Goal: Task Accomplishment & Management: Complete application form

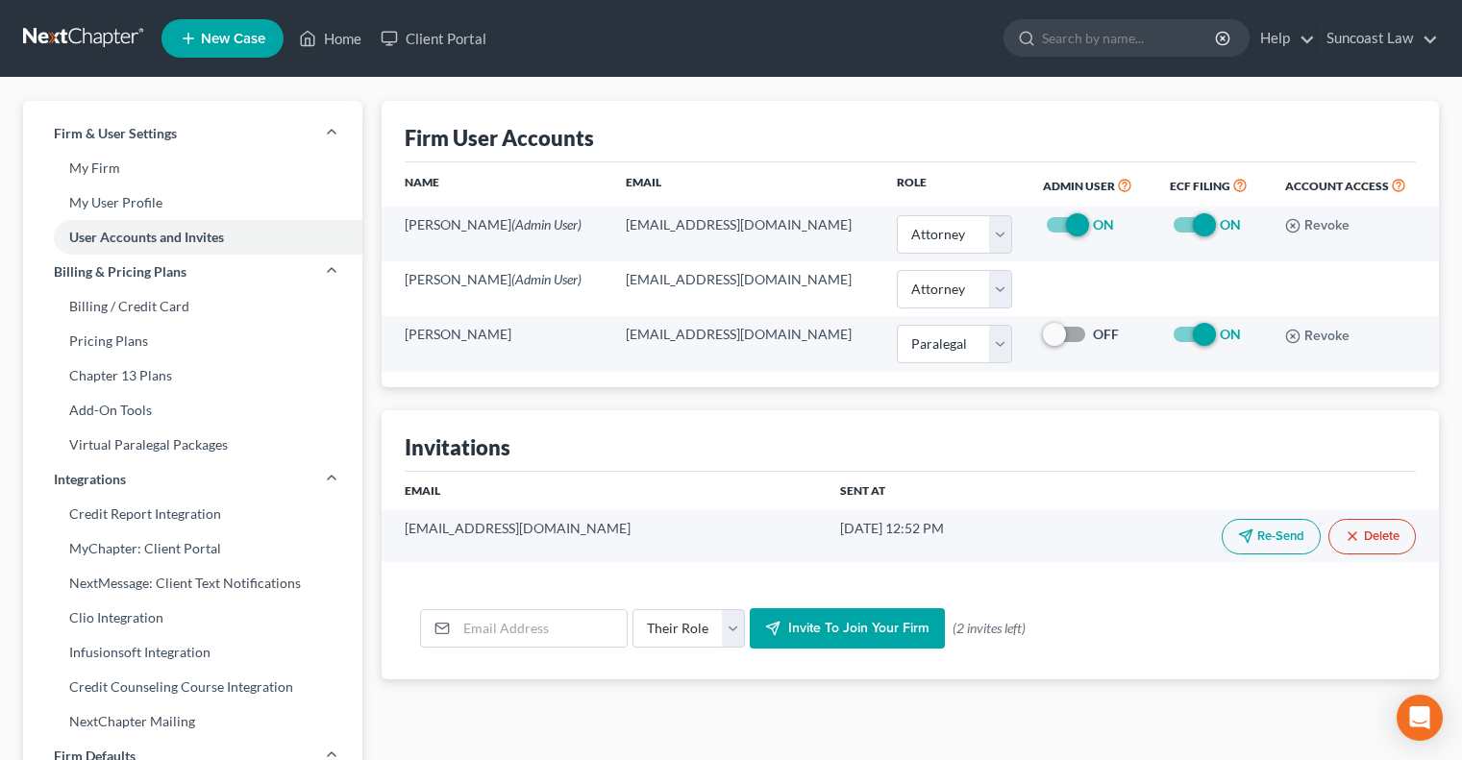
select select "0"
select select "1"
click at [336, 38] on link "Home" at bounding box center [330, 38] width 82 height 35
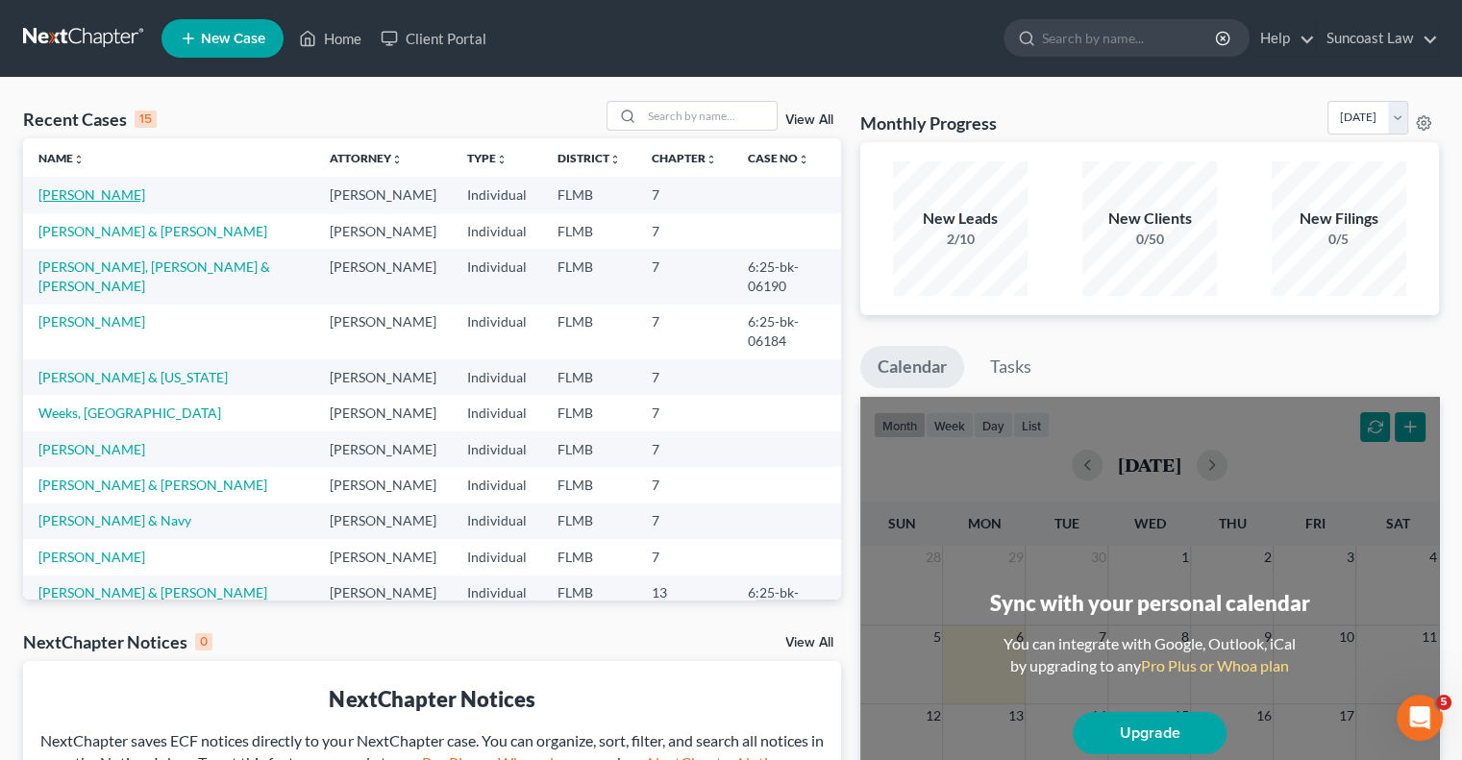
click at [90, 197] on link "[PERSON_NAME]" at bounding box center [91, 194] width 107 height 16
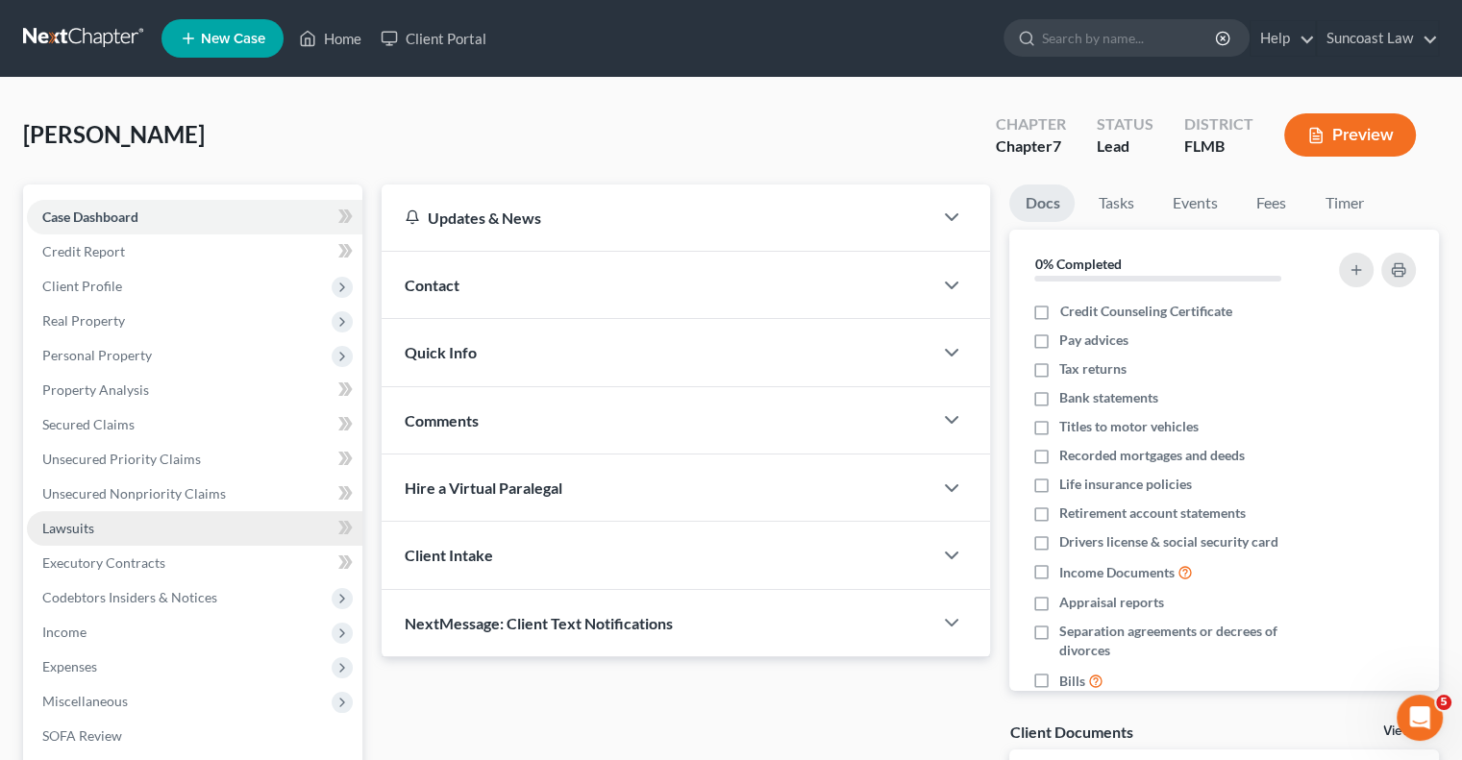
click at [96, 540] on link "Lawsuits" at bounding box center [194, 528] width 335 height 35
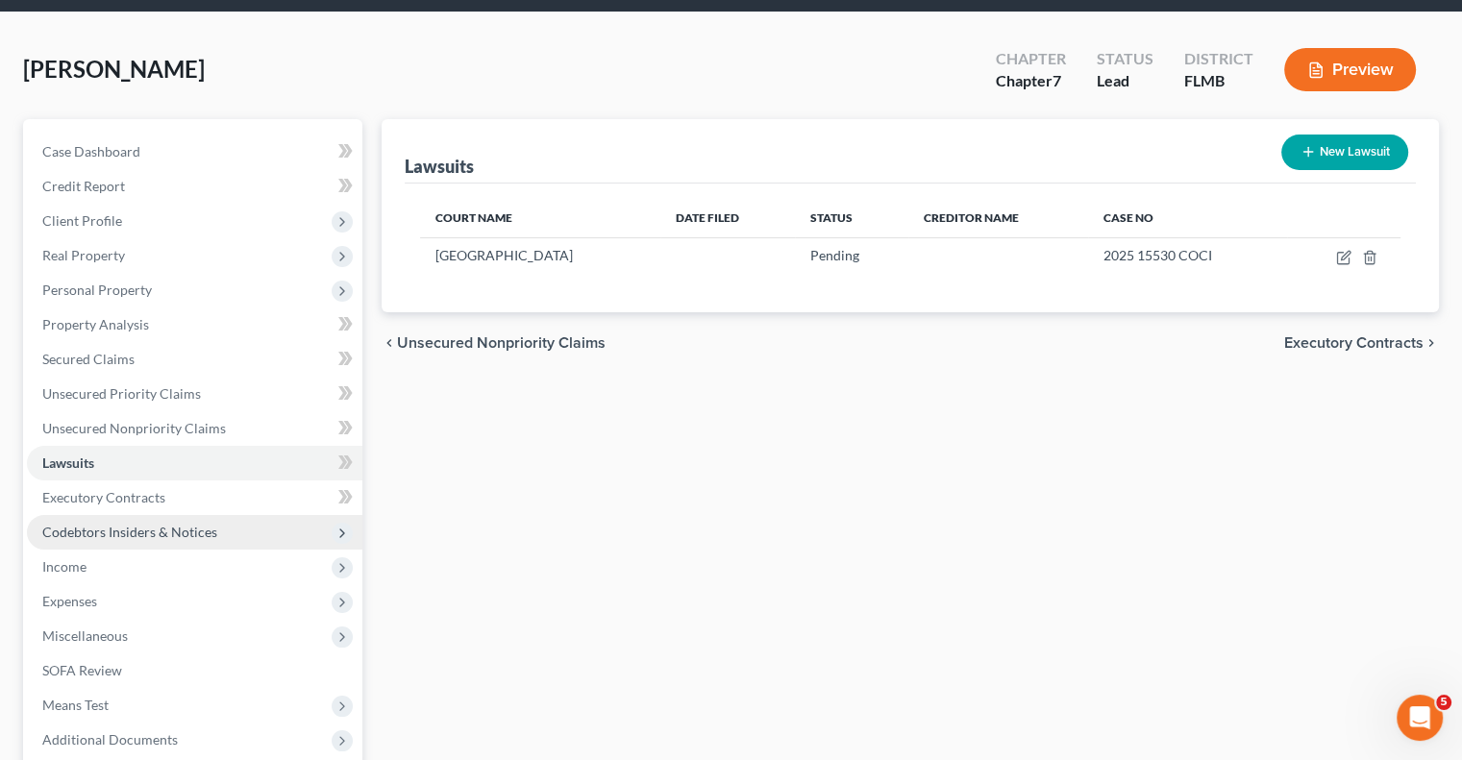
scroll to position [96, 0]
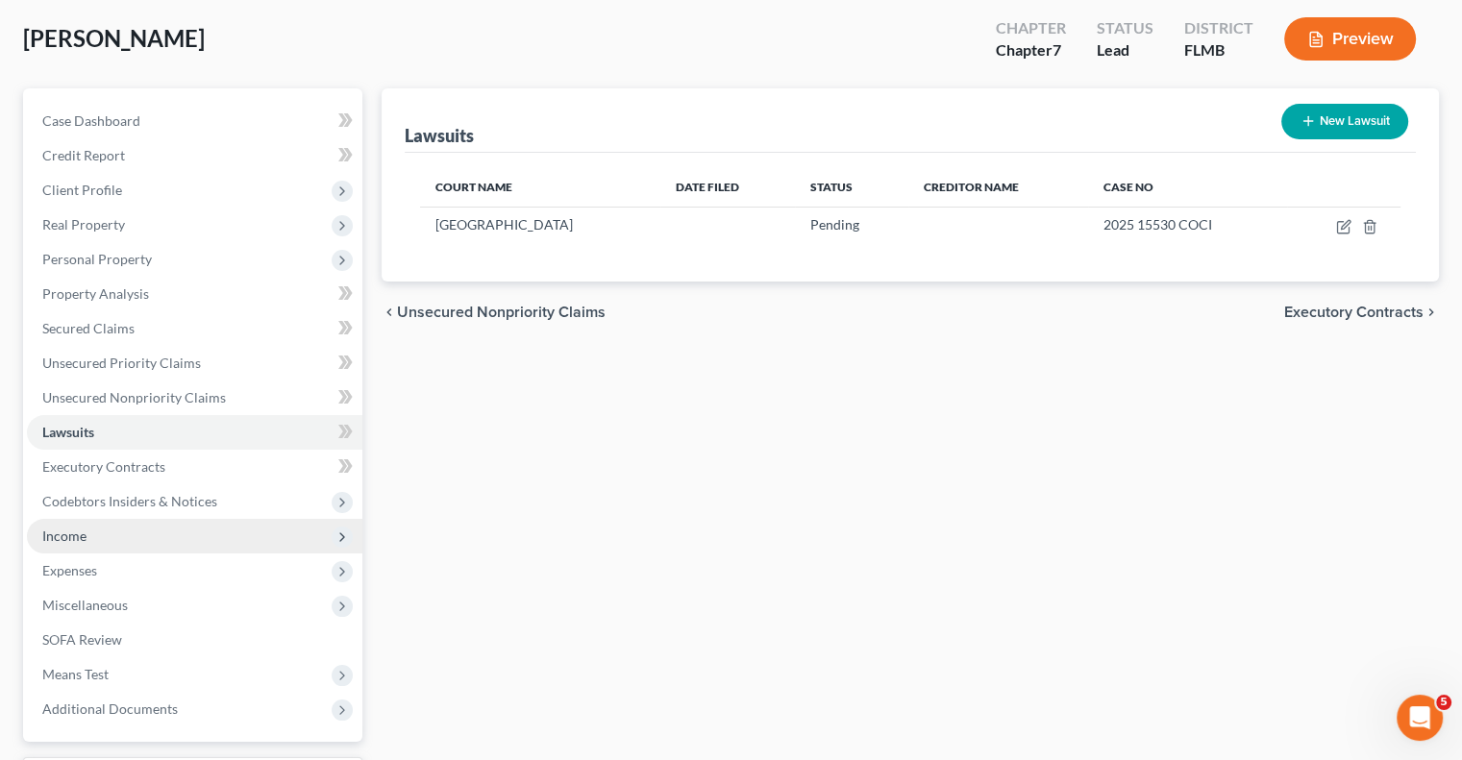
click at [142, 534] on span "Income" at bounding box center [194, 536] width 335 height 35
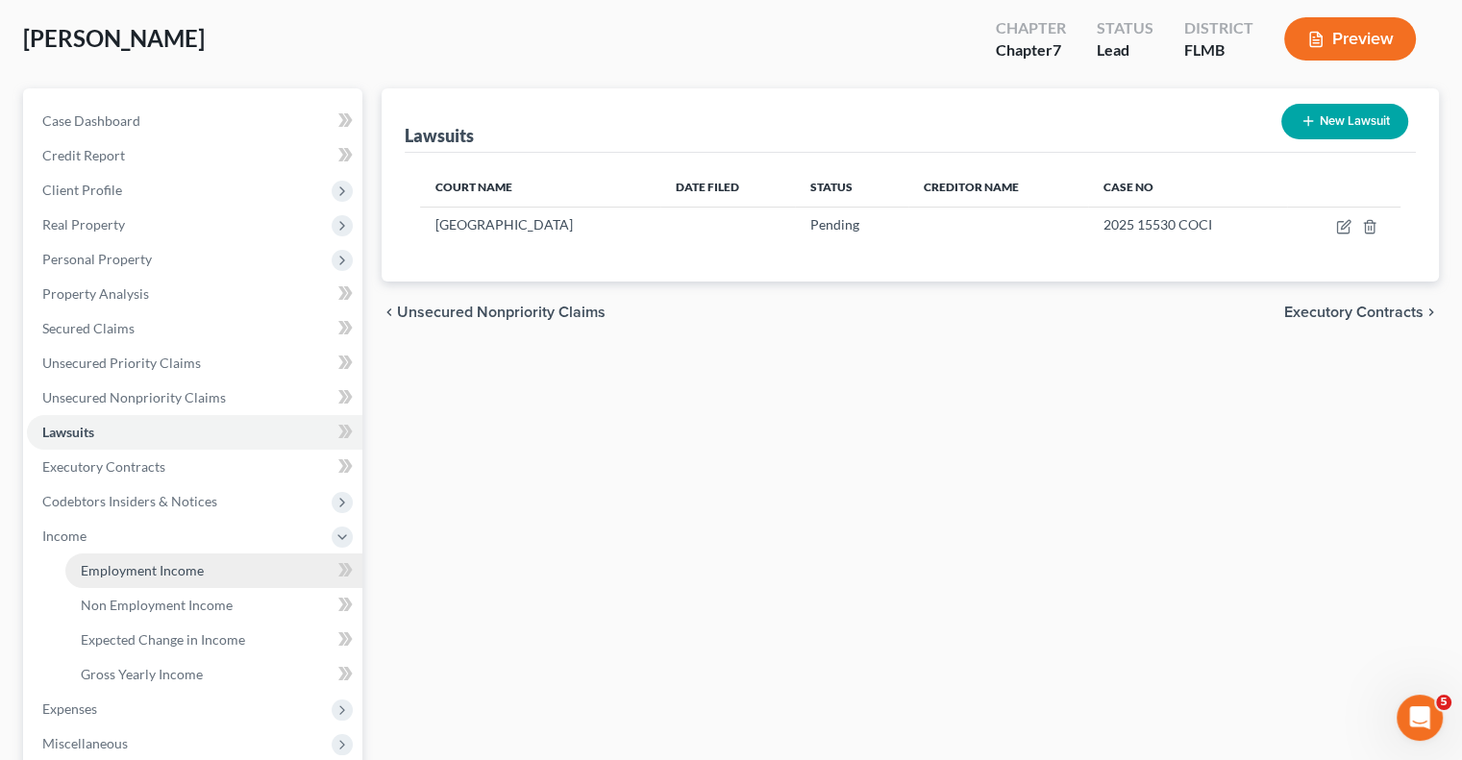
click at [175, 556] on link "Employment Income" at bounding box center [213, 571] width 297 height 35
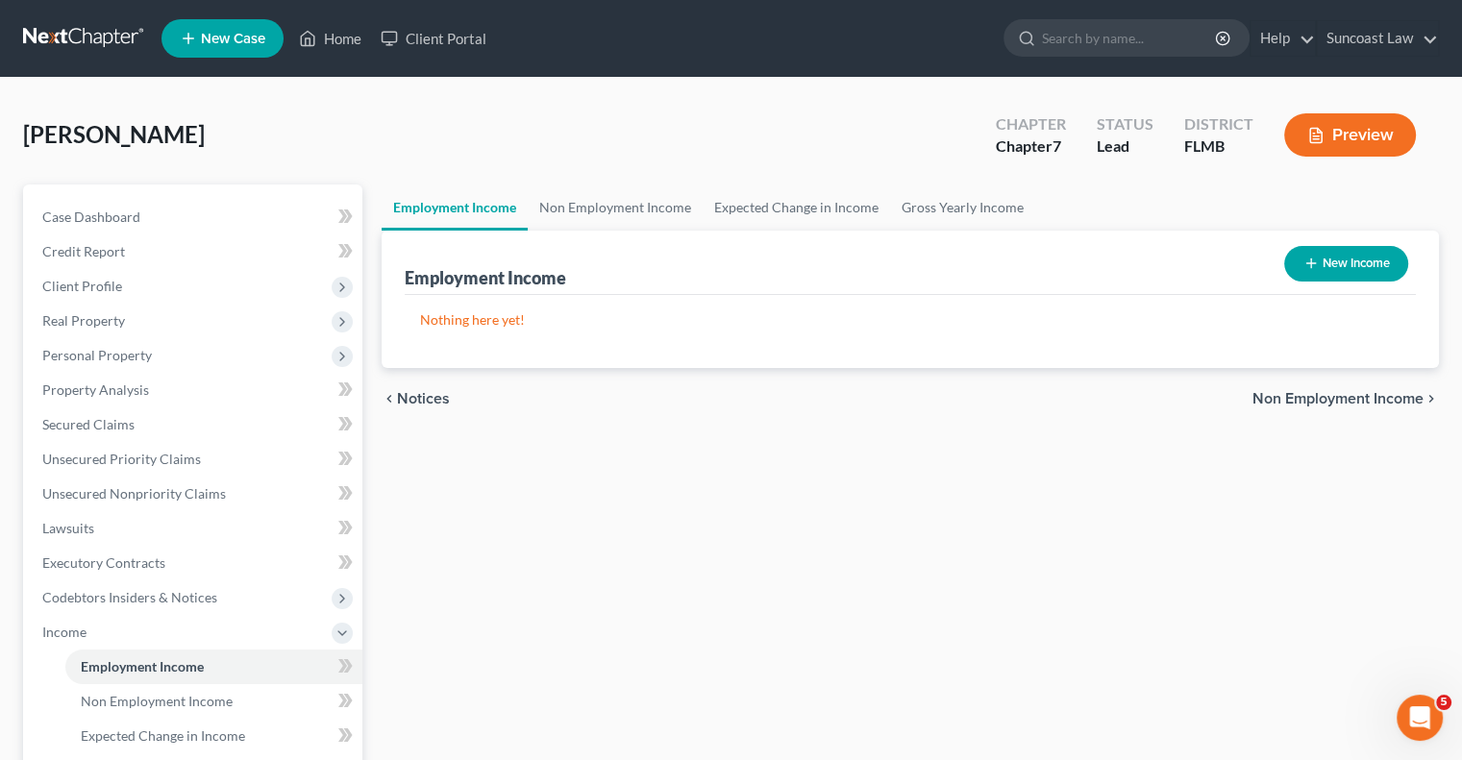
click at [1332, 271] on button "New Income" at bounding box center [1346, 264] width 124 height 36
select select "0"
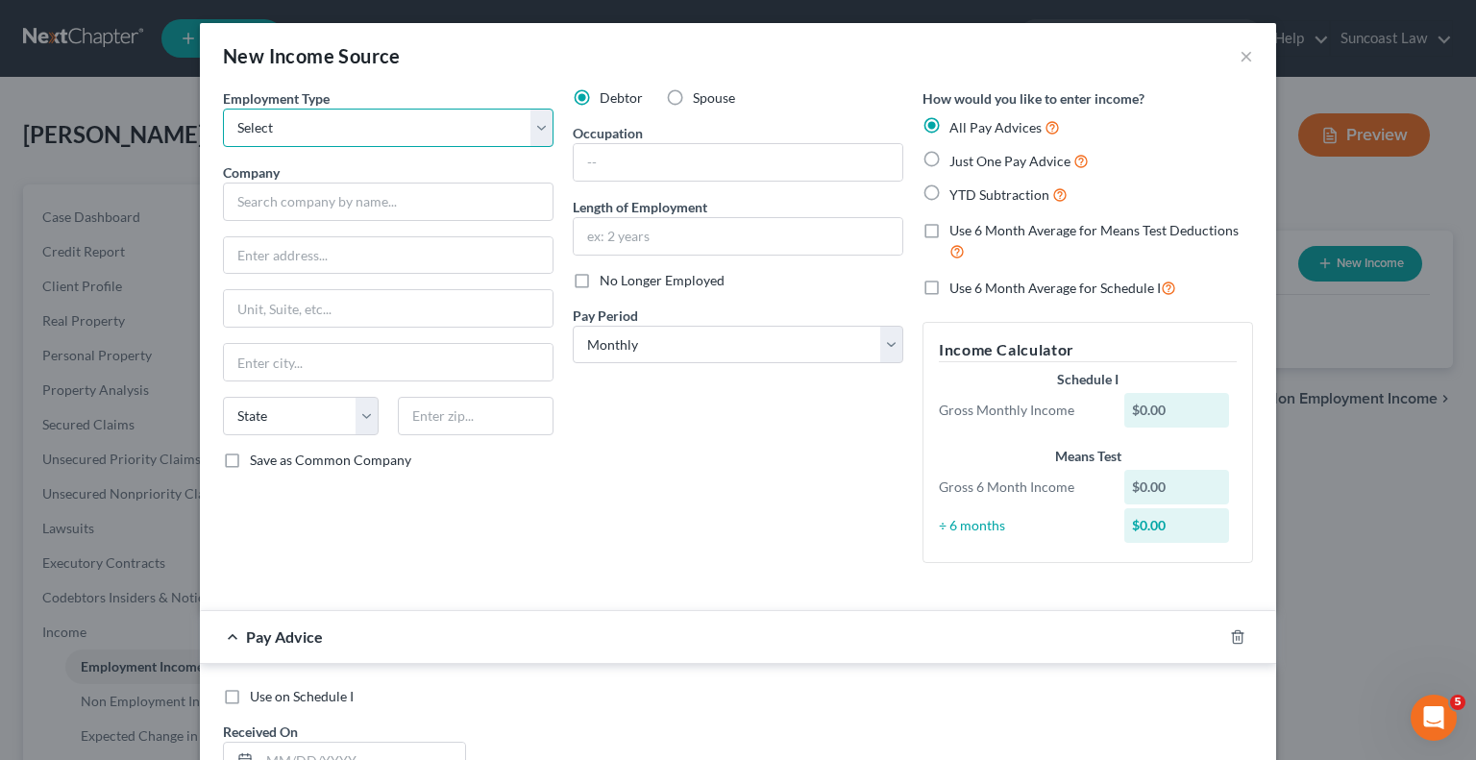
click at [443, 116] on select "Select Full or [DEMOGRAPHIC_DATA] Employment Self Employment" at bounding box center [388, 128] width 331 height 38
select select "0"
click at [223, 109] on select "Select Full or [DEMOGRAPHIC_DATA] Employment Self Employment" at bounding box center [388, 128] width 331 height 38
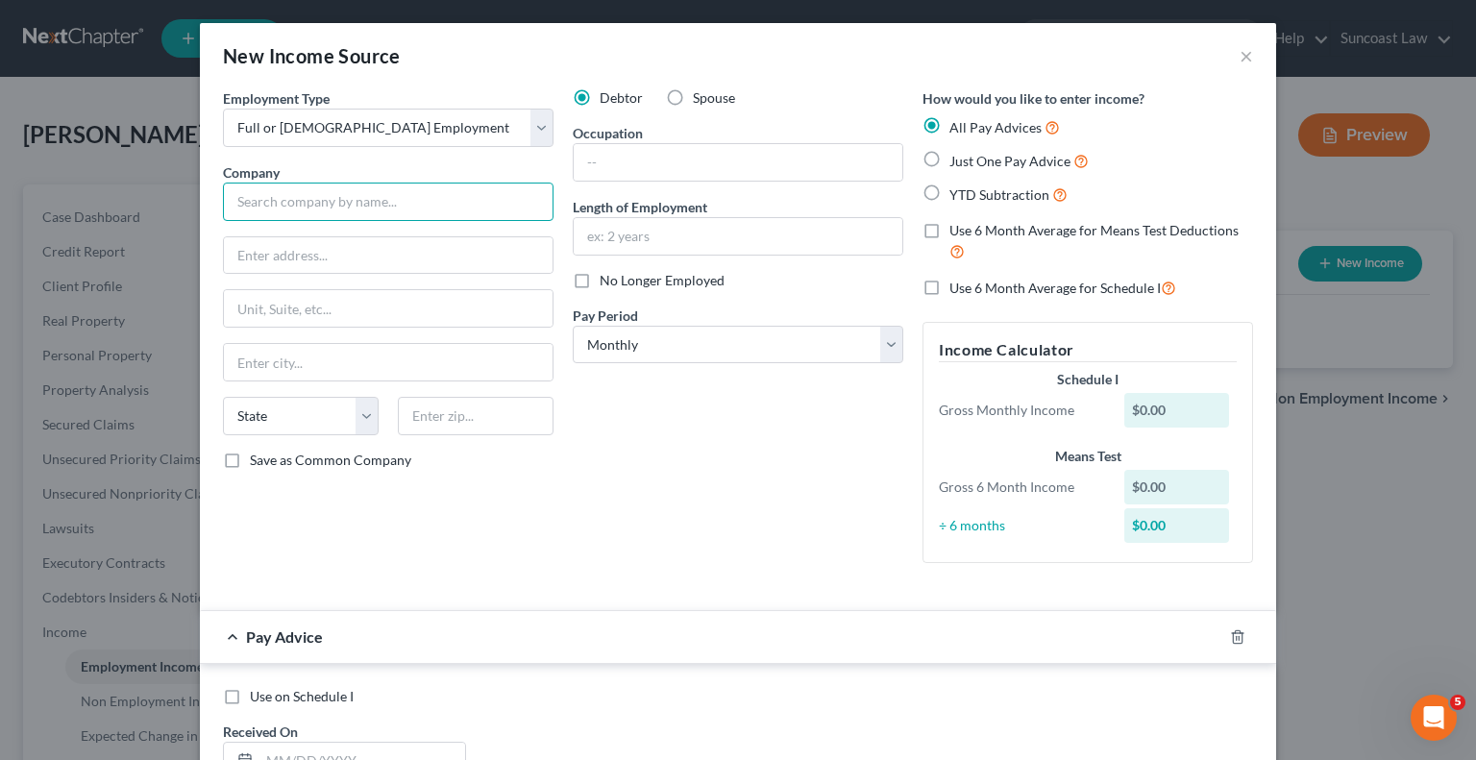
click at [367, 197] on input "text" at bounding box center [388, 202] width 331 height 38
type input "Mister [PERSON_NAME]"
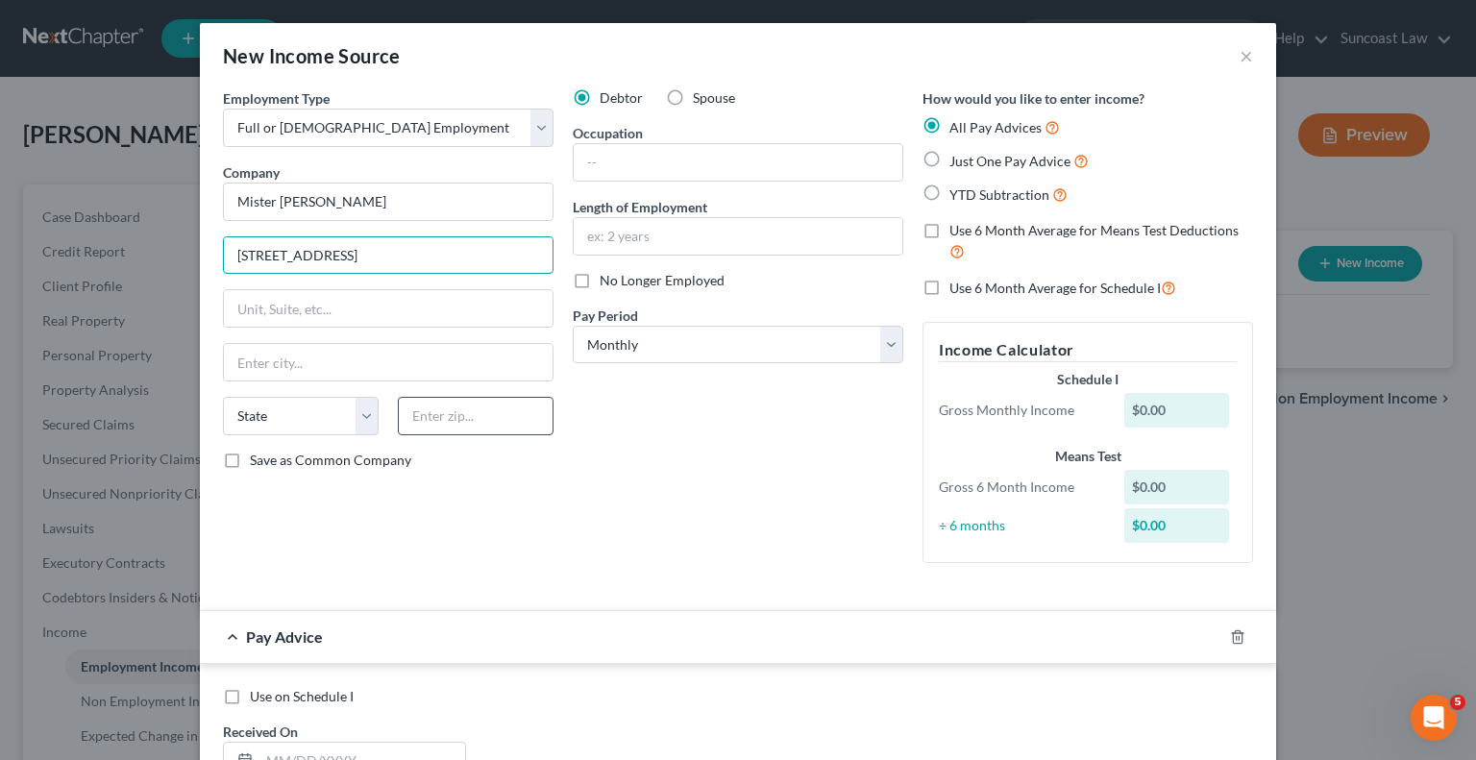
type input "[STREET_ADDRESS]"
click at [484, 430] on input "text" at bounding box center [476, 416] width 156 height 38
type input "85705"
type input "[GEOGRAPHIC_DATA]"
select select "3"
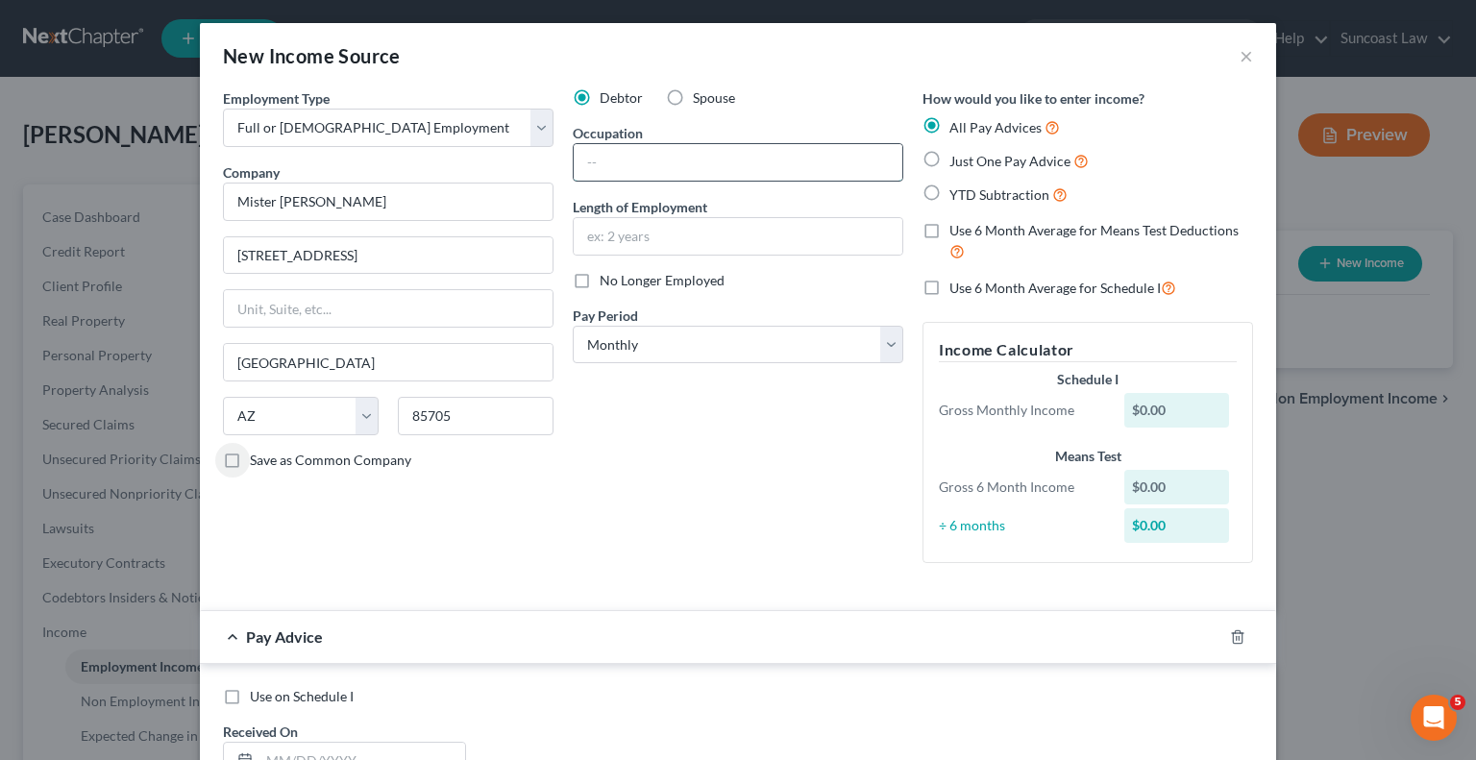
click at [716, 164] on input "text" at bounding box center [738, 162] width 329 height 37
type input "Manager"
drag, startPoint x: 715, startPoint y: 238, endPoint x: 712, endPoint y: 206, distance: 32.8
click at [715, 238] on input "text" at bounding box center [738, 236] width 329 height 37
type input "4 years"
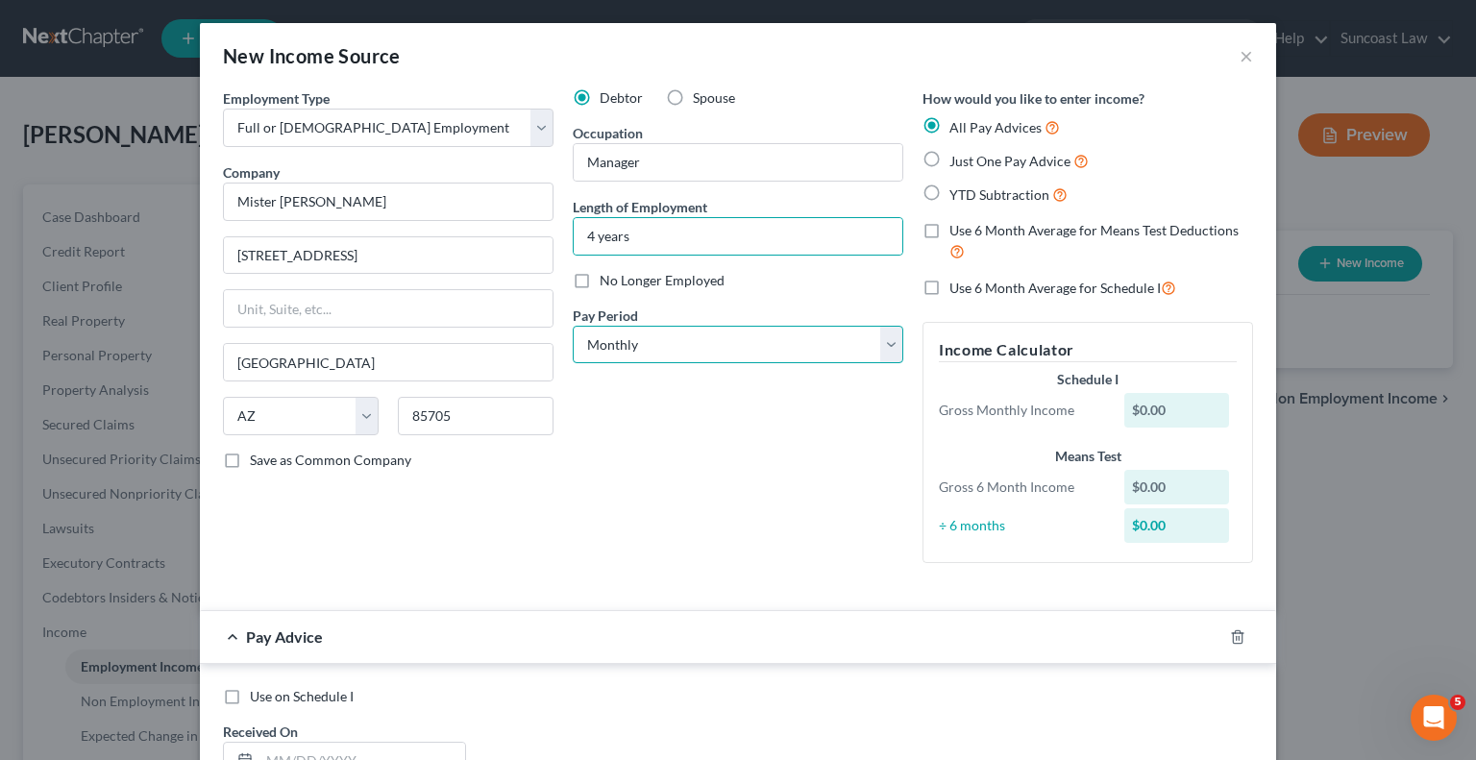
click at [674, 344] on select "Select Monthly Twice Monthly Every Other Week Weekly" at bounding box center [738, 345] width 331 height 38
select select "2"
click at [573, 326] on select "Select Monthly Twice Monthly Every Other Week Weekly" at bounding box center [738, 345] width 331 height 38
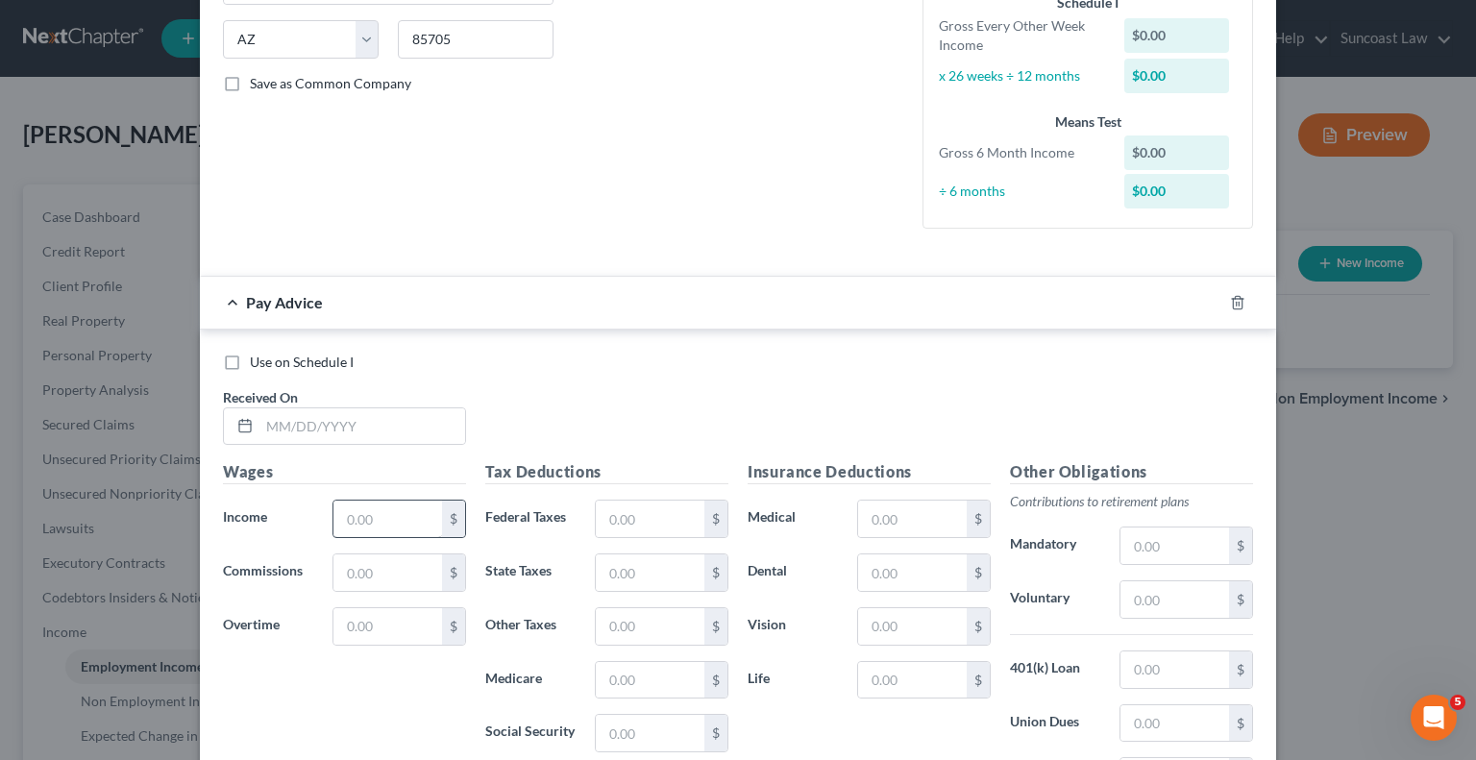
scroll to position [384, 0]
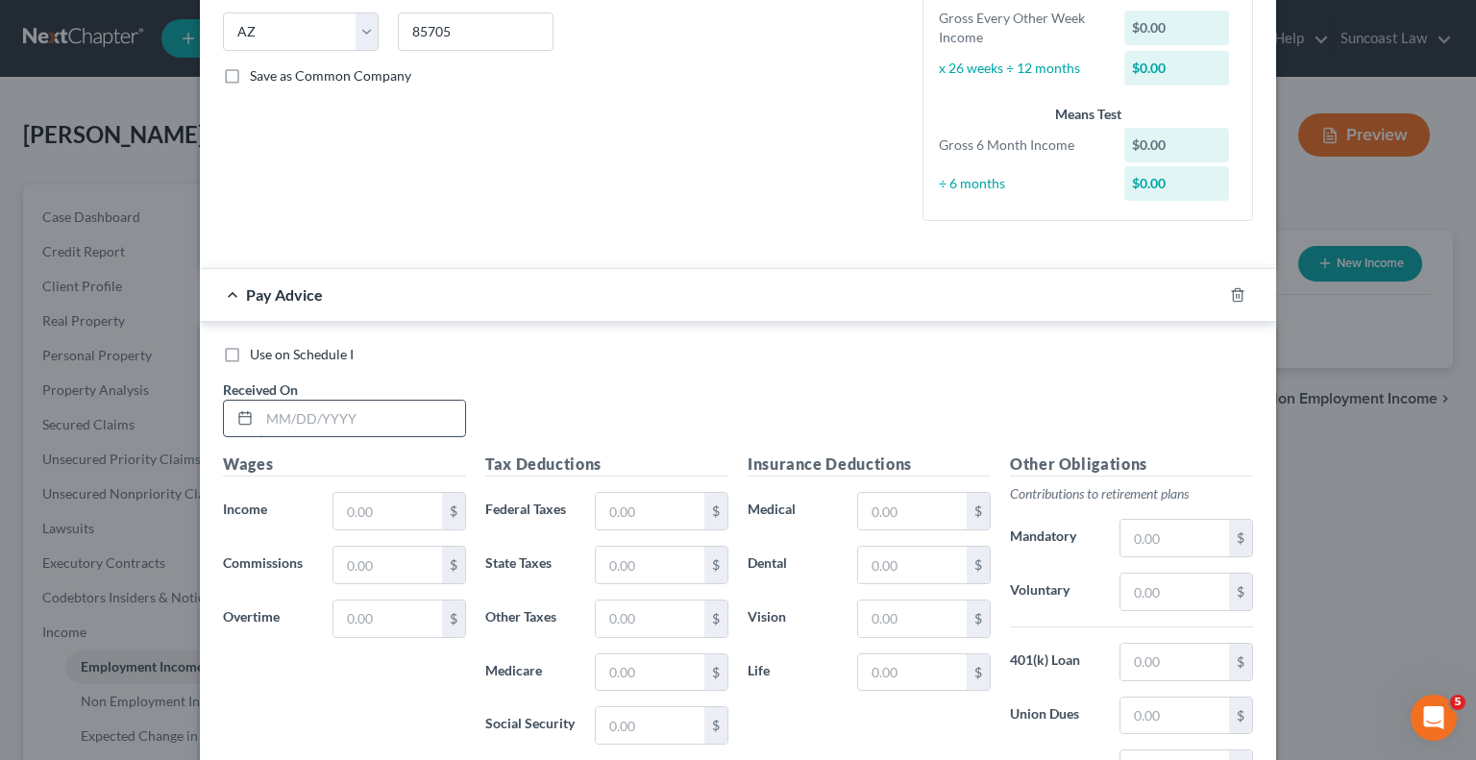
click at [388, 416] on input "text" at bounding box center [362, 419] width 206 height 37
type input "[DATE]"
type input "277.33"
click at [619, 506] on input "text" at bounding box center [650, 511] width 109 height 37
type input "82.24"
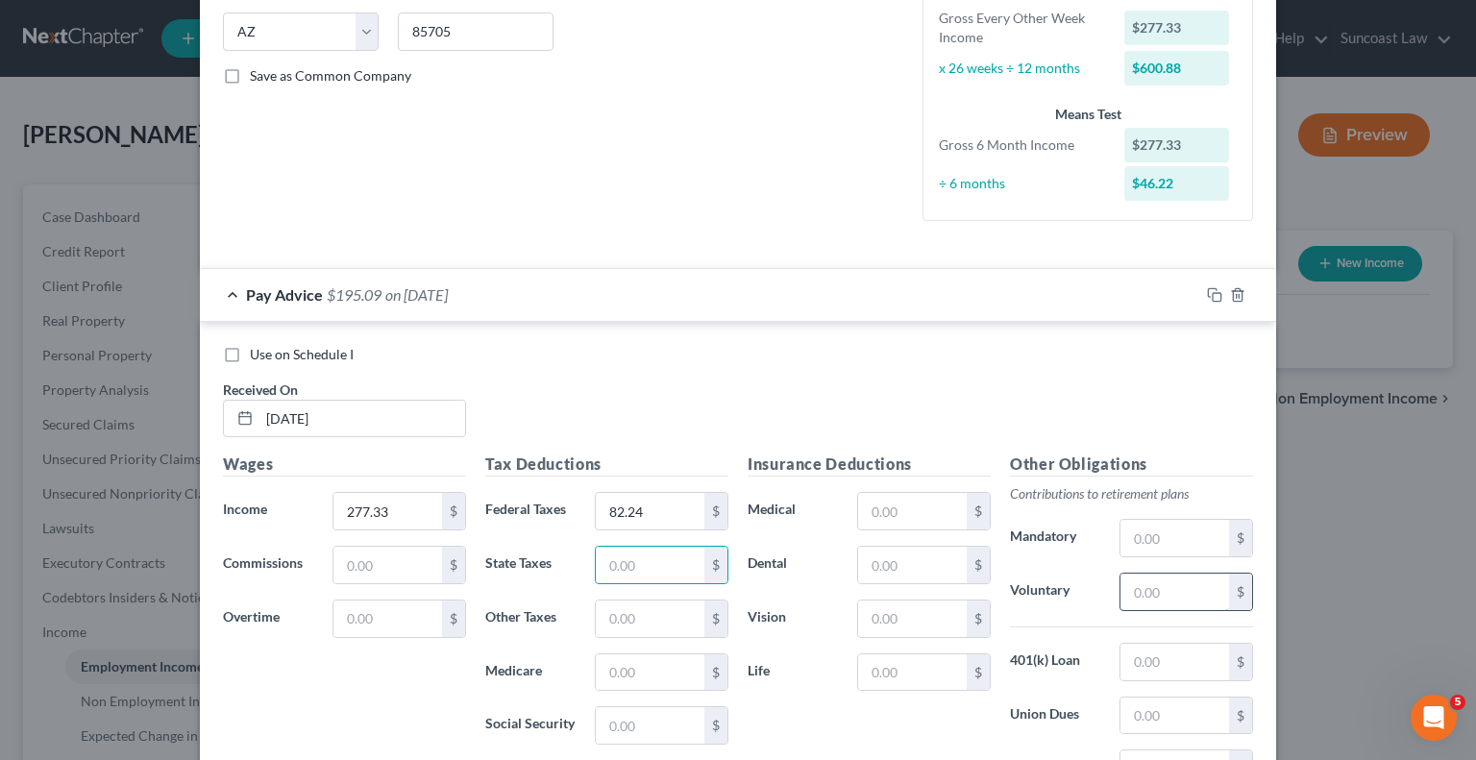
drag, startPoint x: 1157, startPoint y: 591, endPoint x: 1161, endPoint y: 576, distance: 15.9
click at [1157, 591] on input "text" at bounding box center [1175, 592] width 109 height 37
type input "8.32"
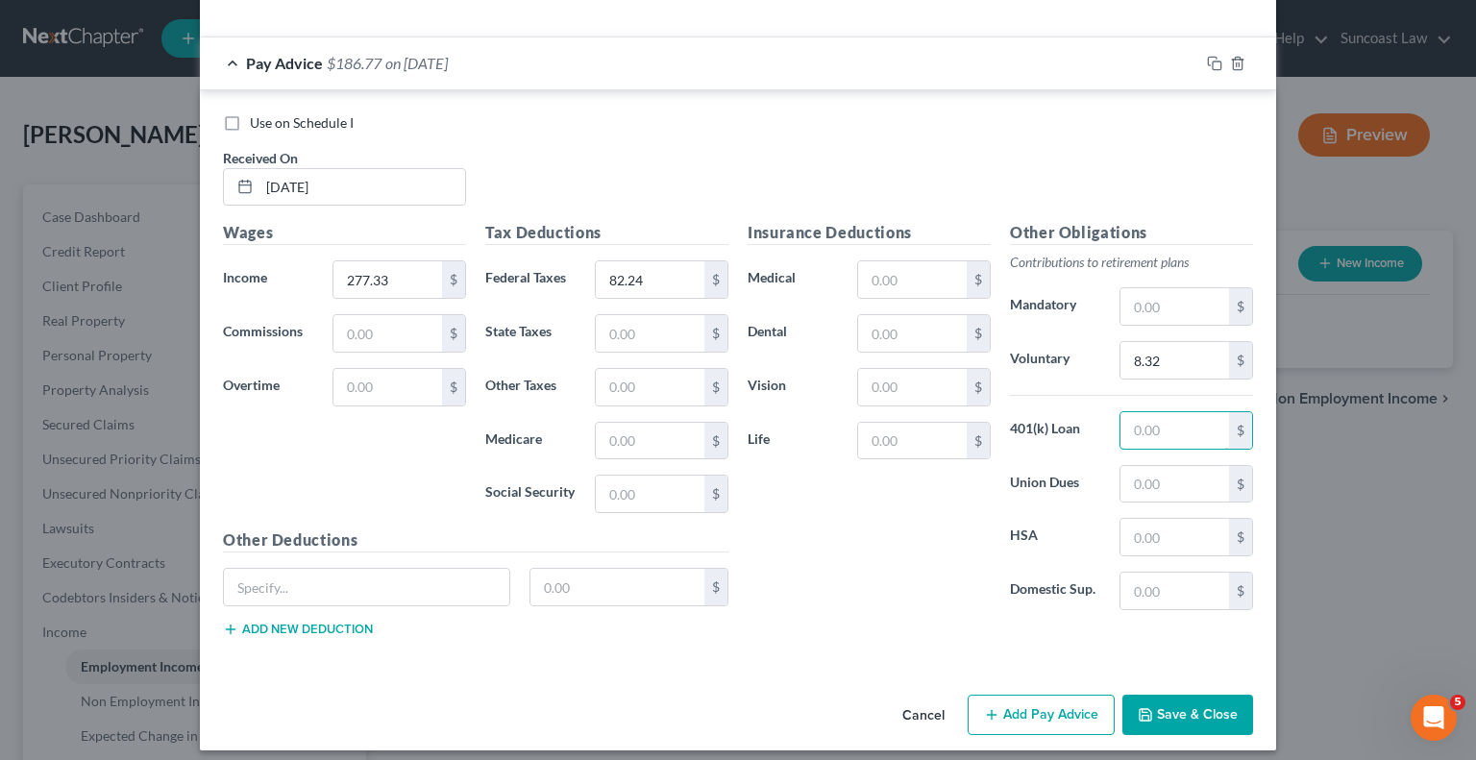
scroll to position [625, 0]
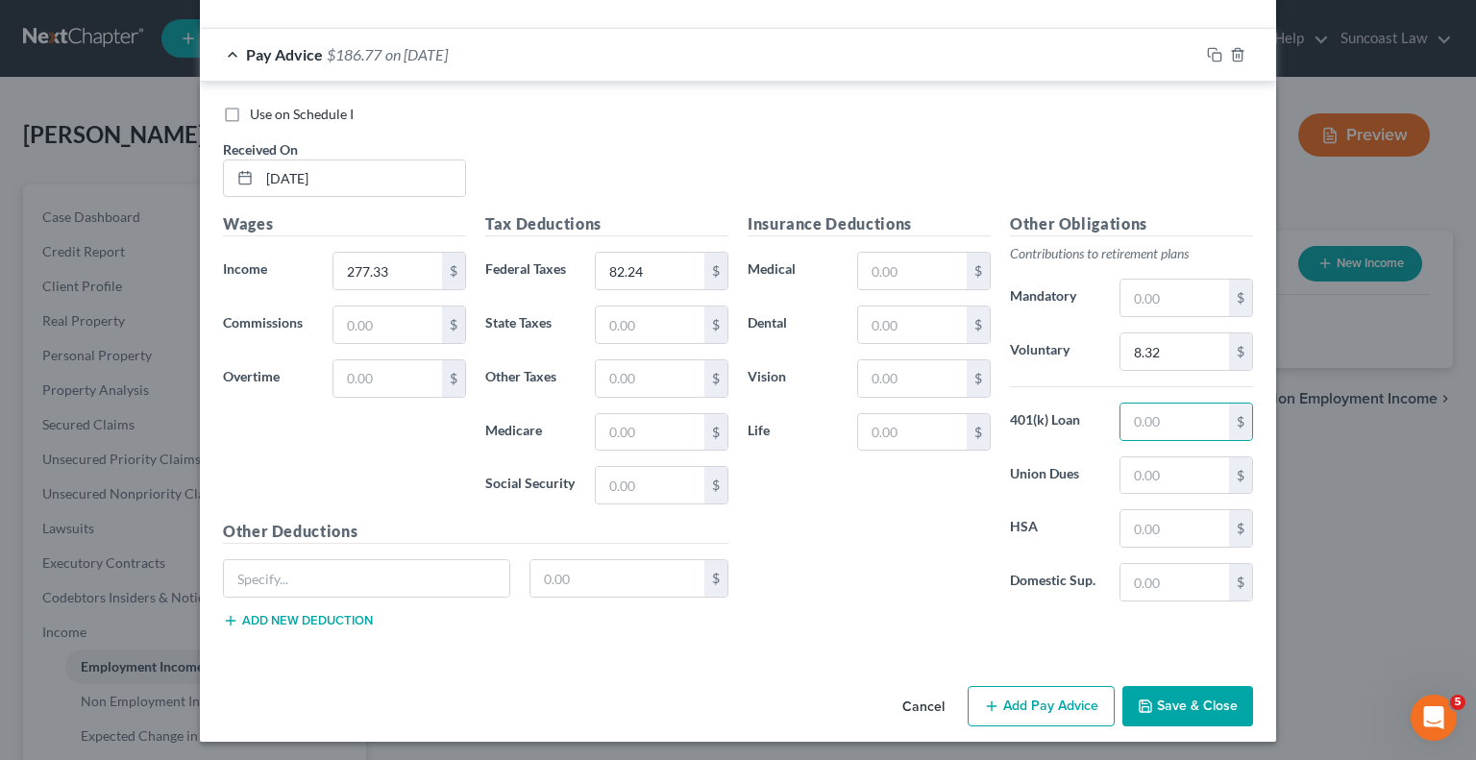
click at [1015, 713] on button "Add Pay Advice" at bounding box center [1041, 706] width 147 height 40
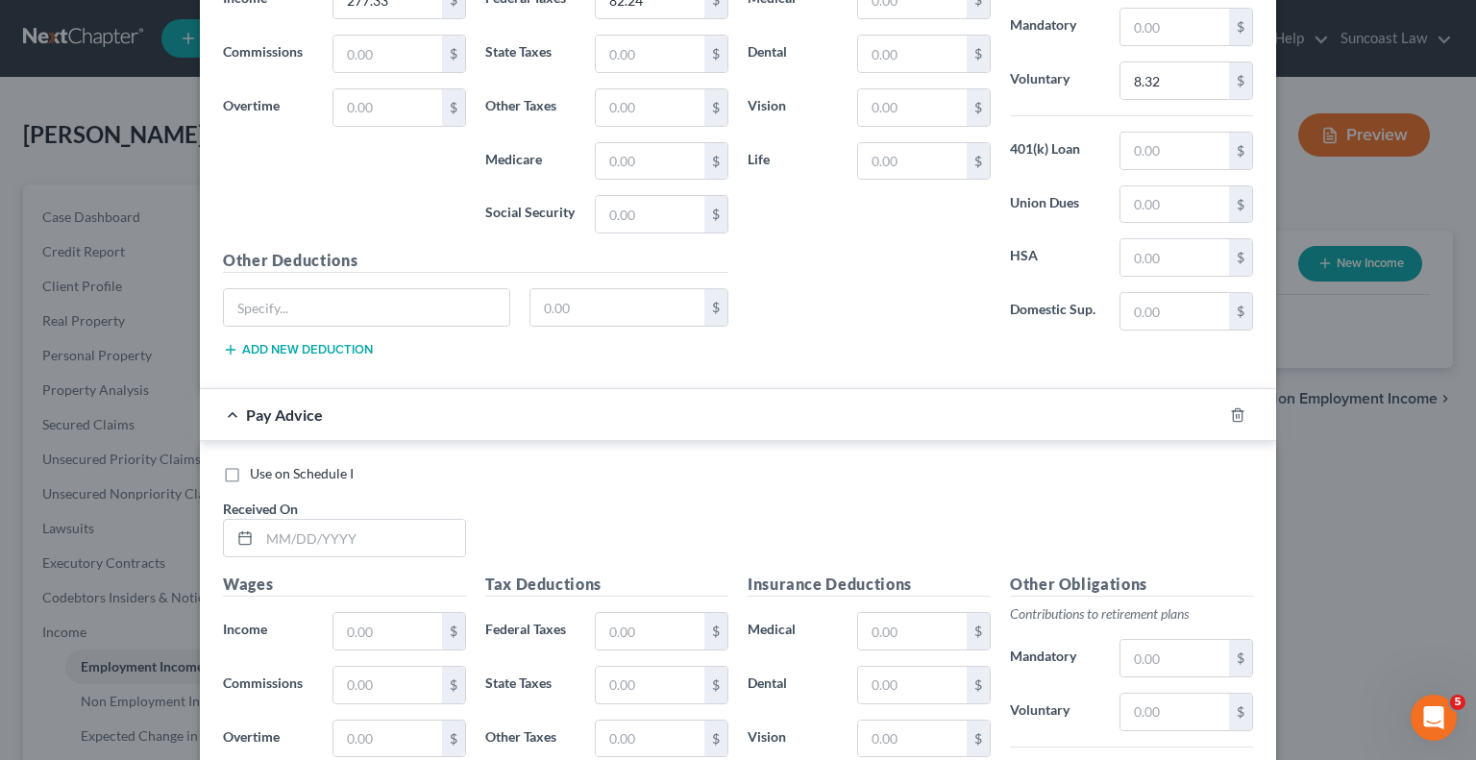
scroll to position [913, 0]
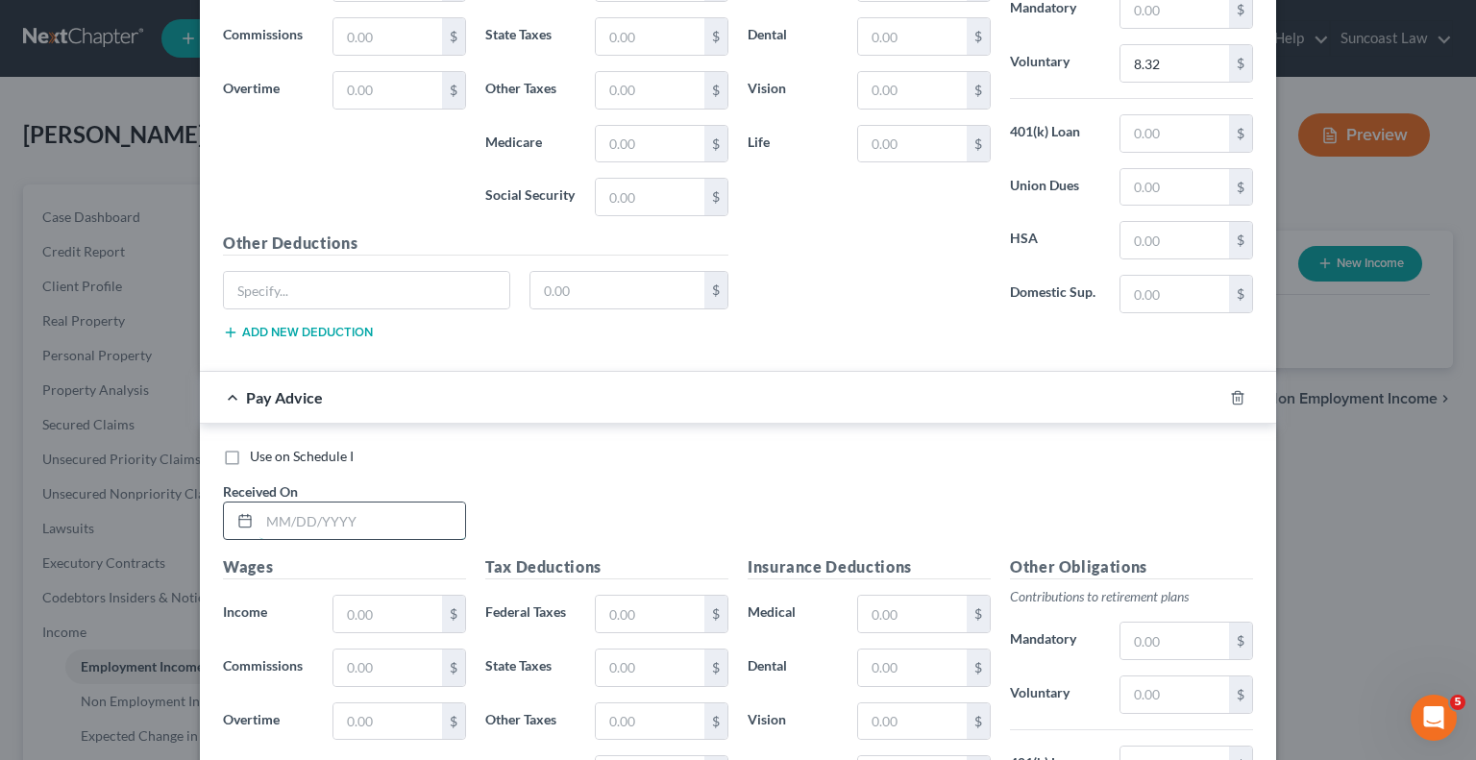
click at [400, 514] on input "text" at bounding box center [362, 521] width 206 height 37
type input "[DATE]"
type input "2,596.35"
click at [666, 607] on input "text" at bounding box center [650, 614] width 109 height 37
type input "432.80"
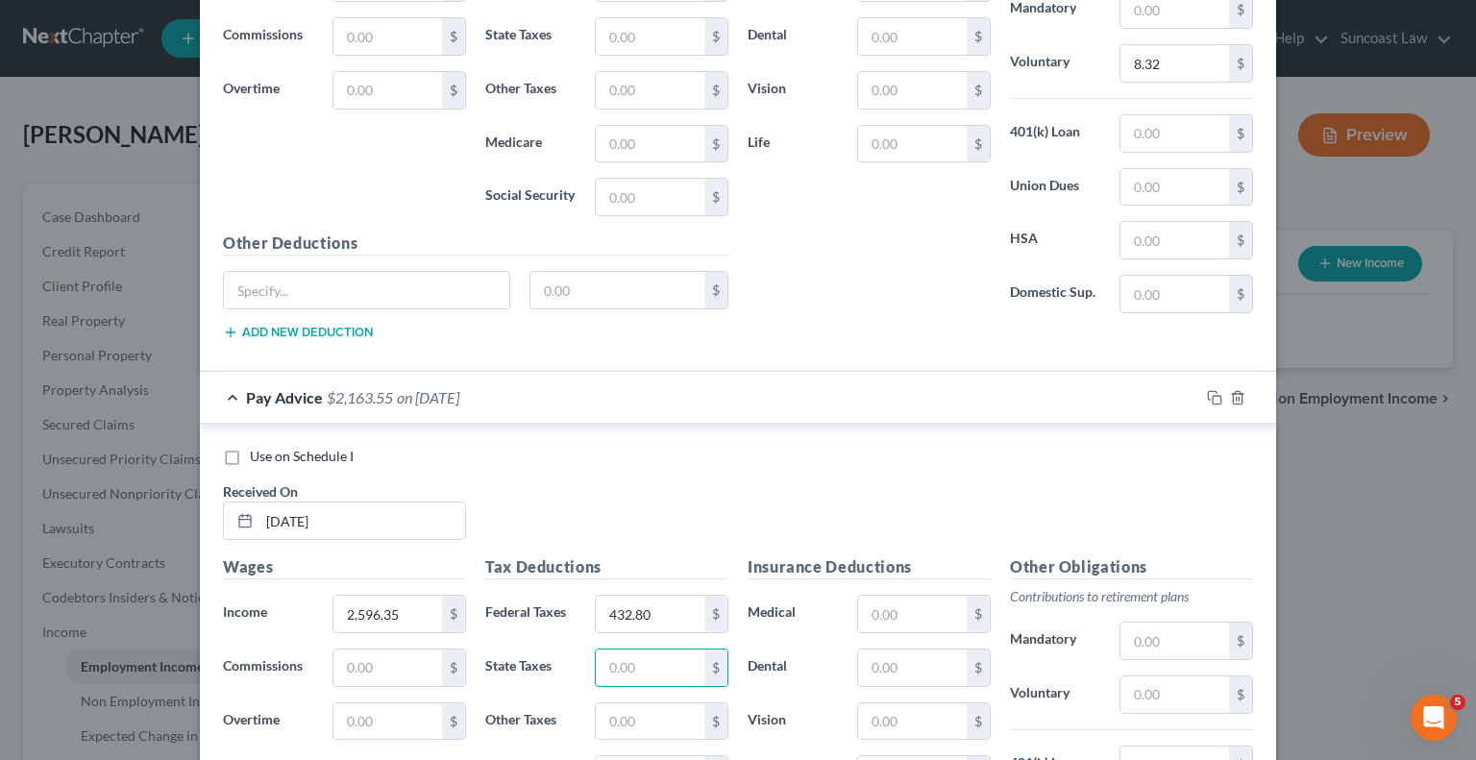
scroll to position [1009, 0]
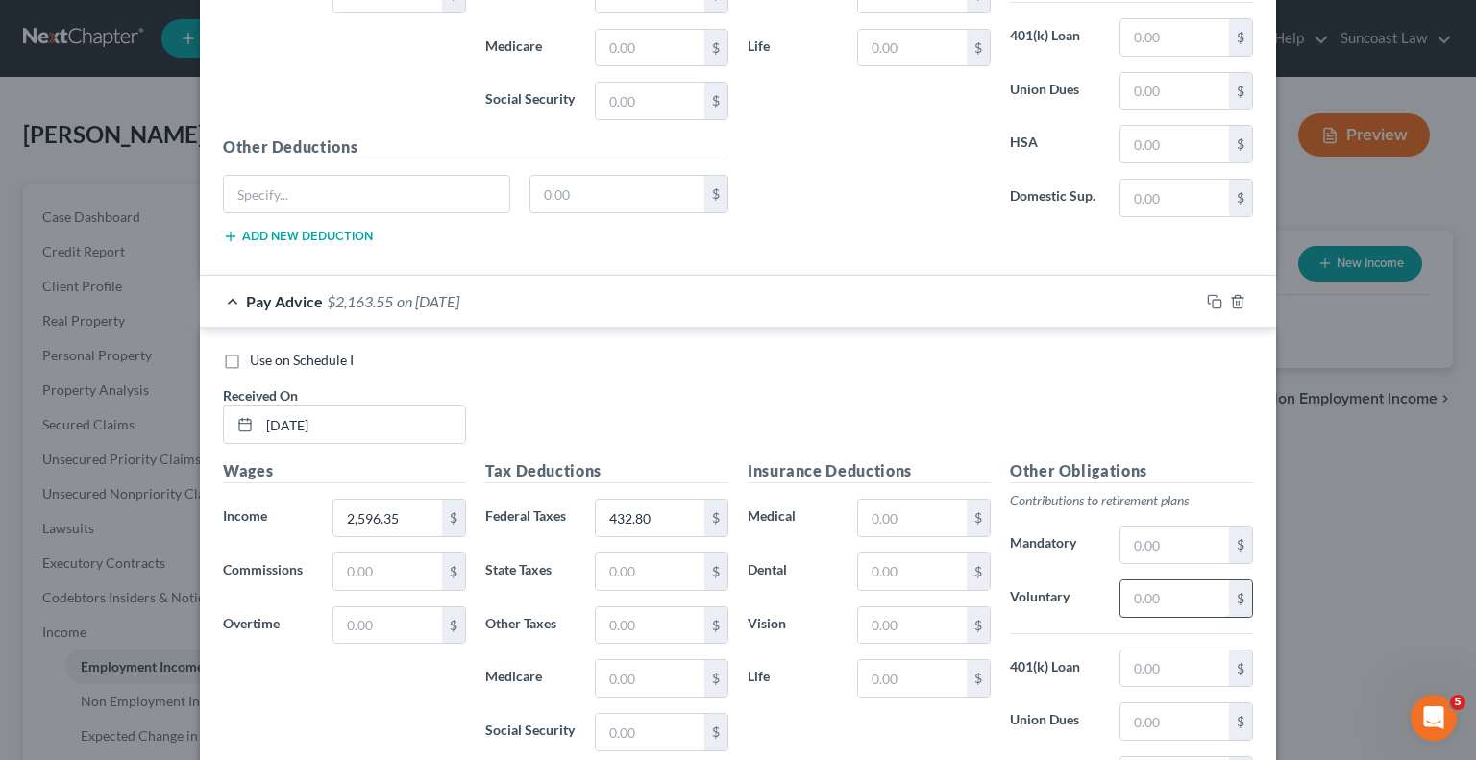
click at [1151, 595] on input "text" at bounding box center [1175, 598] width 109 height 37
type input "78.89"
drag, startPoint x: 915, startPoint y: 522, endPoint x: 871, endPoint y: 449, distance: 85.4
click at [915, 522] on input "text" at bounding box center [912, 518] width 109 height 37
type input "48.68"
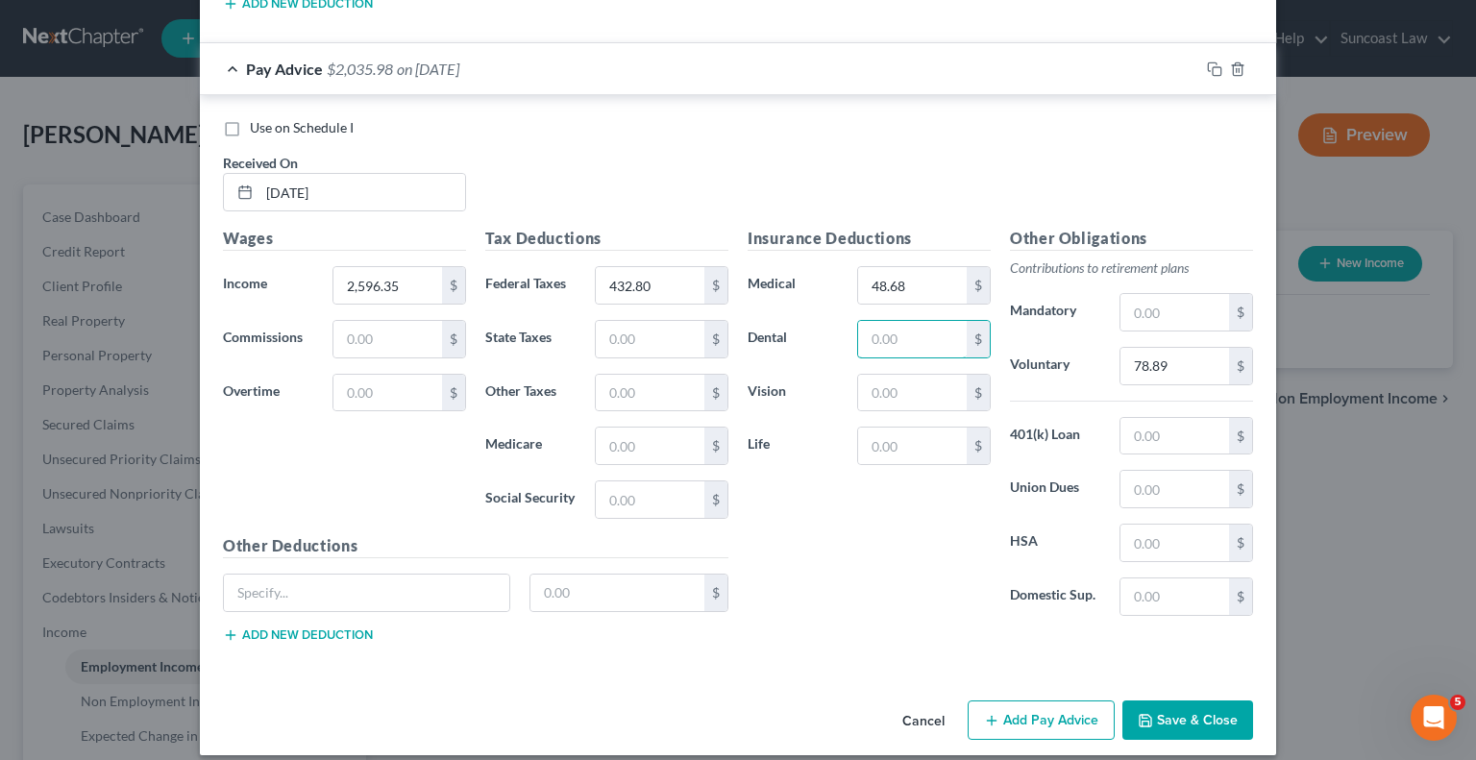
scroll to position [1253, 0]
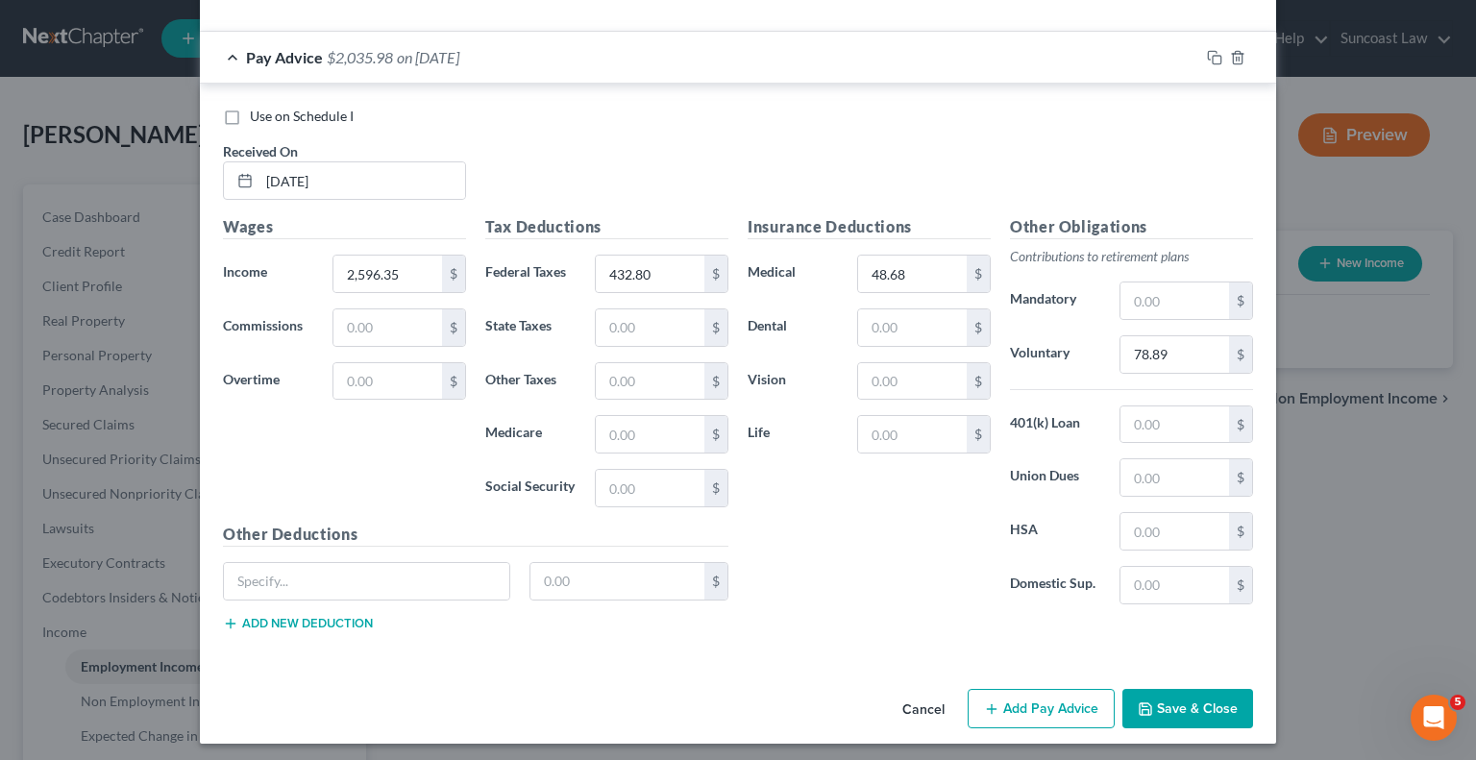
click at [996, 697] on button "Add Pay Advice" at bounding box center [1041, 709] width 147 height 40
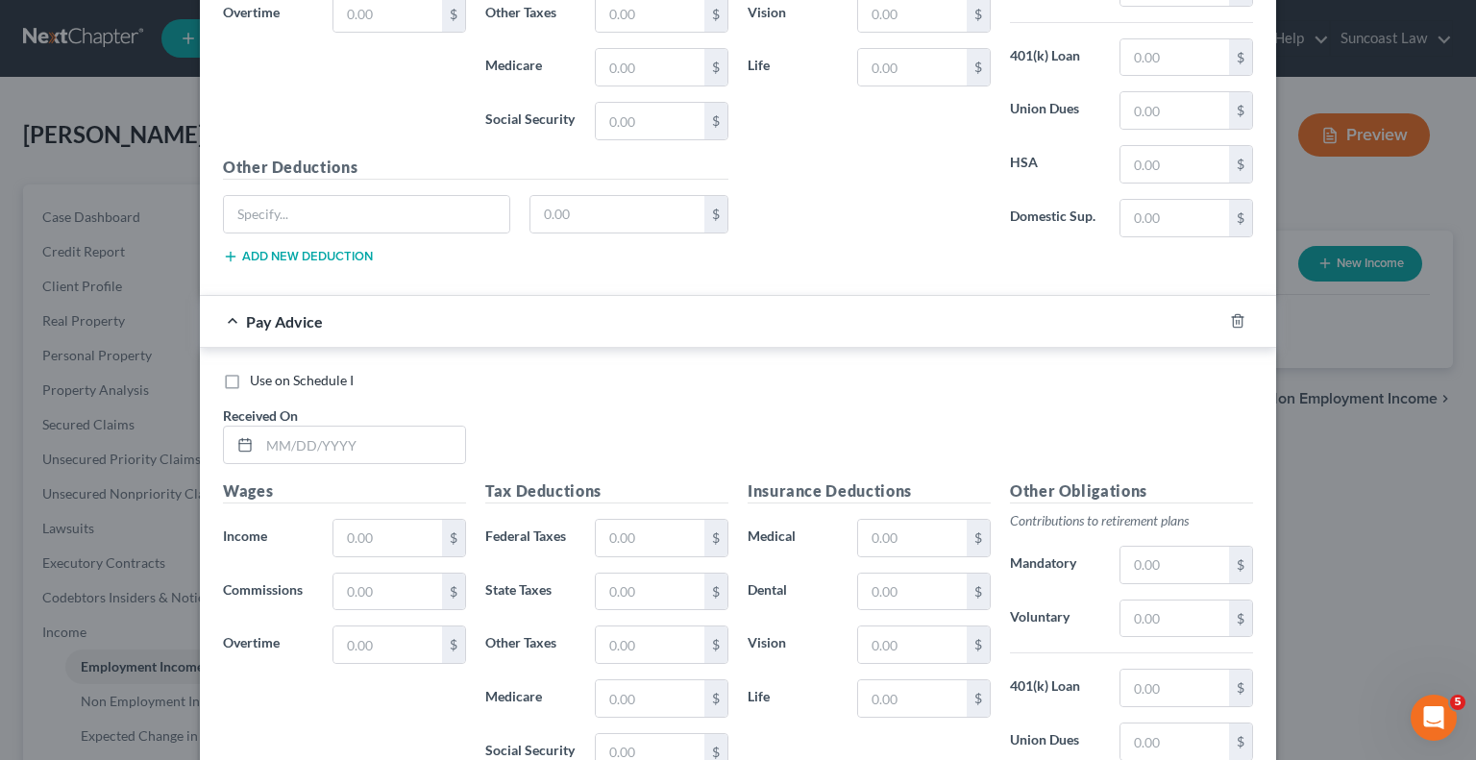
scroll to position [1638, 0]
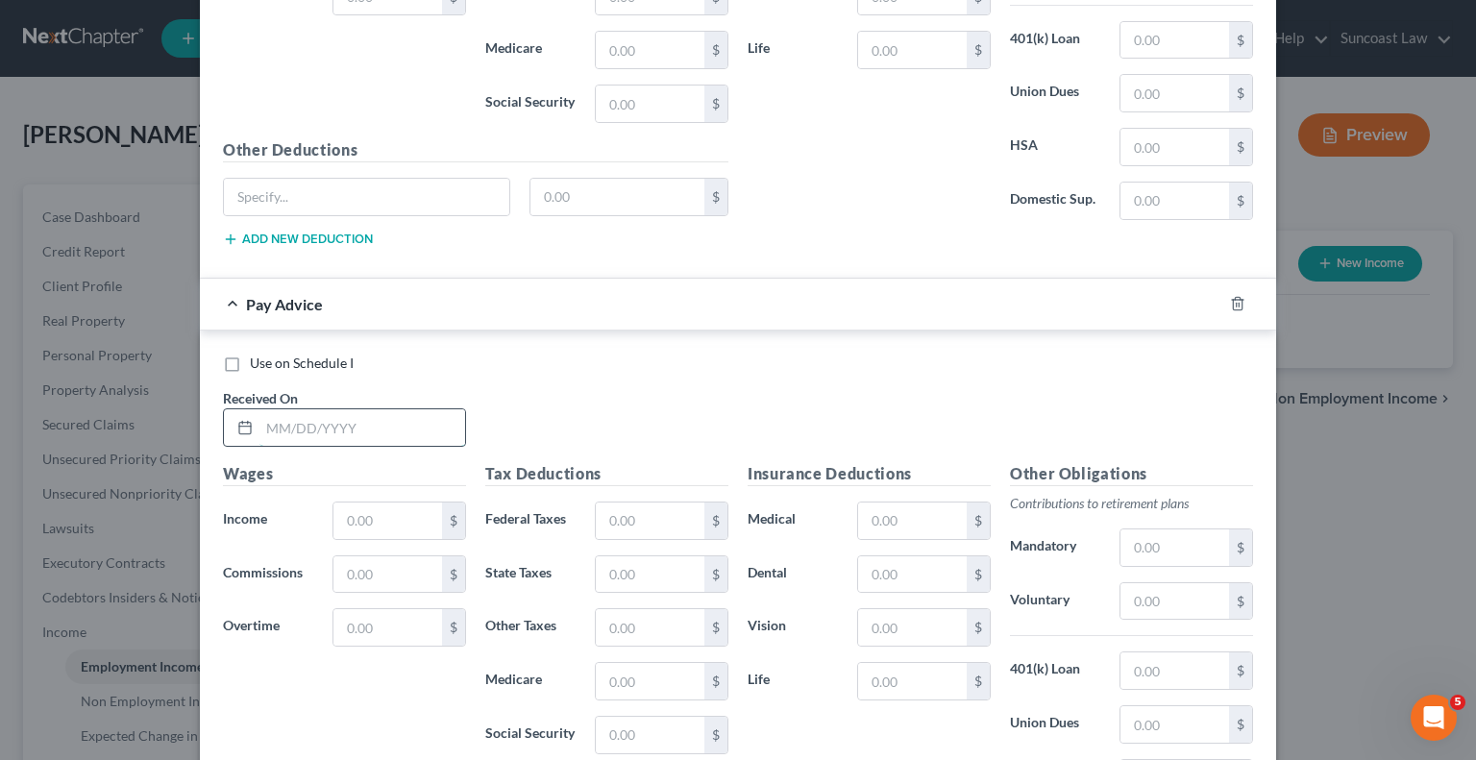
click at [390, 424] on input "text" at bounding box center [362, 427] width 206 height 37
drag, startPoint x: 379, startPoint y: 423, endPoint x: 227, endPoint y: 422, distance: 151.9
click at [227, 422] on div "[DATE]" at bounding box center [344, 427] width 243 height 38
type input "[DATE]"
type input "2,219.50"
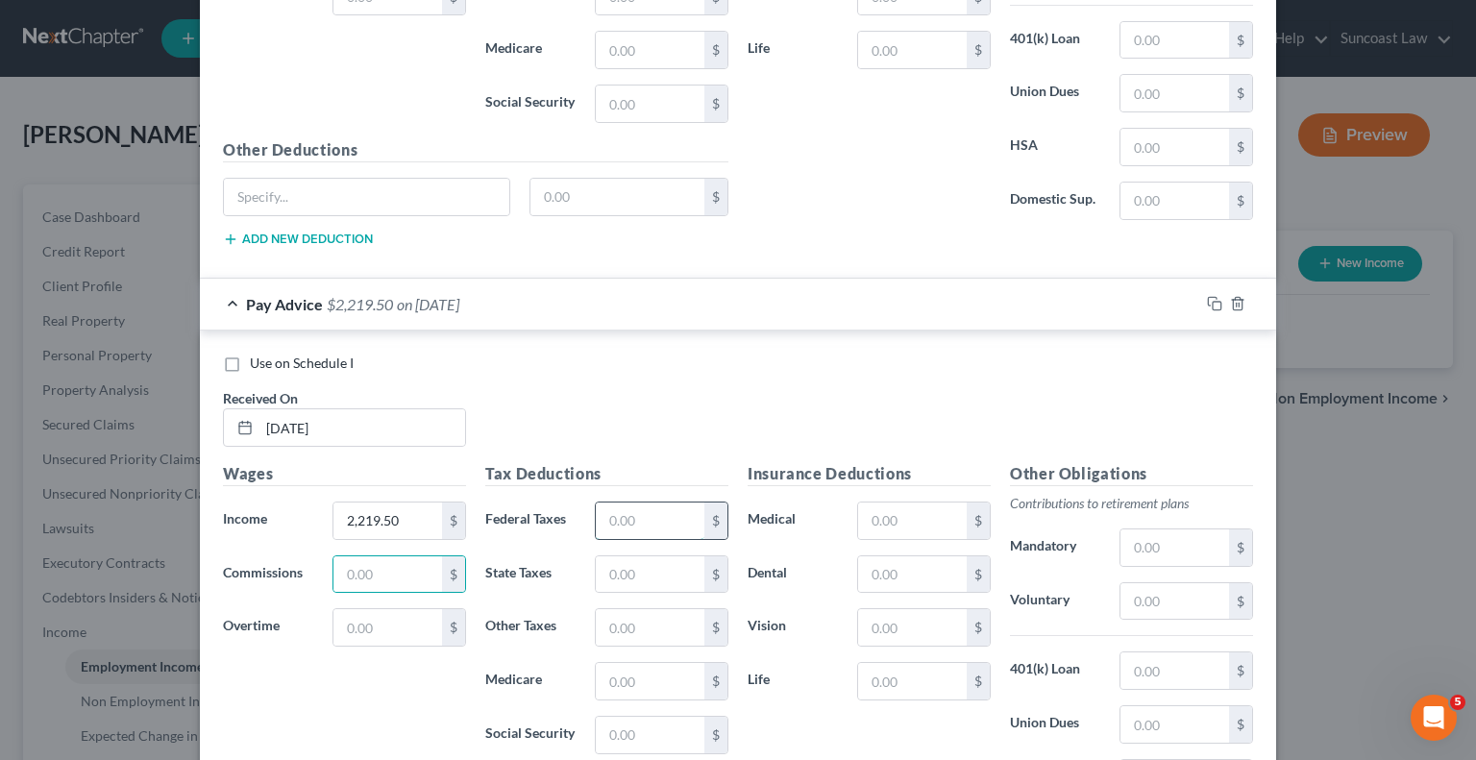
click at [619, 517] on input "text" at bounding box center [650, 521] width 109 height 37
type input "348.12"
click at [909, 514] on input "text" at bounding box center [912, 521] width 109 height 37
type input "48.68"
click at [1145, 603] on input "text" at bounding box center [1175, 601] width 109 height 37
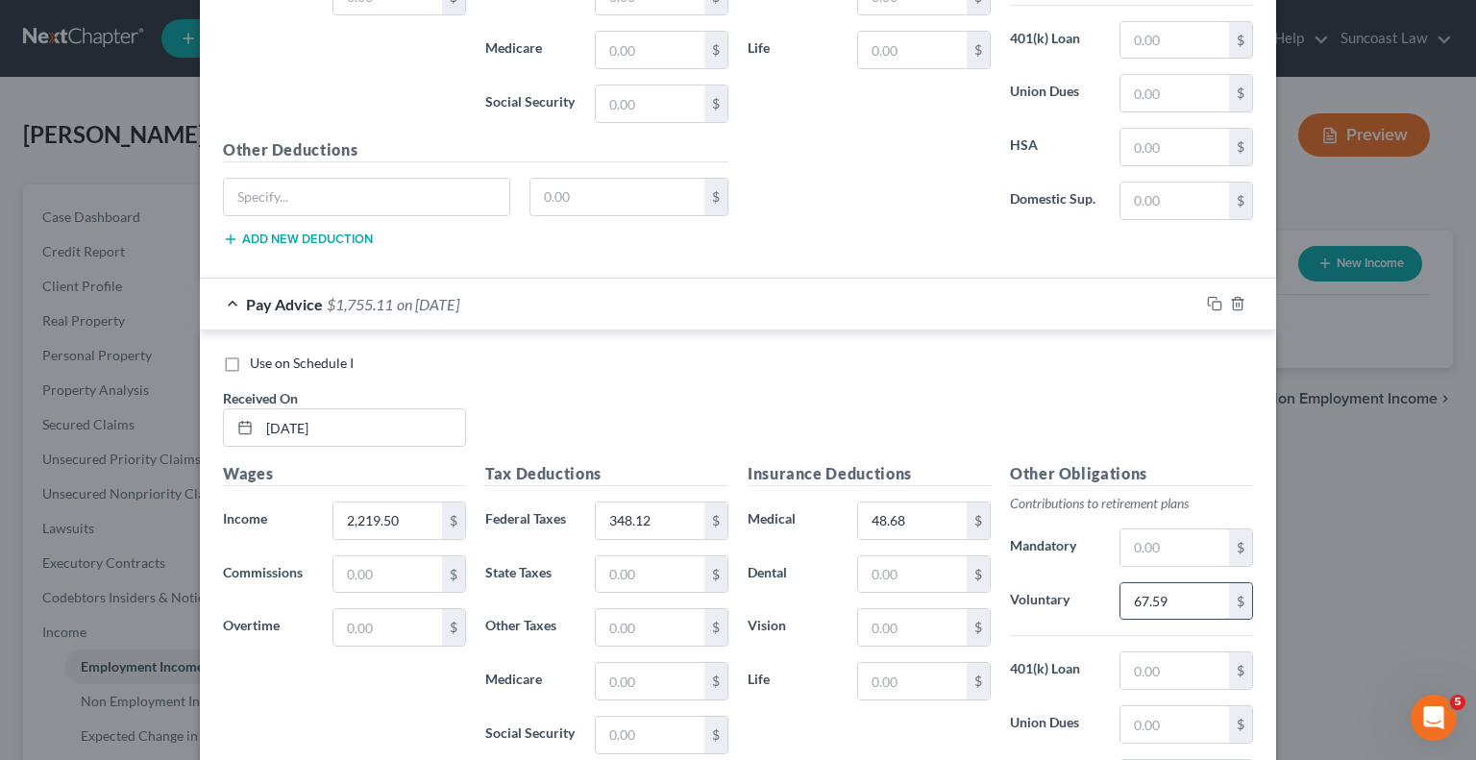
type input "67.59"
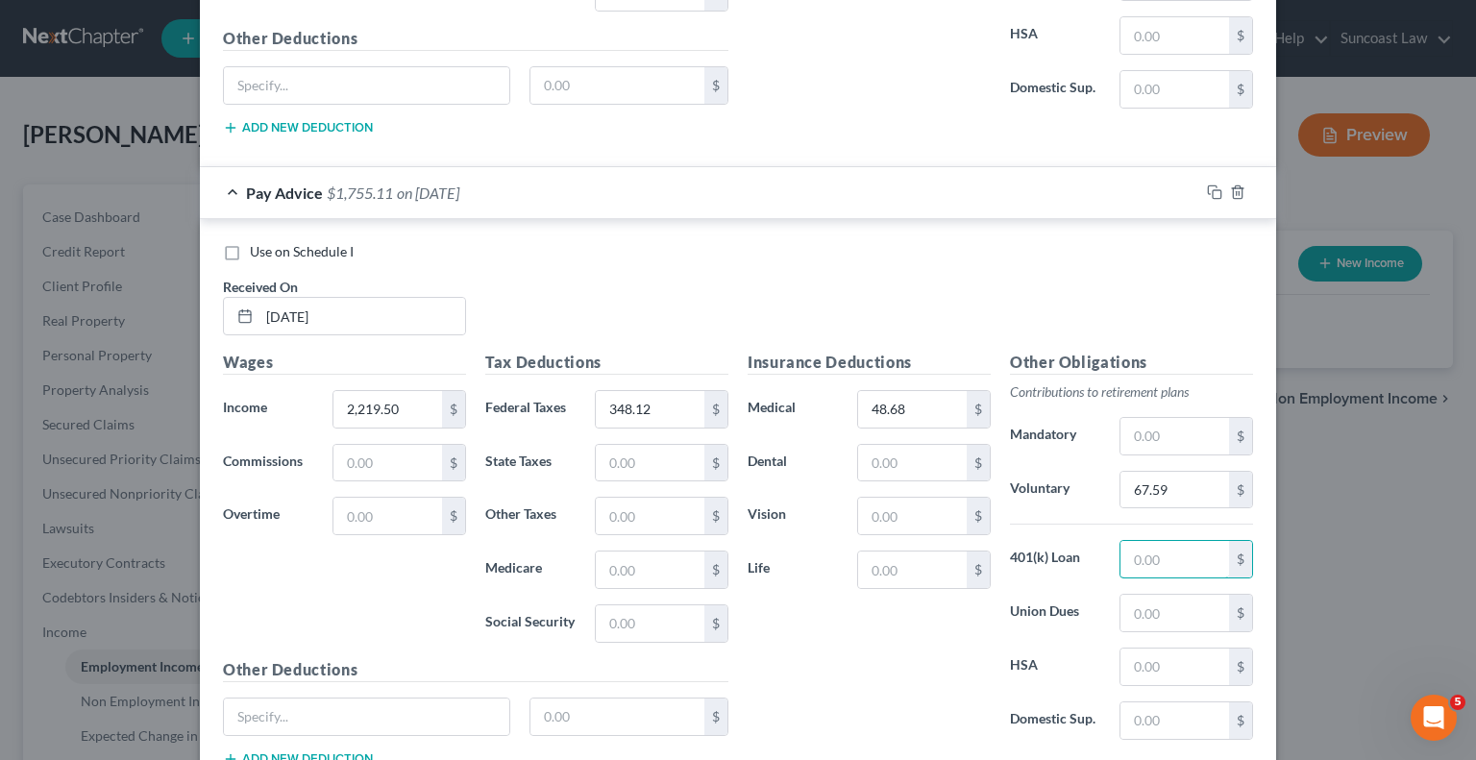
scroll to position [1880, 0]
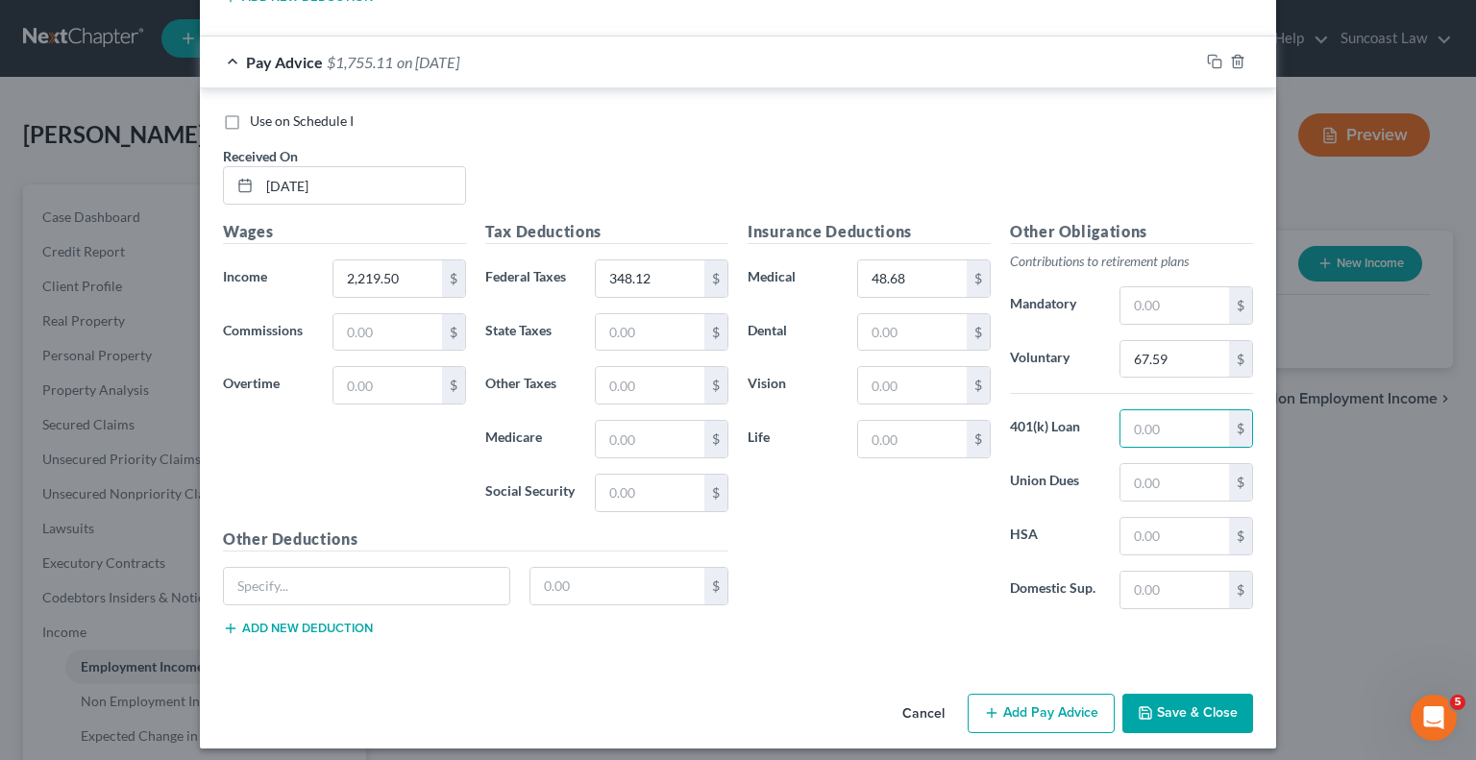
click at [1057, 714] on button "Add Pay Advice" at bounding box center [1041, 714] width 147 height 40
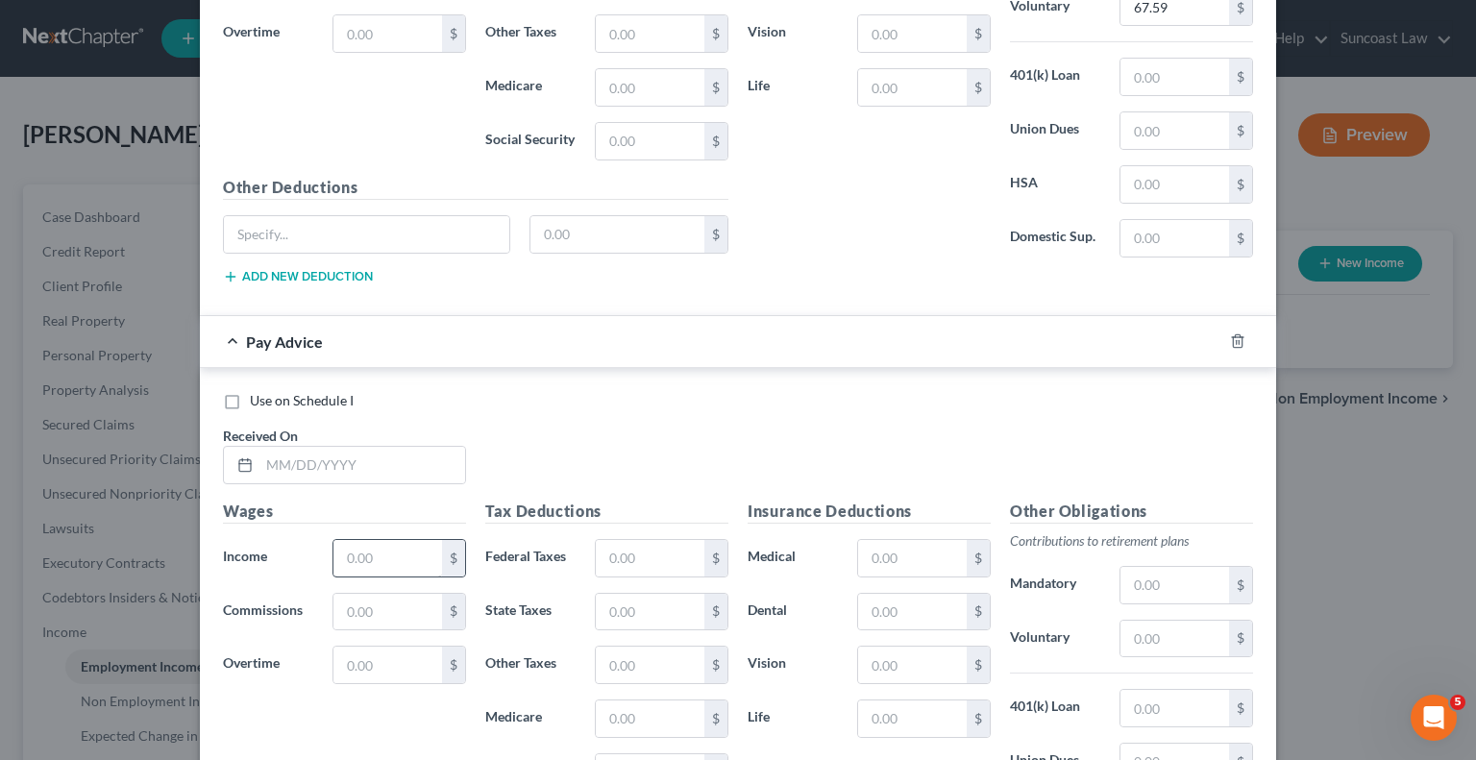
scroll to position [2264, 0]
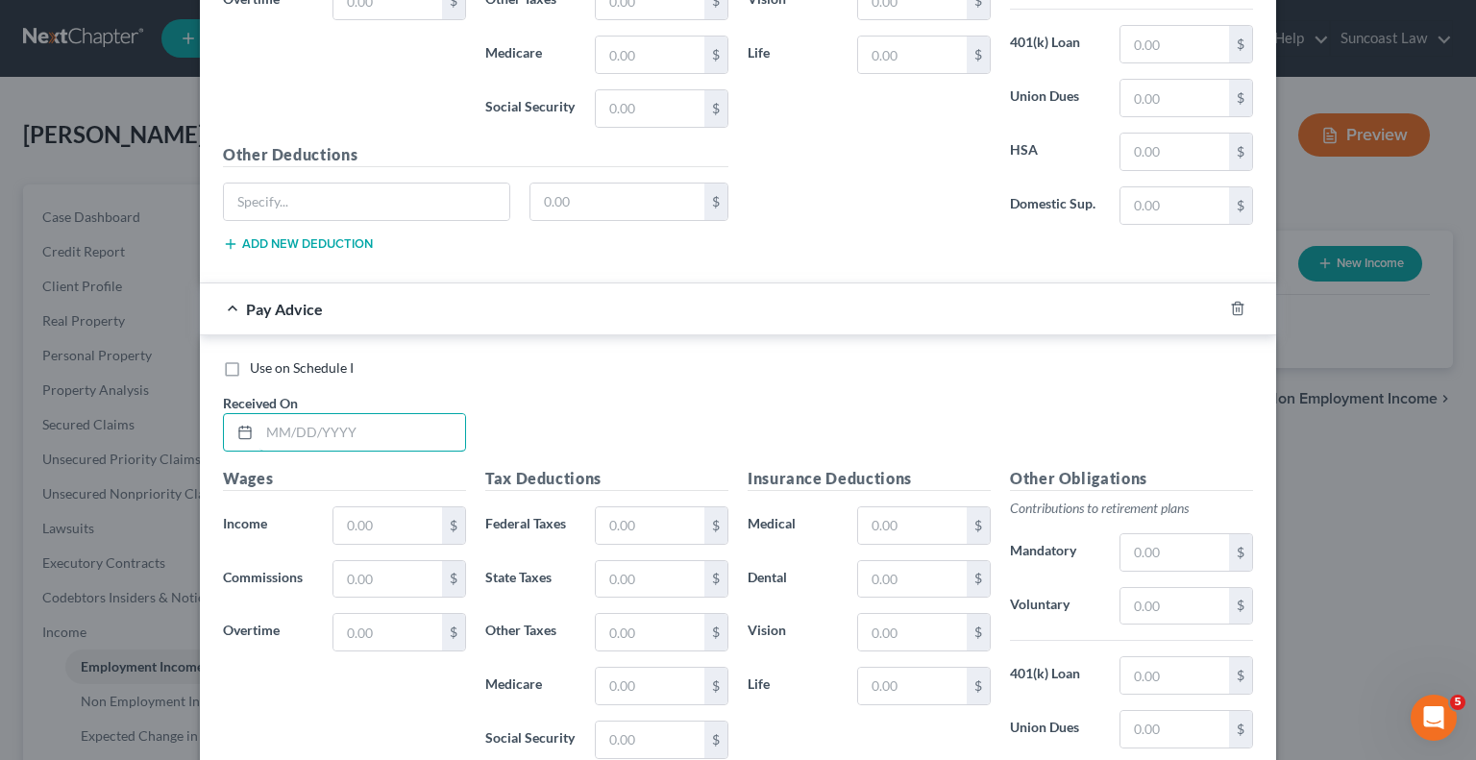
drag, startPoint x: 363, startPoint y: 412, endPoint x: 369, endPoint y: 372, distance: 40.8
click at [361, 414] on input "text" at bounding box center [362, 432] width 206 height 37
type input "[DATE]"
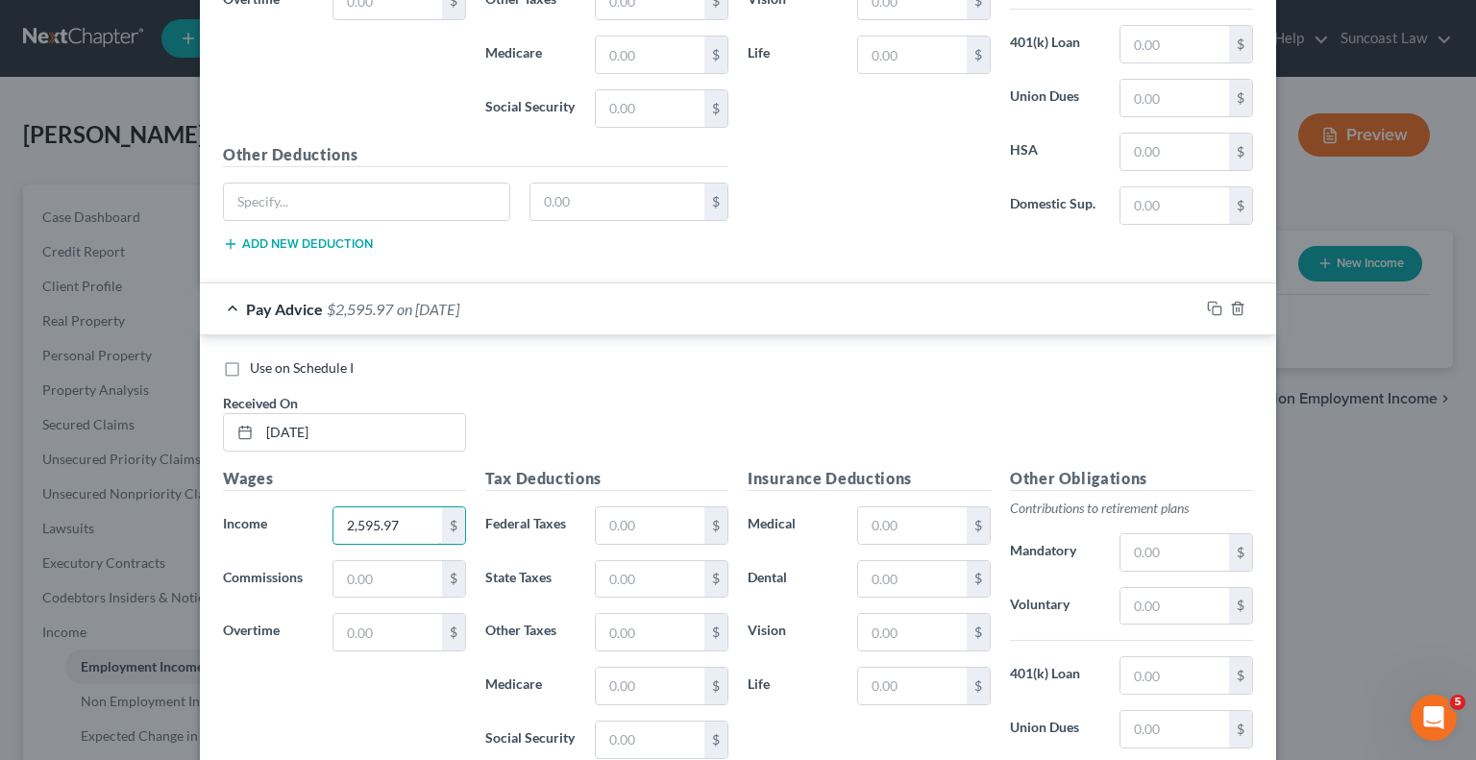
type input "2,595.97"
click at [657, 526] on input "text" at bounding box center [650, 525] width 109 height 37
type input "432.70"
click at [905, 523] on input "text" at bounding box center [912, 525] width 109 height 37
type input "48.68"
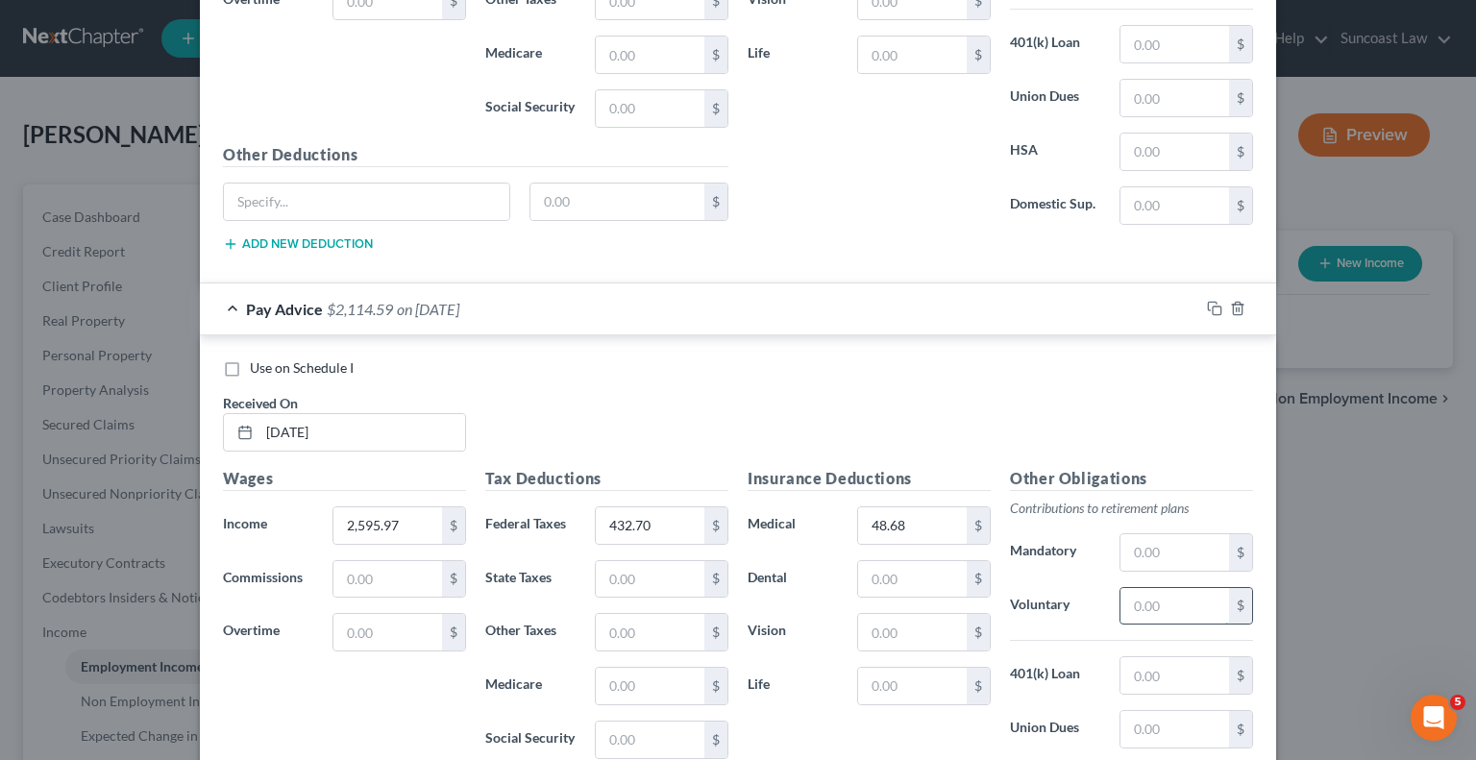
click at [1154, 602] on input "text" at bounding box center [1175, 606] width 109 height 37
type input "78.88"
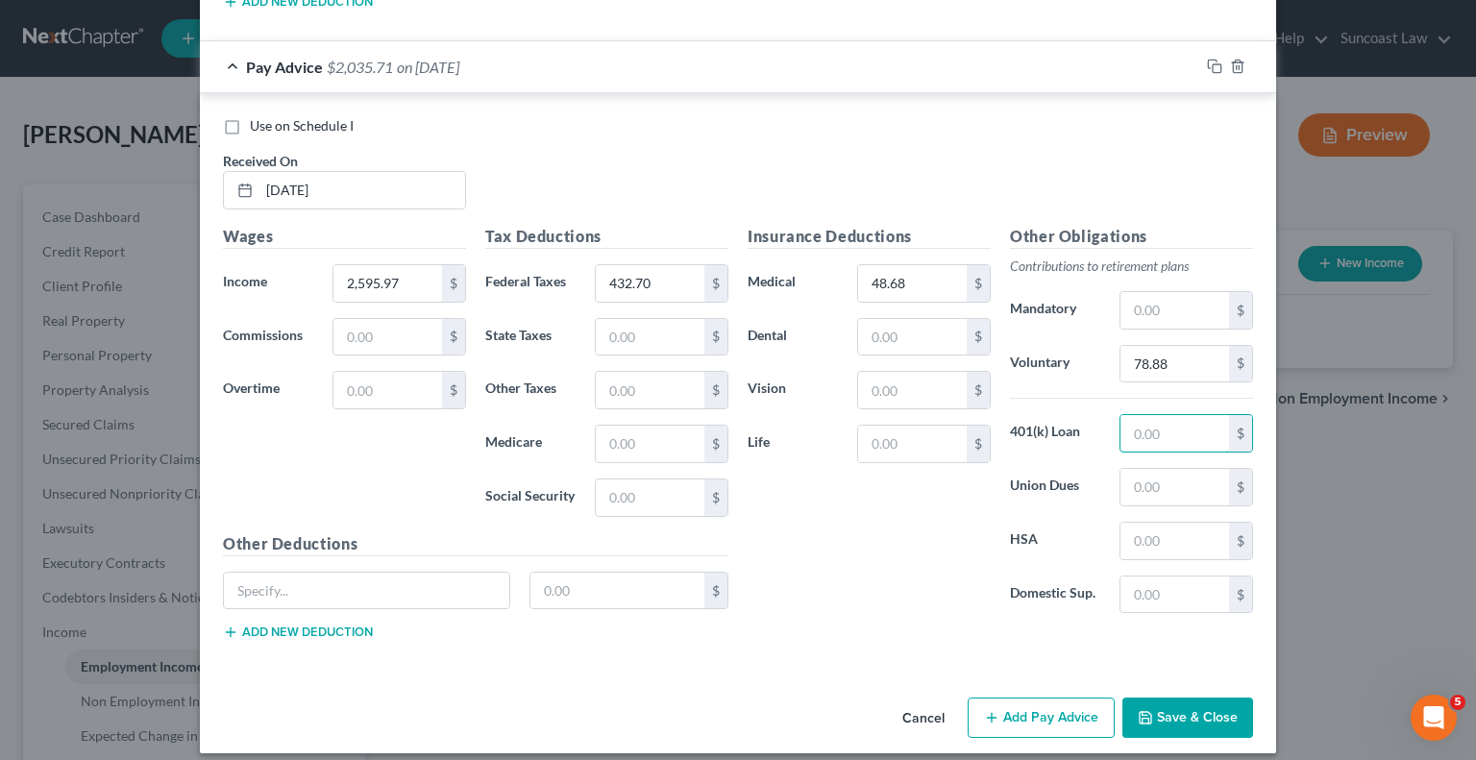
scroll to position [2508, 0]
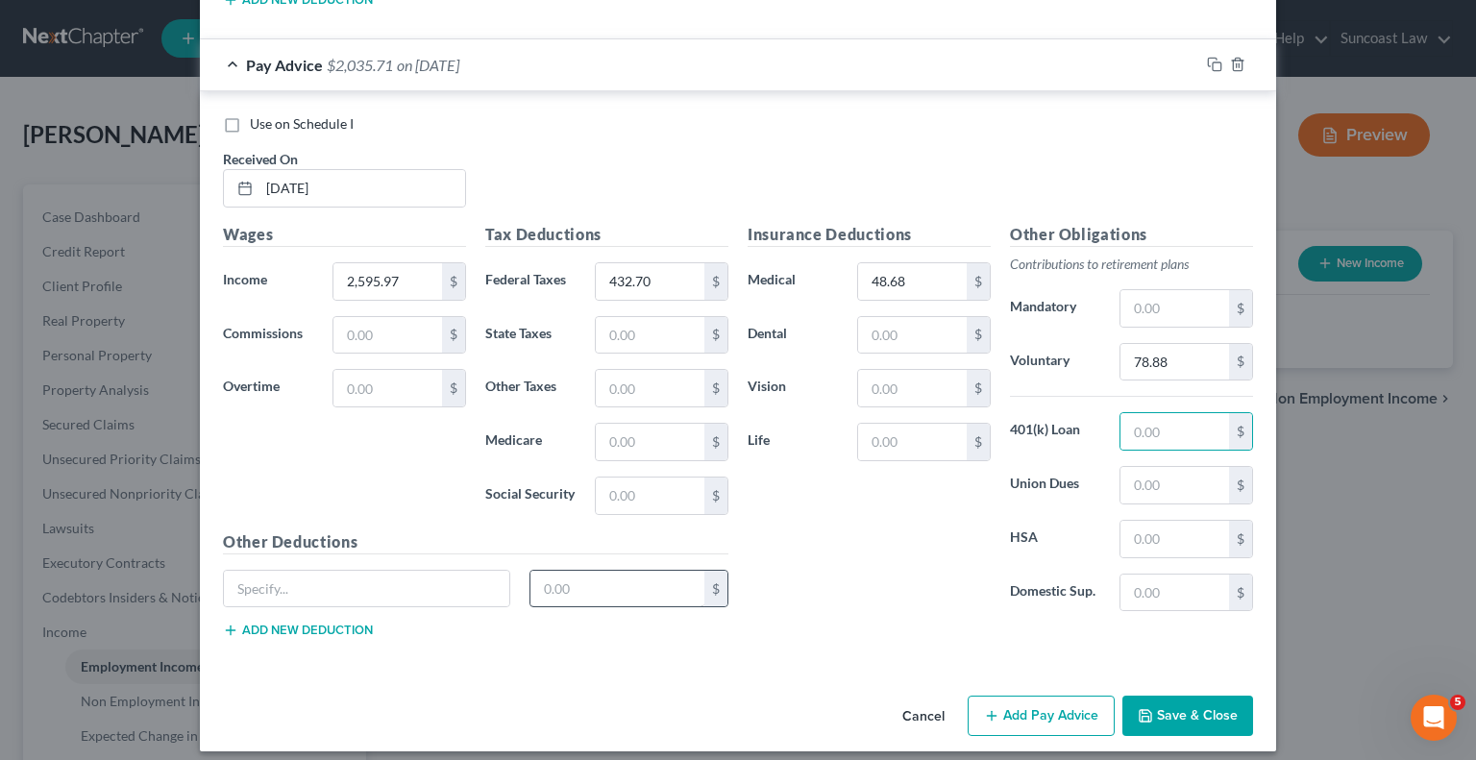
drag, startPoint x: 1054, startPoint y: 690, endPoint x: 524, endPoint y: 570, distance: 543.9
click at [1053, 696] on button "Add Pay Advice" at bounding box center [1041, 716] width 147 height 40
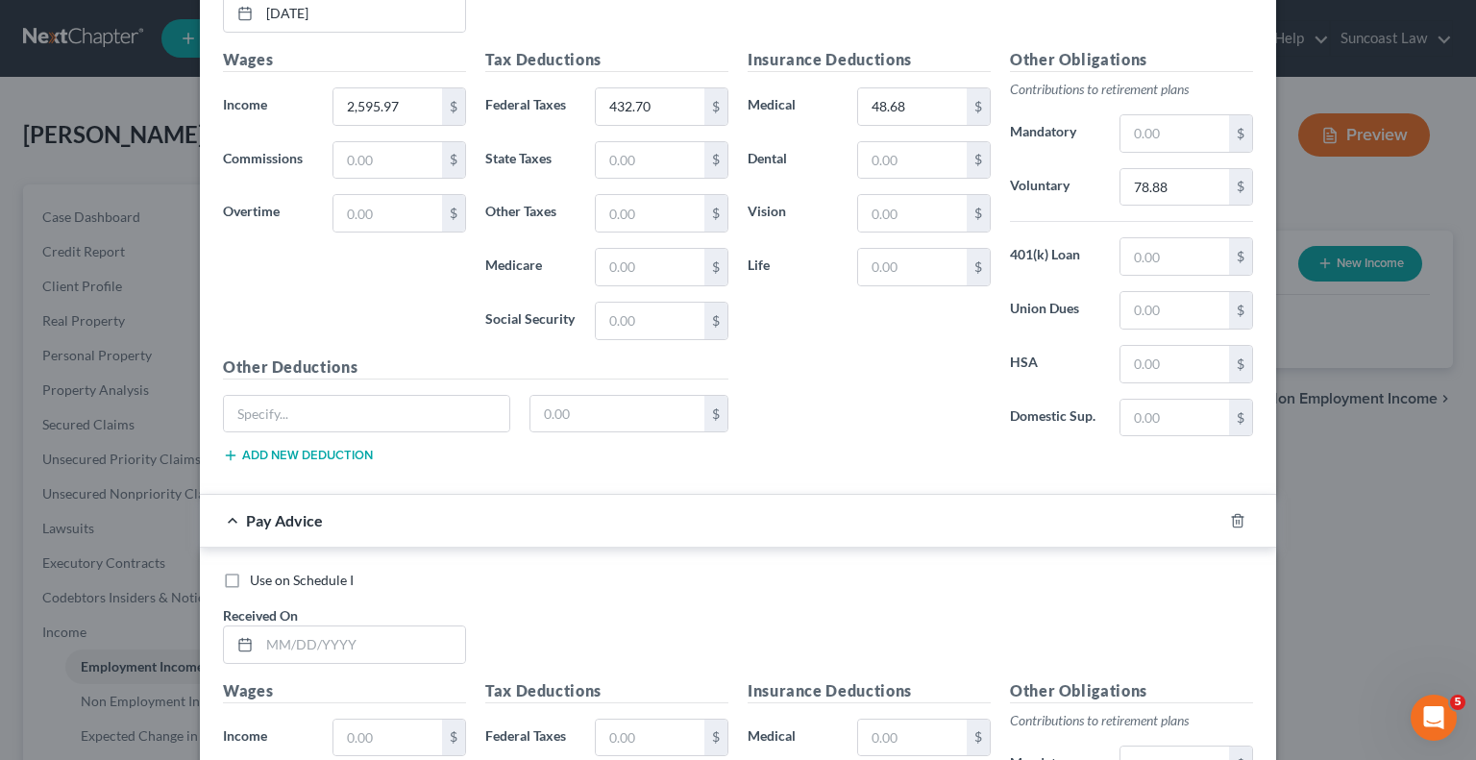
scroll to position [2893, 0]
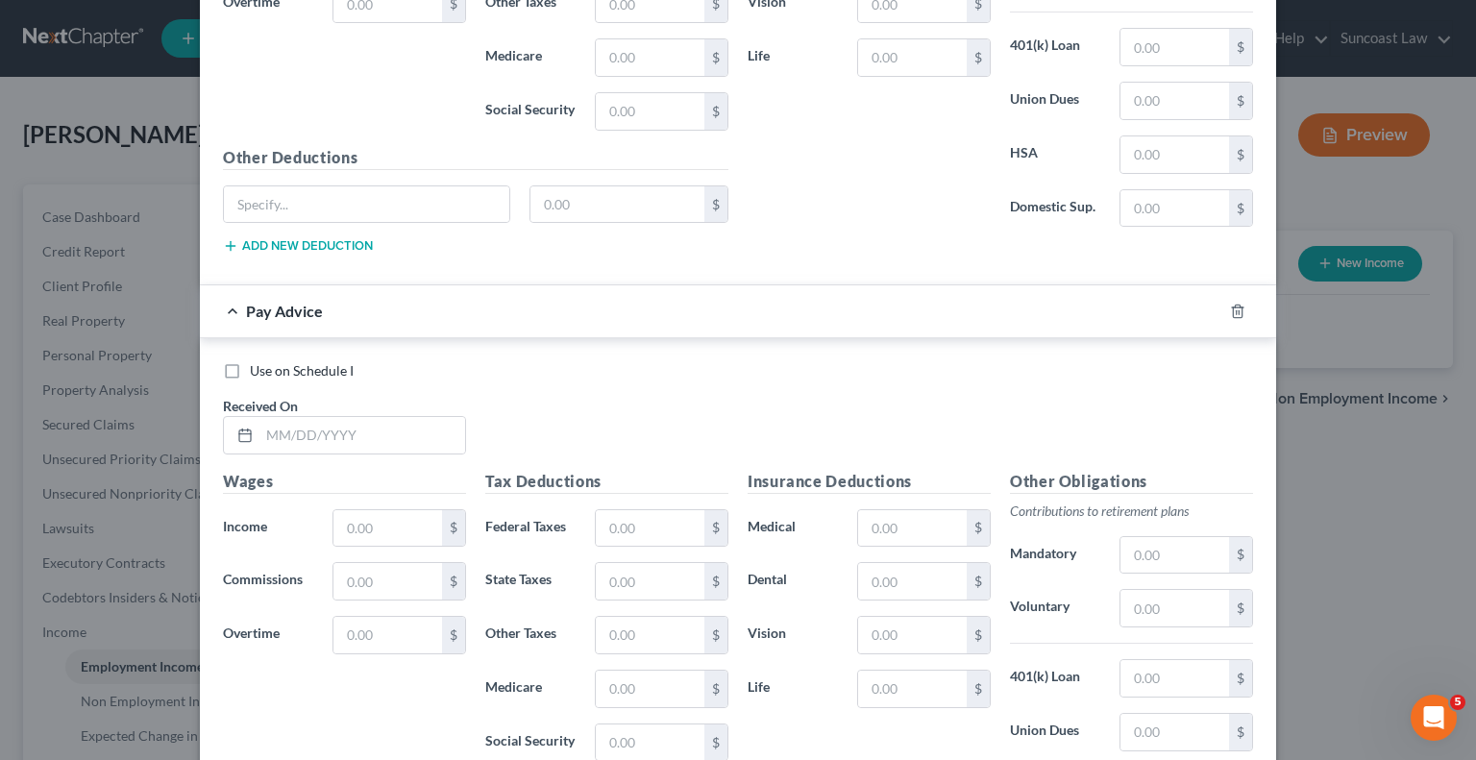
click at [378, 439] on div "Use on Schedule I Received On *" at bounding box center [737, 415] width 1049 height 109
click at [418, 417] on input "text" at bounding box center [362, 435] width 206 height 37
type input "[DATE]"
type input "312"
click at [649, 494] on div "Tax Deductions Federal Taxes $ State Taxes $ Other Taxes $ Medicare $ Social Se…" at bounding box center [607, 624] width 262 height 308
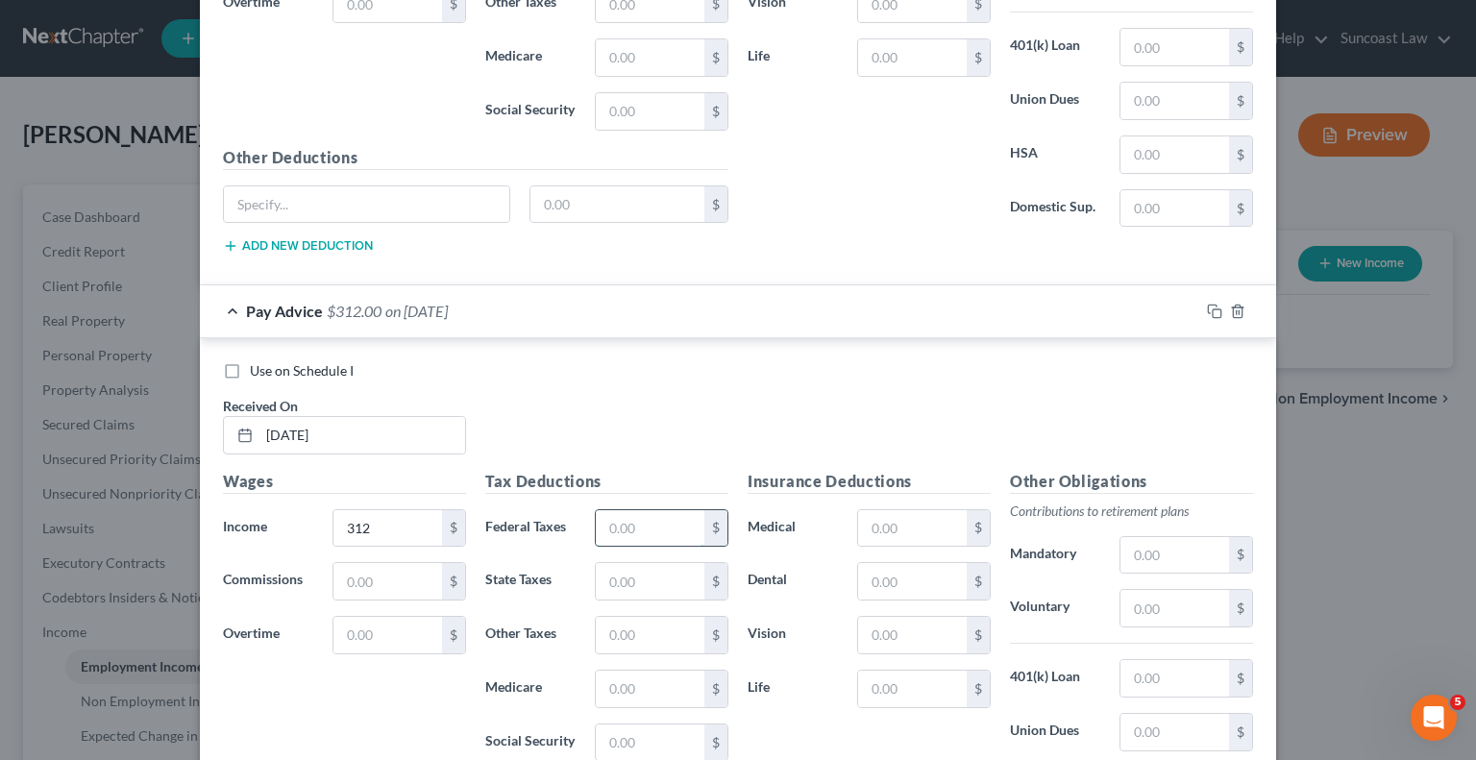
click at [639, 510] on input "text" at bounding box center [650, 528] width 109 height 37
type input "92.50"
click at [1146, 596] on input "text" at bounding box center [1175, 608] width 109 height 37
type input "9.36"
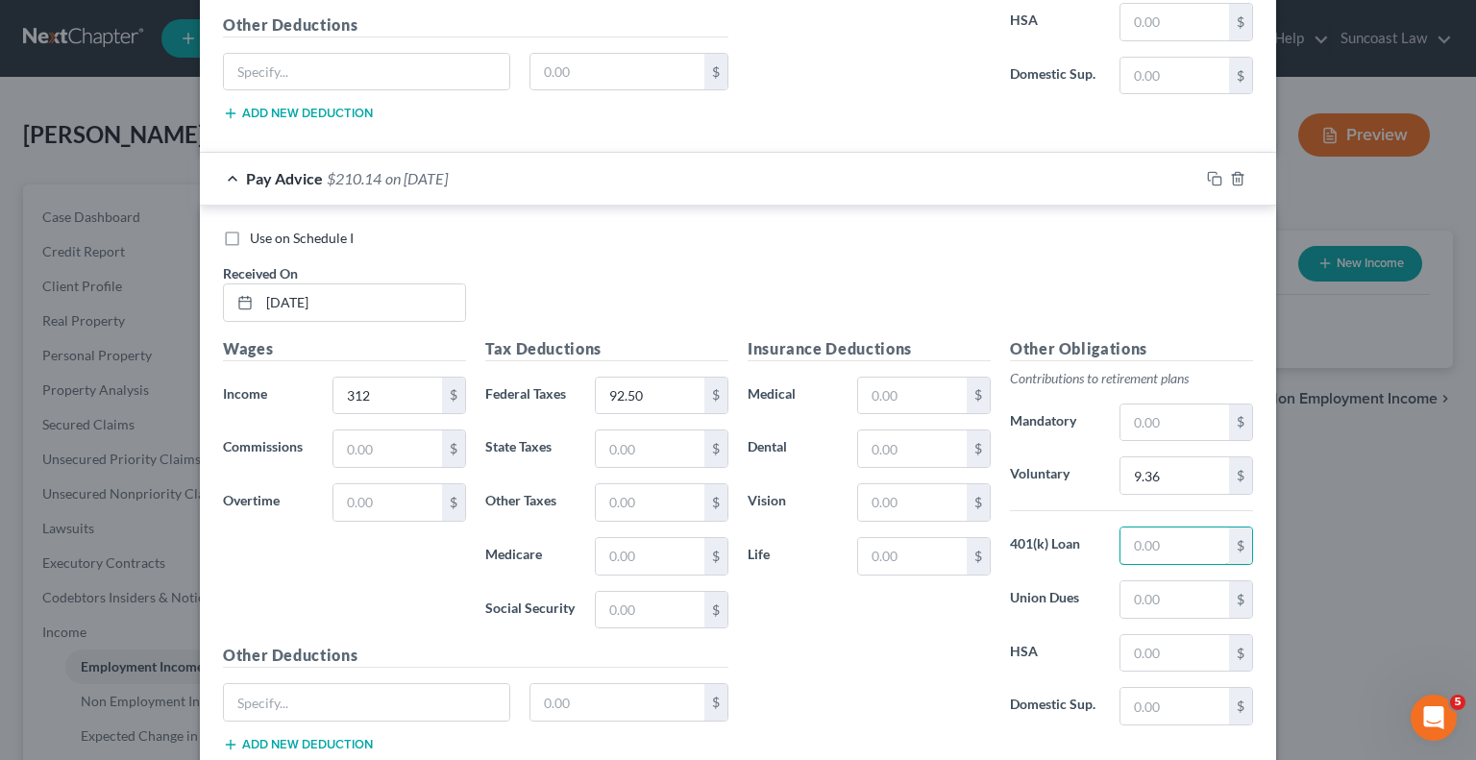
scroll to position [3137, 0]
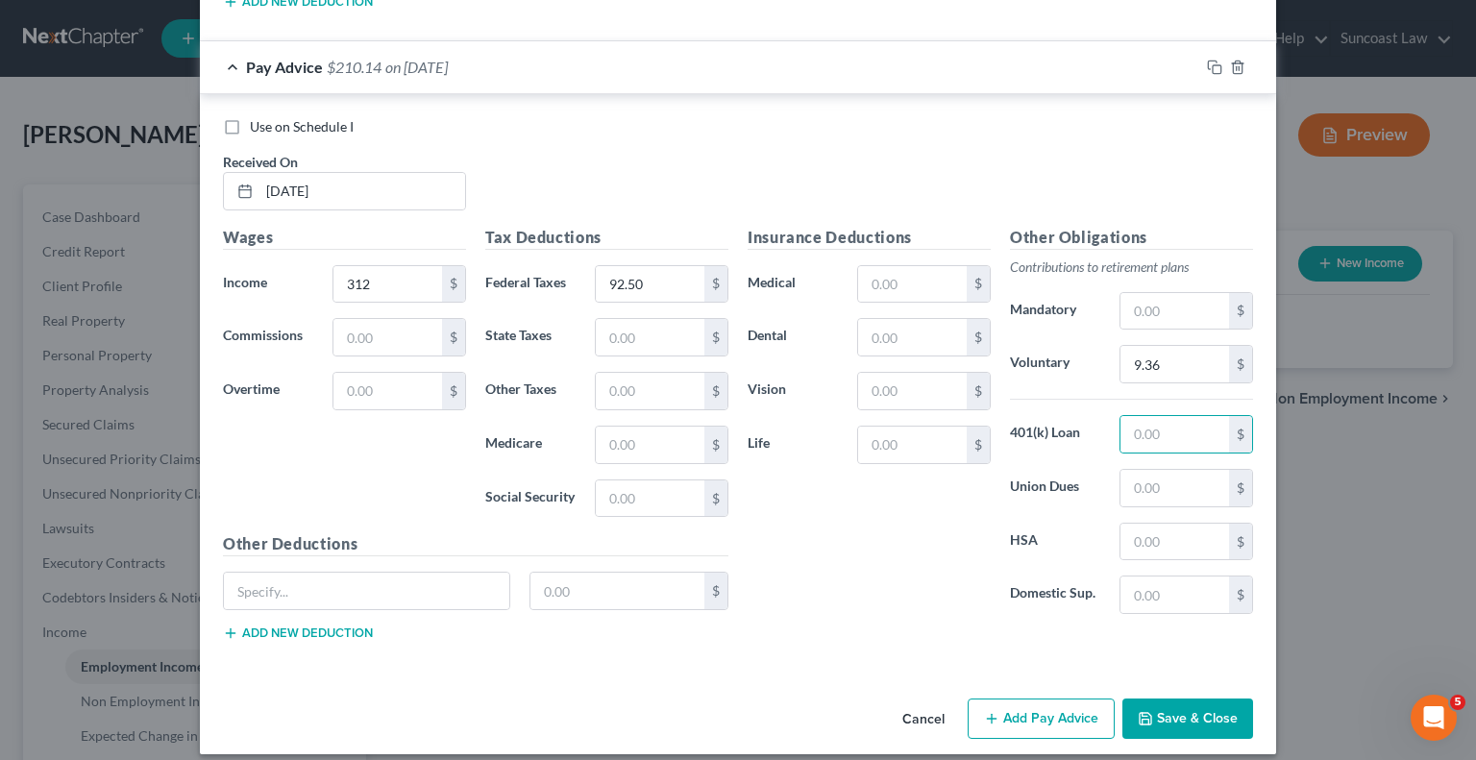
click at [1038, 699] on button "Add Pay Advice" at bounding box center [1041, 719] width 147 height 40
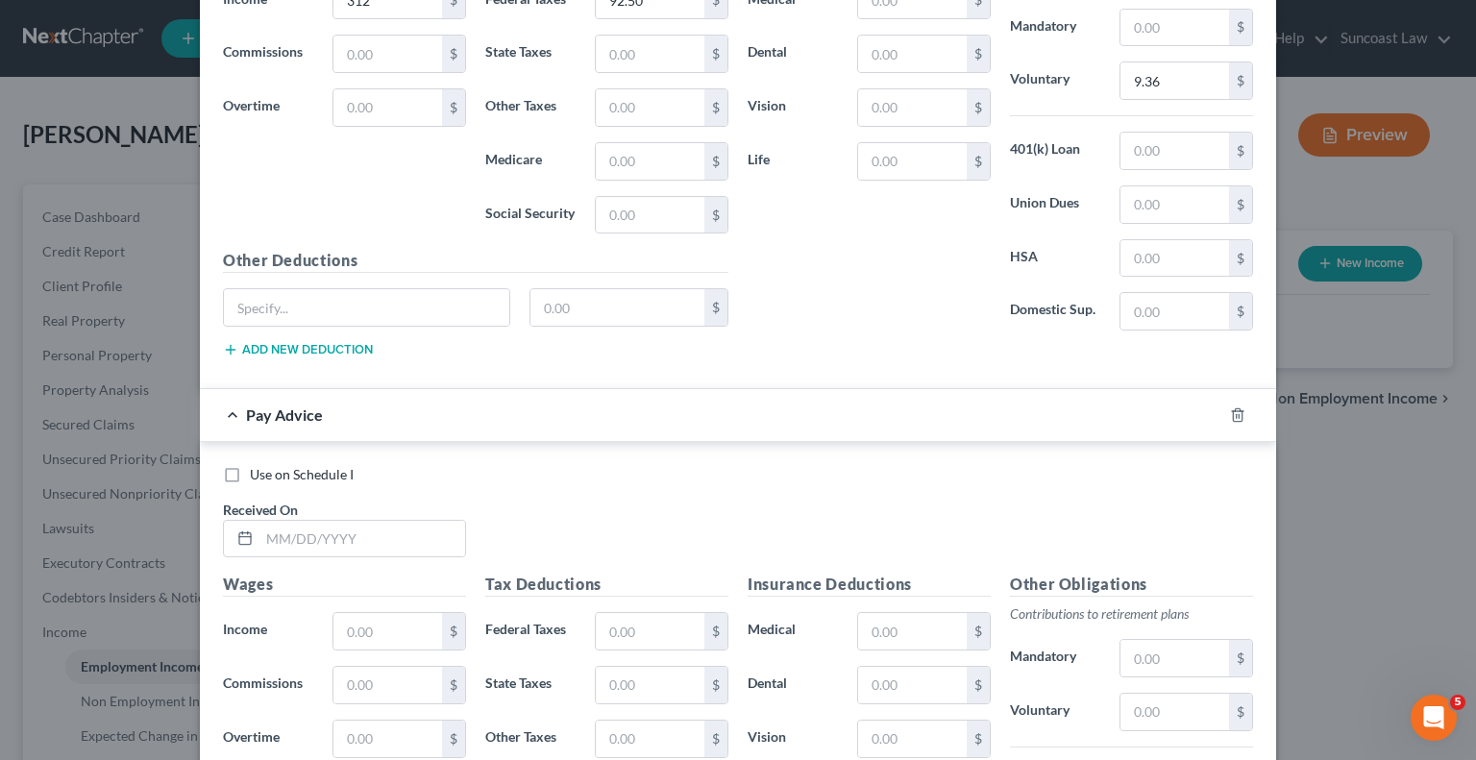
scroll to position [3425, 0]
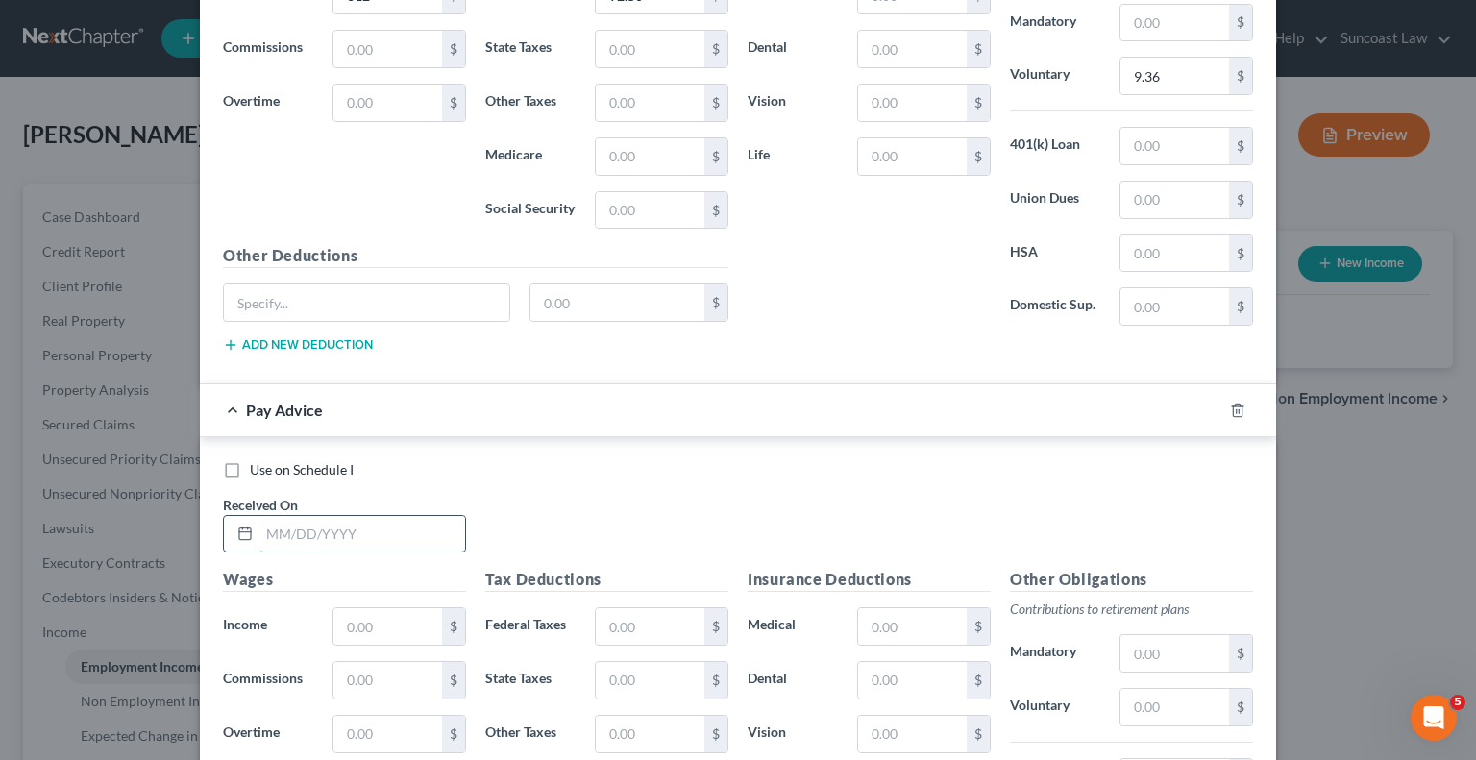
click at [438, 516] on input "text" at bounding box center [362, 534] width 206 height 37
type input "[DATE]"
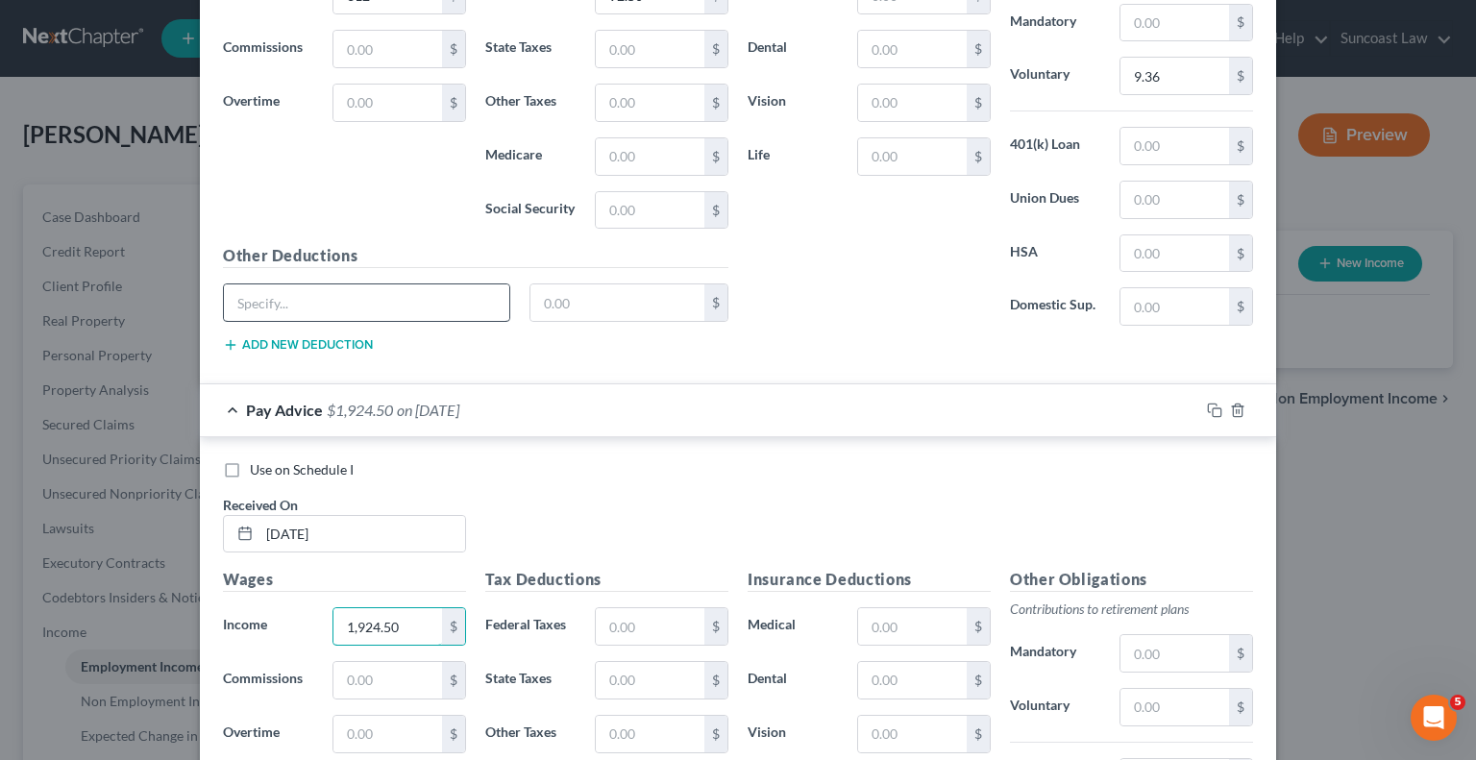
type input "1,924.50"
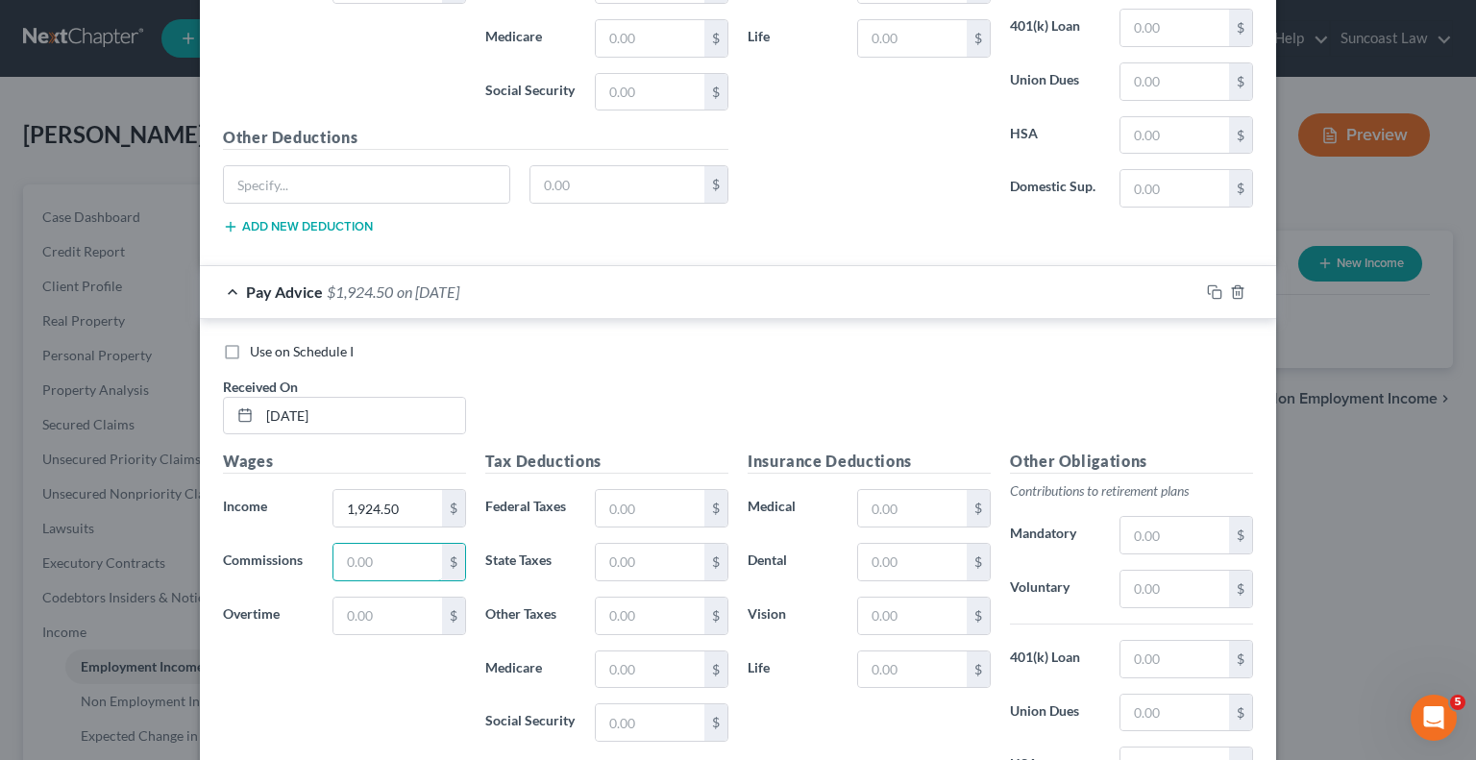
scroll to position [3714, 0]
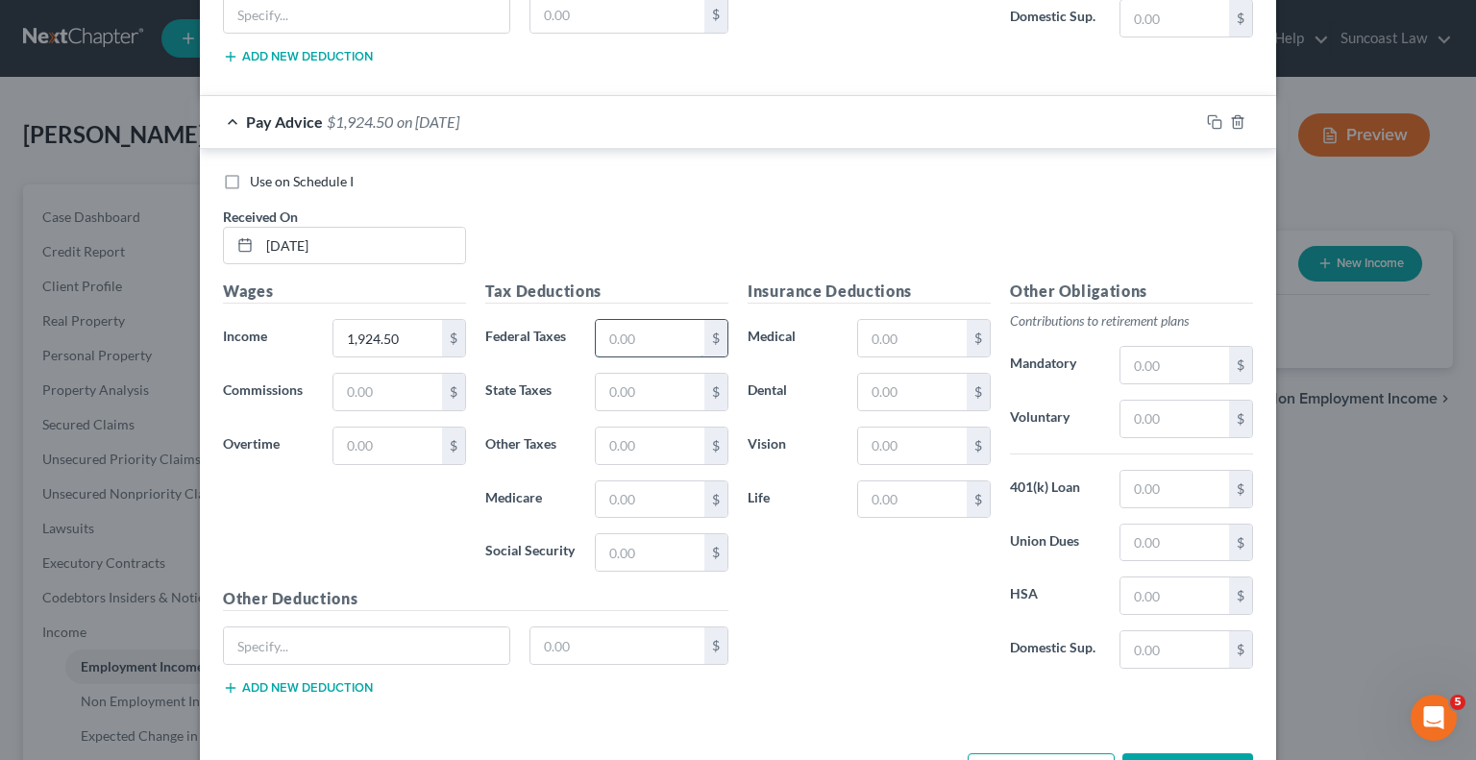
click at [618, 320] on input "text" at bounding box center [650, 338] width 109 height 37
type input "290.16"
click at [922, 323] on input "text" at bounding box center [912, 338] width 109 height 37
type input "48.68"
click at [1154, 408] on input "text" at bounding box center [1175, 419] width 109 height 37
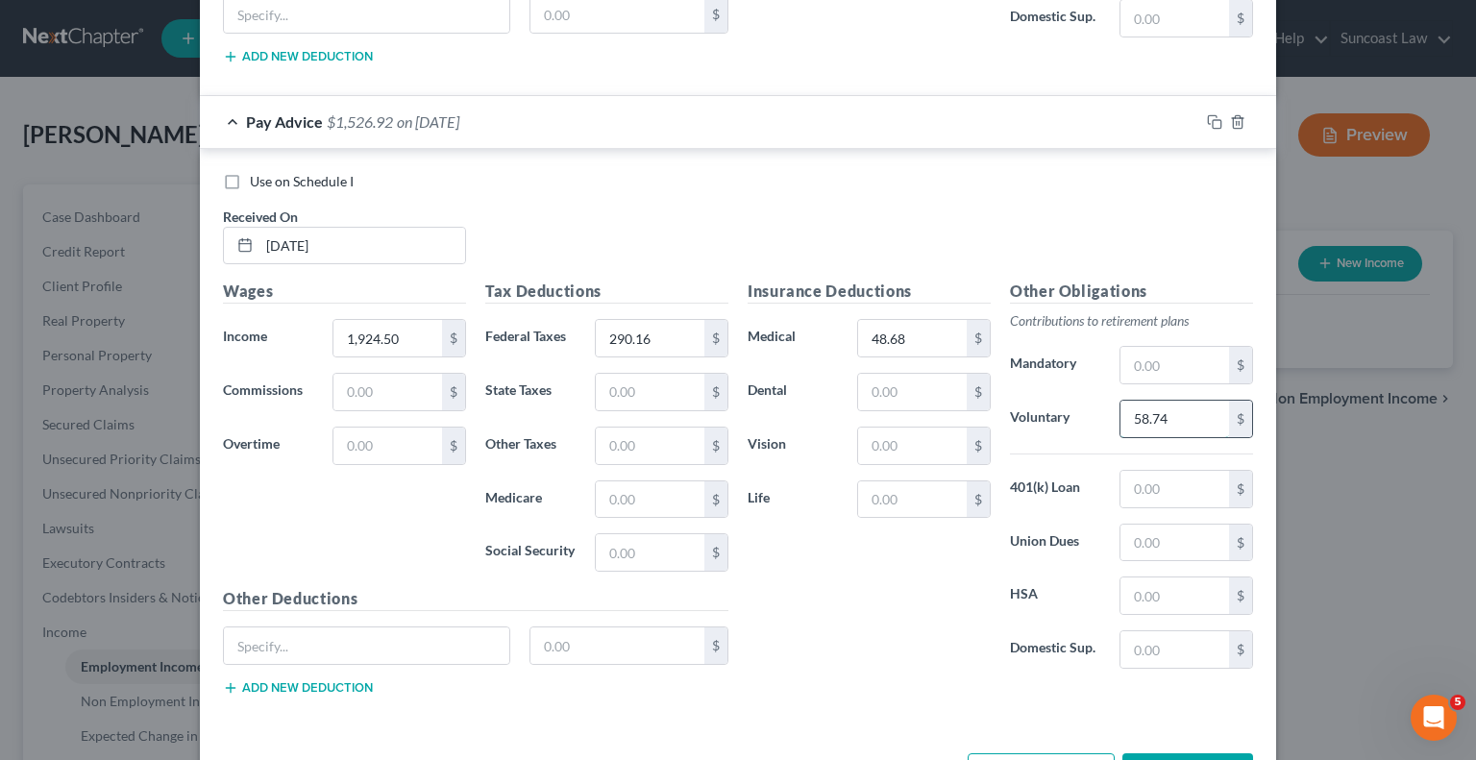
type input "58.74"
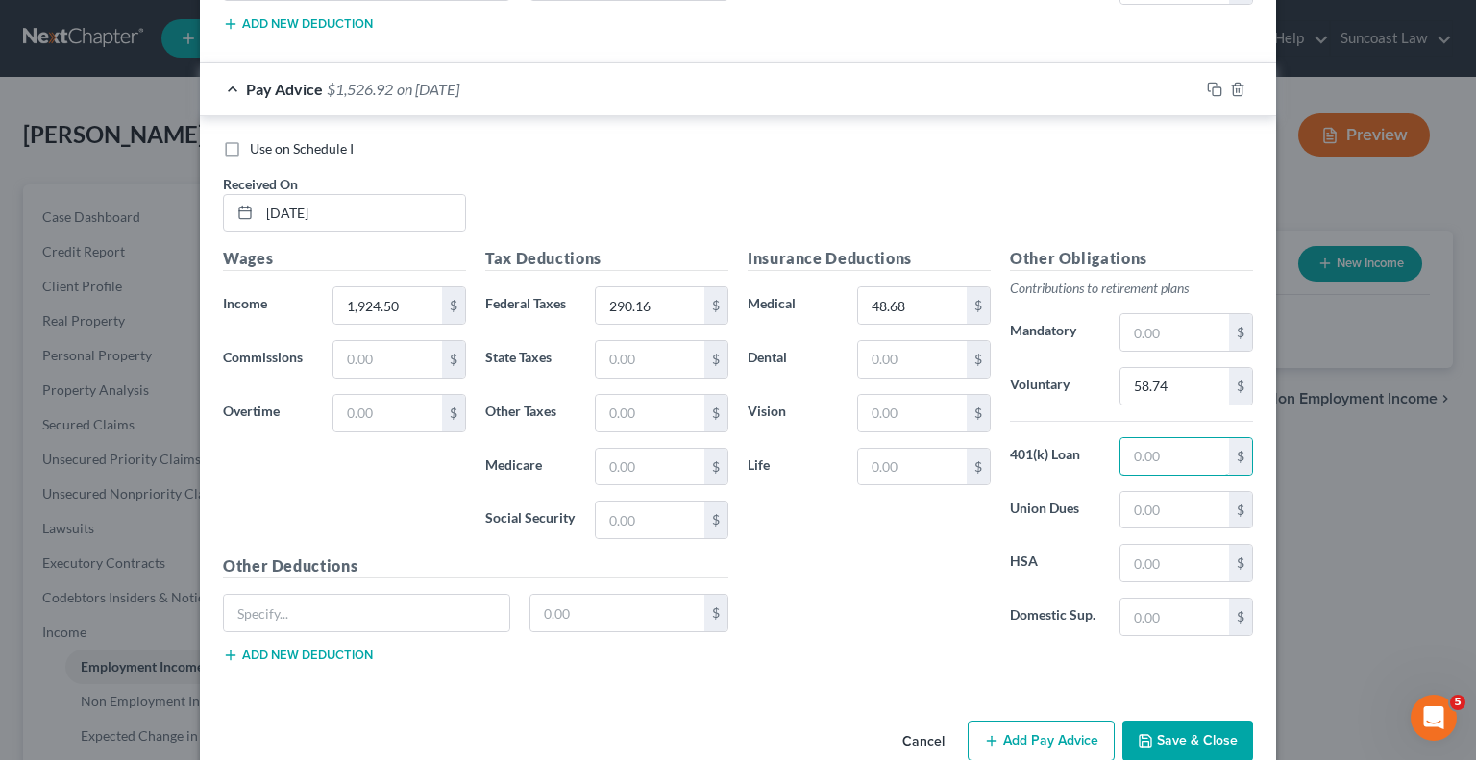
scroll to position [3764, 0]
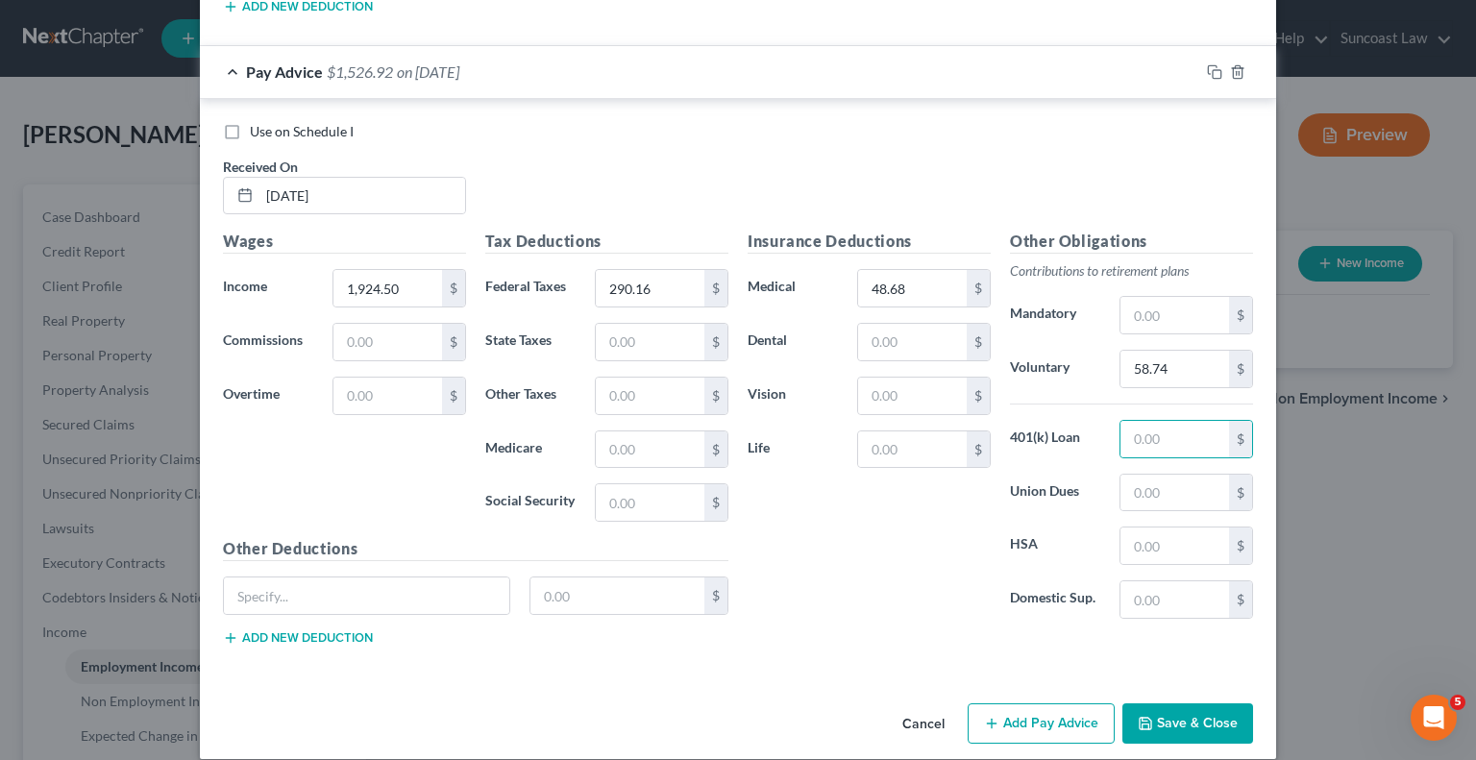
click at [1042, 706] on button "Add Pay Advice" at bounding box center [1041, 724] width 147 height 40
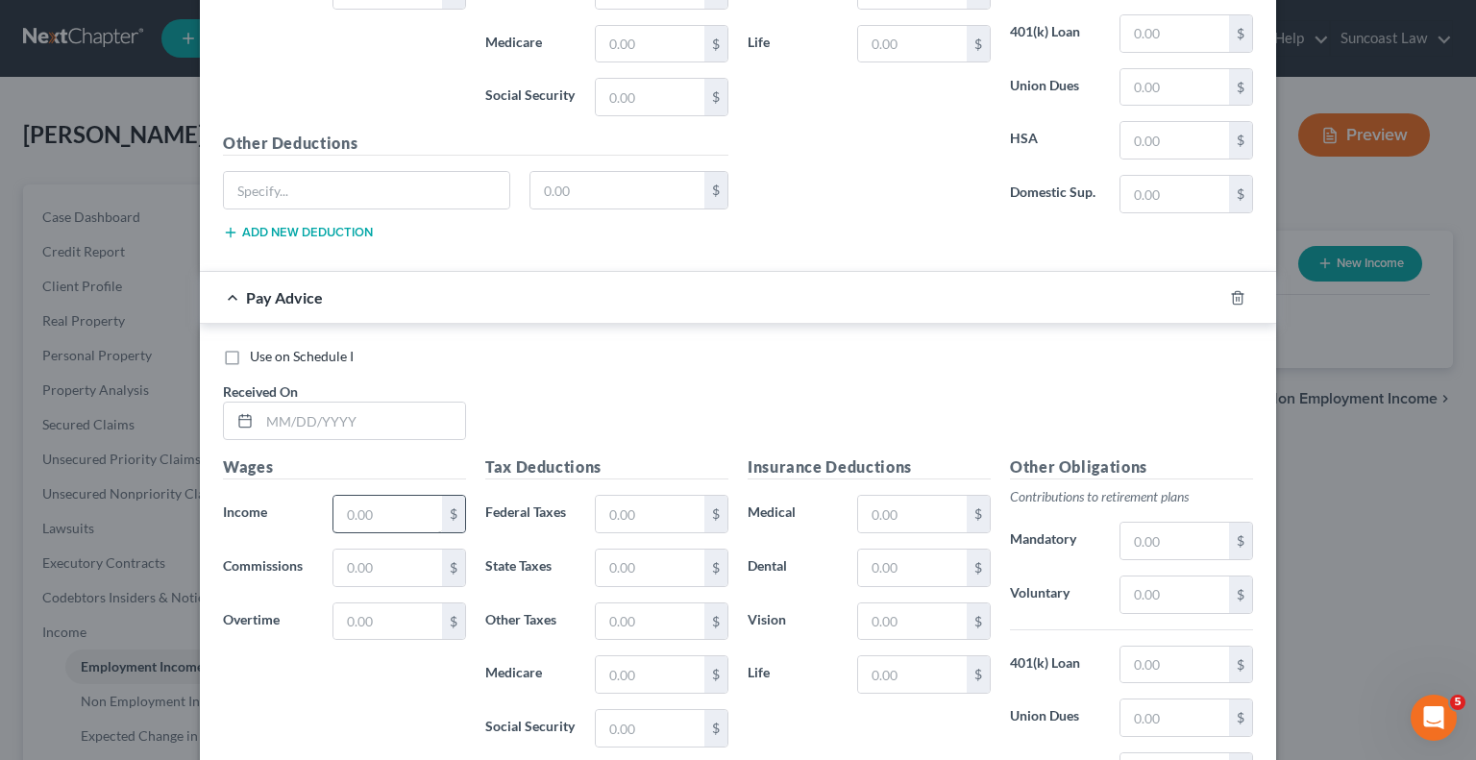
scroll to position [4202, 0]
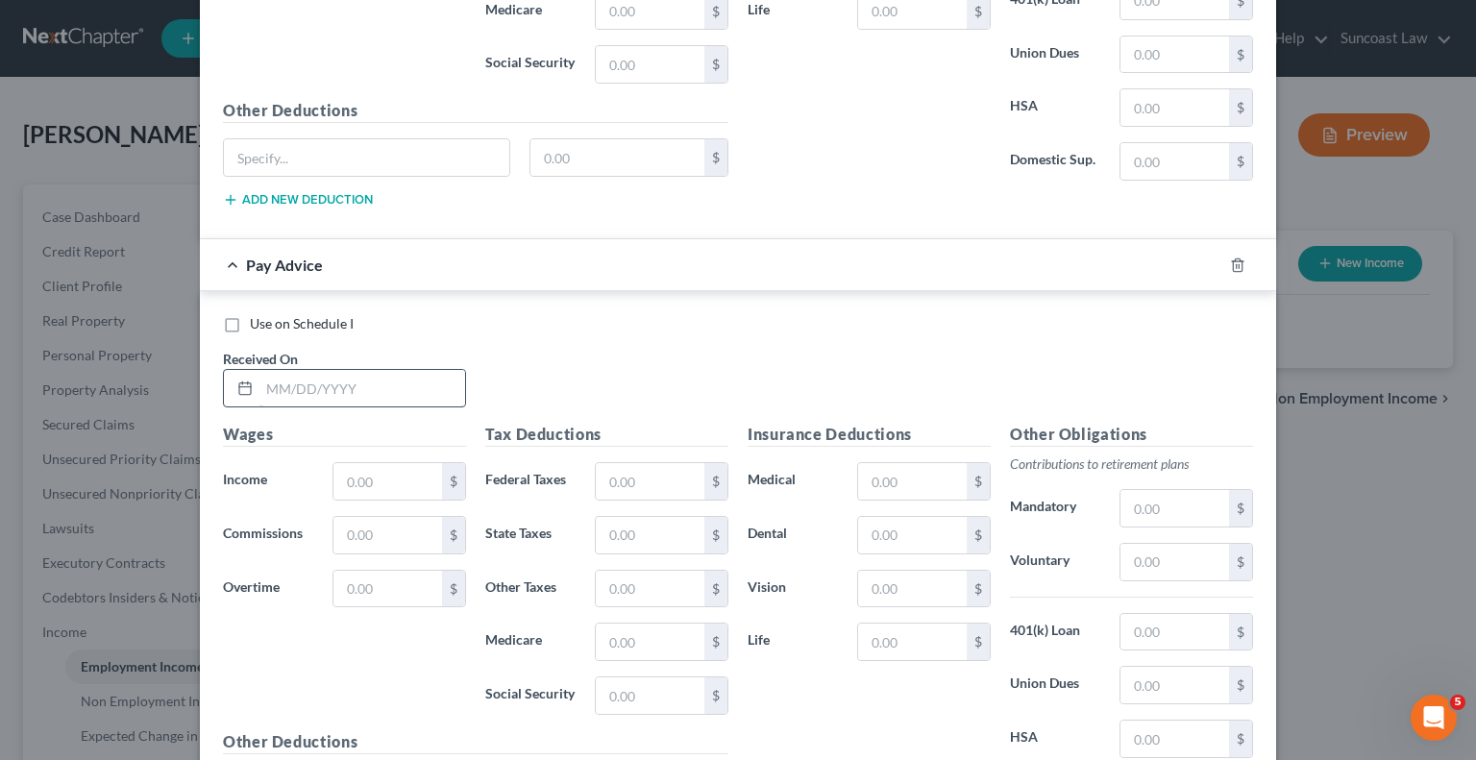
click at [364, 370] on input "text" at bounding box center [362, 388] width 206 height 37
type input "[DATE]"
type input "1,788.31"
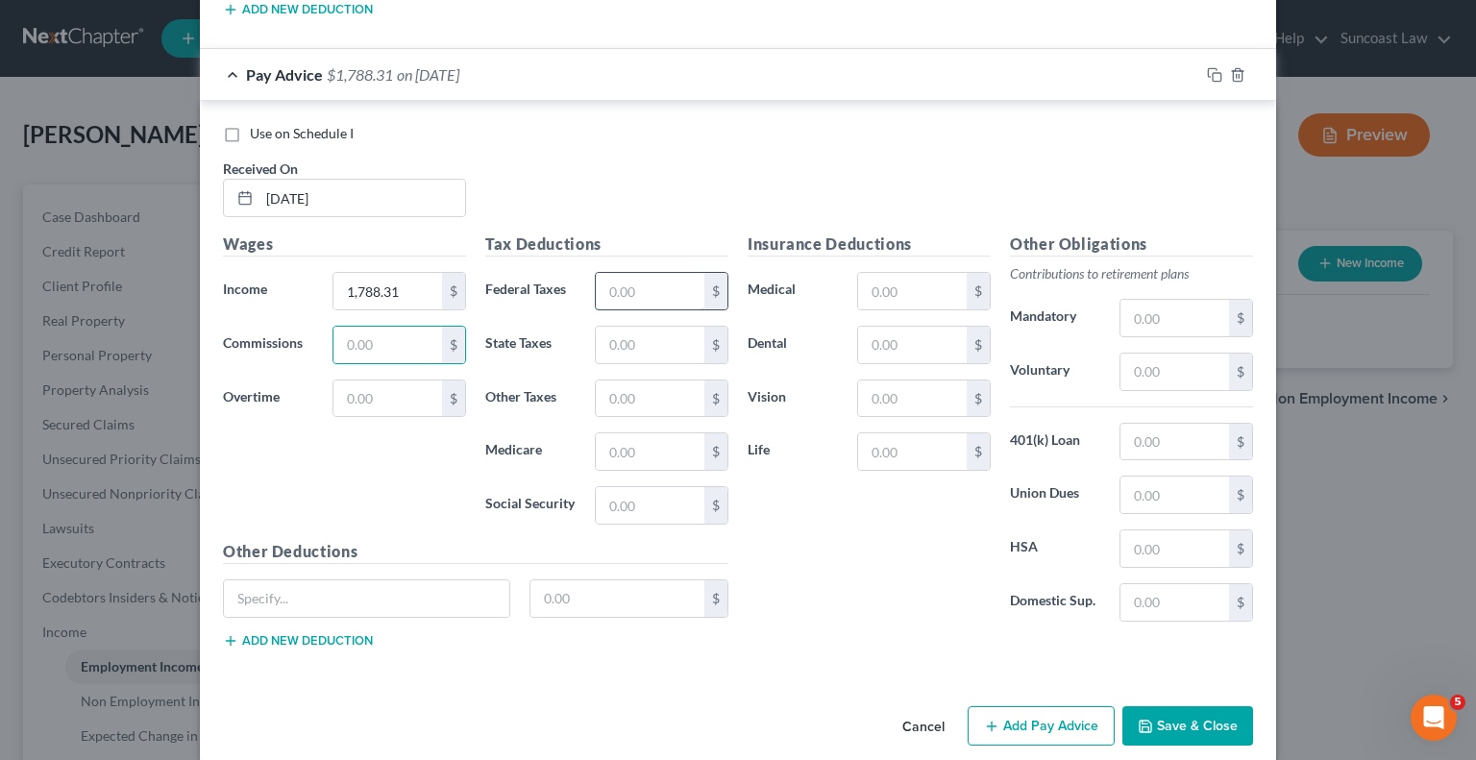
click at [650, 280] on input "text" at bounding box center [650, 291] width 109 height 37
type input "272.96"
click at [907, 279] on input "text" at bounding box center [912, 291] width 109 height 37
click at [1162, 354] on input "text" at bounding box center [1175, 372] width 109 height 37
type input "54.65"
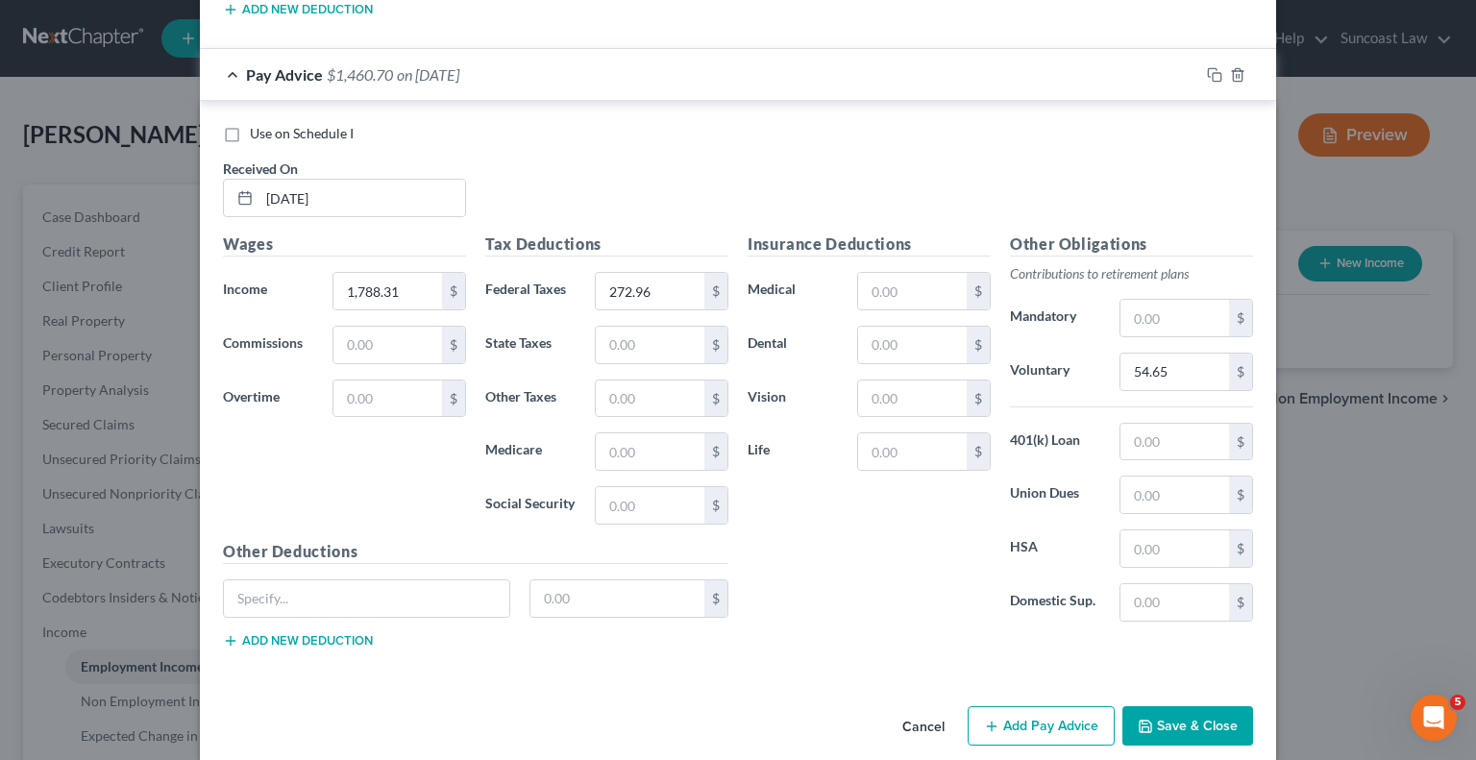
click at [1041, 706] on button "Add Pay Advice" at bounding box center [1041, 726] width 147 height 40
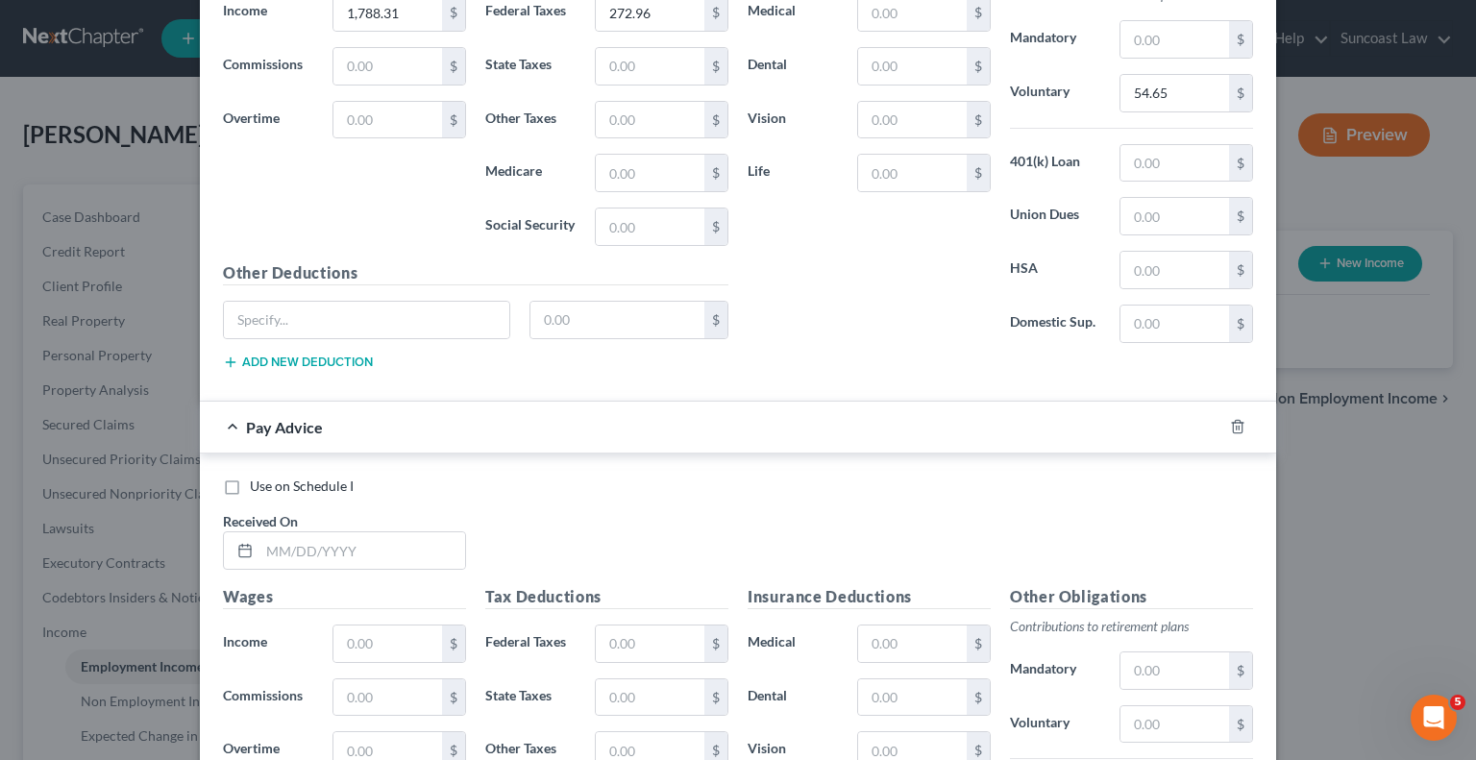
scroll to position [4680, 0]
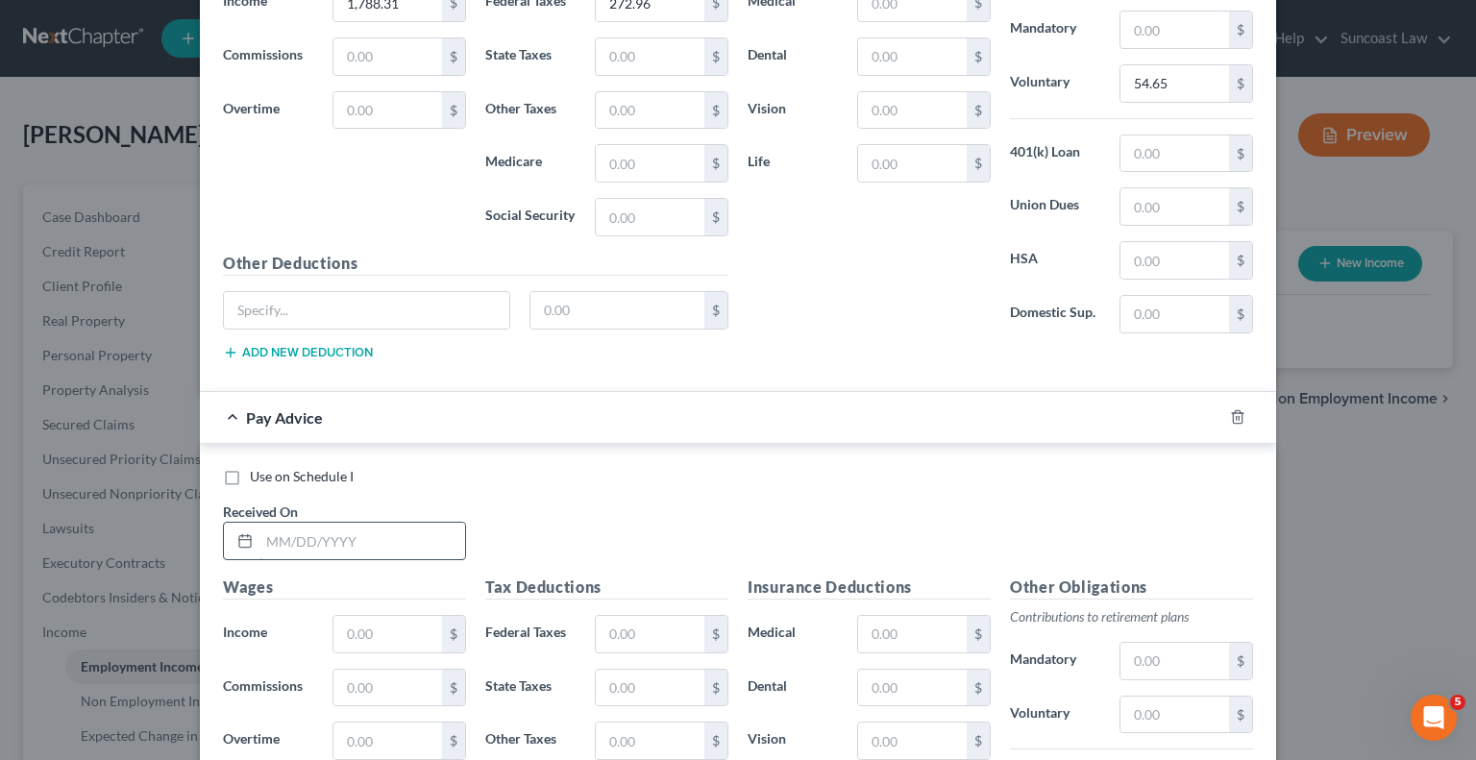
click at [344, 523] on input "text" at bounding box center [362, 541] width 206 height 37
type input "[DATE]"
type input "381.33"
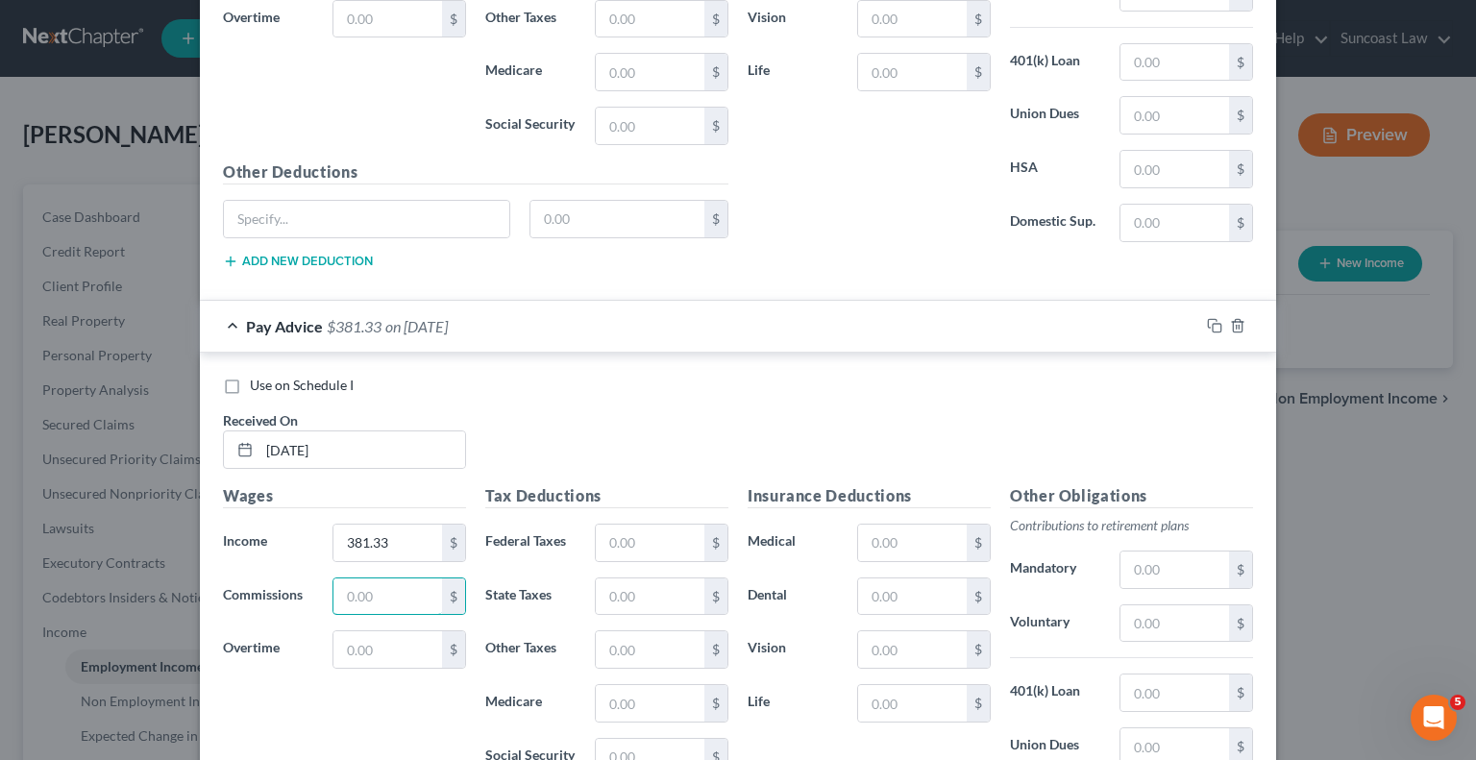
scroll to position [4873, 0]
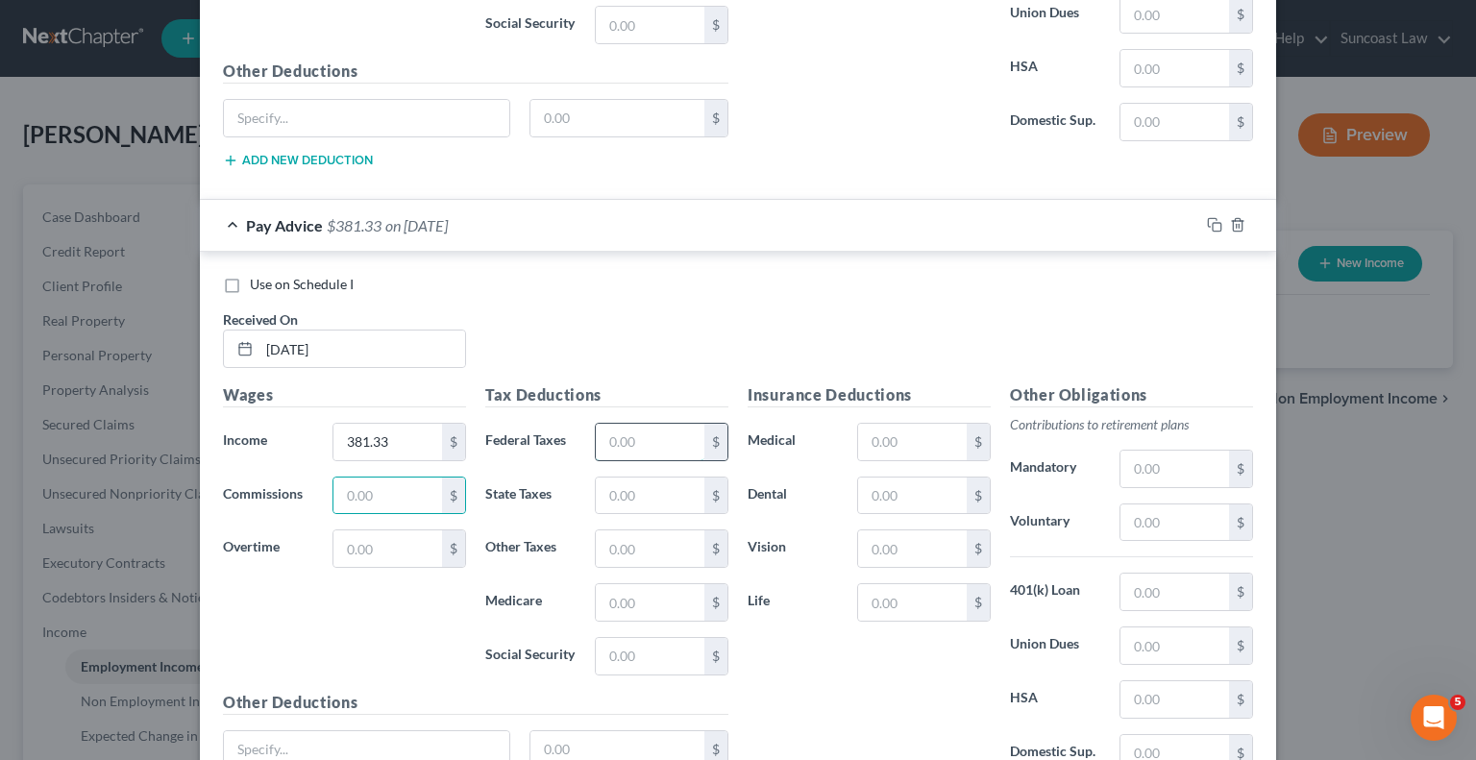
click at [623, 424] on input "text" at bounding box center [650, 442] width 109 height 37
type input "113.06"
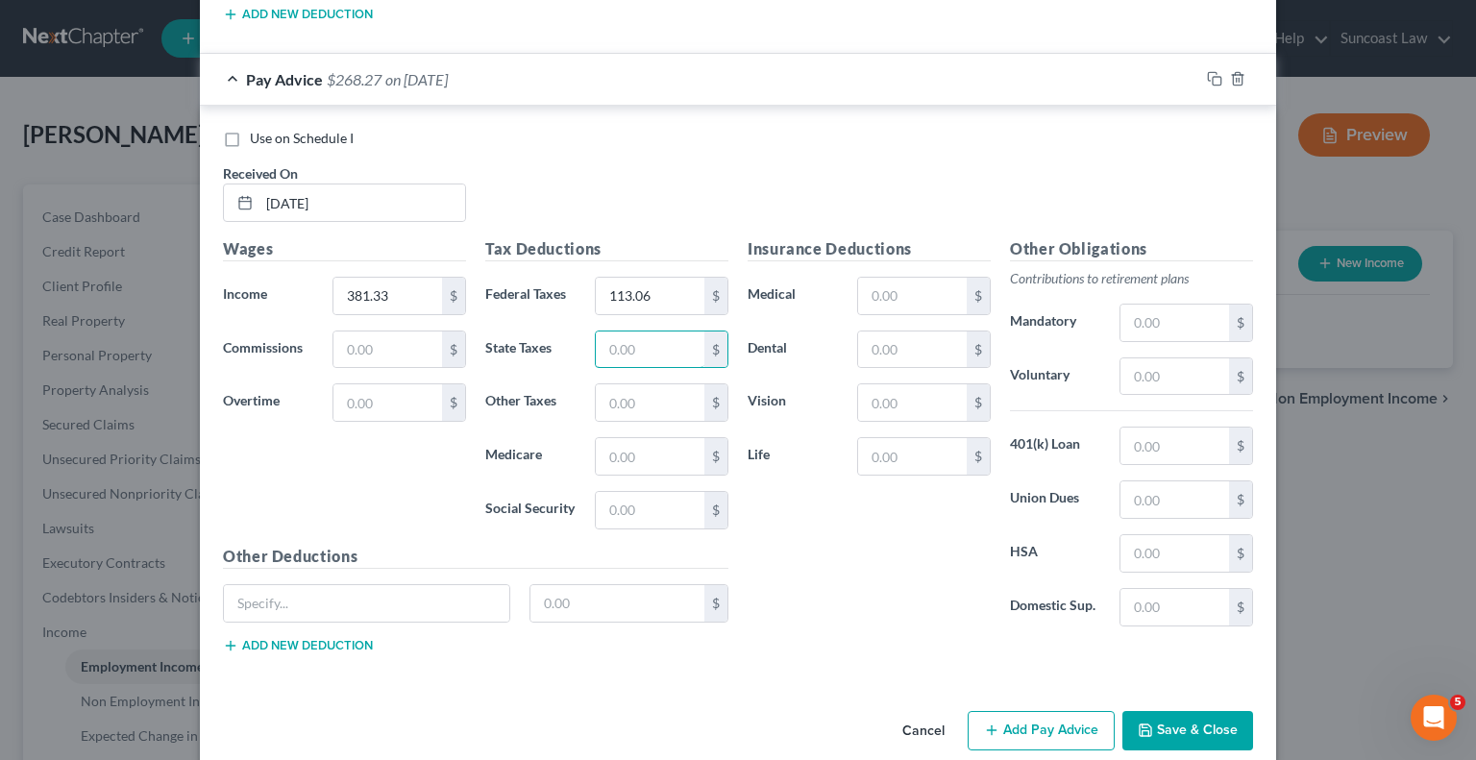
scroll to position [5021, 0]
click at [1137, 359] on input "text" at bounding box center [1175, 375] width 109 height 37
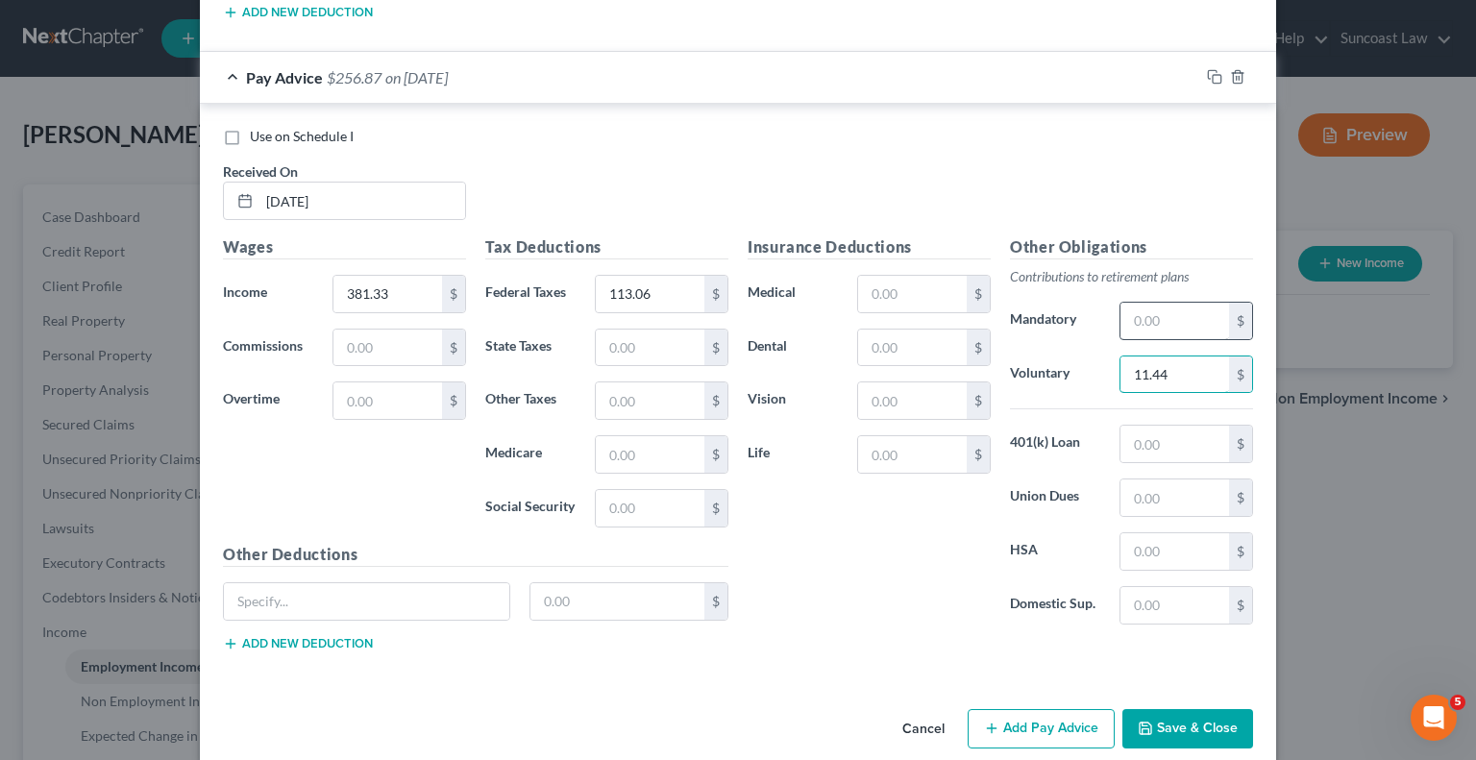
type input "11.44"
click at [1088, 709] on button "Add Pay Advice" at bounding box center [1041, 729] width 147 height 40
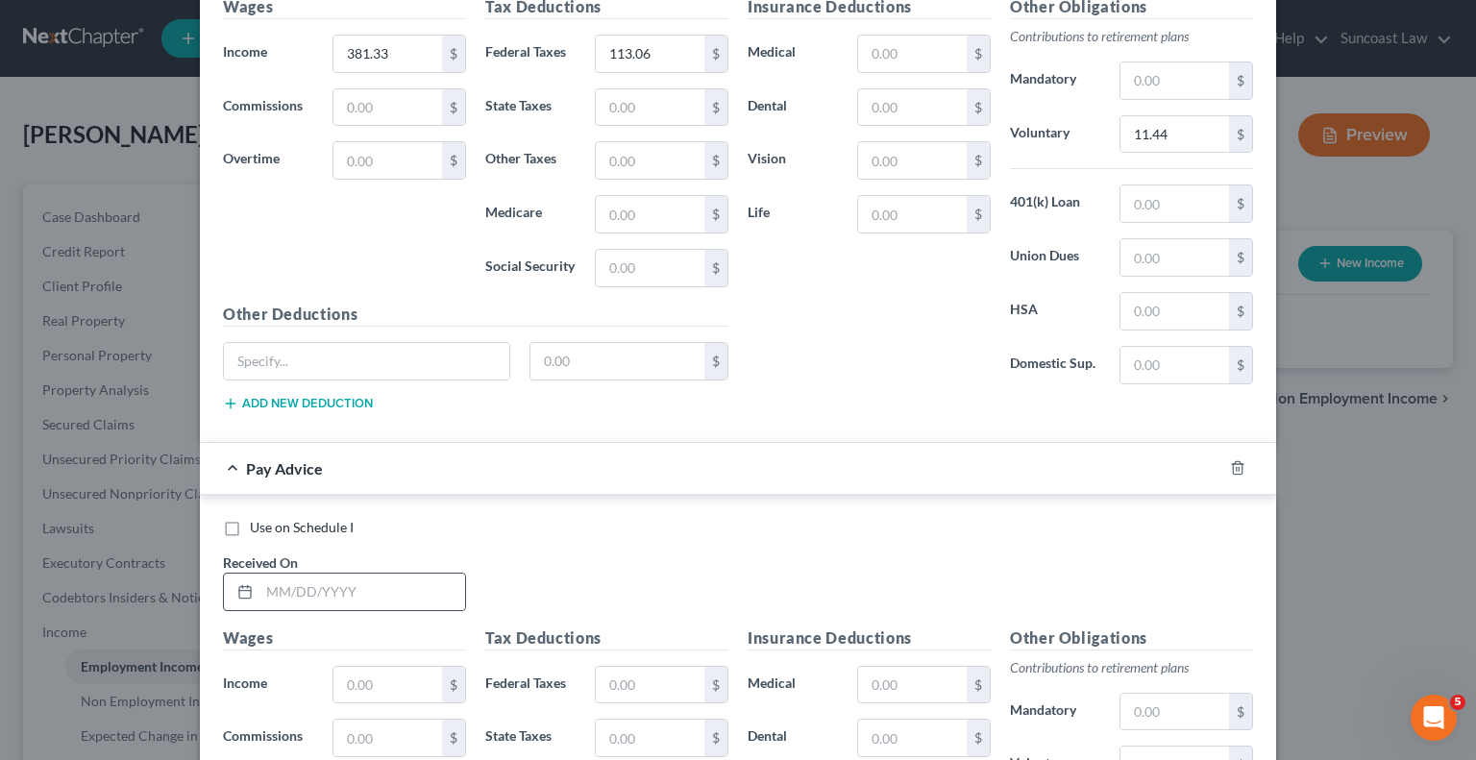
scroll to position [5265, 0]
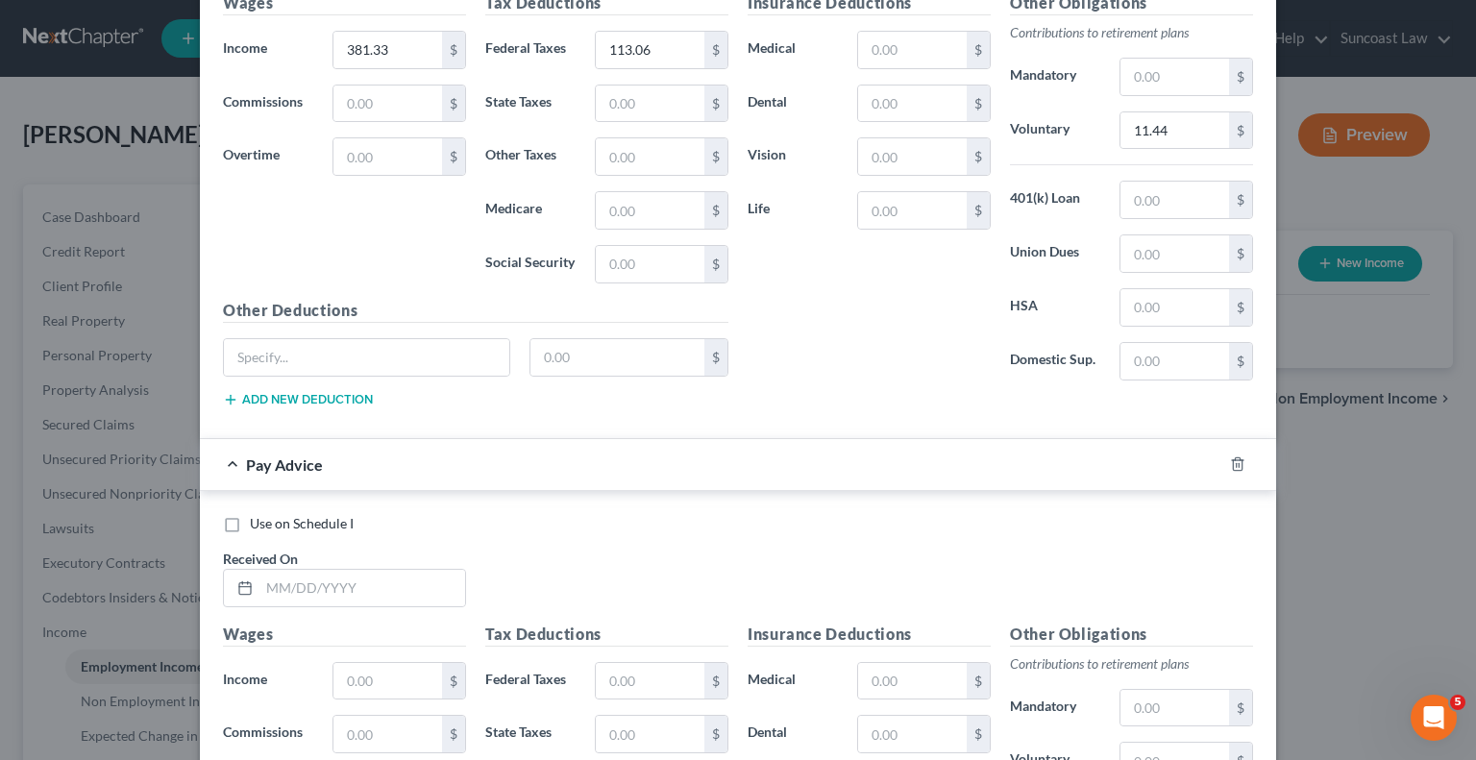
click at [394, 549] on div "Received On *" at bounding box center [344, 578] width 262 height 59
click at [404, 570] on input "text" at bounding box center [362, 588] width 206 height 37
type input "[DATE]"
type input "1,903.50"
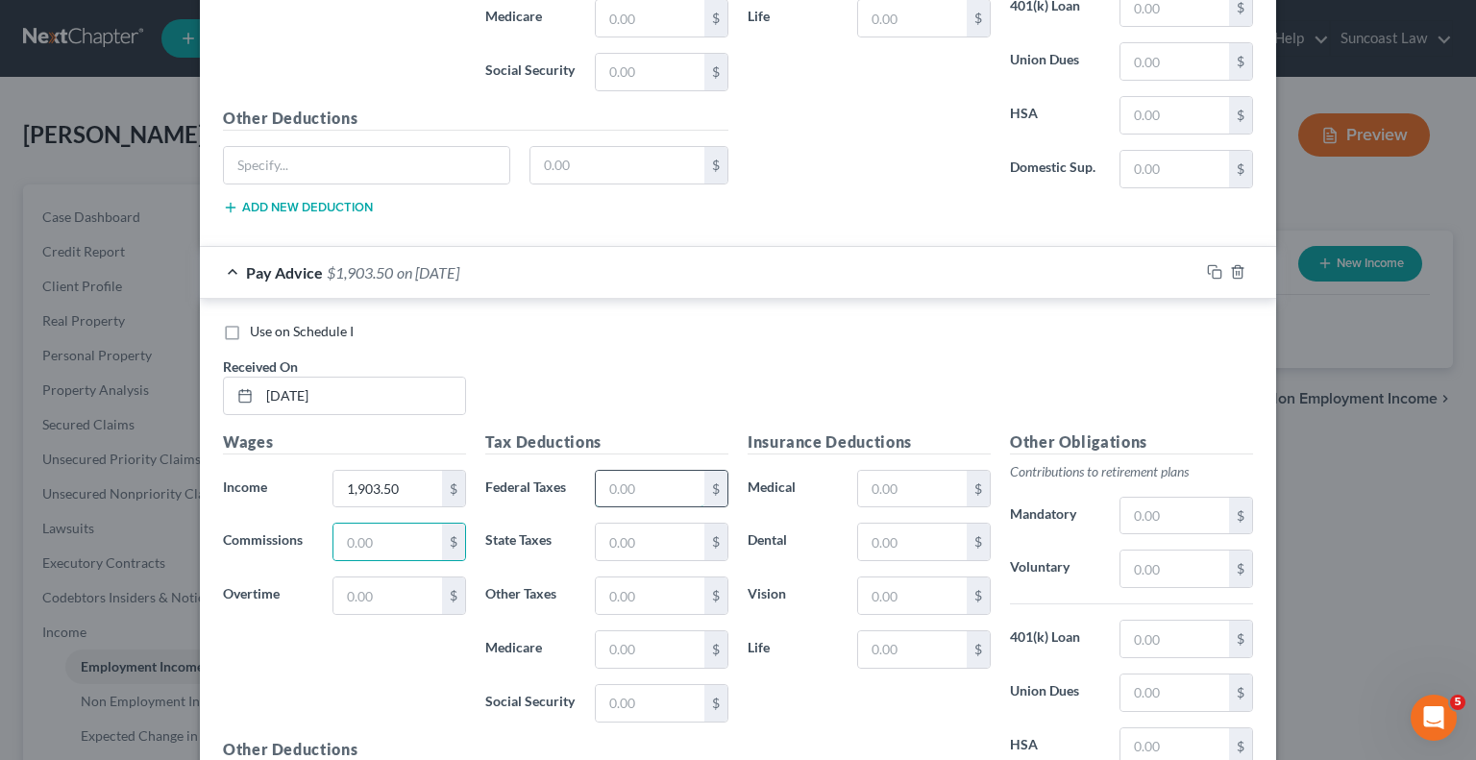
click at [669, 471] on input "text" at bounding box center [650, 489] width 109 height 37
type input "286.04"
click at [893, 471] on input "text" at bounding box center [912, 489] width 109 height 37
type input "48.68"
click at [1151, 553] on input "text" at bounding box center [1175, 569] width 109 height 37
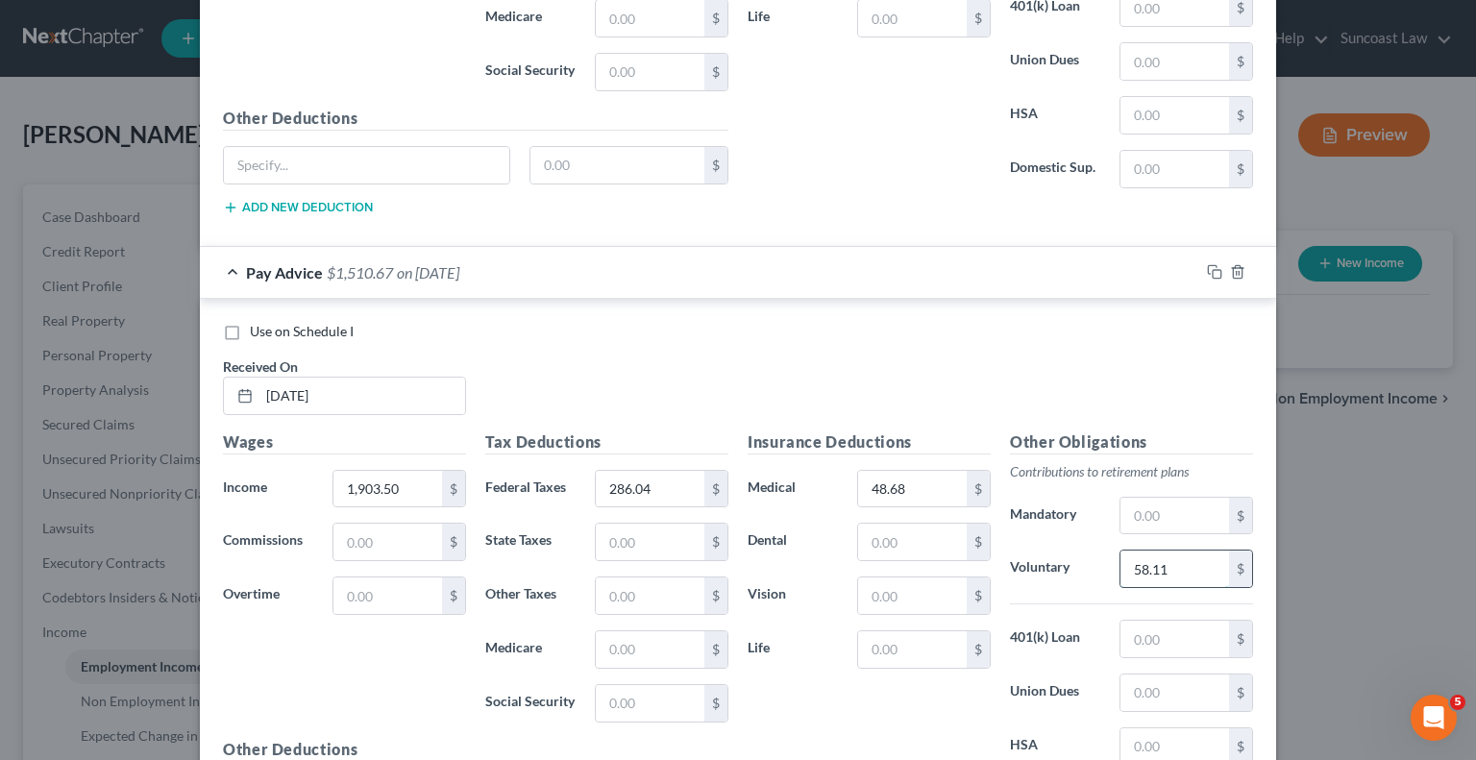
type input "58.11"
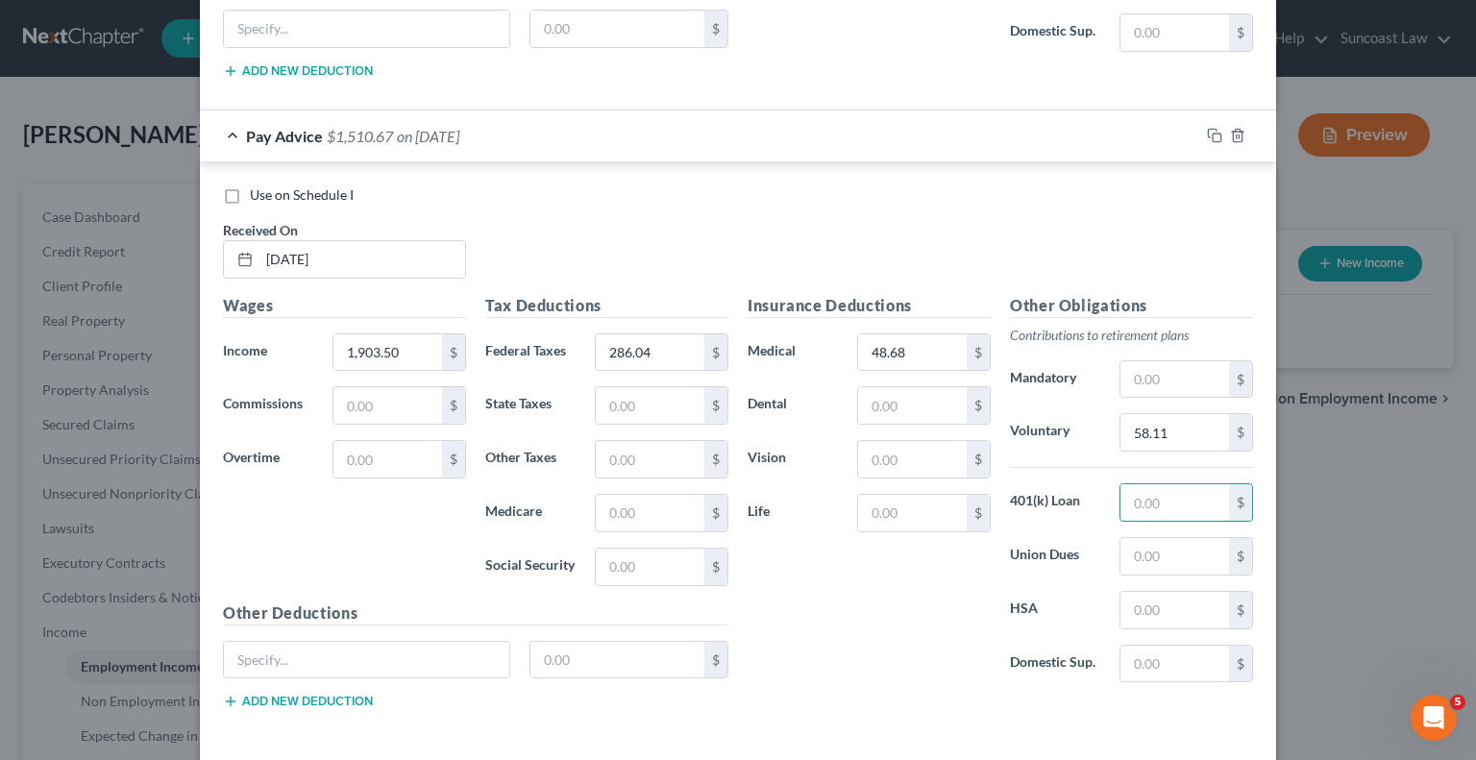
scroll to position [5647, 0]
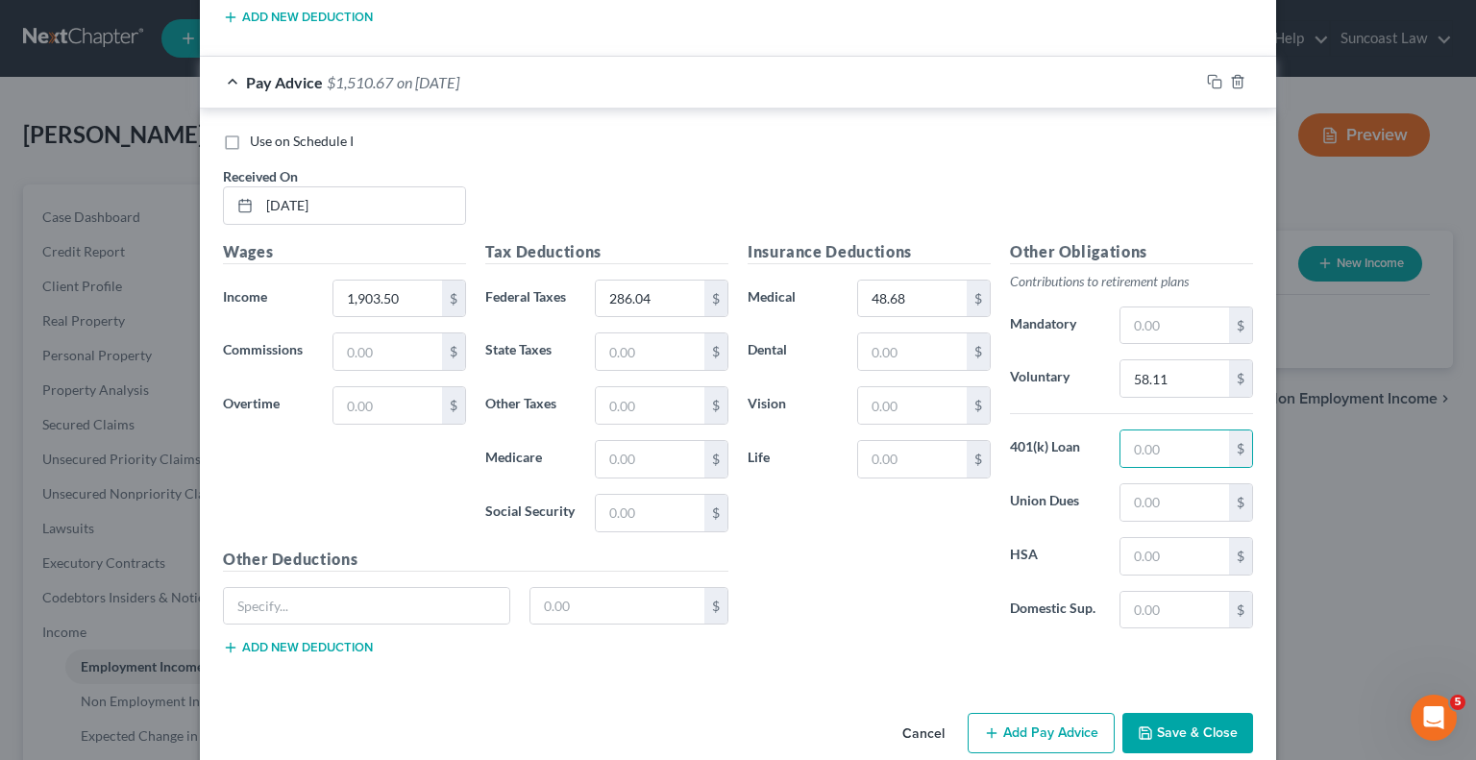
click at [1024, 713] on button "Add Pay Advice" at bounding box center [1041, 733] width 147 height 40
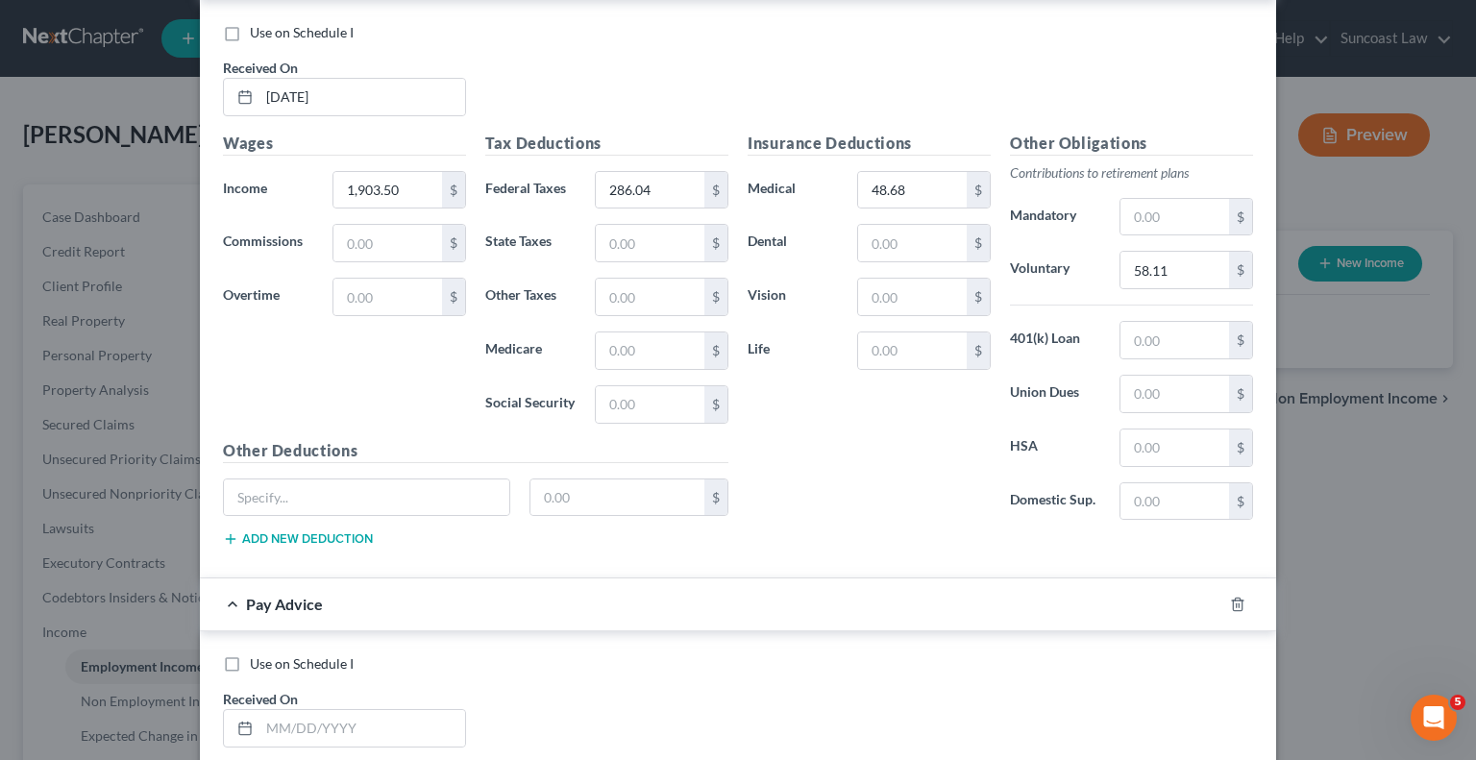
scroll to position [5797, 0]
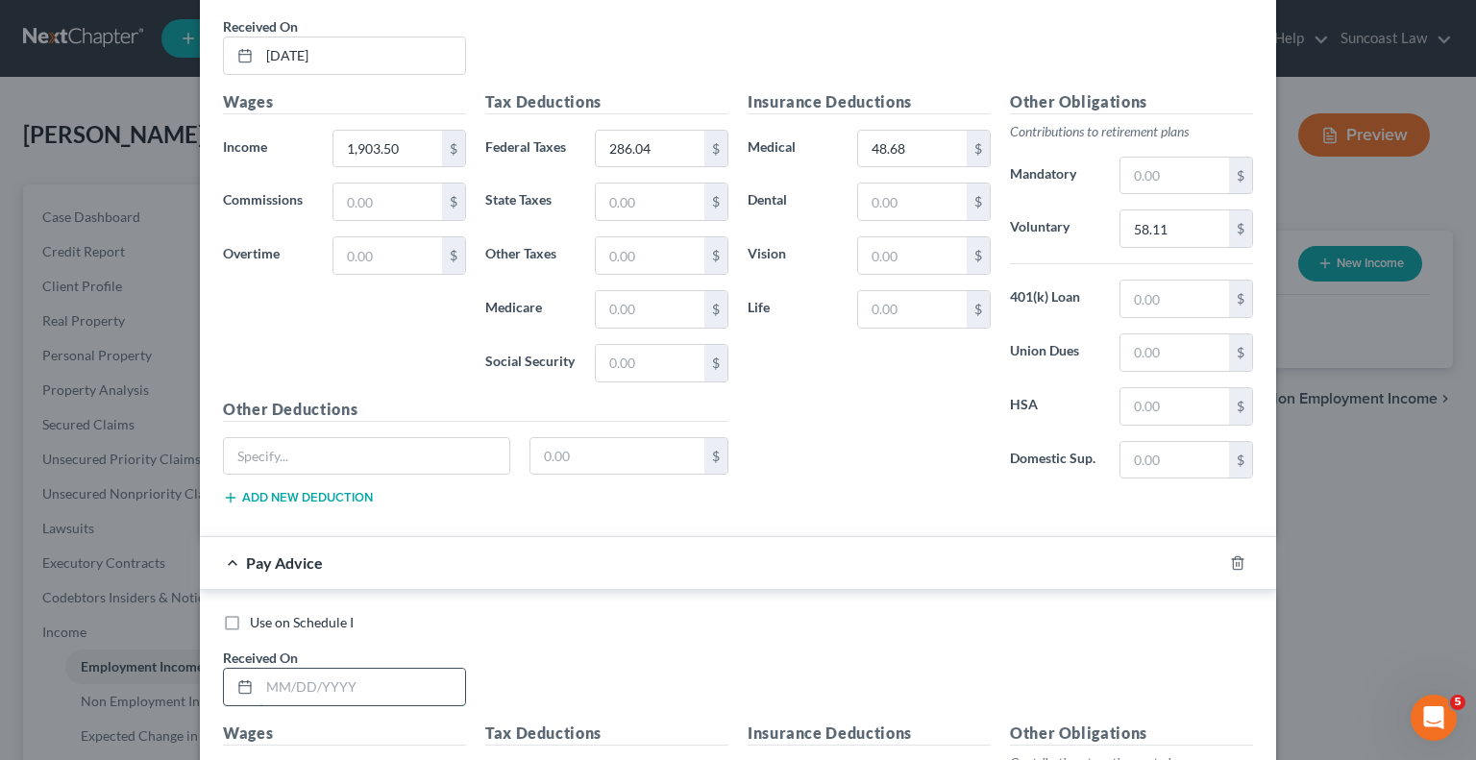
click at [426, 669] on input "text" at bounding box center [362, 687] width 206 height 37
type input "[DATE]"
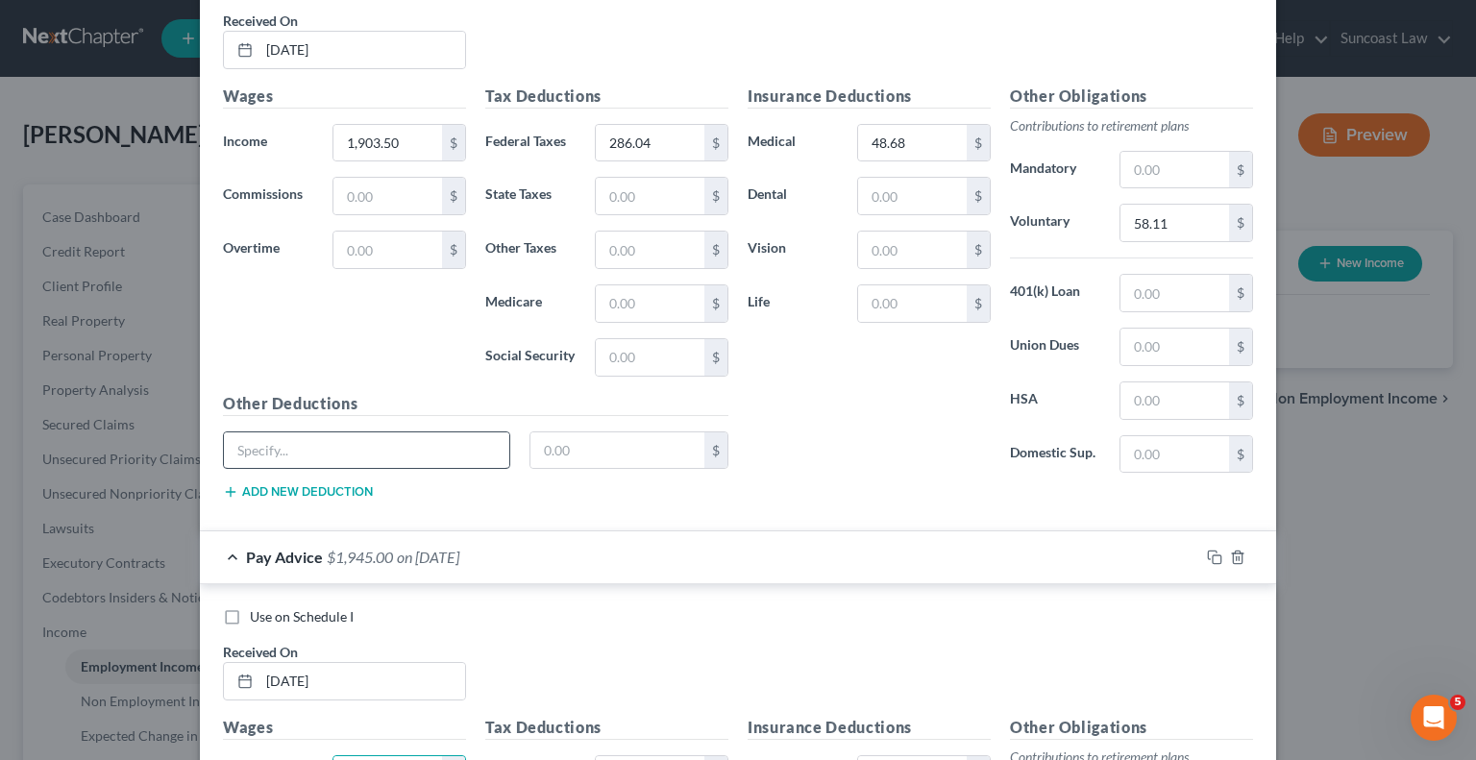
type input "1,945"
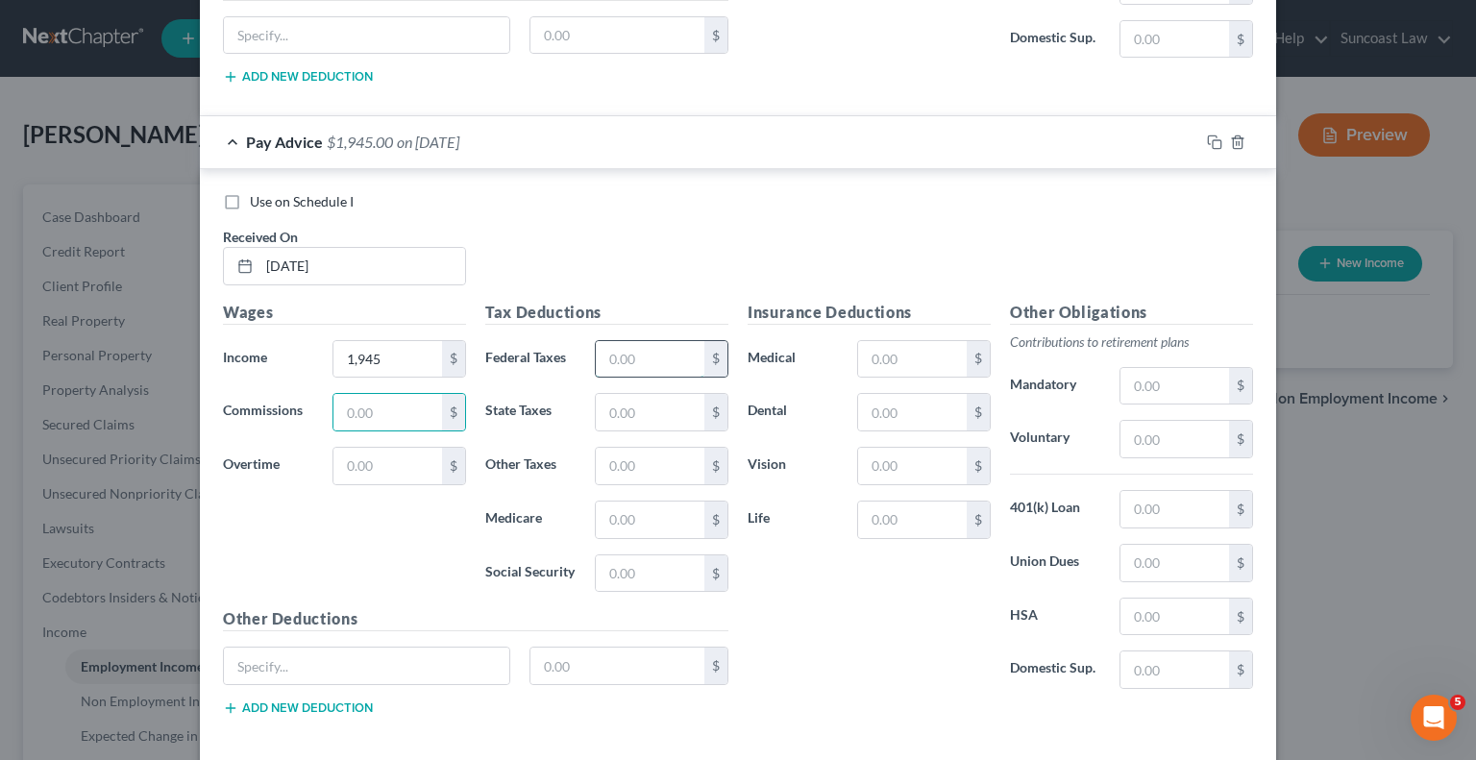
click at [624, 341] on input "text" at bounding box center [650, 359] width 109 height 37
type input "294.18"
click at [911, 341] on input "text" at bounding box center [912, 359] width 109 height 37
type input "48.68"
click at [1177, 421] on input "text" at bounding box center [1175, 439] width 109 height 37
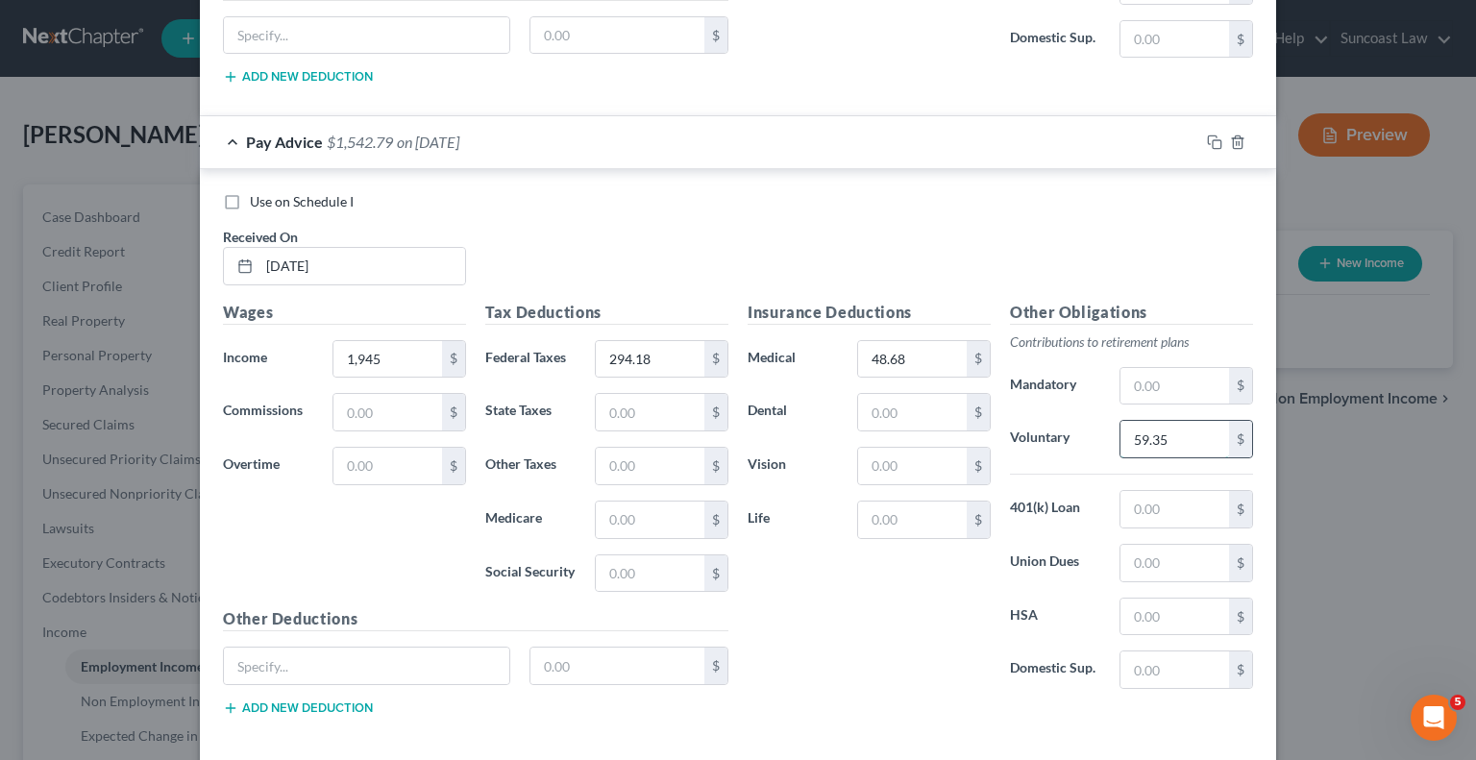
type input "59.35"
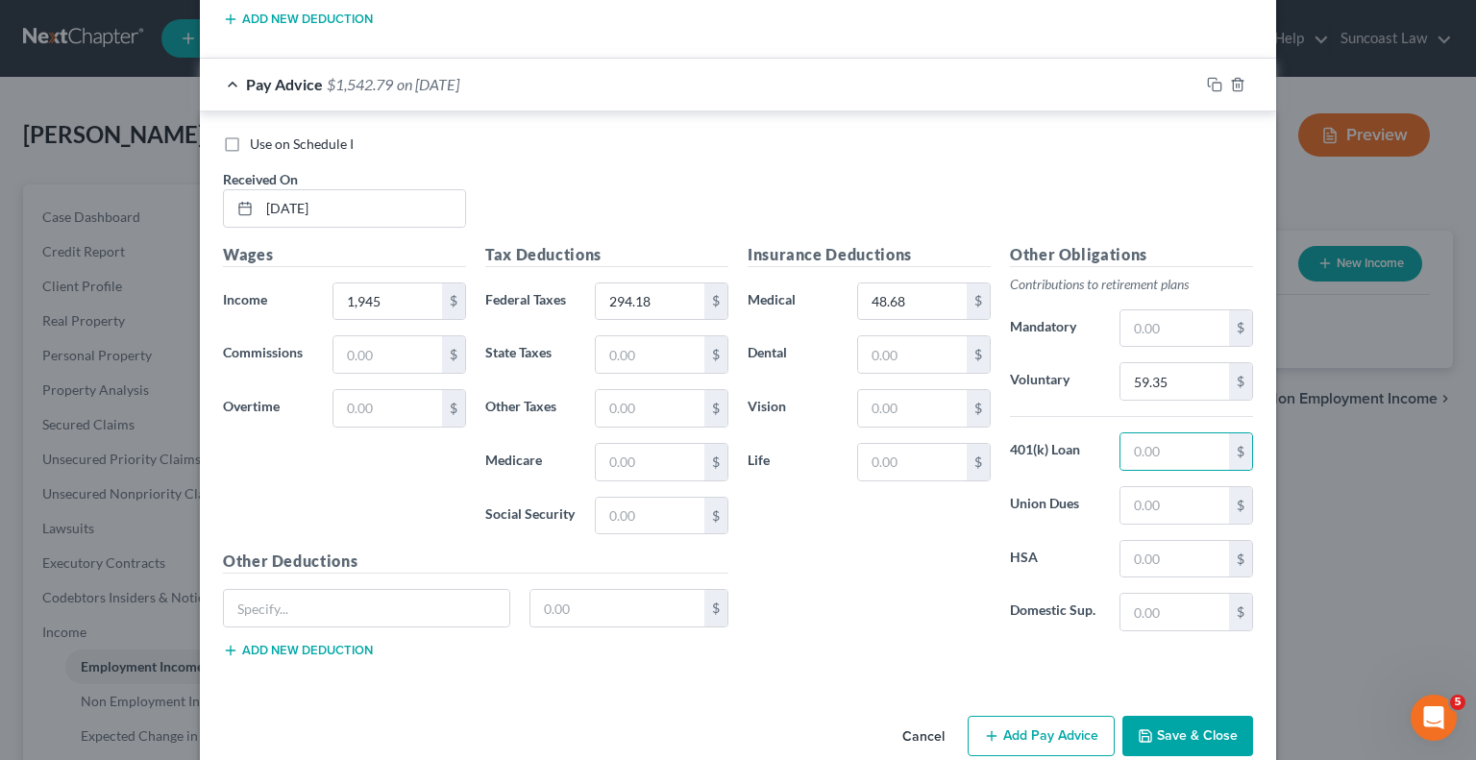
click at [1009, 716] on button "Add Pay Advice" at bounding box center [1041, 736] width 147 height 40
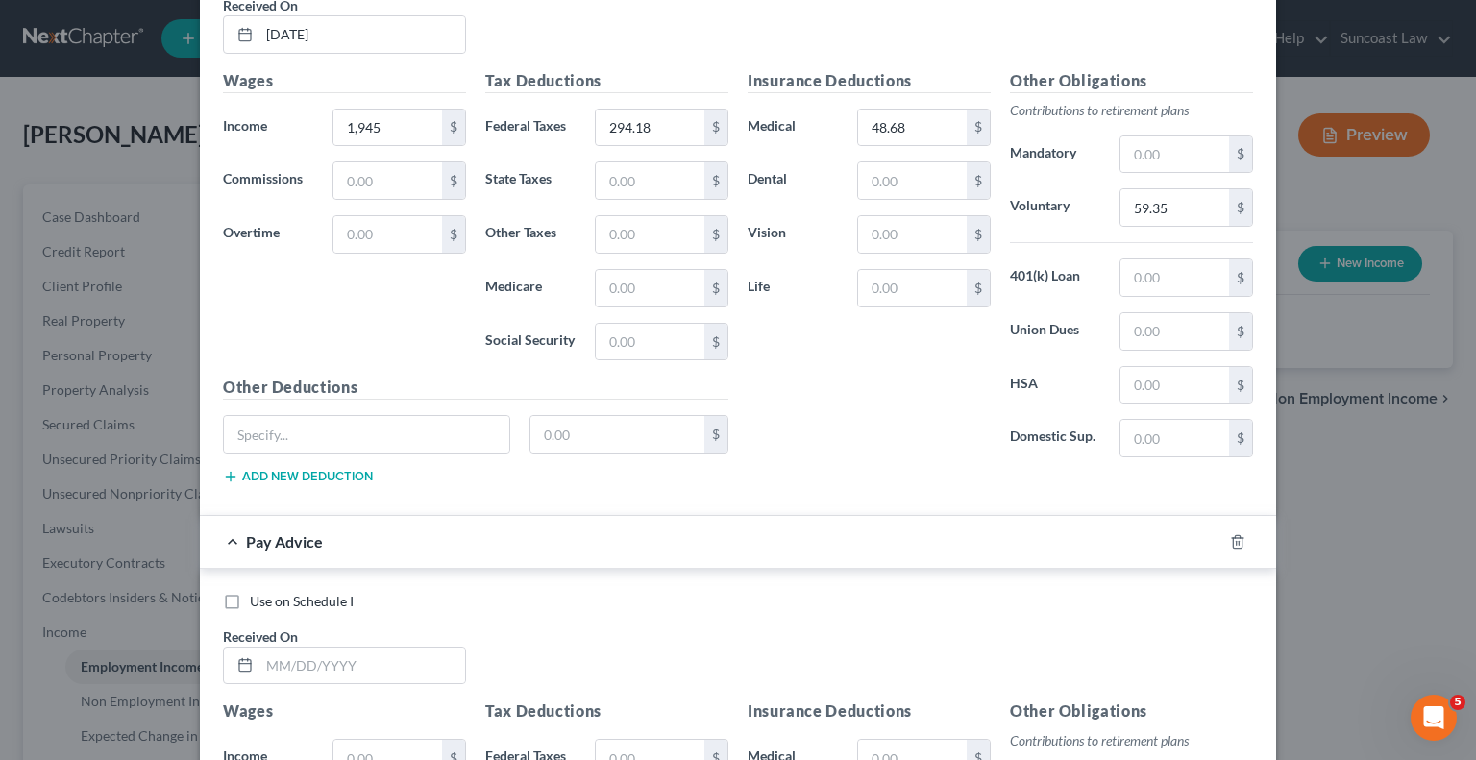
scroll to position [6660, 0]
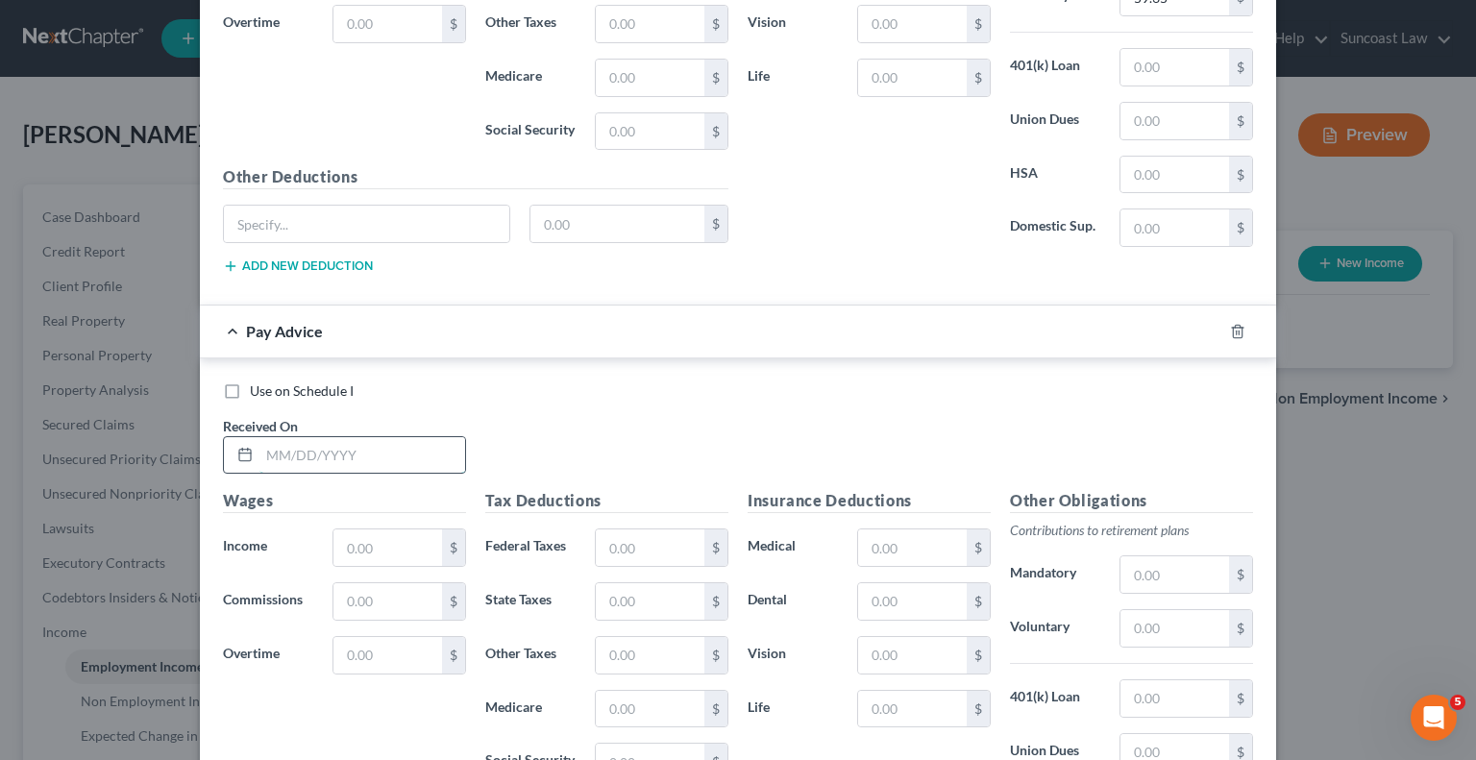
click at [364, 437] on input "text" at bounding box center [362, 455] width 206 height 37
type input "[DATE]"
type input "208"
click at [625, 530] on input "text" at bounding box center [650, 548] width 109 height 37
type input "61.68"
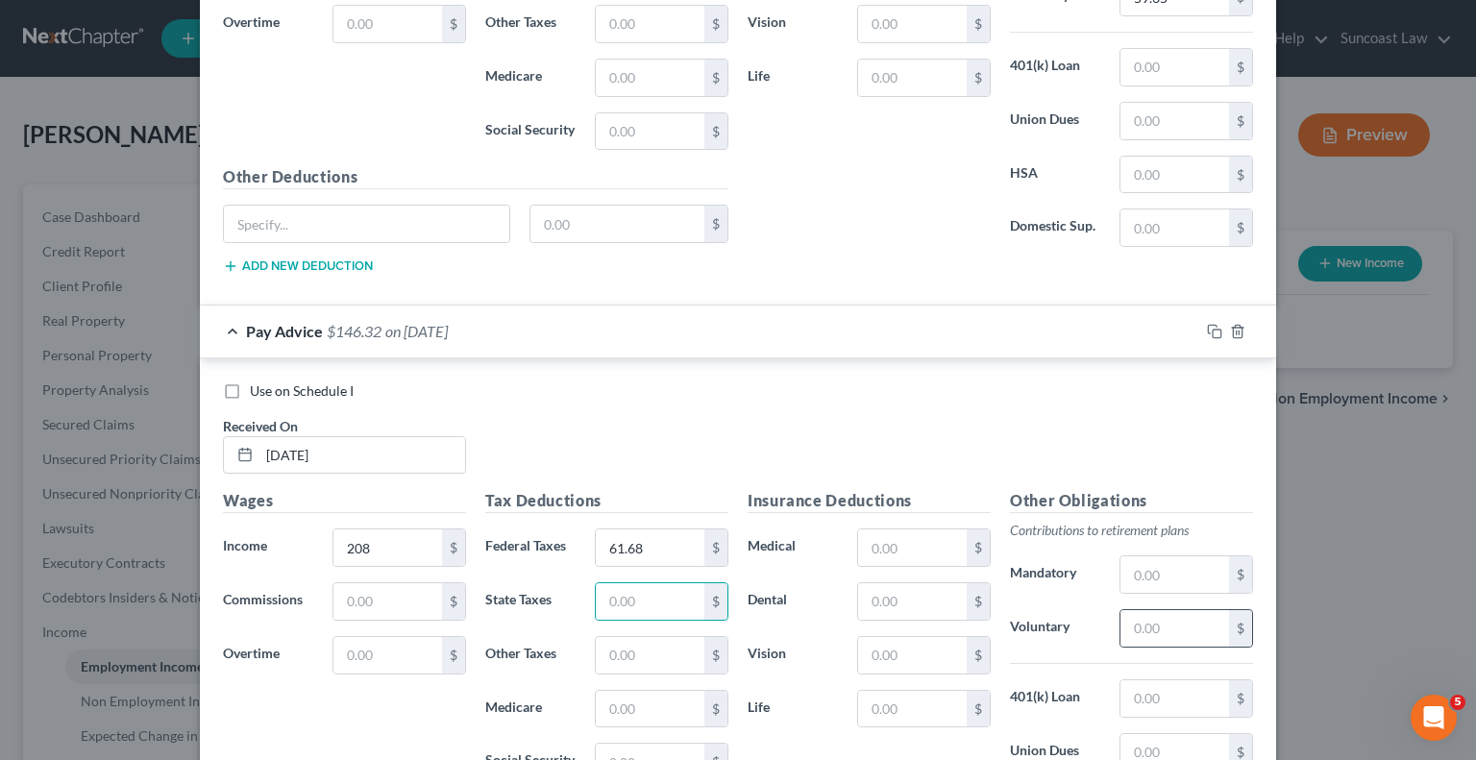
click at [1229, 610] on div "$" at bounding box center [1240, 628] width 23 height 37
click at [1184, 610] on input "text" at bounding box center [1175, 628] width 109 height 37
type input "6.24"
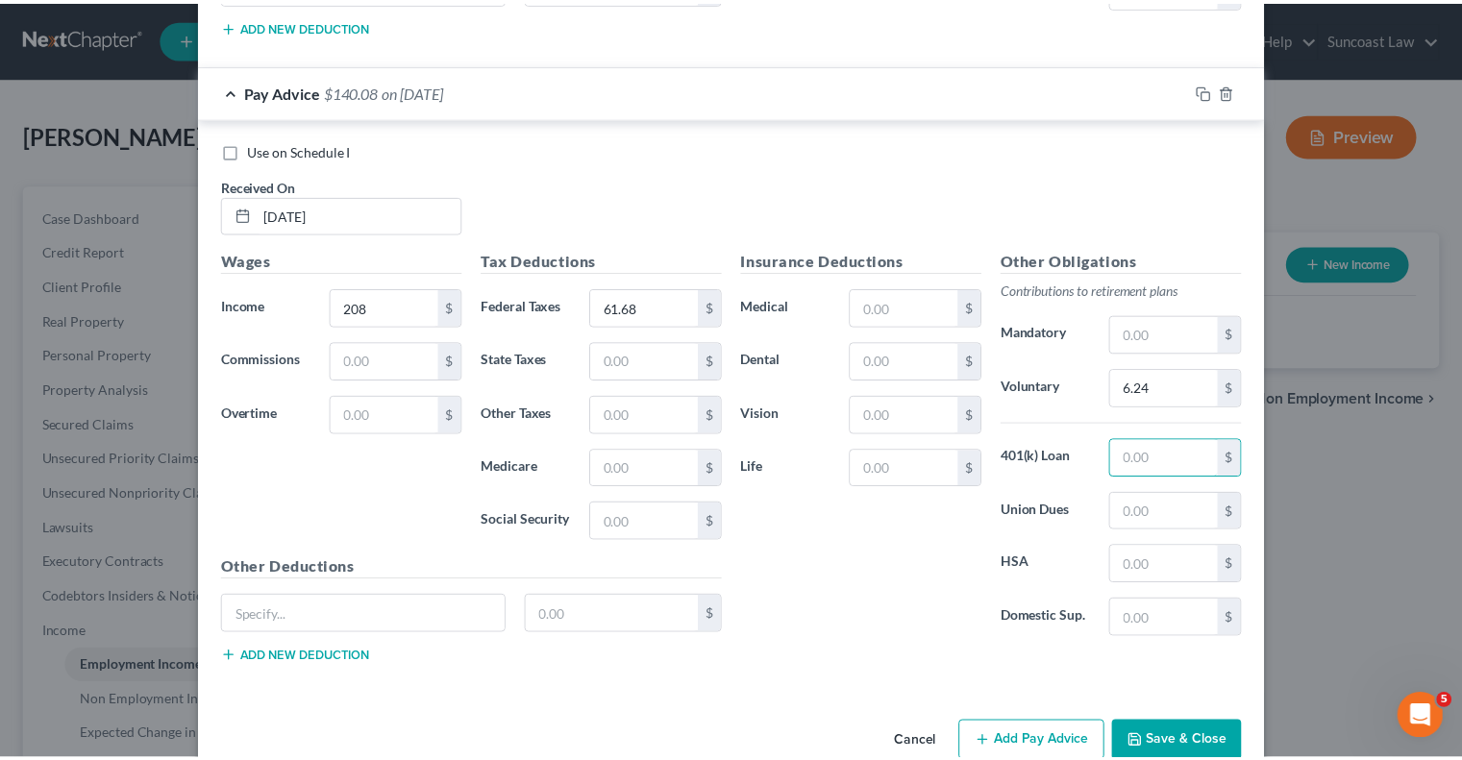
scroll to position [6904, 0]
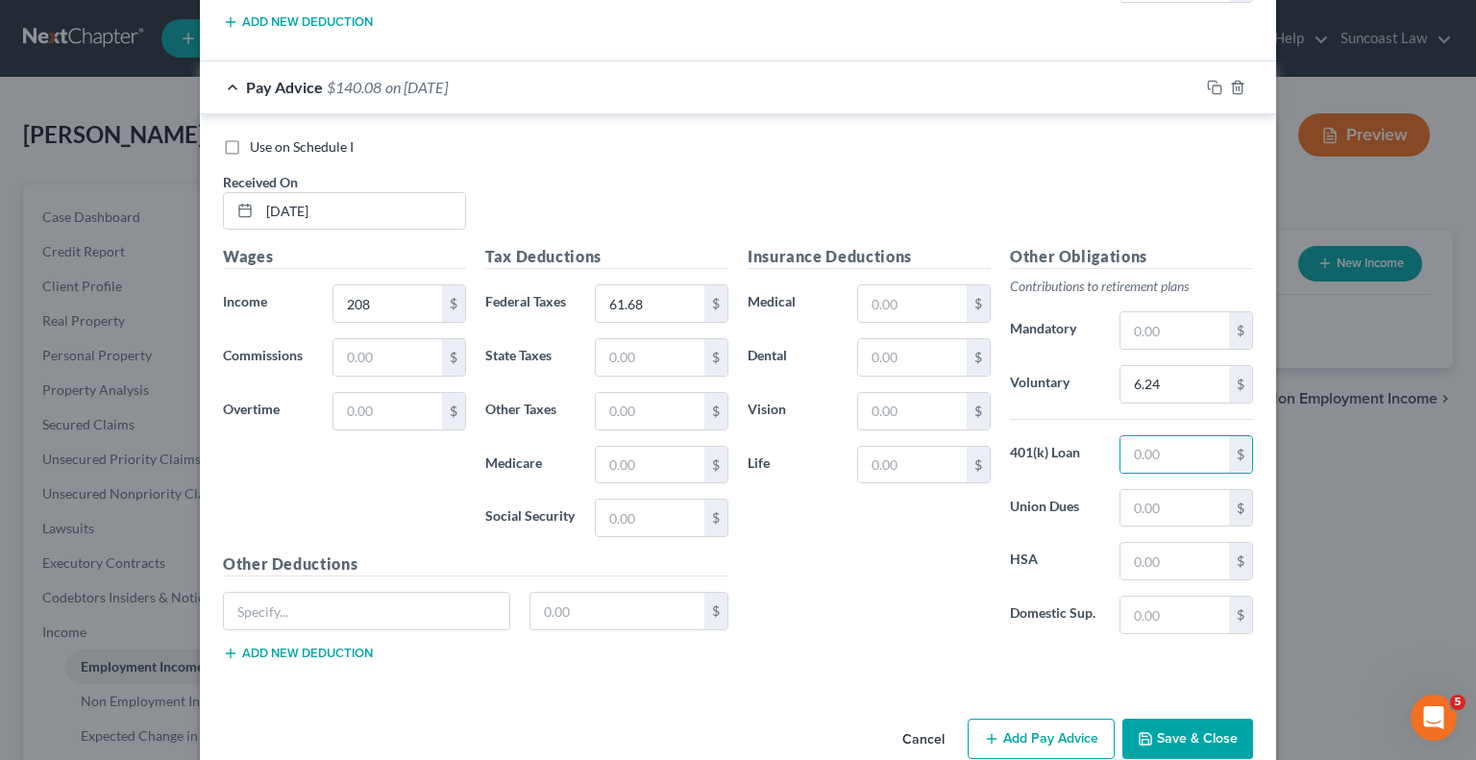
click at [1181, 719] on button "Save & Close" at bounding box center [1188, 739] width 131 height 40
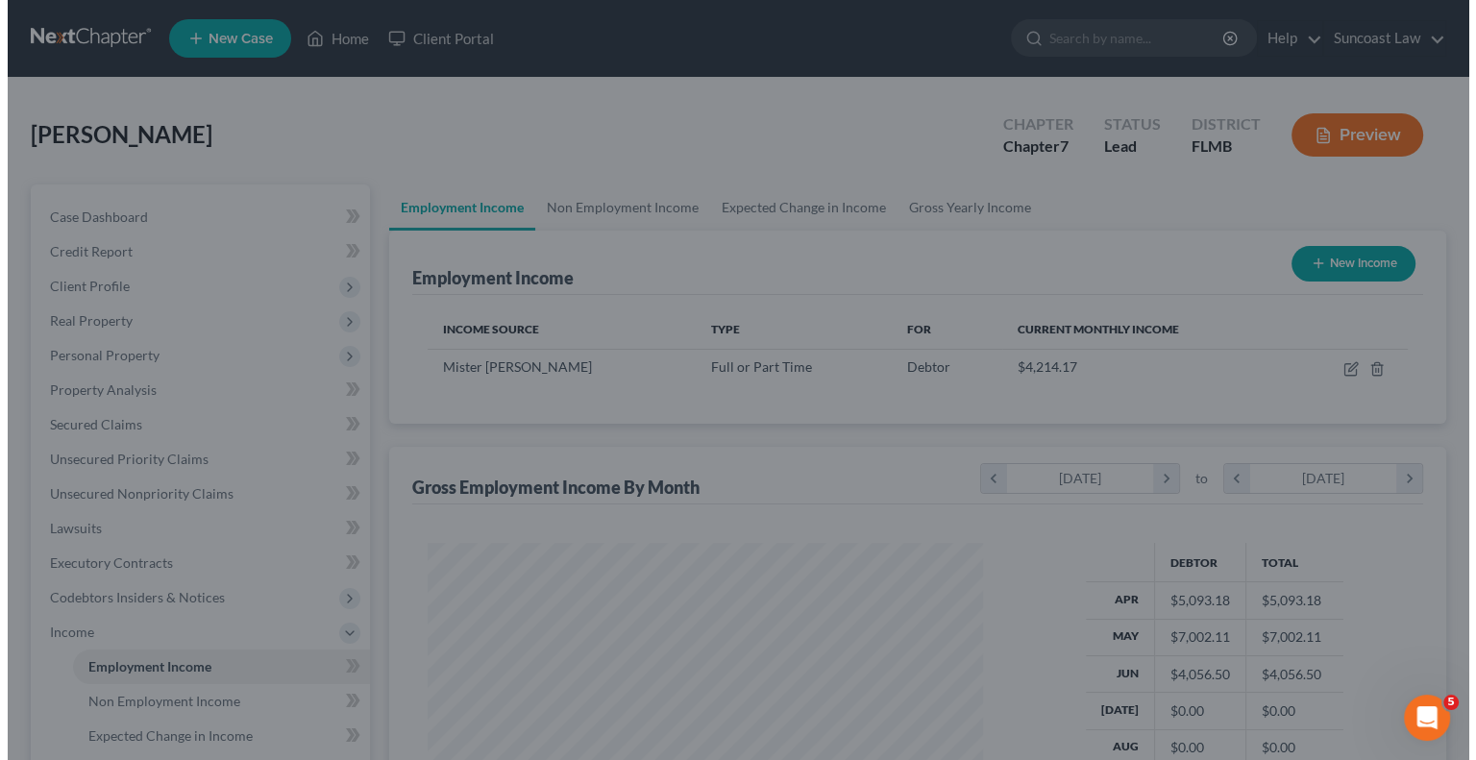
scroll to position [960732, 960481]
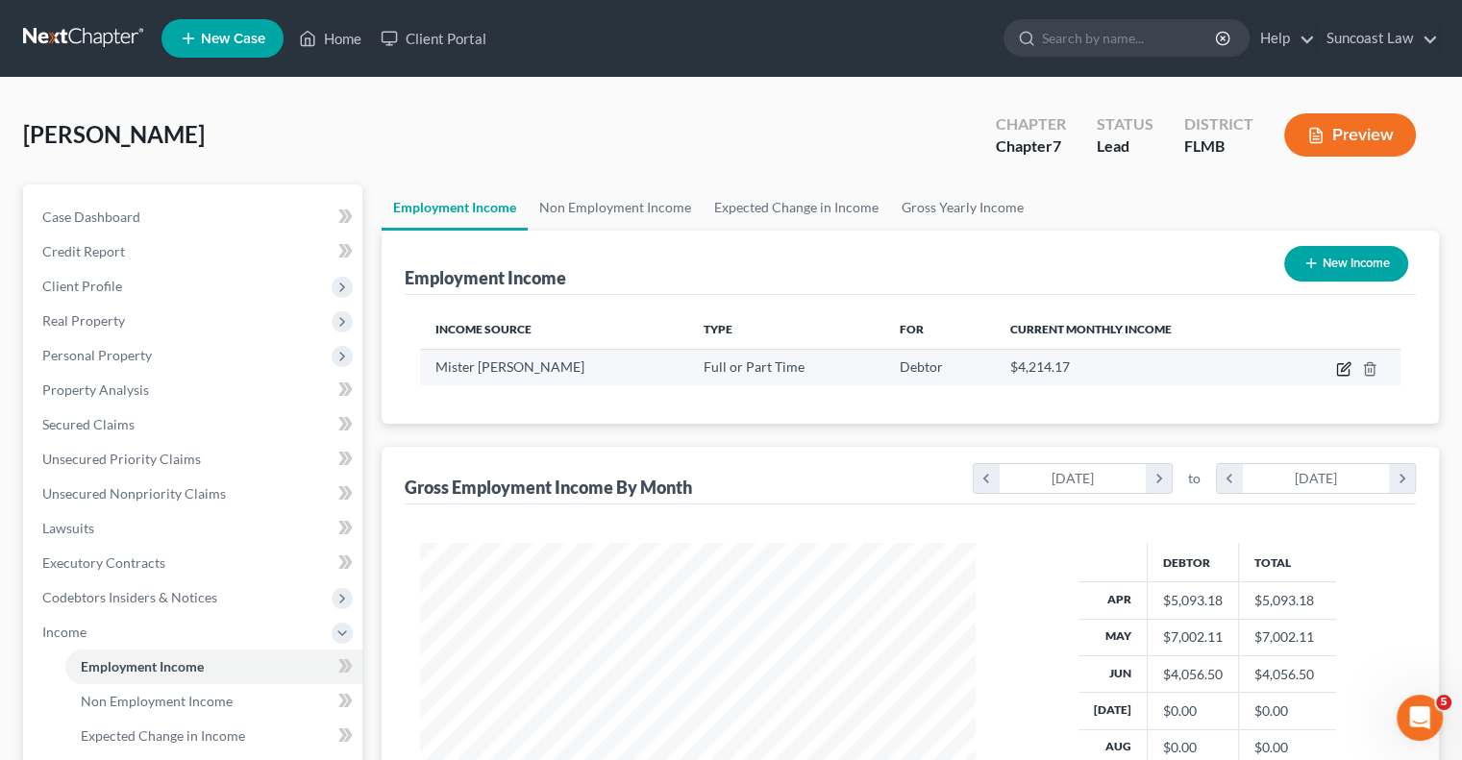
click at [1338, 368] on icon "button" at bounding box center [1343, 370] width 12 height 12
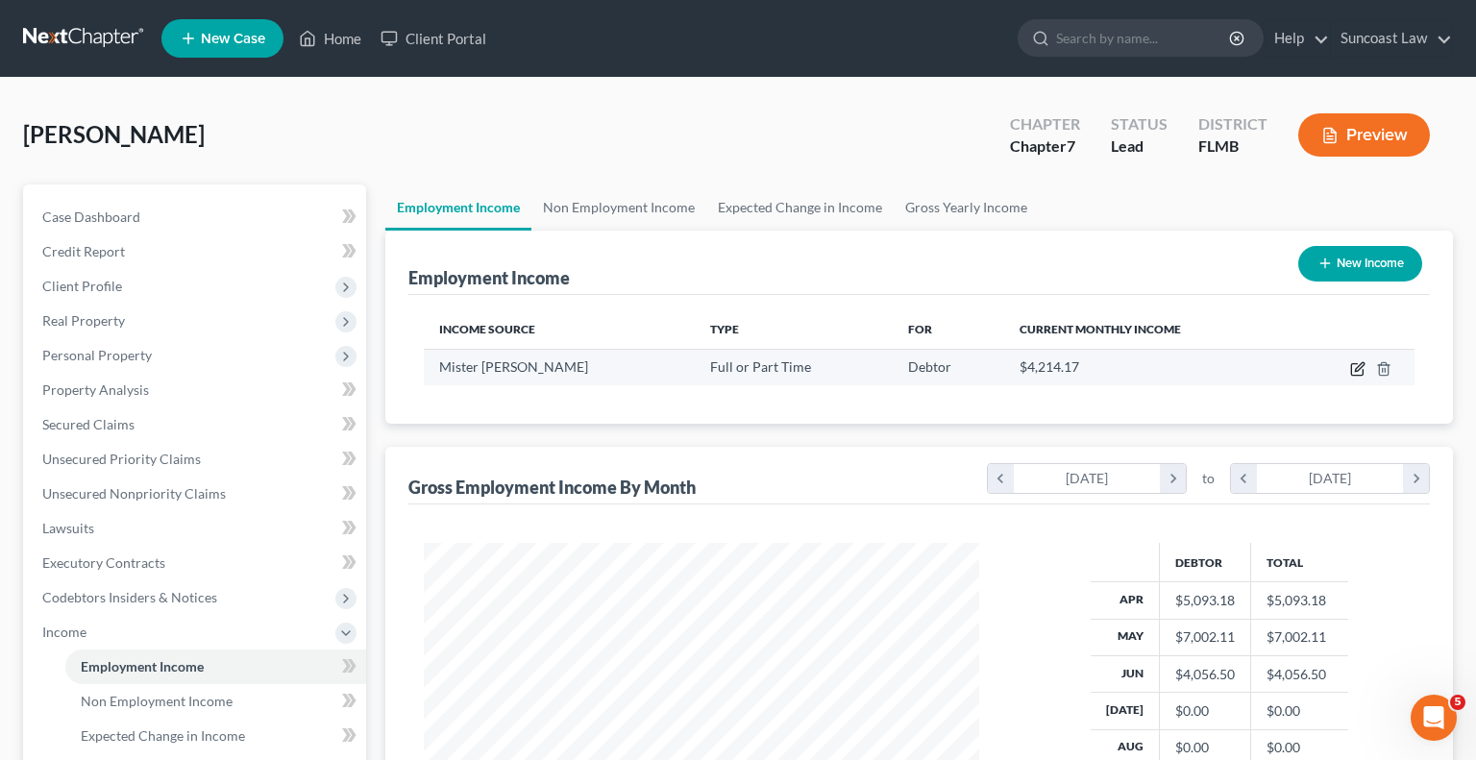
select select "0"
select select "3"
select select "2"
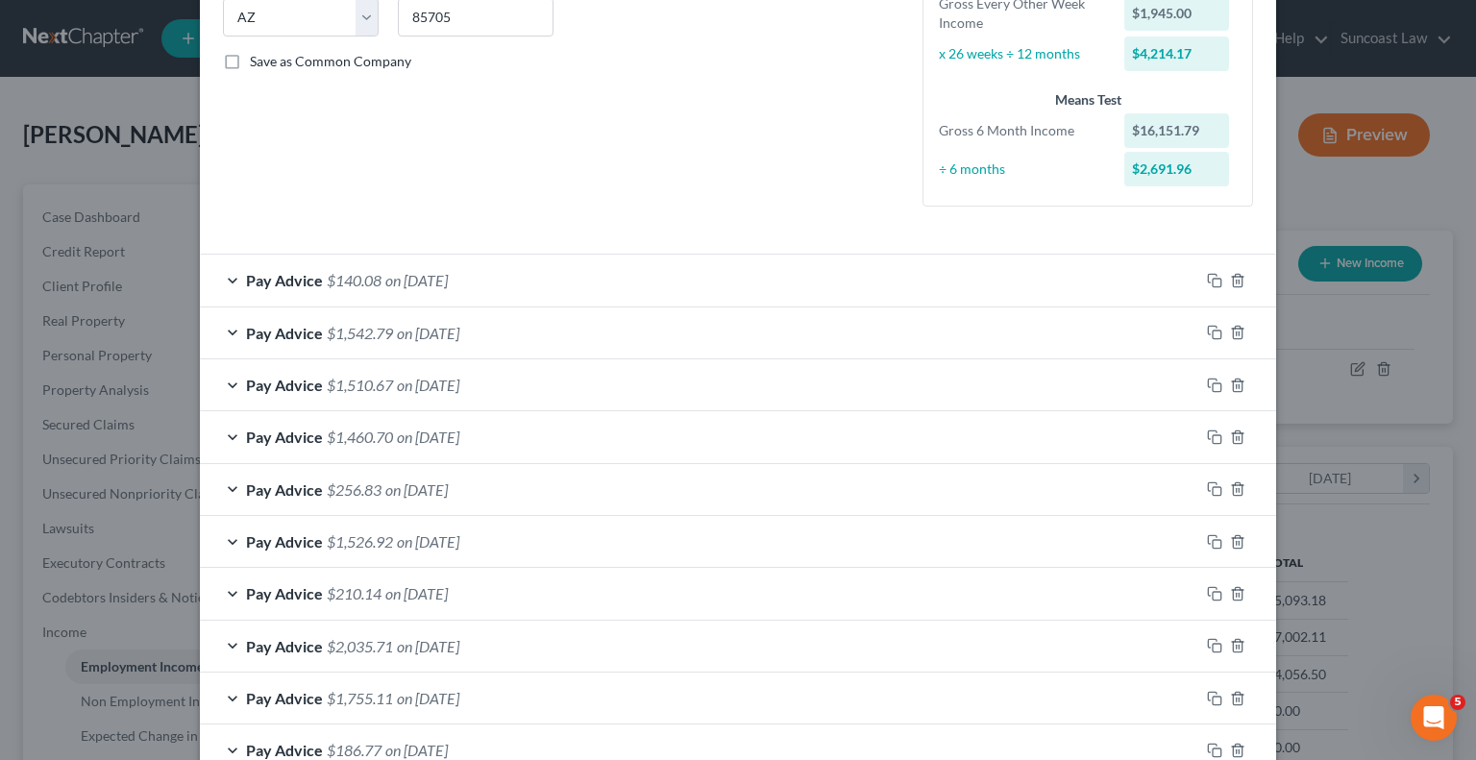
scroll to position [570, 0]
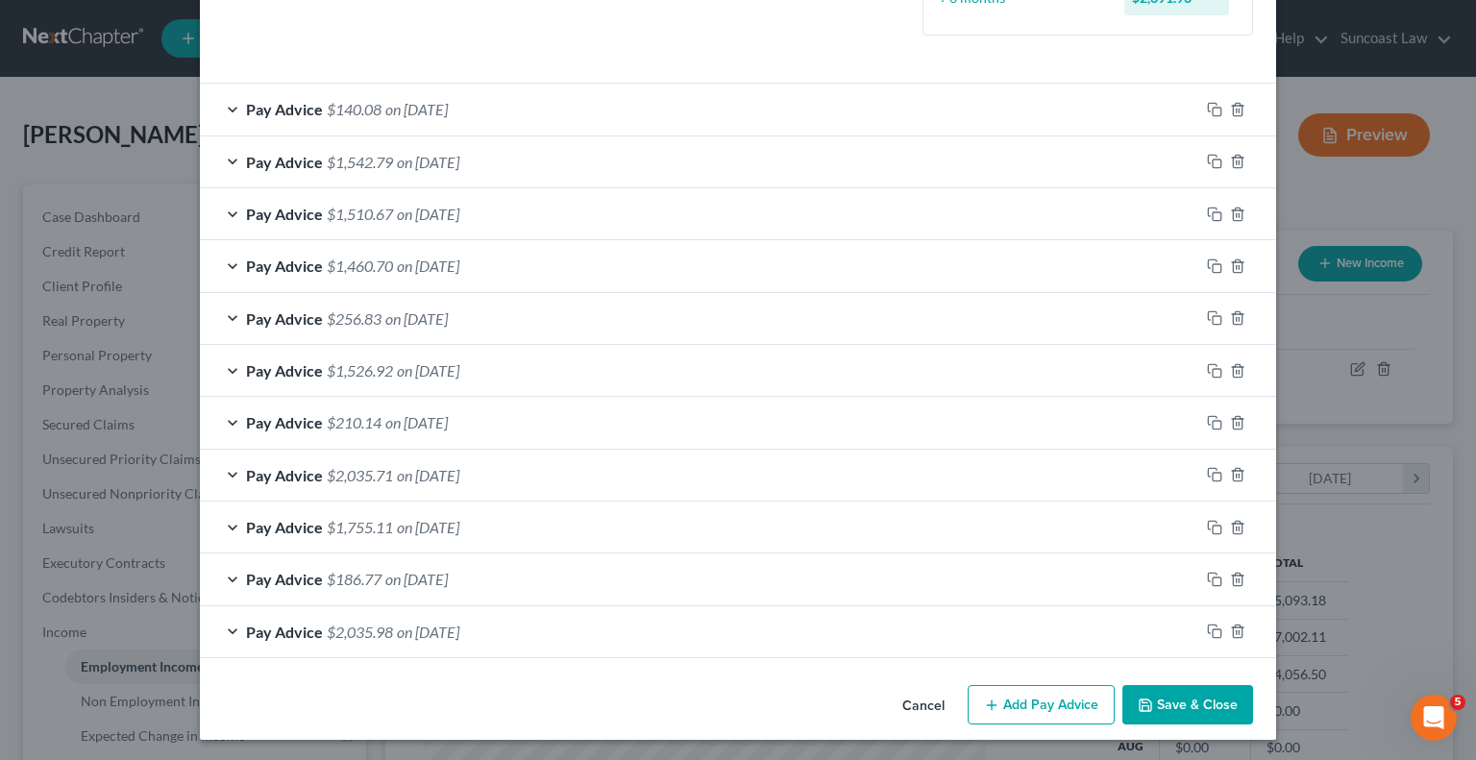
click at [1031, 709] on button "Add Pay Advice" at bounding box center [1041, 705] width 147 height 40
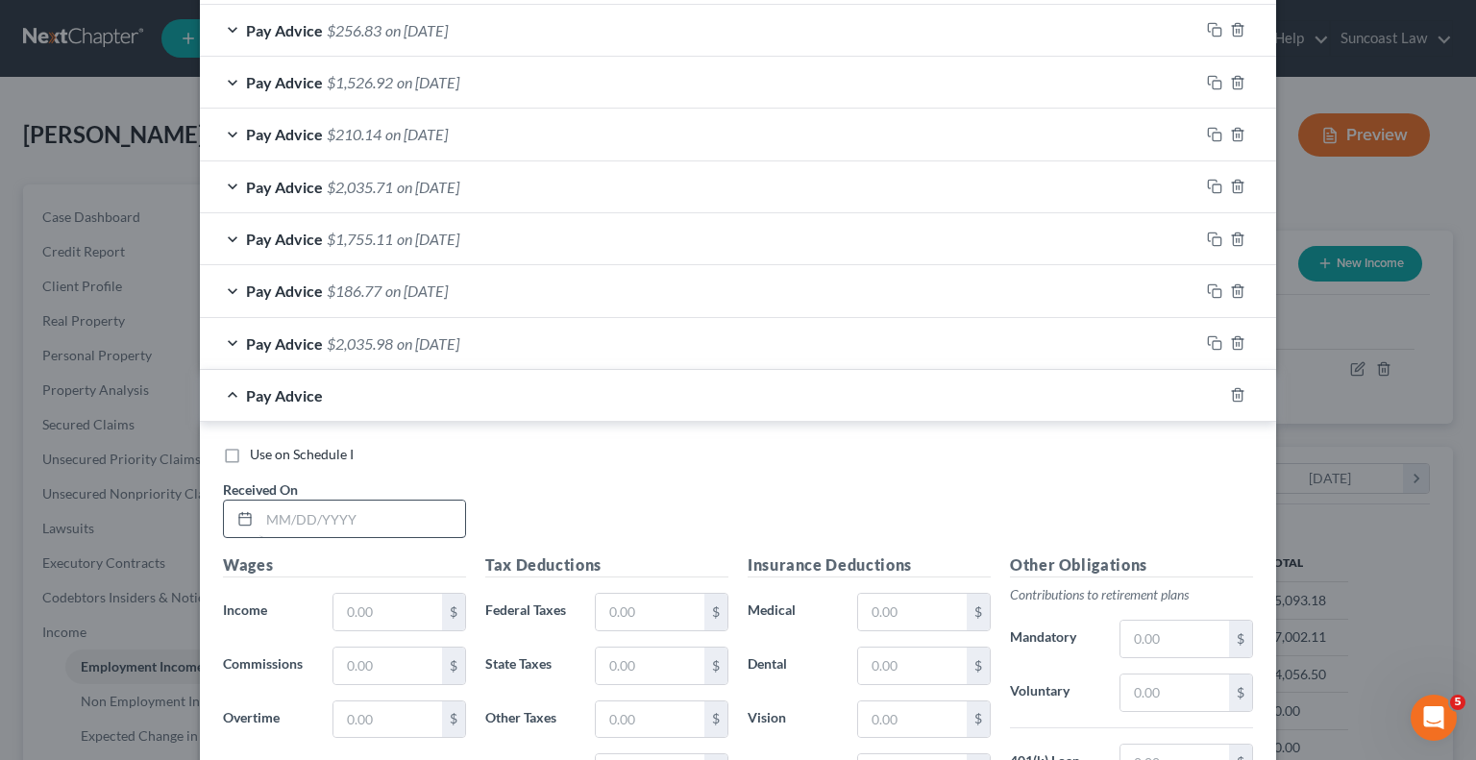
scroll to position [954, 0]
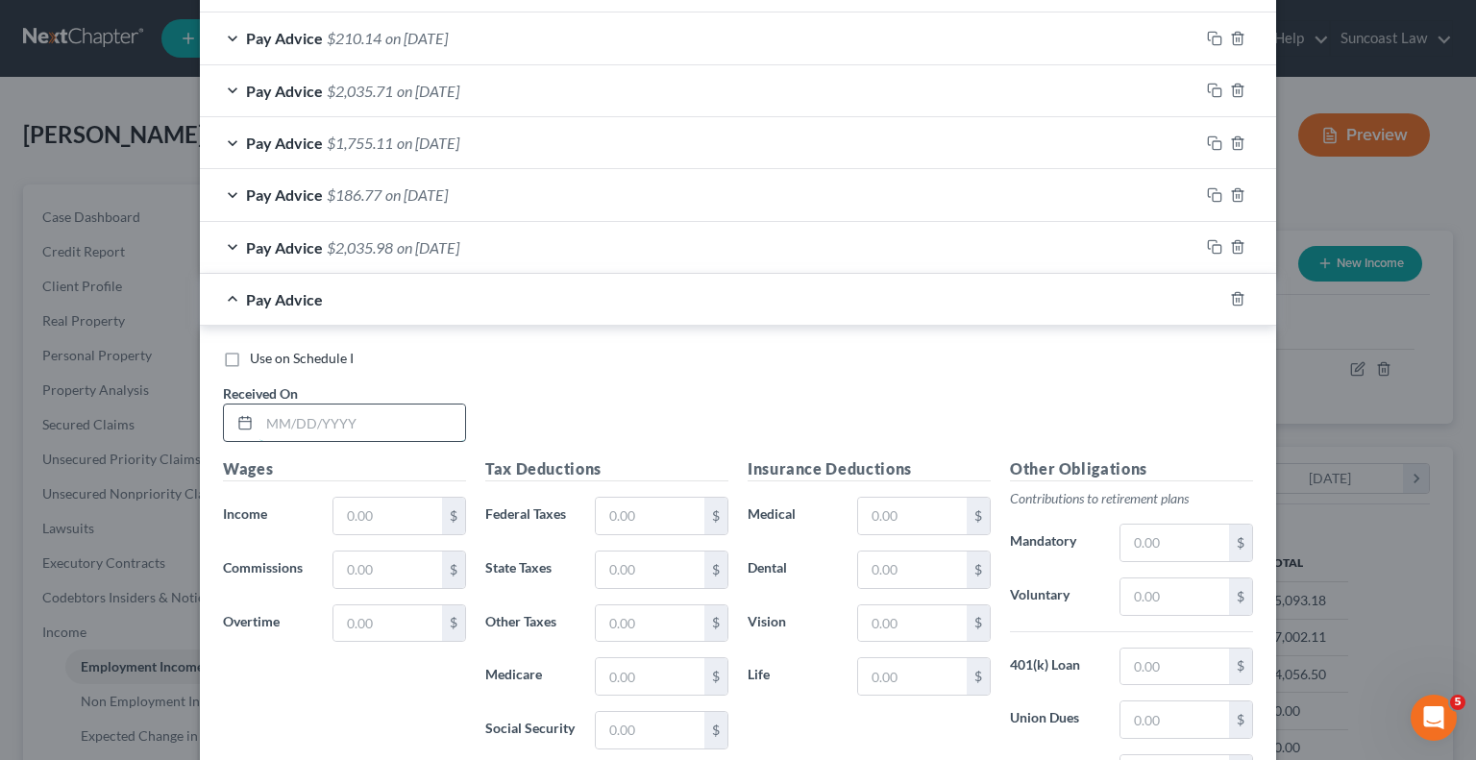
click at [354, 418] on input "text" at bounding box center [362, 423] width 206 height 37
click at [362, 416] on input "[DATE]" at bounding box center [362, 423] width 206 height 37
type input "[DATE]"
type input "1,954.50"
click at [623, 500] on input "text" at bounding box center [650, 516] width 109 height 37
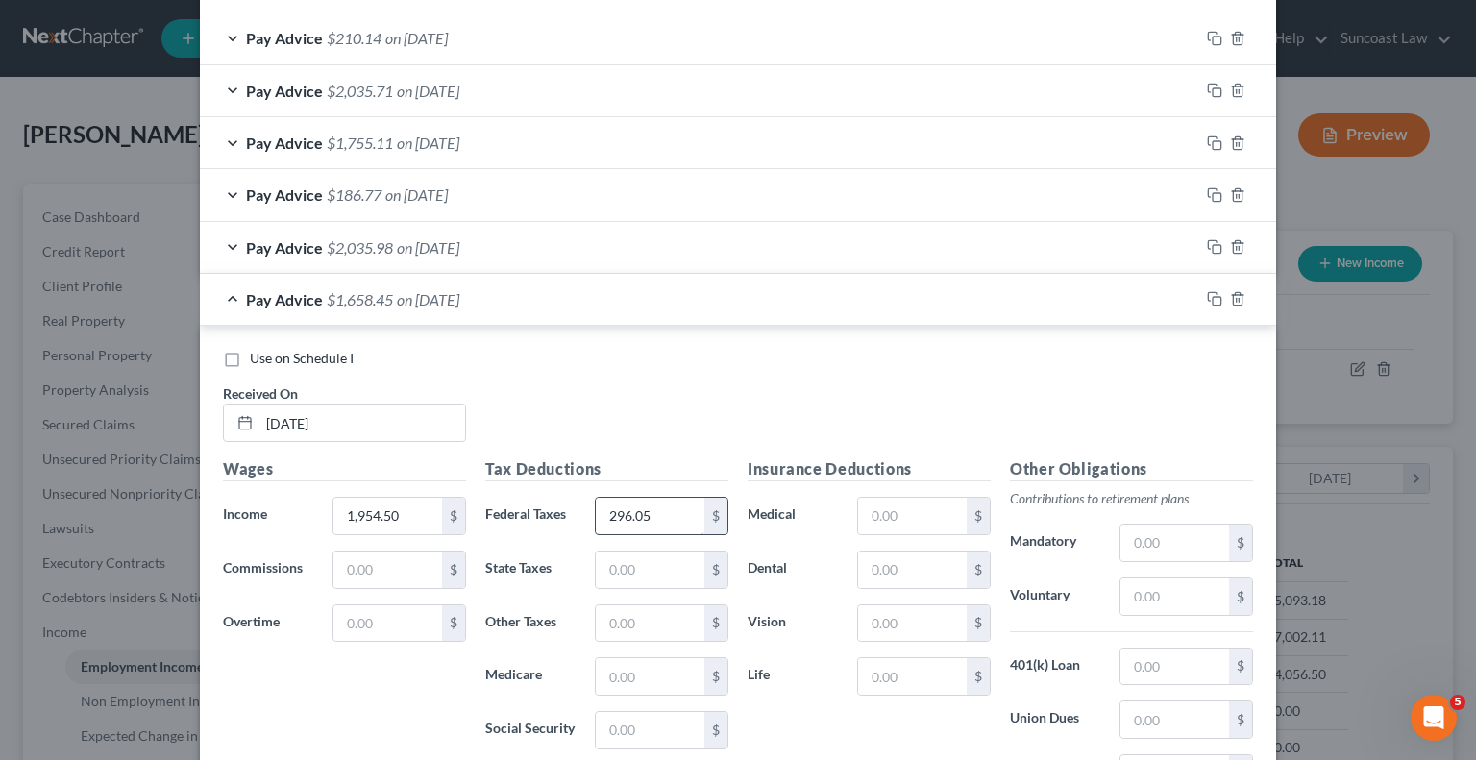
type input "296.05"
click at [887, 499] on input "text" at bounding box center [912, 516] width 109 height 37
type input "48.68"
click at [1159, 605] on input "text" at bounding box center [1175, 597] width 109 height 37
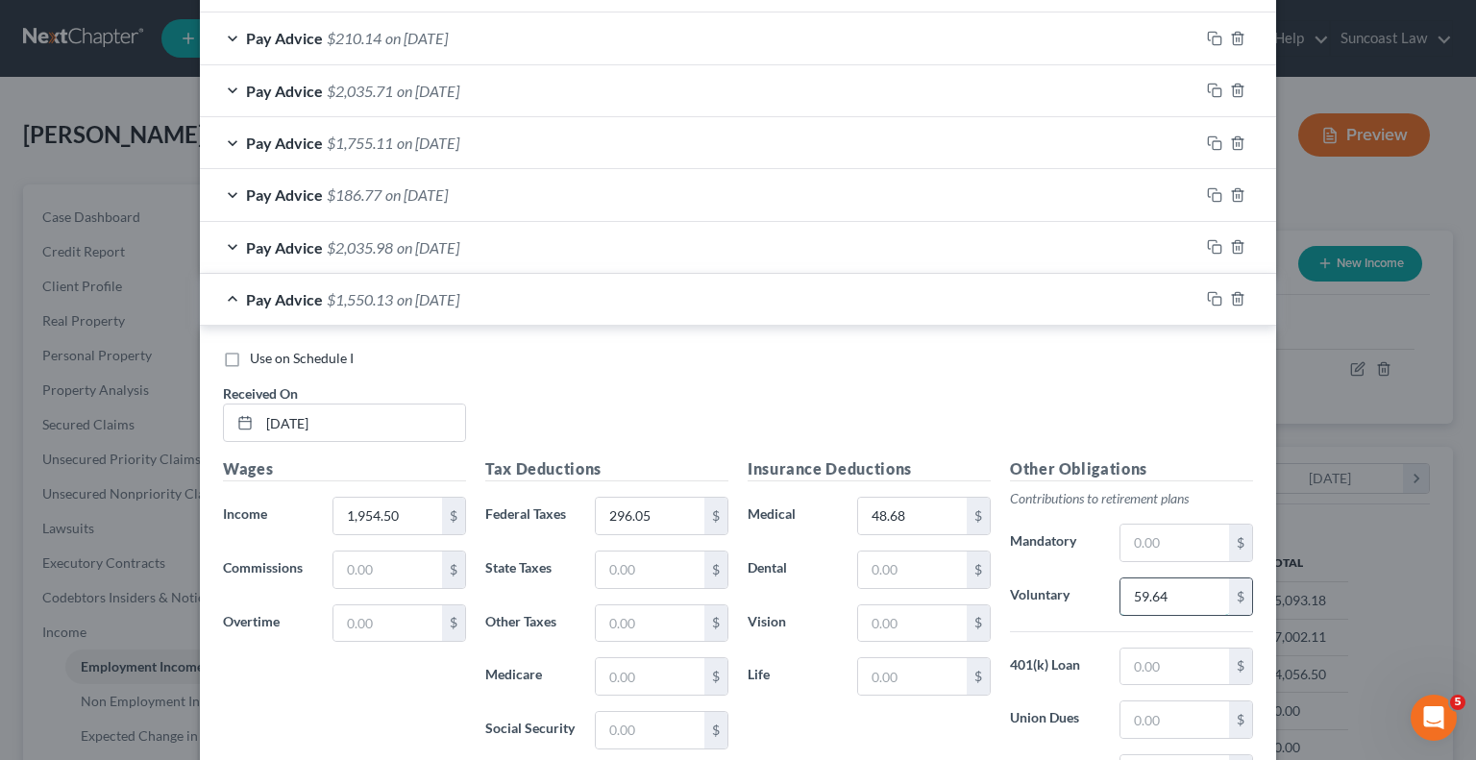
type input "59.64"
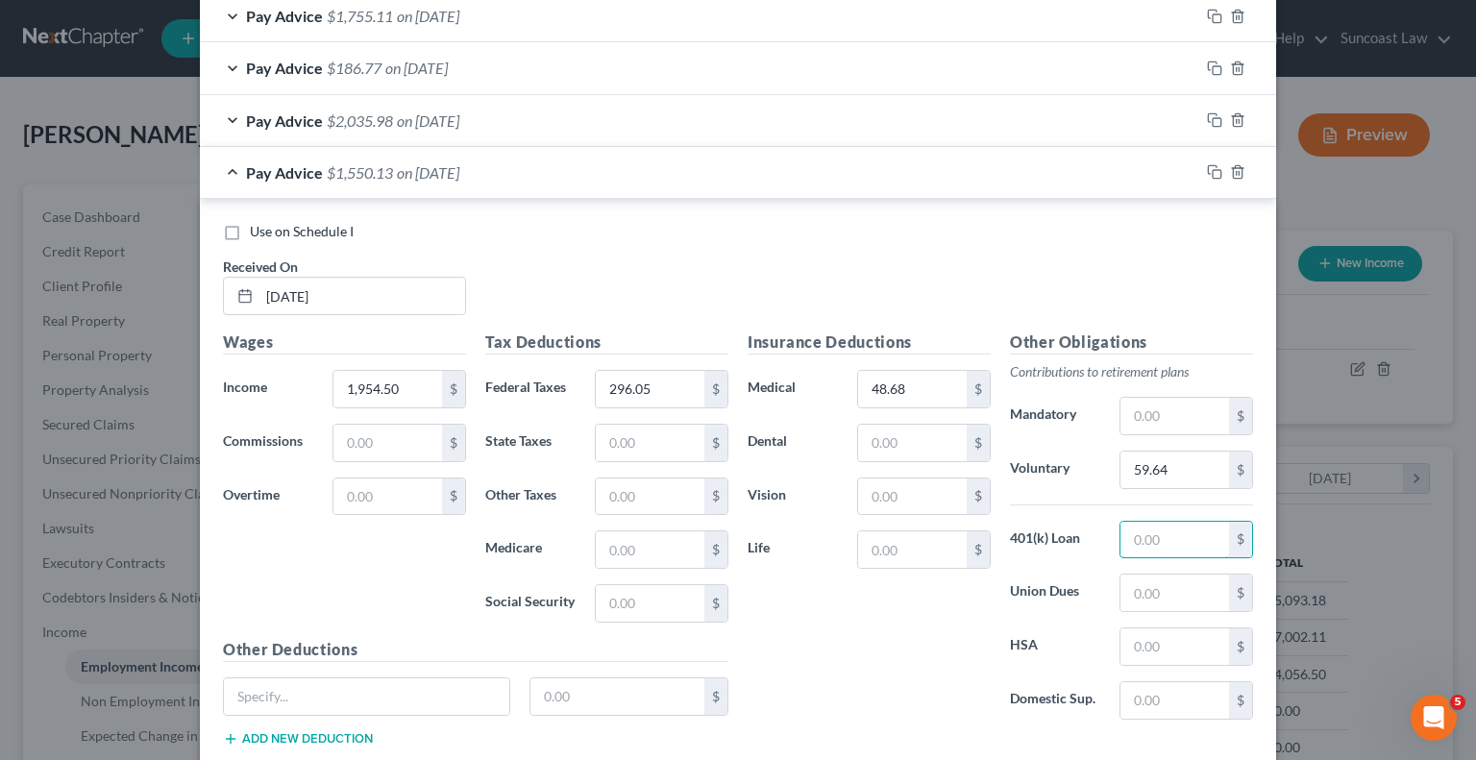
scroll to position [1197, 0]
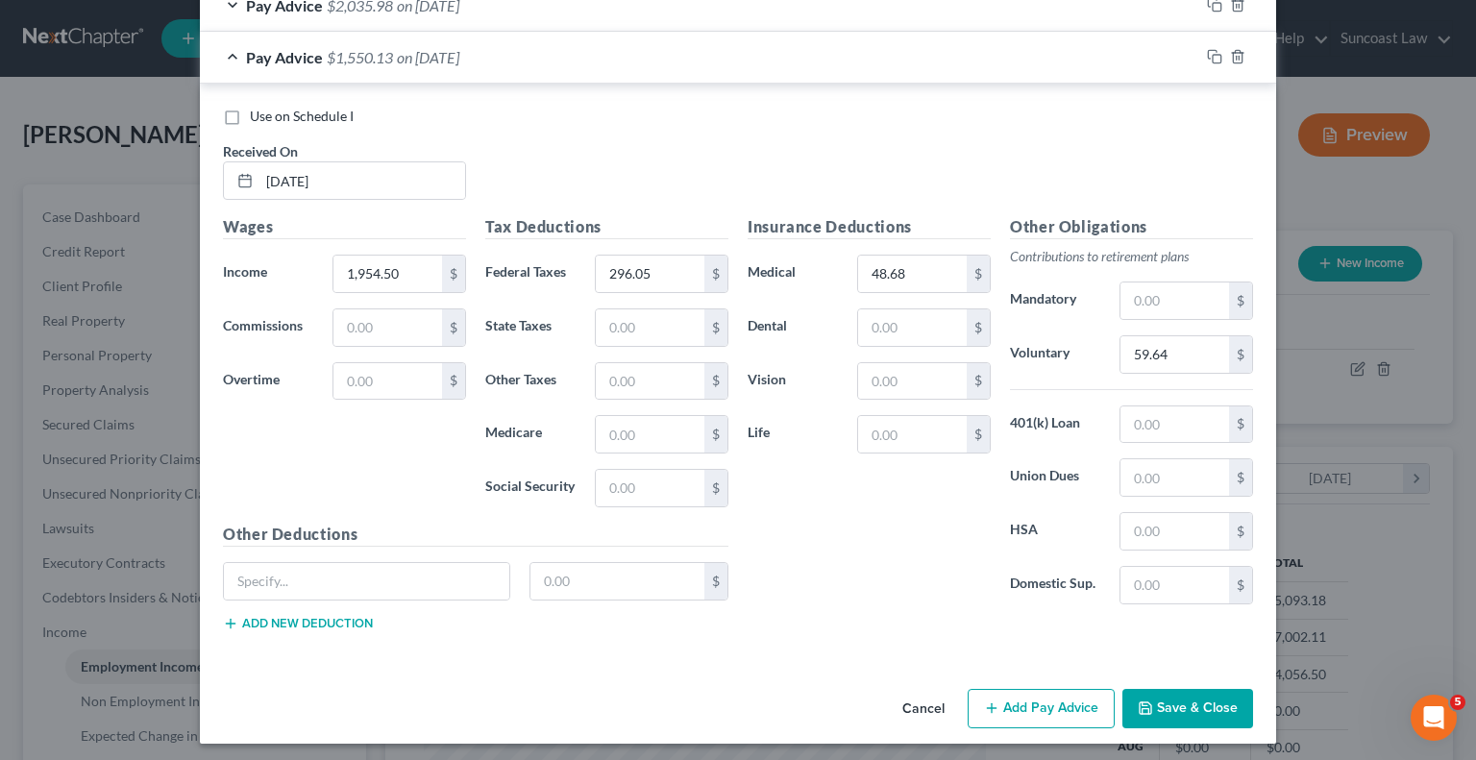
click at [1006, 689] on button "Add Pay Advice" at bounding box center [1041, 709] width 147 height 40
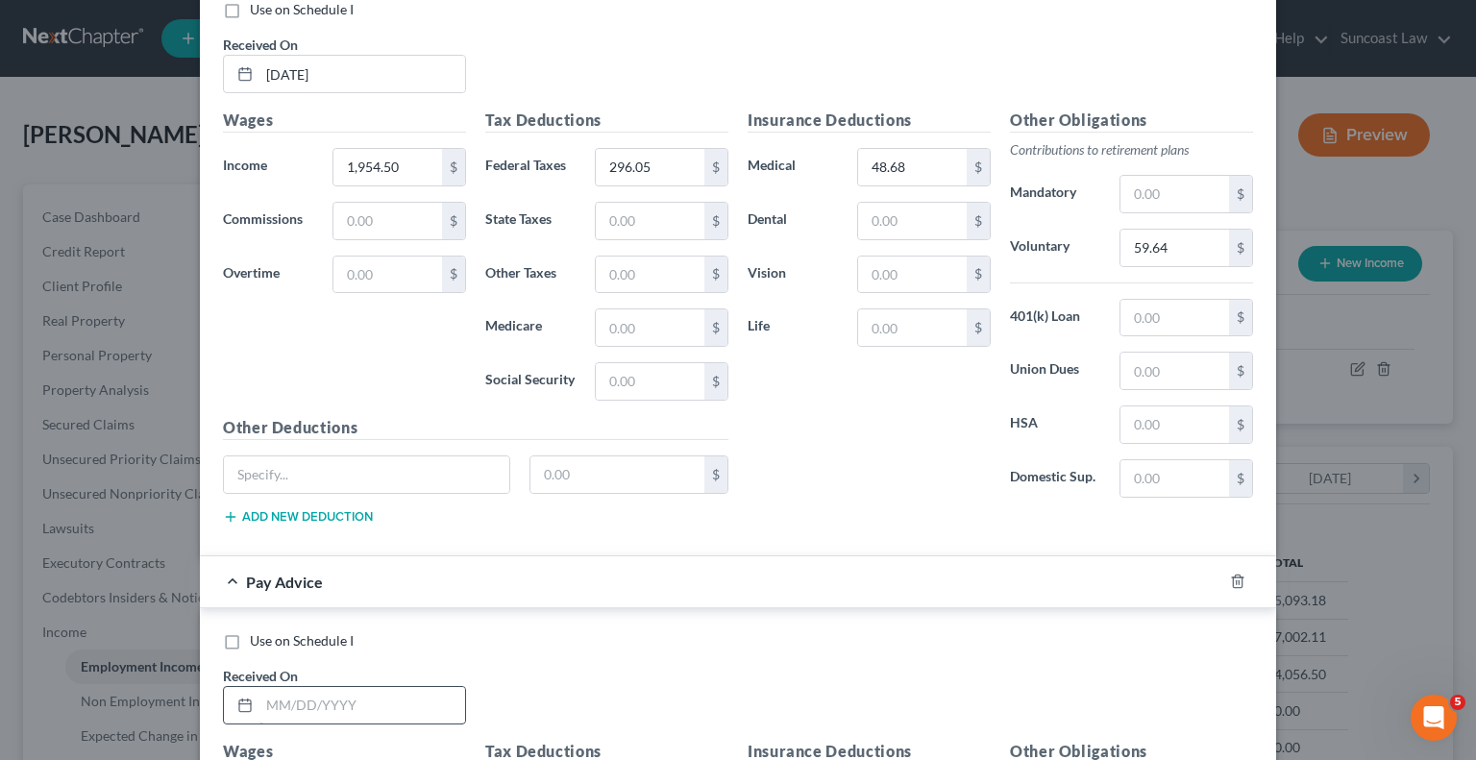
scroll to position [1485, 0]
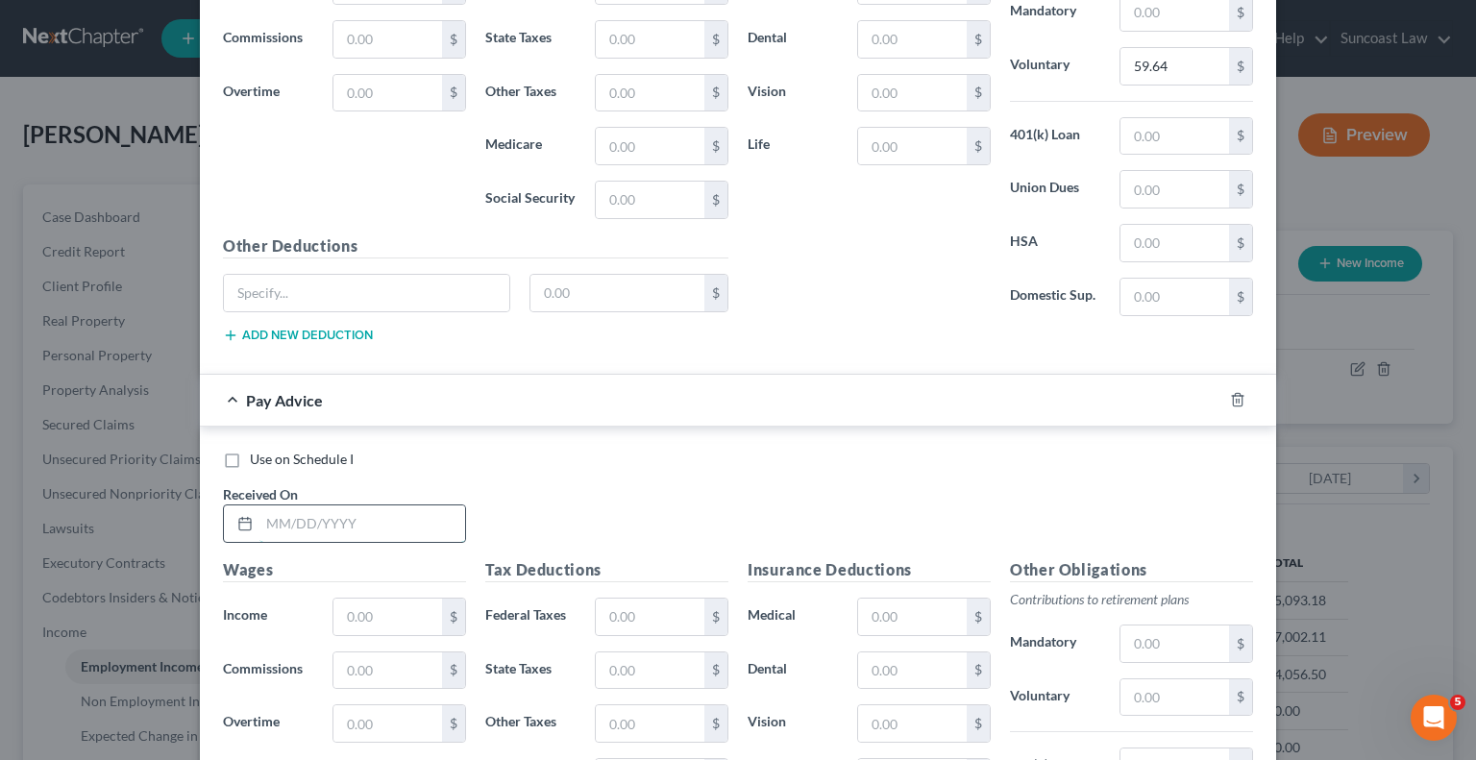
click at [409, 506] on input "text" at bounding box center [362, 524] width 206 height 37
click at [399, 541] on div "Use on Schedule I Received On * [DATE]" at bounding box center [737, 504] width 1049 height 109
click at [399, 522] on input "[DATE]" at bounding box center [362, 524] width 206 height 37
type input "[DATE]"
type input "1,677.83"
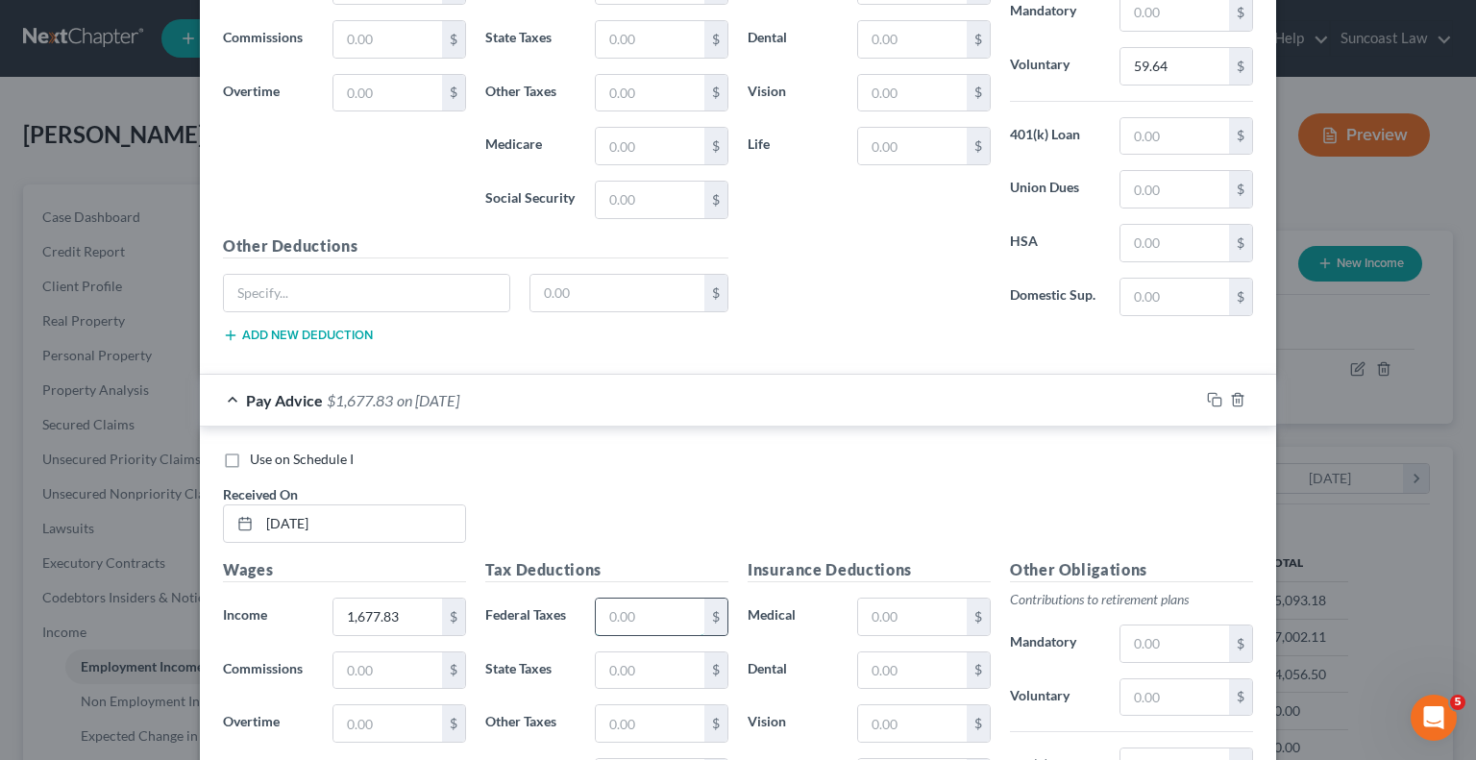
drag, startPoint x: 616, startPoint y: 621, endPoint x: 632, endPoint y: 607, distance: 21.2
click at [616, 621] on input "text" at bounding box center [650, 617] width 109 height 37
type input "241.70"
click at [895, 599] on input "text" at bounding box center [912, 617] width 109 height 37
type input "48.68"
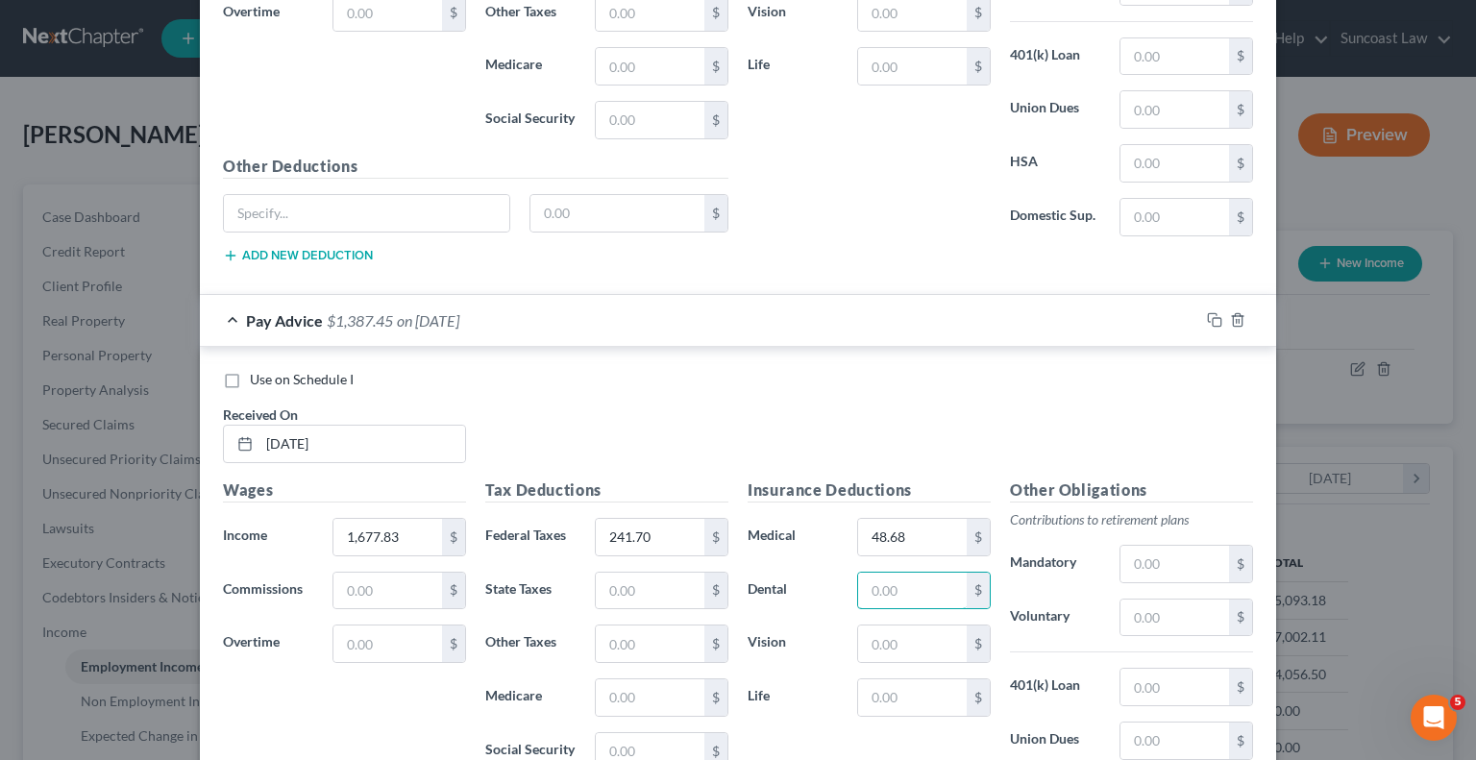
scroll to position [1677, 0]
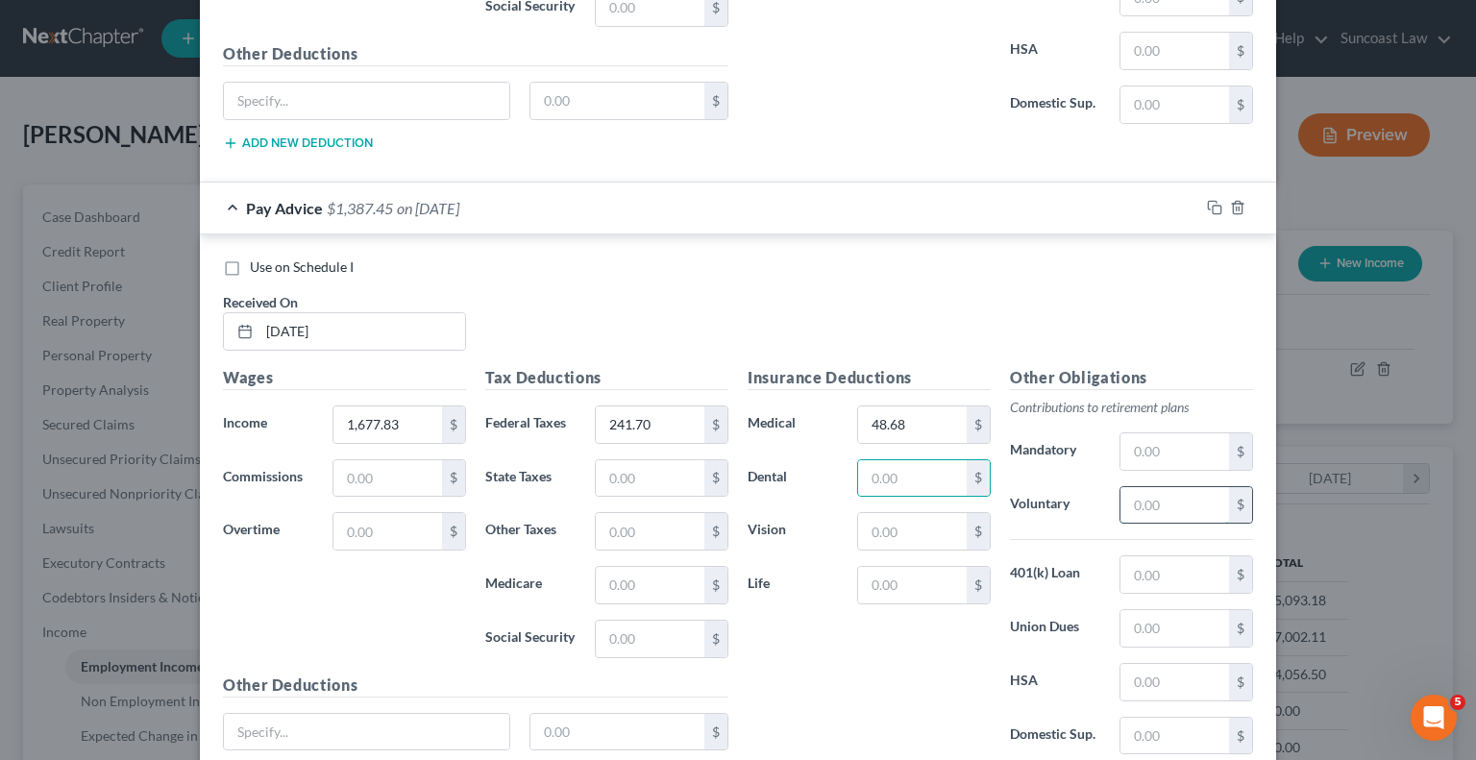
click at [1165, 508] on input "text" at bounding box center [1175, 505] width 109 height 37
type input "51.33"
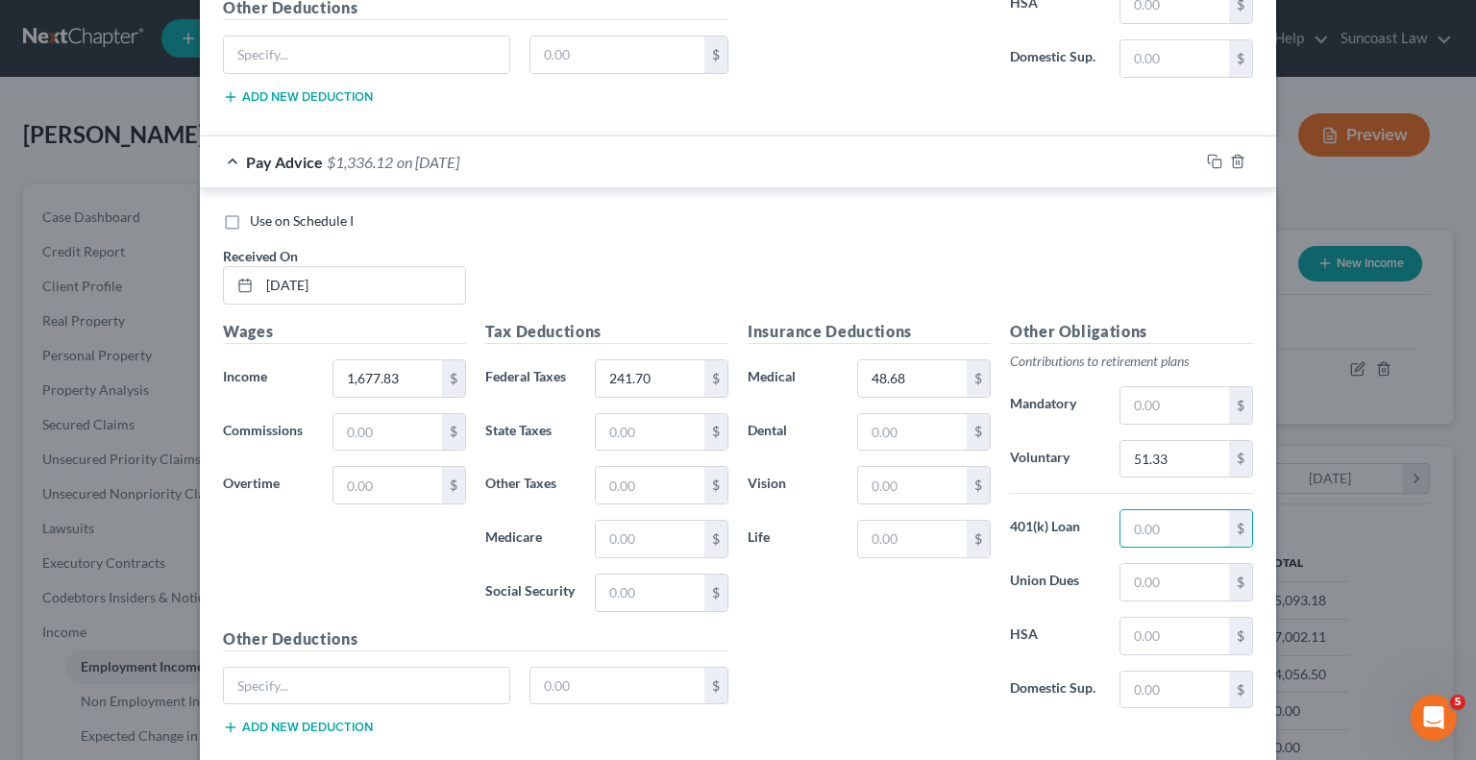
scroll to position [1825, 0]
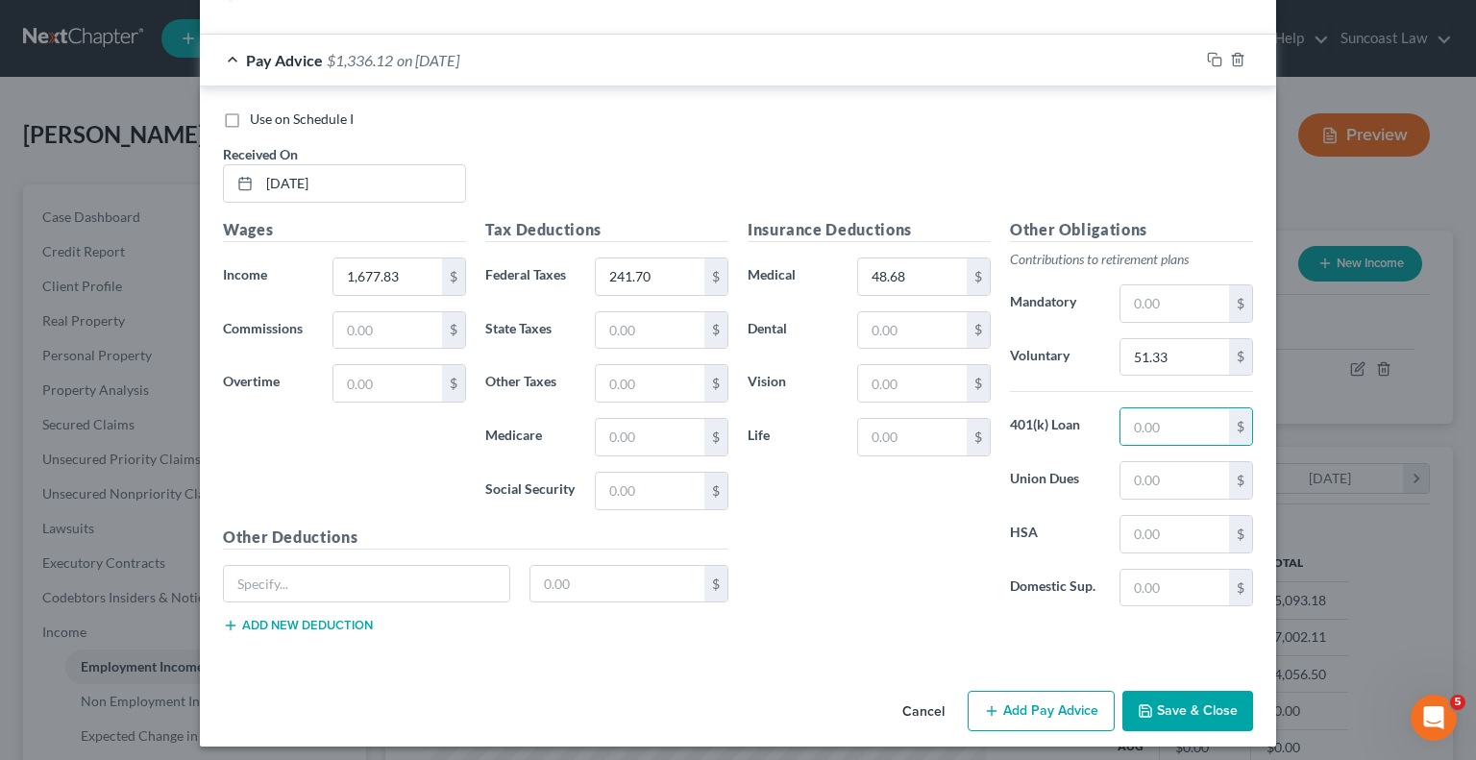
click at [1064, 697] on button "Add Pay Advice" at bounding box center [1041, 711] width 147 height 40
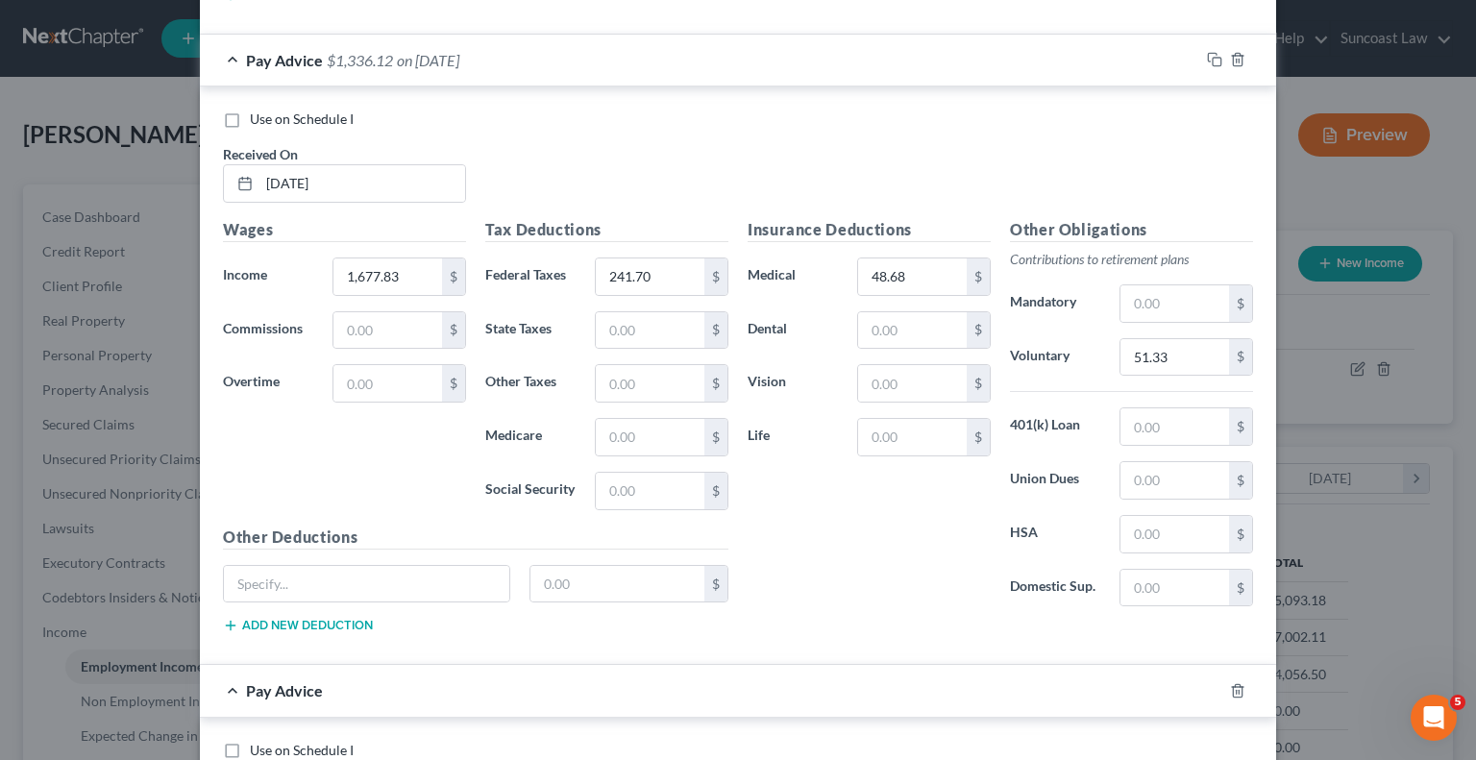
scroll to position [2210, 0]
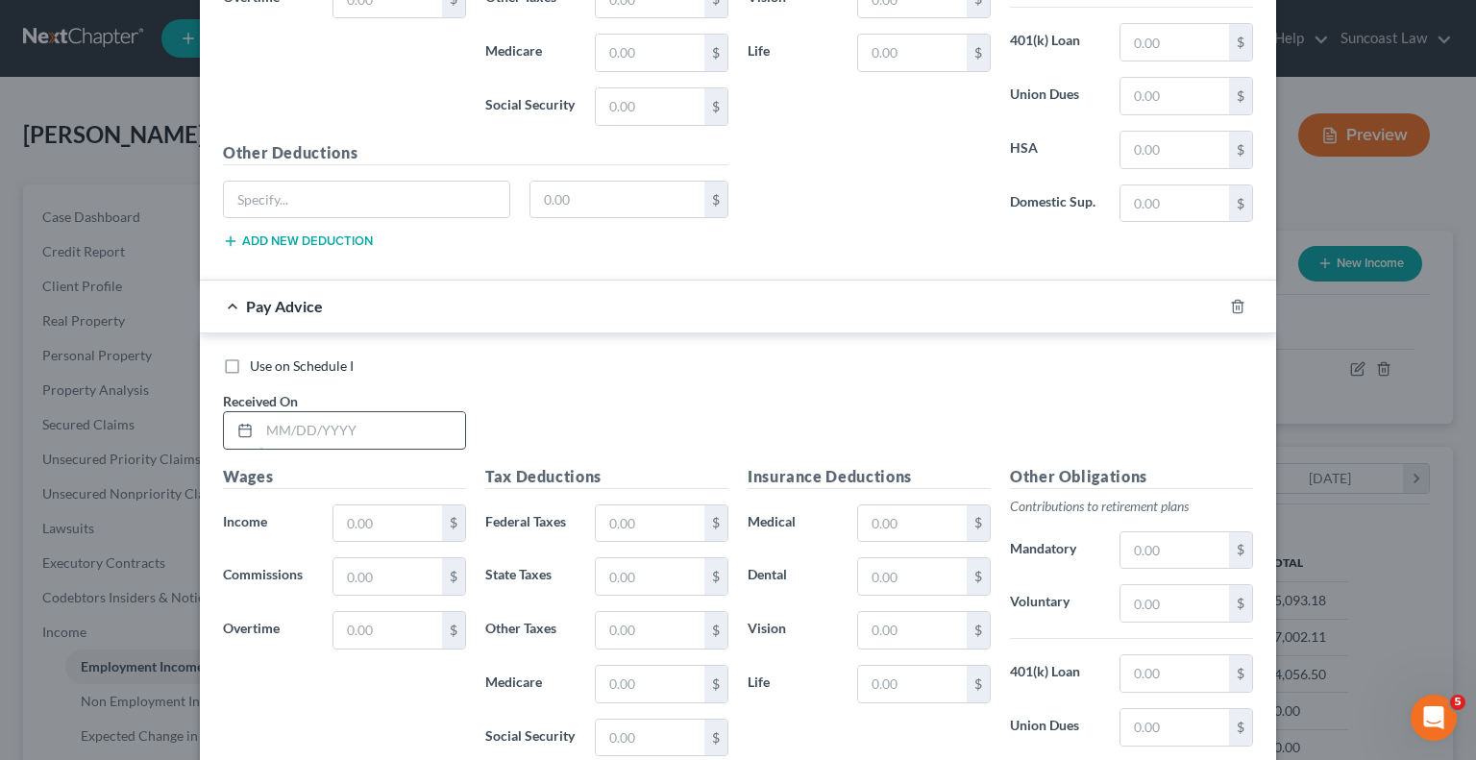
click at [374, 416] on input "text" at bounding box center [362, 430] width 206 height 37
type input "[DATE]"
type input "2,063.78"
click at [644, 492] on div "Tax Deductions Federal Taxes $ State Taxes $ Other Taxes $ Medicare $ Social Se…" at bounding box center [607, 619] width 262 height 308
click at [646, 506] on input "text" at bounding box center [650, 524] width 109 height 37
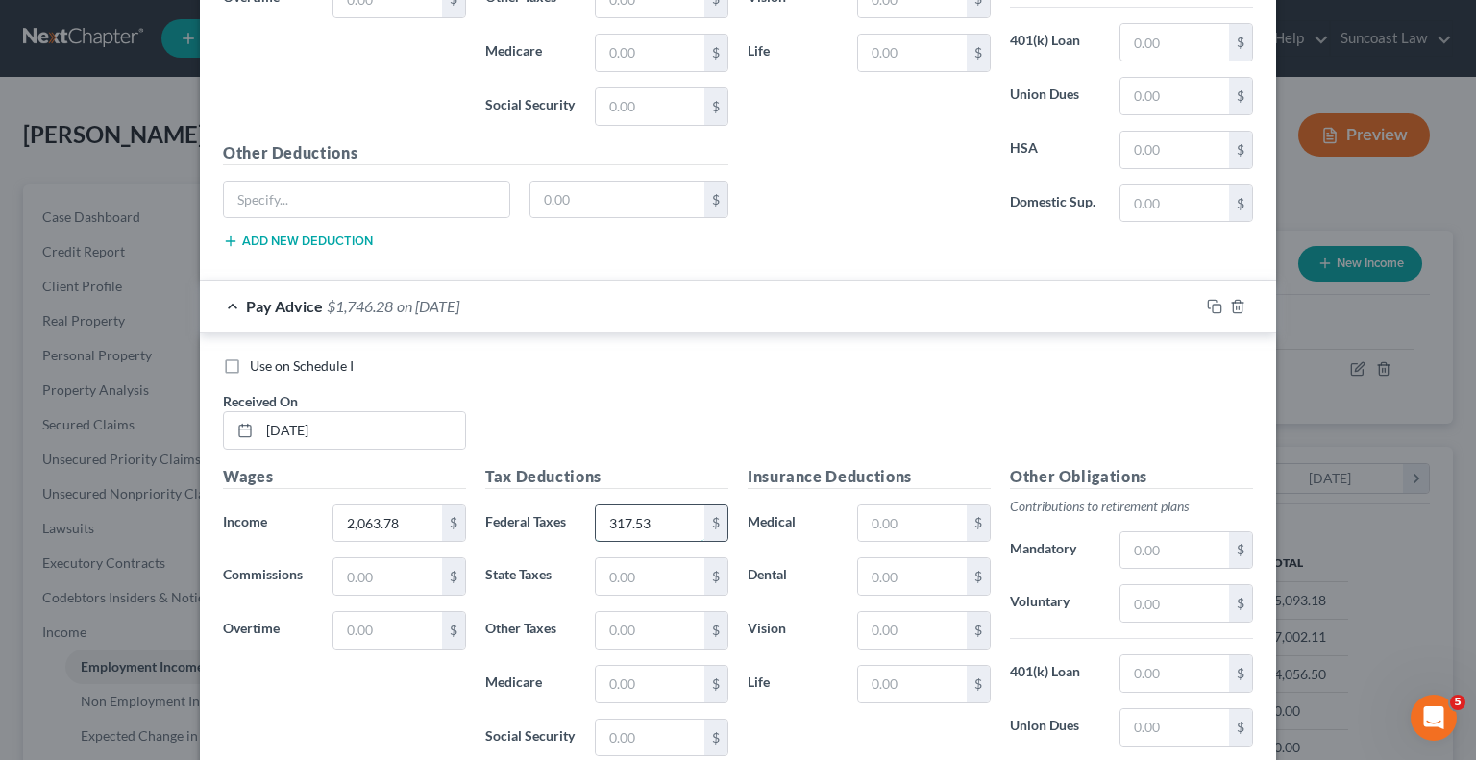
type input "317.53"
click at [866, 510] on input "text" at bounding box center [912, 524] width 109 height 37
type input "48.68"
click at [1159, 595] on input "text" at bounding box center [1175, 603] width 109 height 37
type input "62.91"
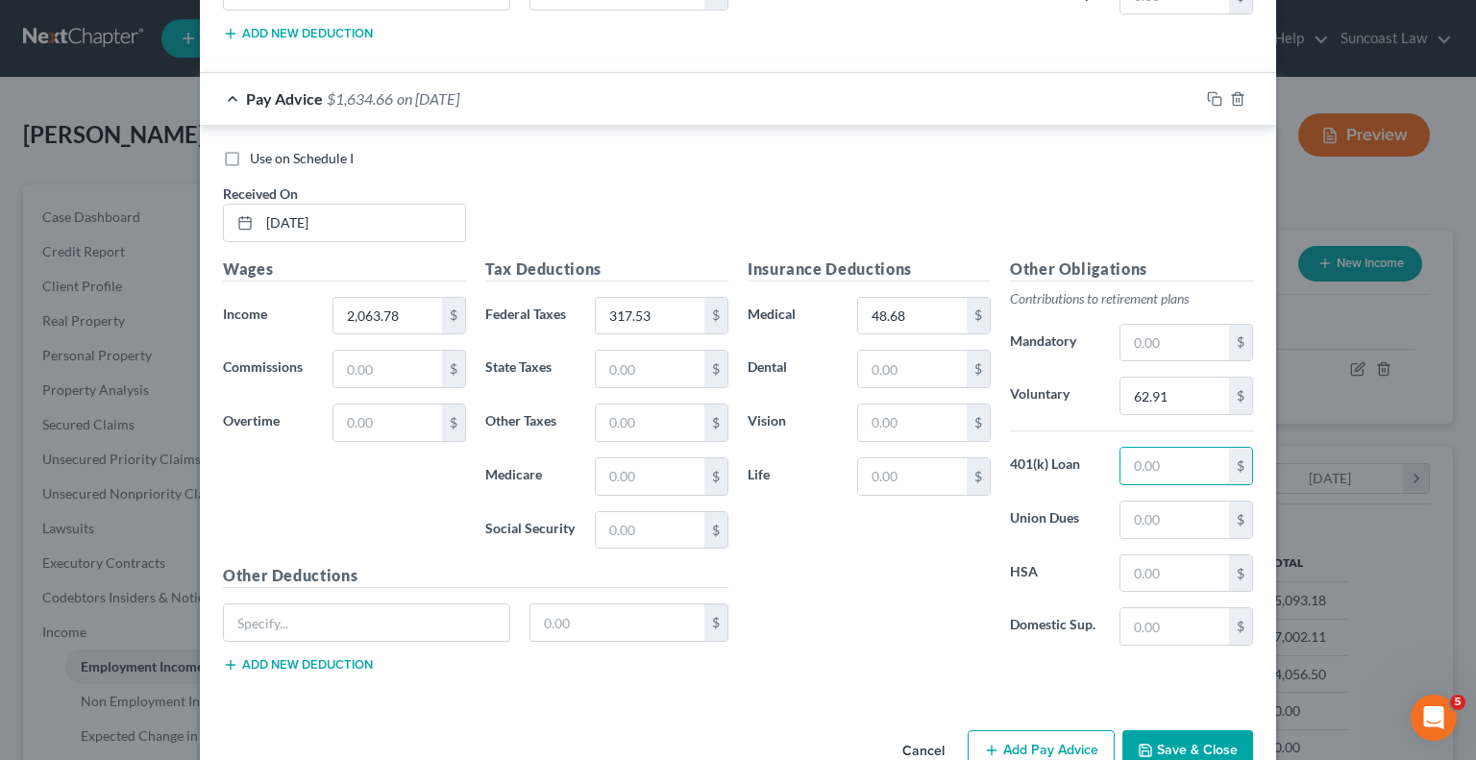
scroll to position [2453, 0]
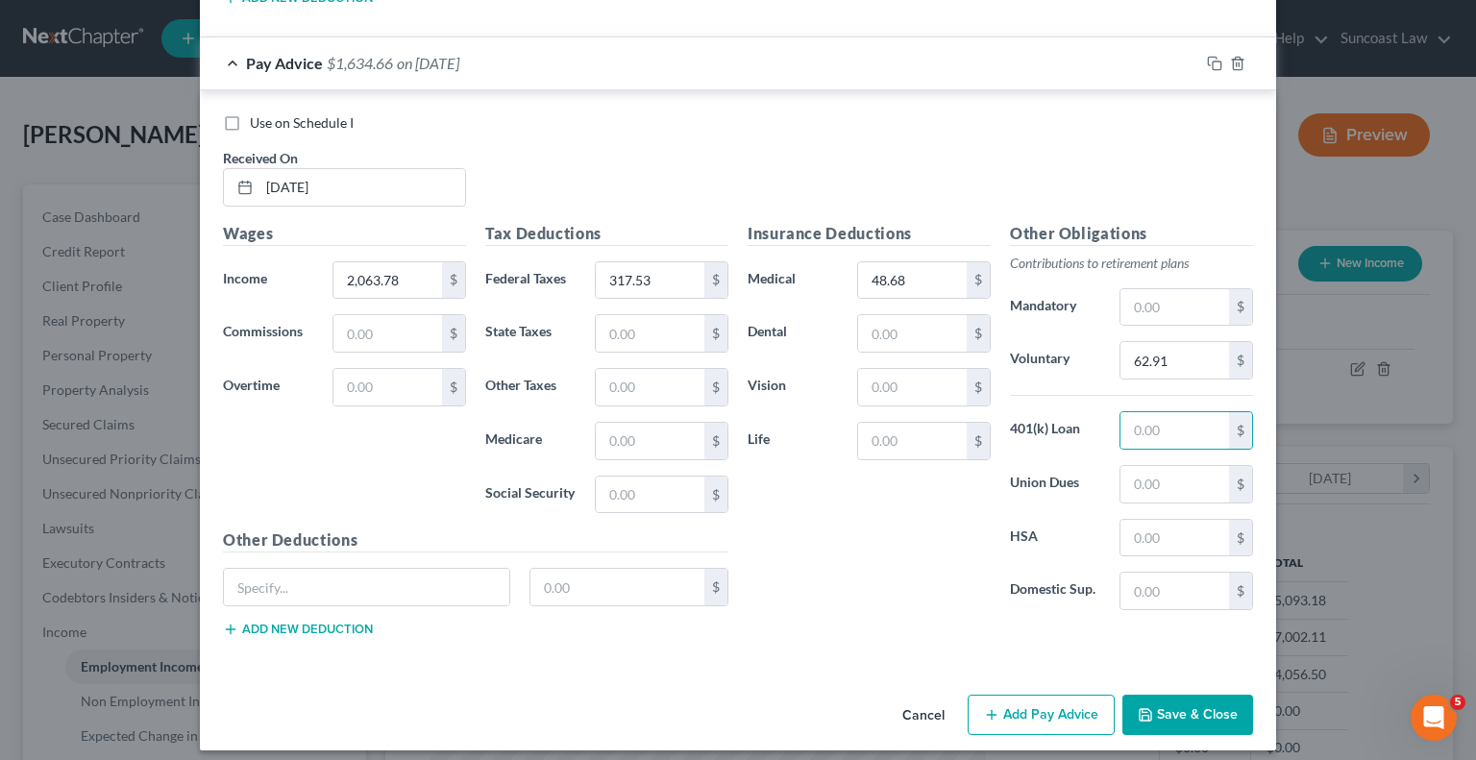
click at [1029, 708] on button "Add Pay Advice" at bounding box center [1041, 715] width 147 height 40
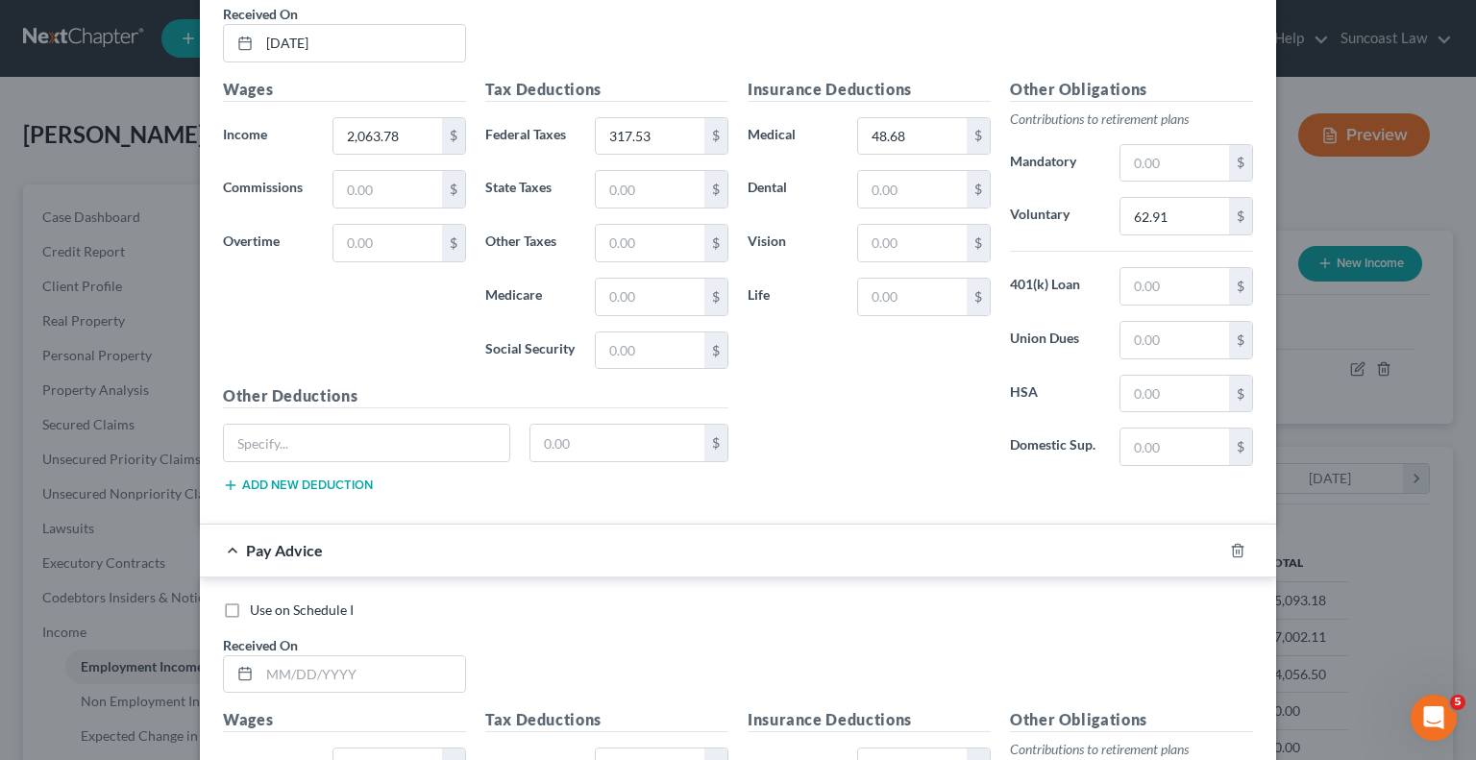
scroll to position [2837, 0]
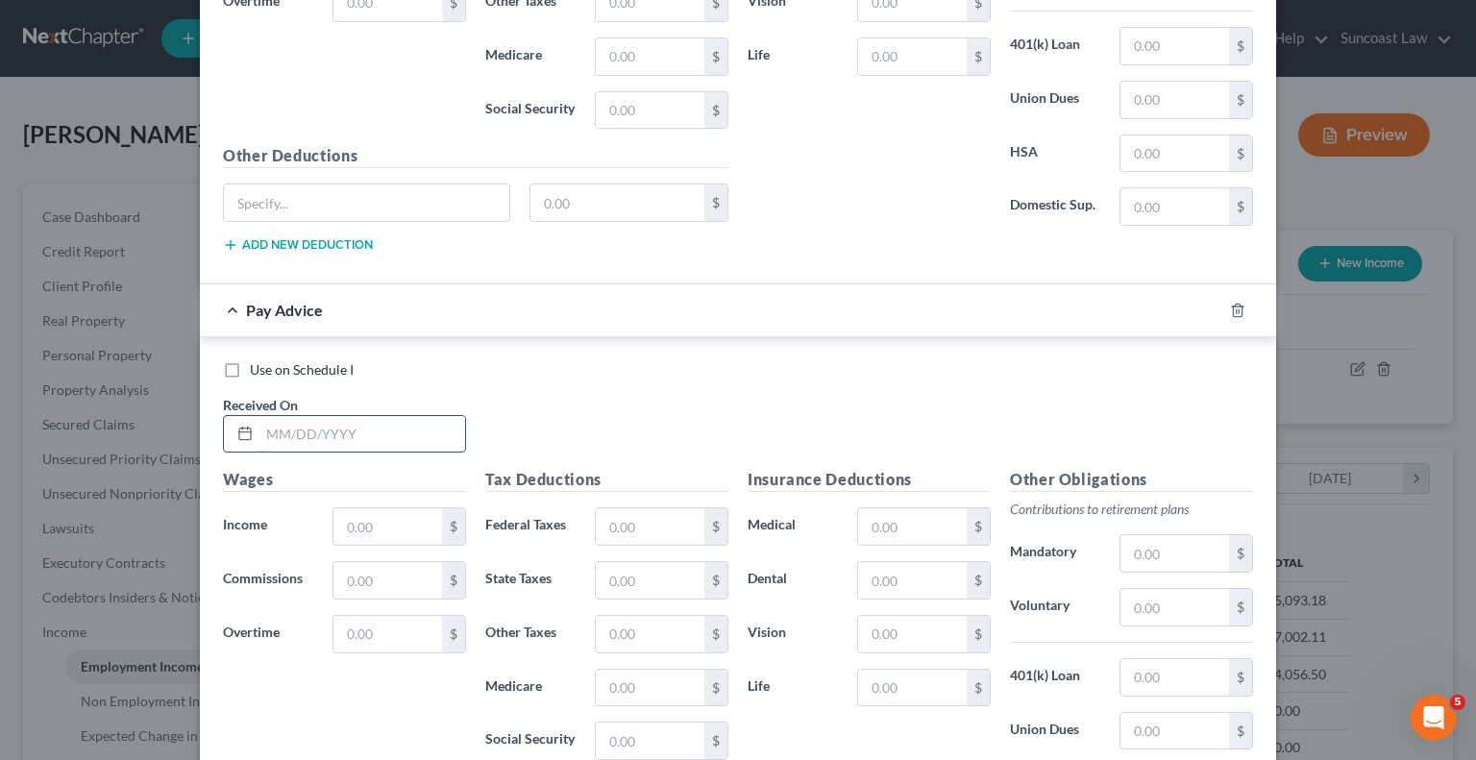
click at [351, 421] on input "text" at bounding box center [362, 434] width 206 height 37
type input "[DATE]"
type input "346.67"
click at [615, 508] on input "text" at bounding box center [650, 526] width 109 height 37
type input "102.80"
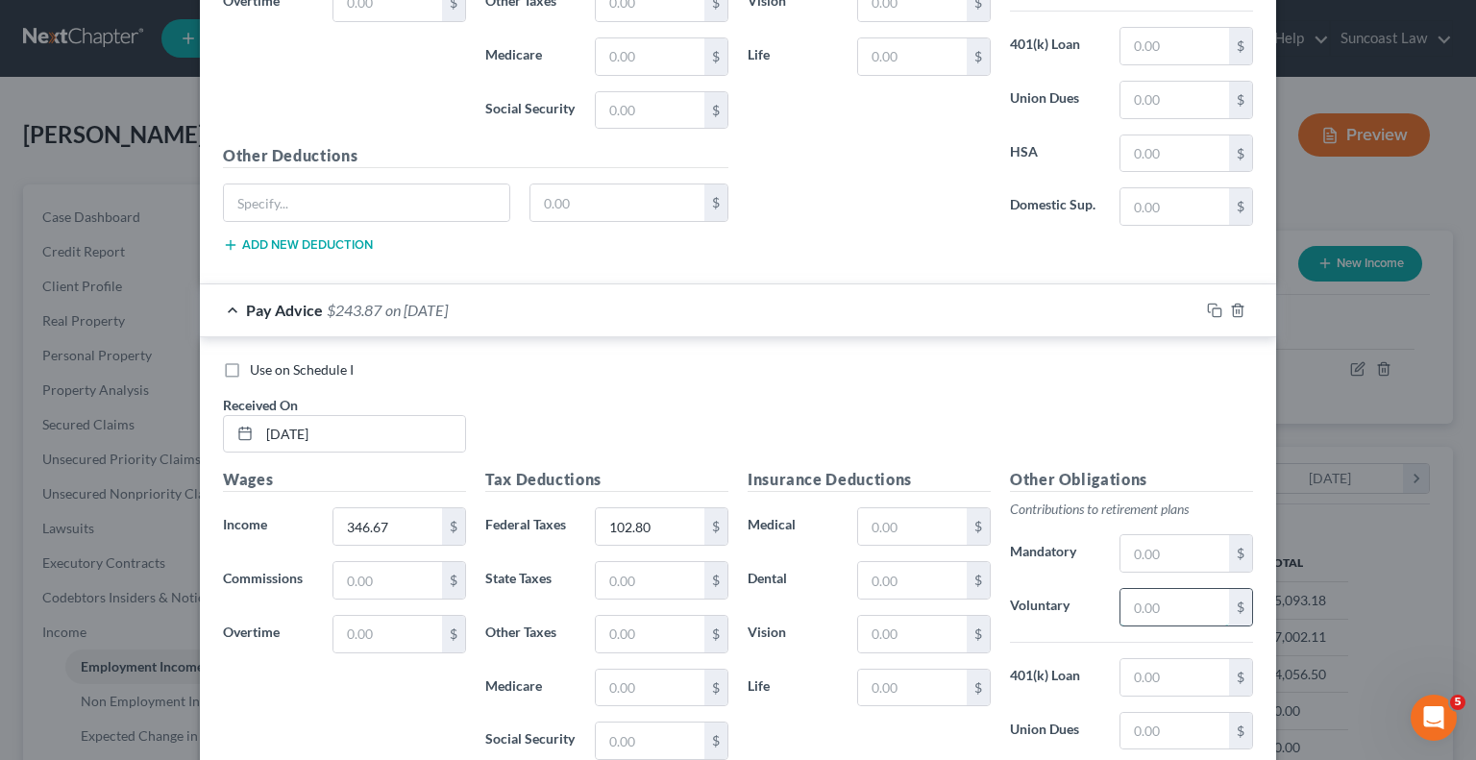
click at [1130, 591] on input "text" at bounding box center [1175, 607] width 109 height 37
type input "4"
type input "10.40"
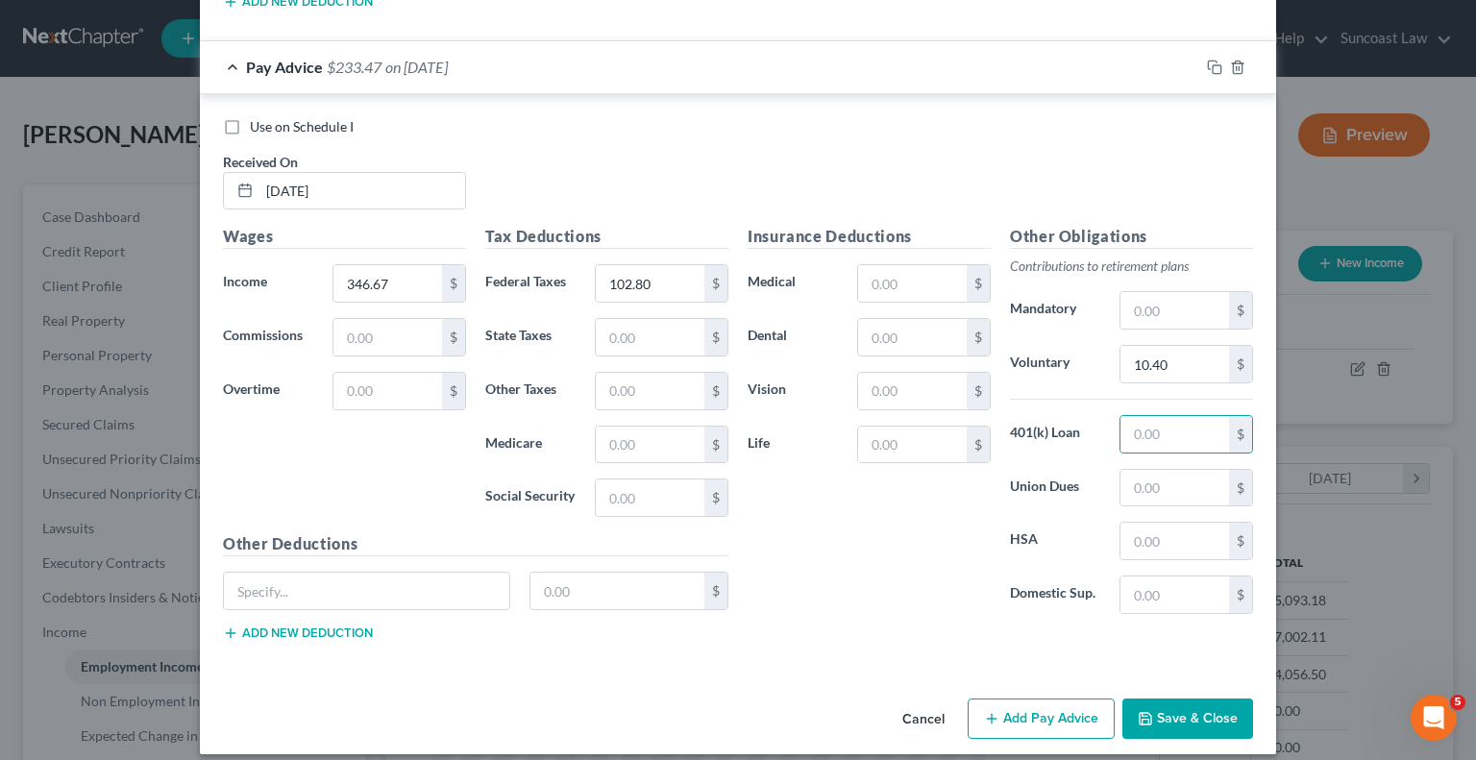
click at [1007, 699] on button "Add Pay Advice" at bounding box center [1041, 719] width 147 height 40
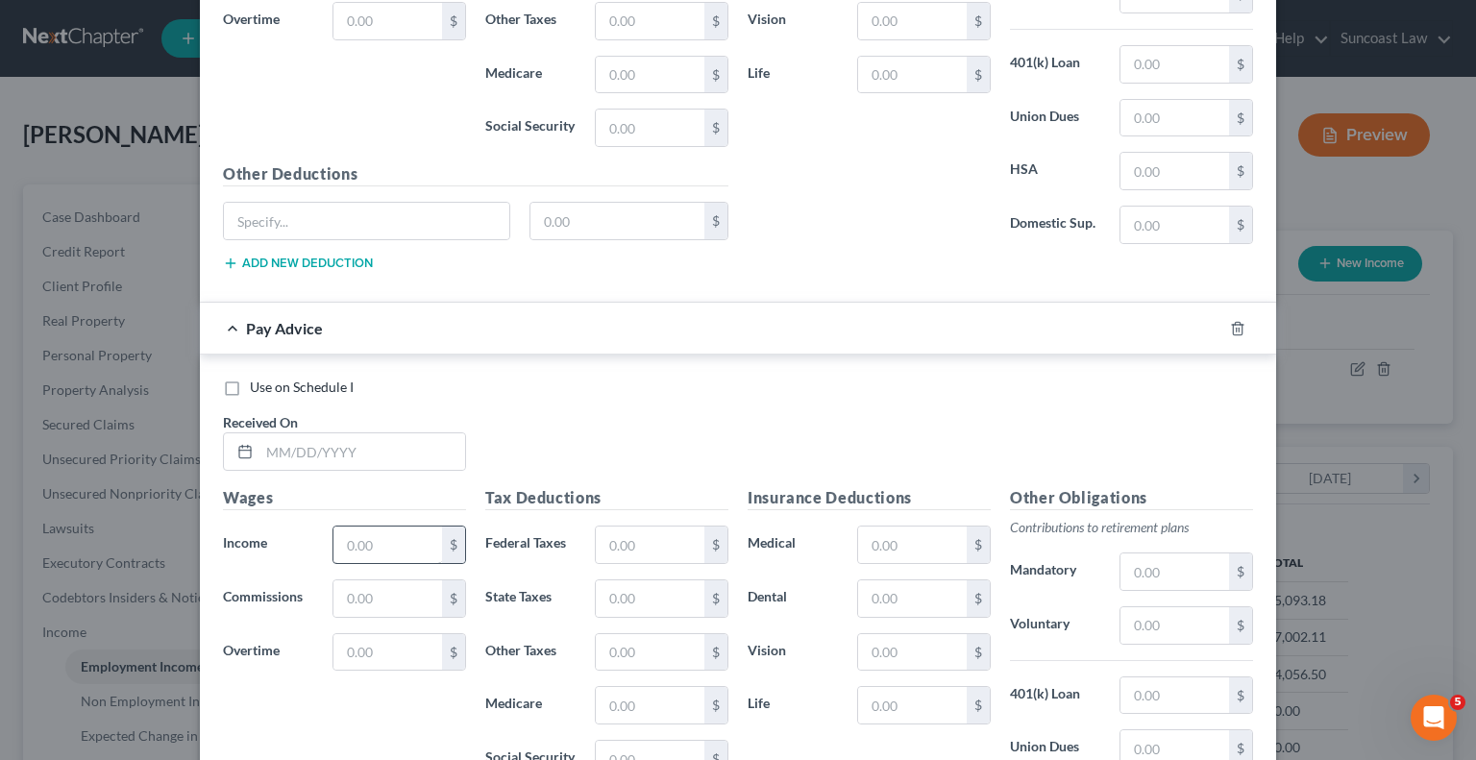
scroll to position [3465, 0]
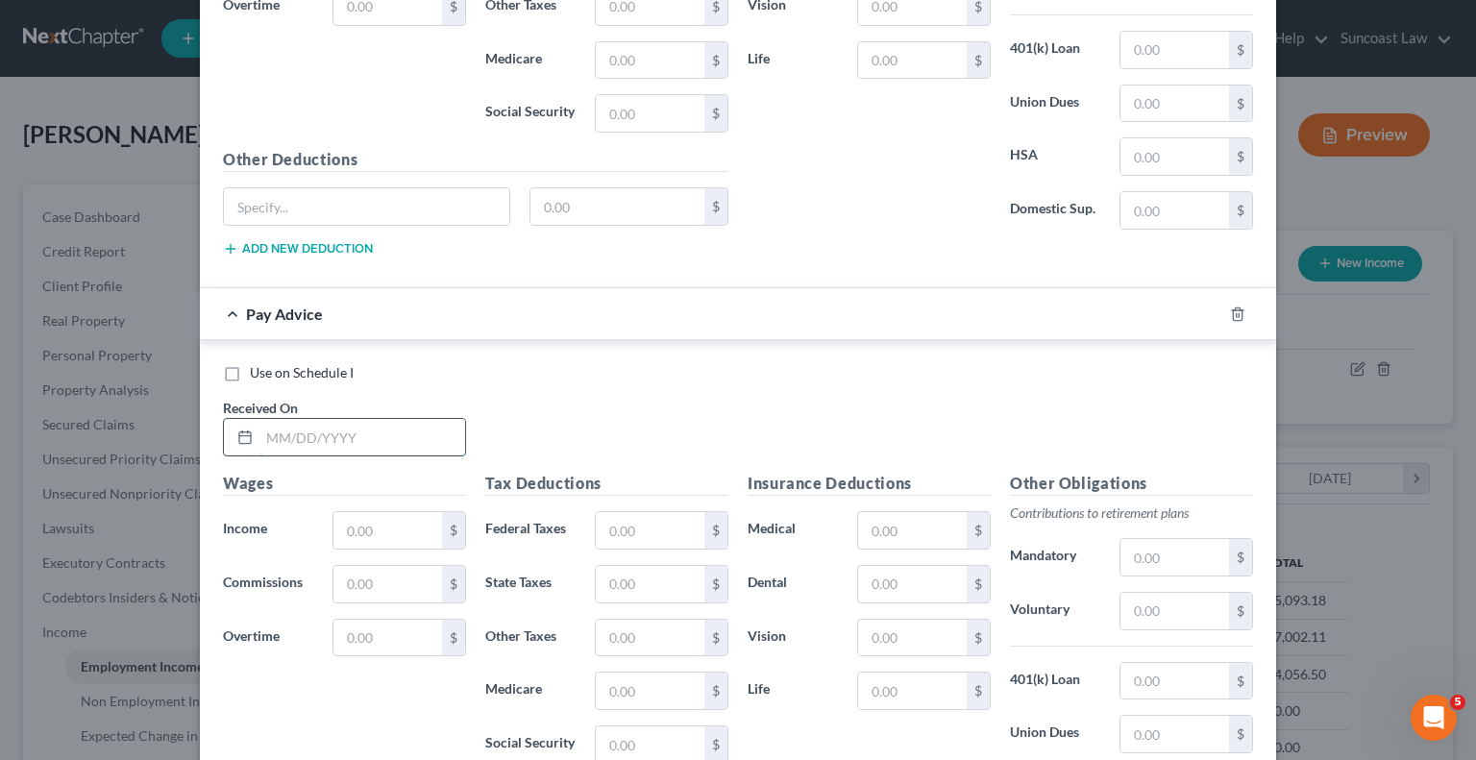
drag, startPoint x: 386, startPoint y: 432, endPoint x: 384, endPoint y: 418, distance: 13.6
click at [386, 432] on input "text" at bounding box center [362, 437] width 206 height 37
type input "[DATE]"
type input "1,824.94"
click at [623, 535] on div "Tax Deductions Federal Taxes $ State Taxes $ Other Taxes $ Medicare $ Social Se…" at bounding box center [607, 626] width 262 height 308
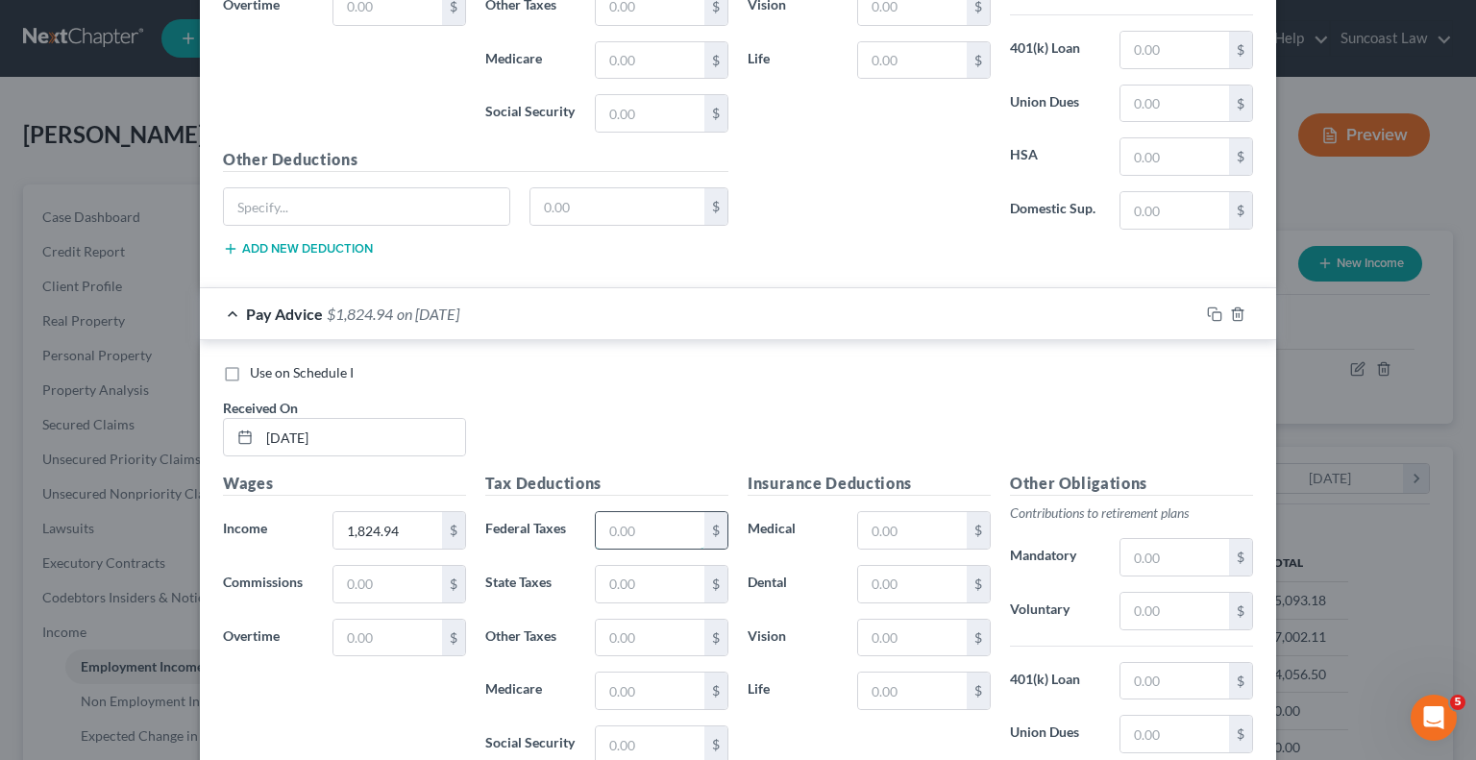
click at [618, 518] on input "text" at bounding box center [650, 530] width 109 height 37
type input "270.58"
click at [877, 512] on input "text" at bounding box center [912, 530] width 109 height 37
type input "48.68"
click at [1155, 599] on input "text" at bounding box center [1175, 611] width 109 height 37
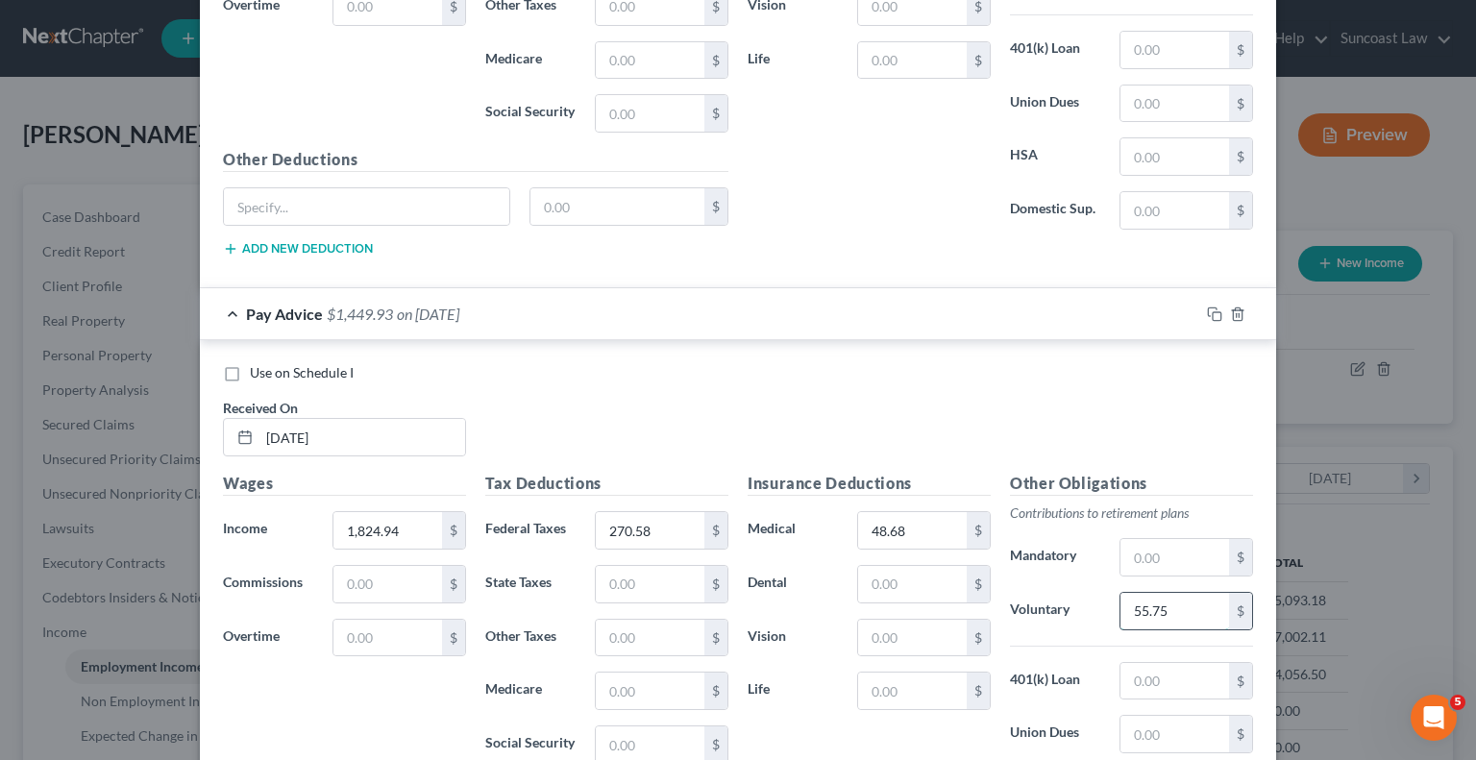
type input "55.75"
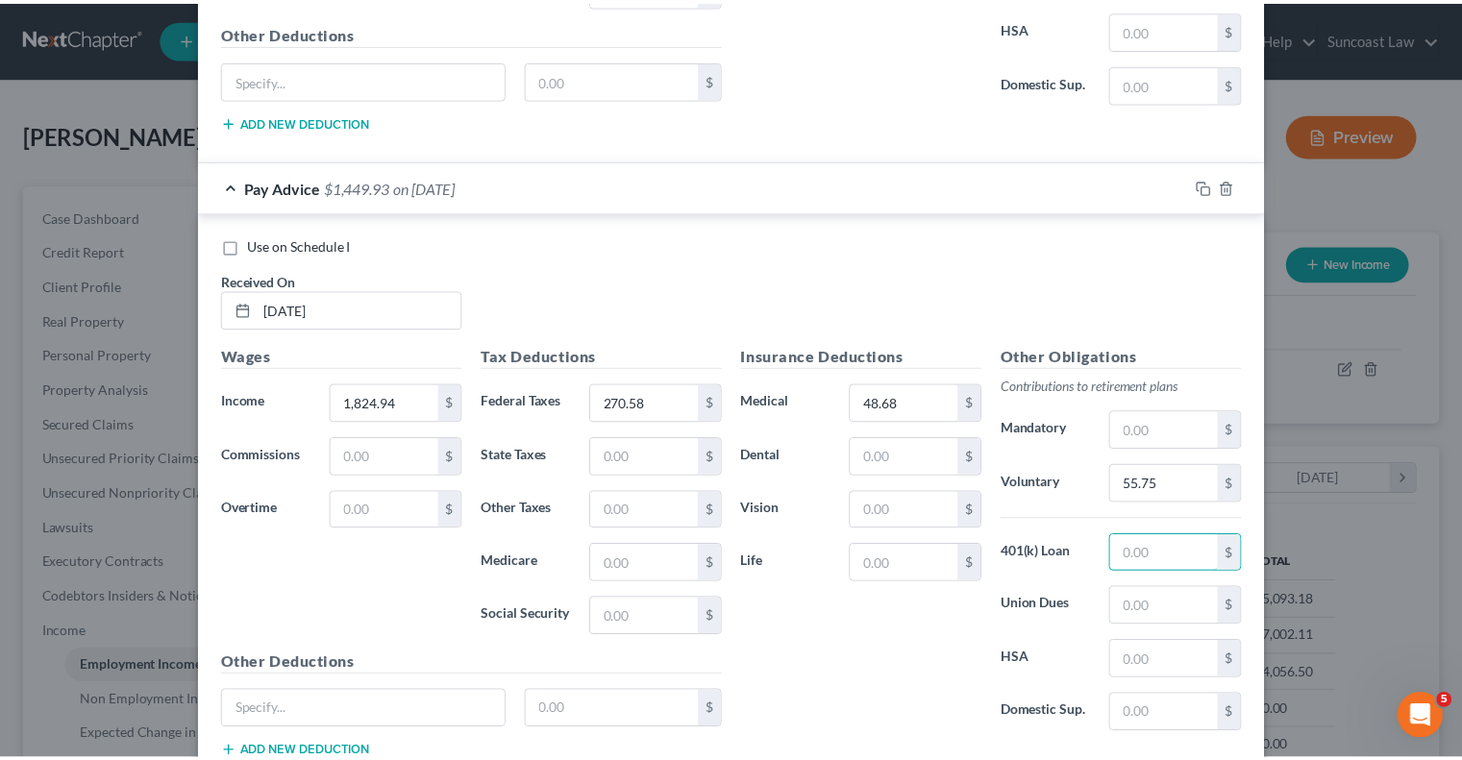
scroll to position [3709, 0]
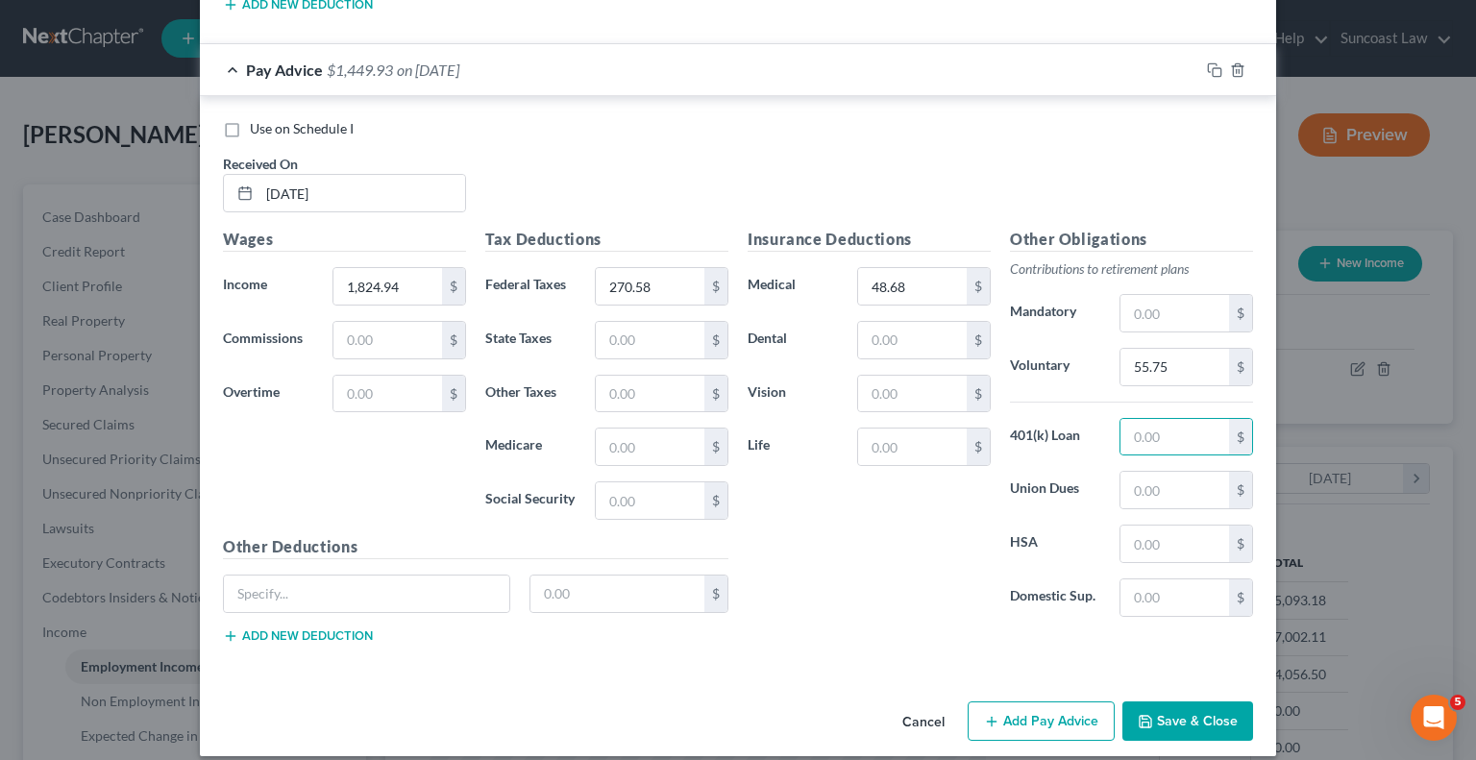
click at [1203, 702] on button "Save & Close" at bounding box center [1188, 722] width 131 height 40
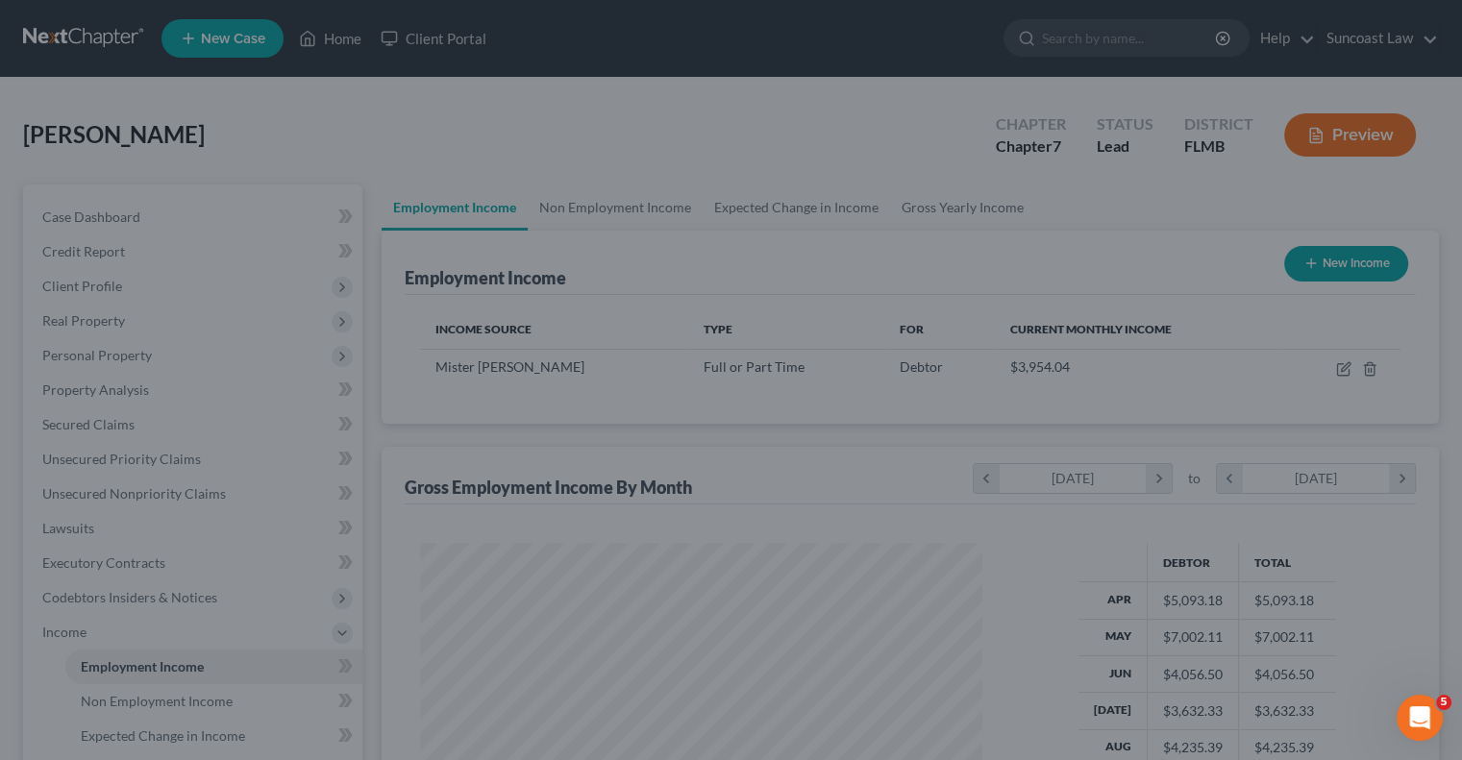
scroll to position [960732, 960481]
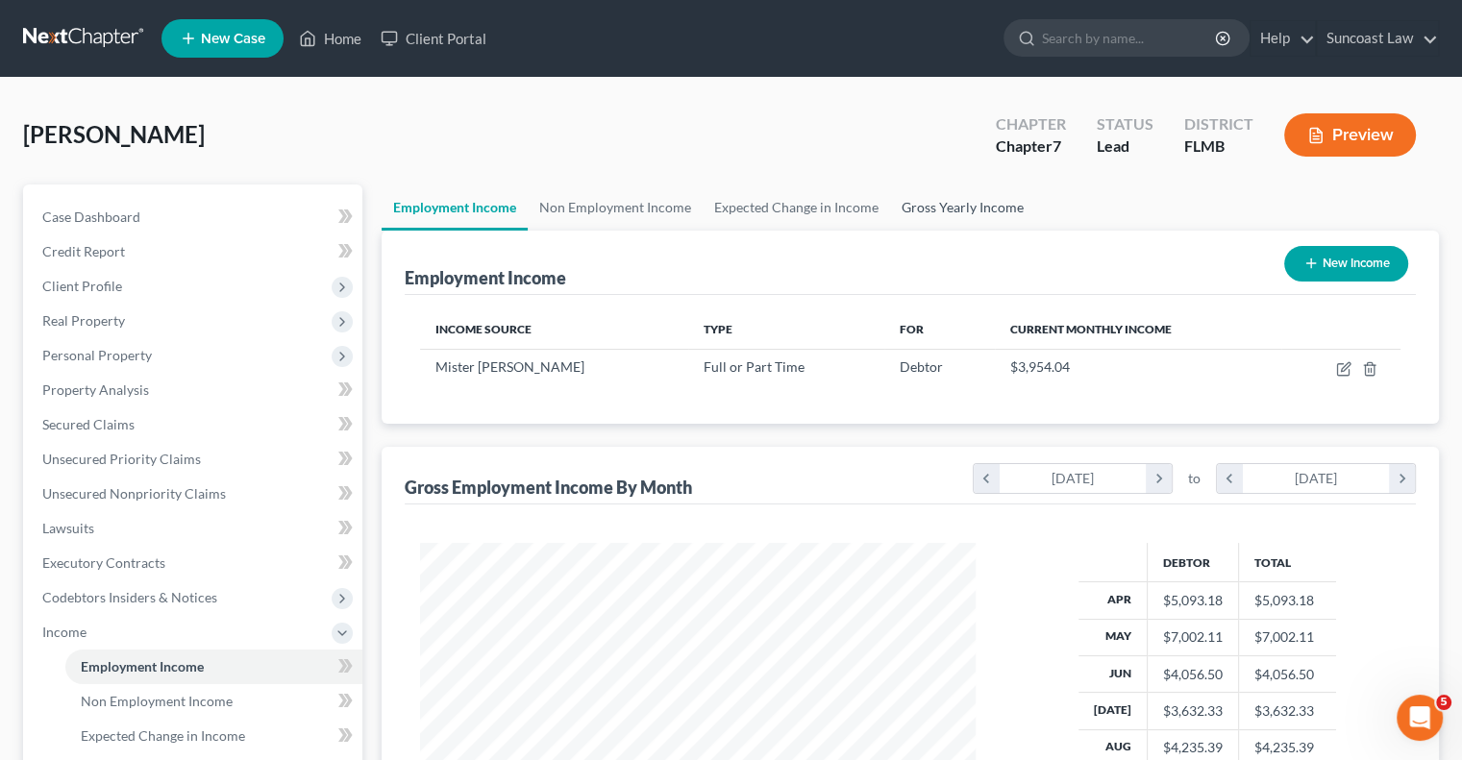
click at [969, 208] on link "Gross Yearly Income" at bounding box center [962, 208] width 145 height 46
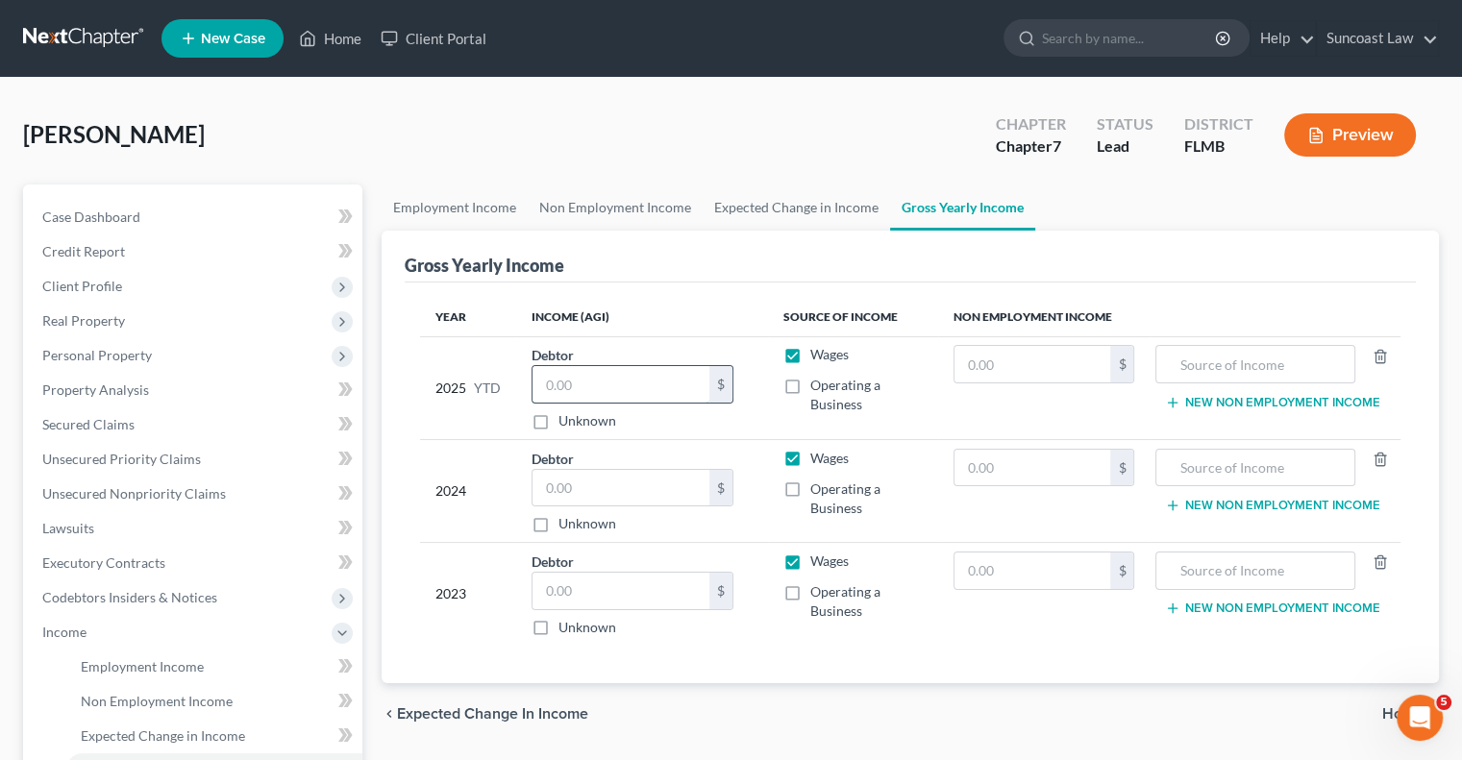
click at [613, 383] on input "text" at bounding box center [620, 384] width 177 height 37
type input "39,057"
click at [622, 480] on input "text" at bounding box center [620, 488] width 177 height 37
type input "55,460"
click at [656, 591] on input "text" at bounding box center [620, 591] width 177 height 37
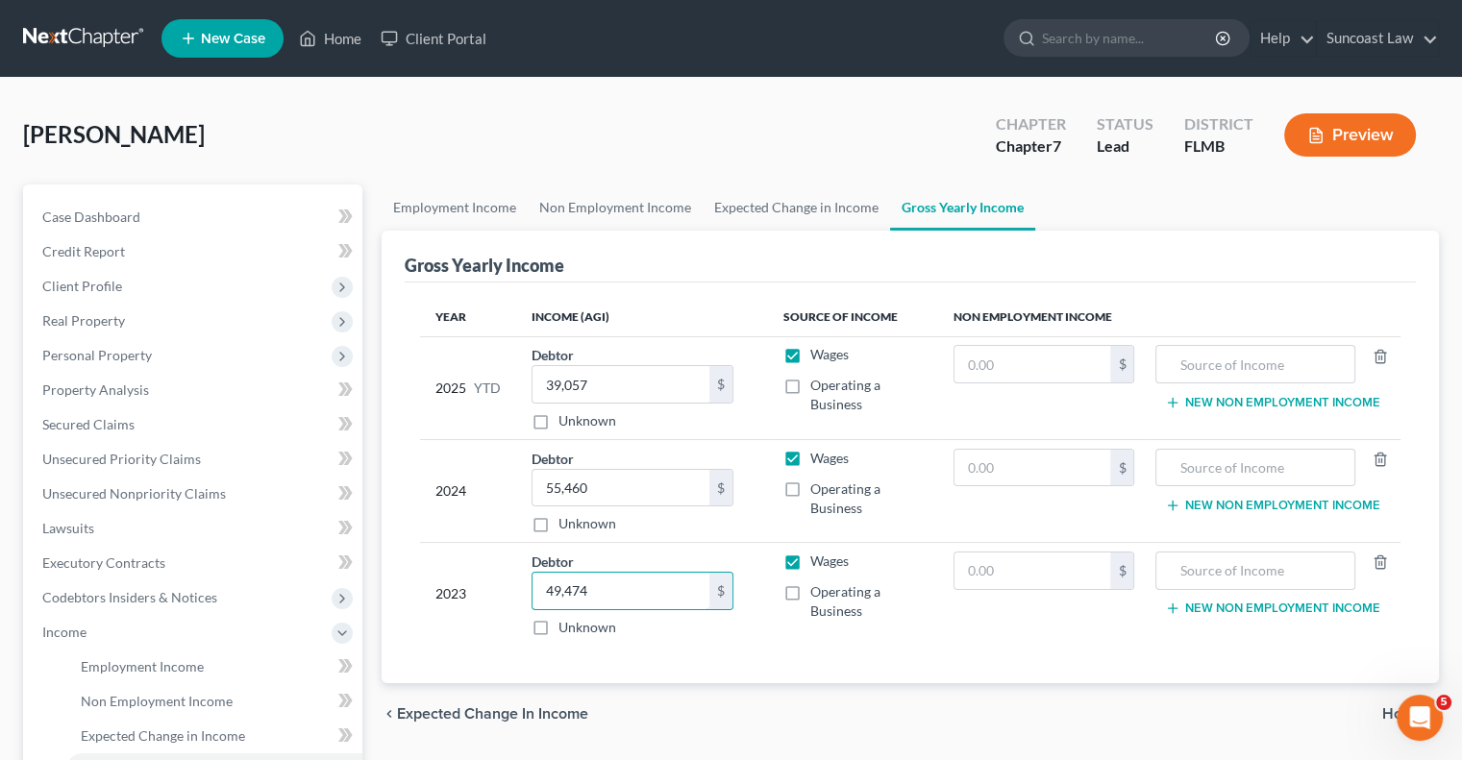
type input "49,474"
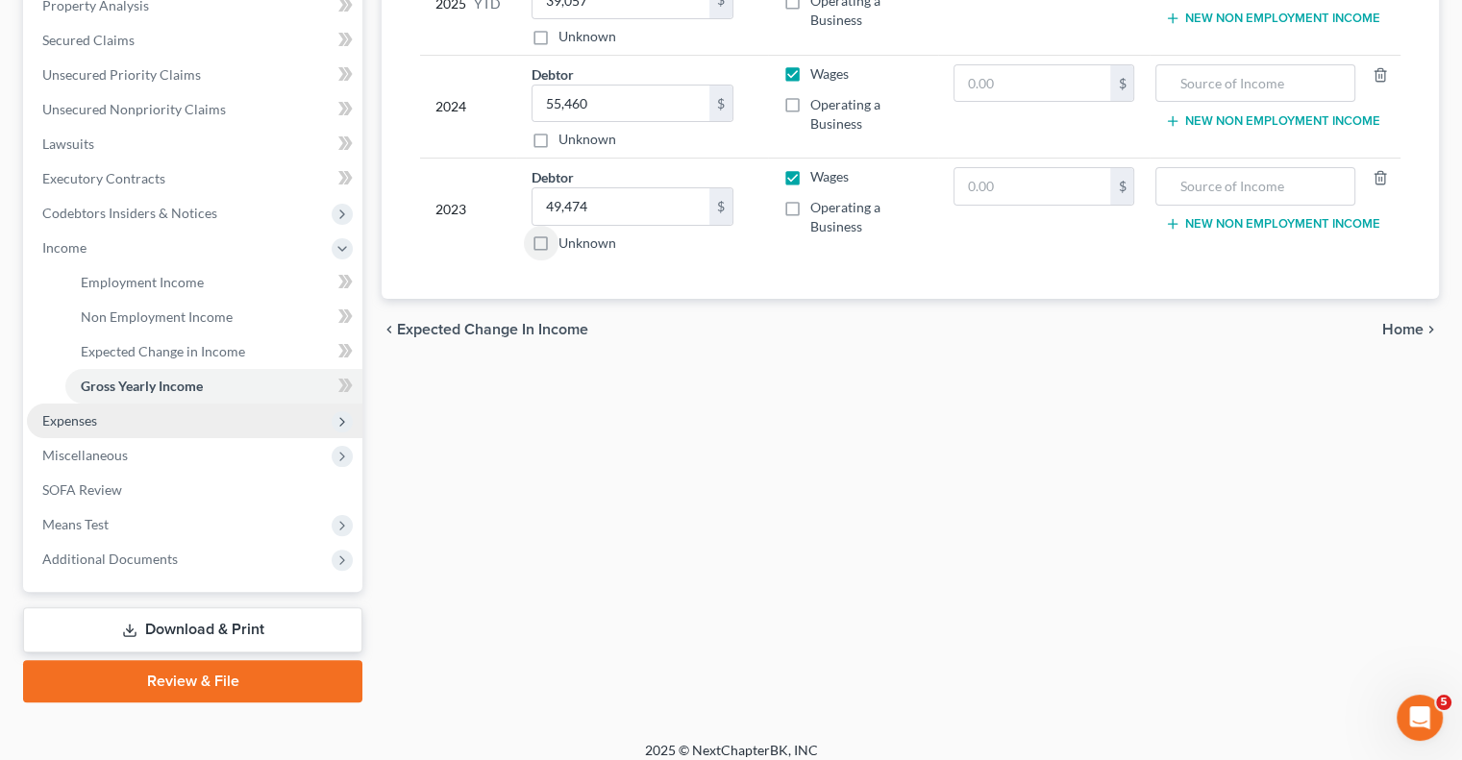
click at [148, 421] on span "Expenses" at bounding box center [194, 421] width 335 height 35
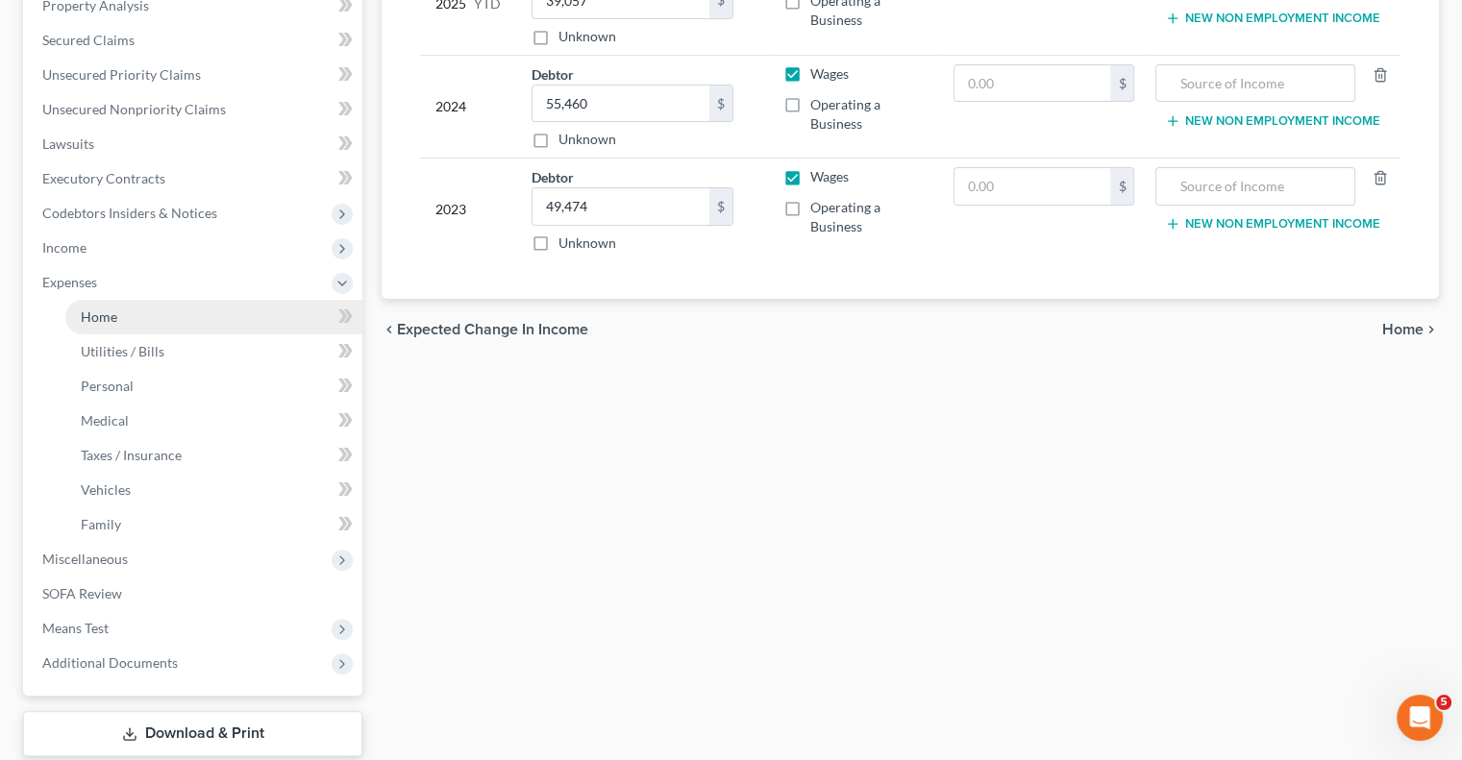
click at [90, 311] on span "Home" at bounding box center [99, 317] width 37 height 16
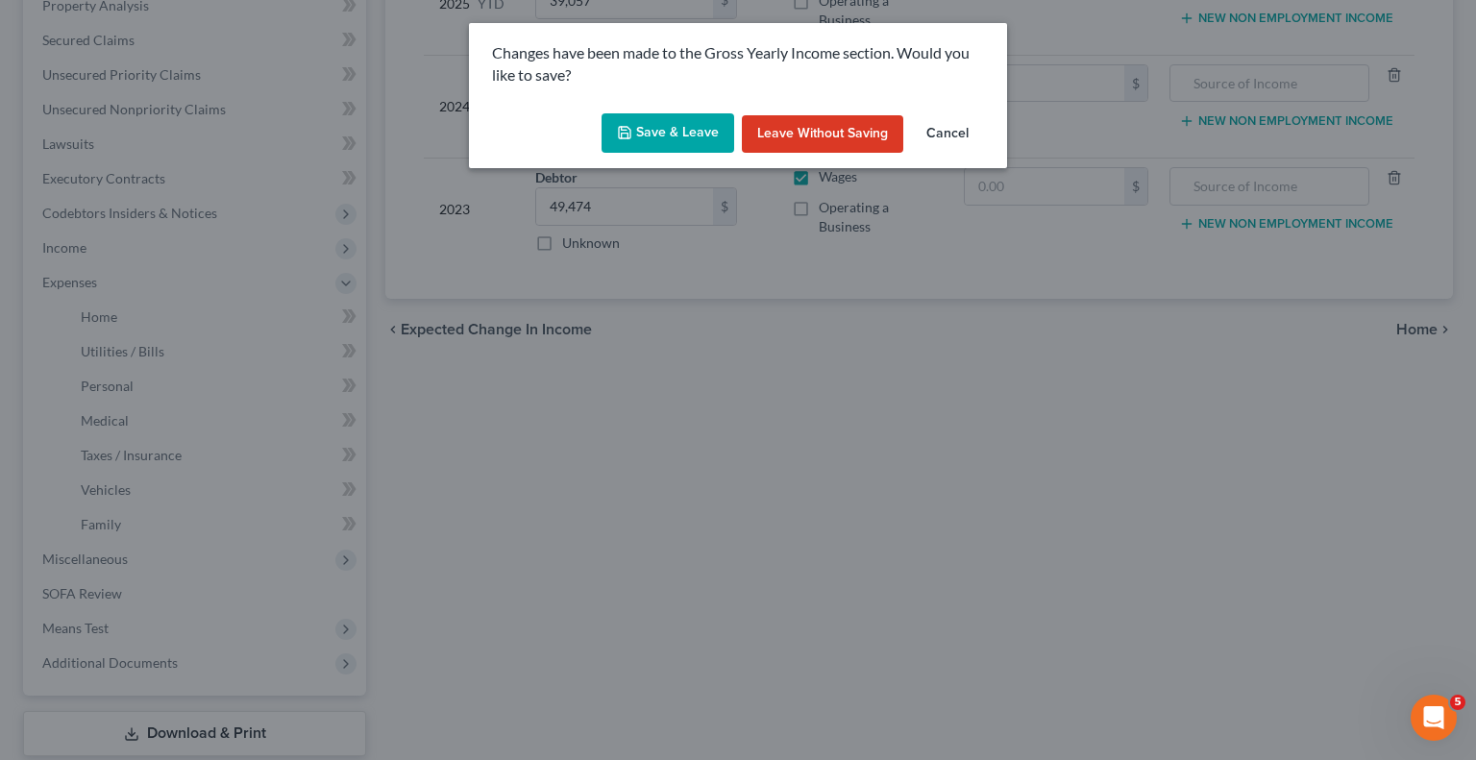
click at [679, 136] on button "Save & Leave" at bounding box center [668, 133] width 133 height 40
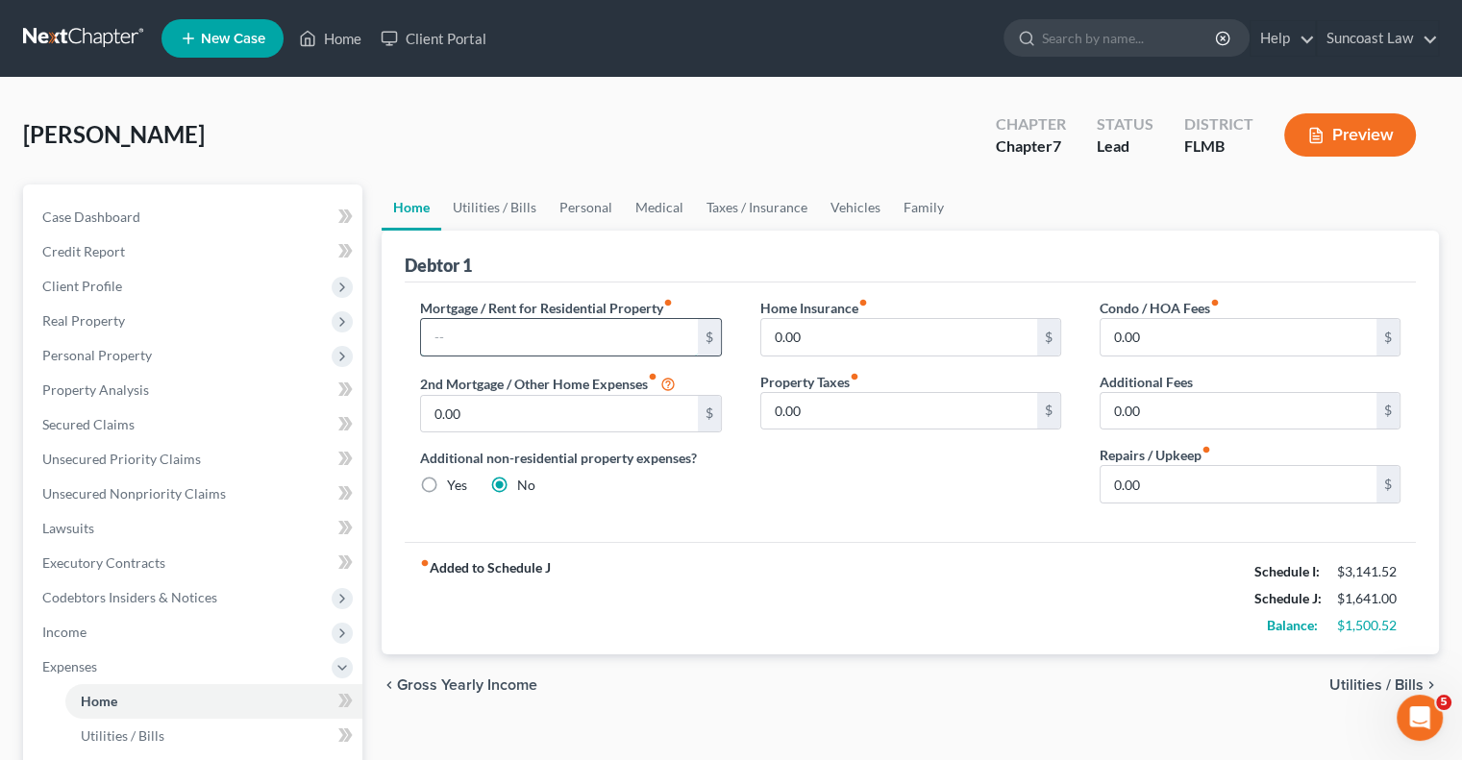
click at [545, 327] on input "text" at bounding box center [559, 337] width 276 height 37
type input "750"
click at [488, 198] on link "Utilities / Bills" at bounding box center [494, 208] width 107 height 46
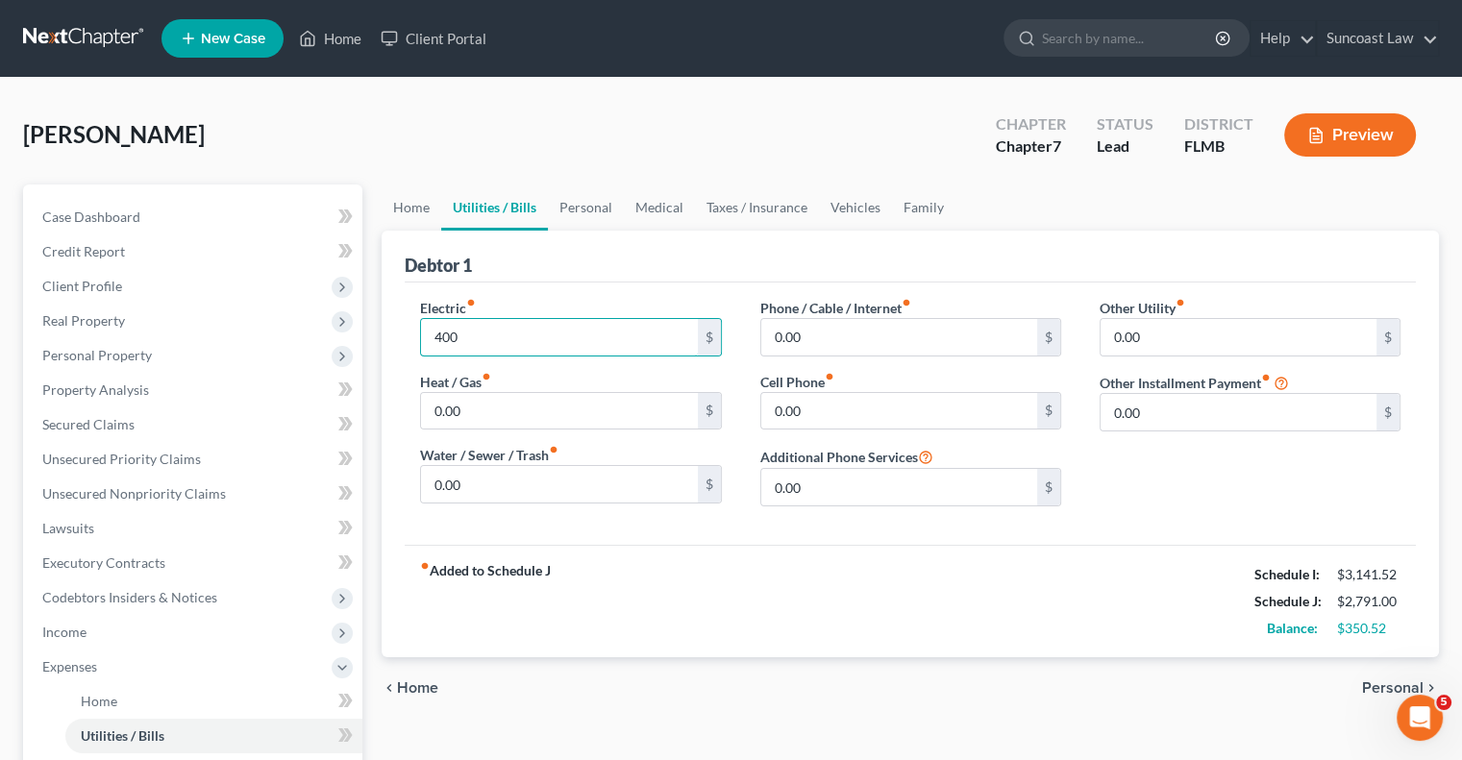
type input "400"
type input "200"
type input "35"
type input "350"
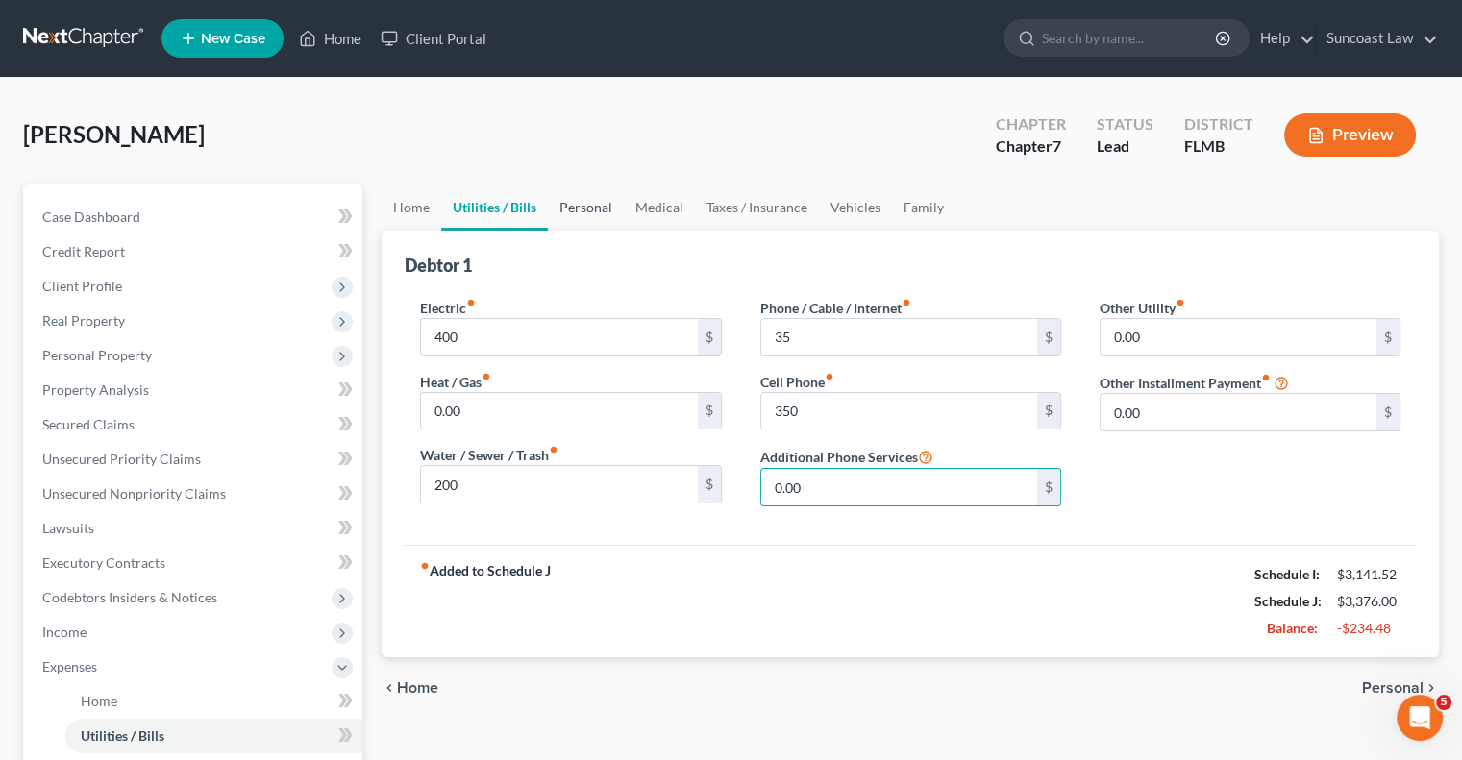
click at [591, 213] on link "Personal" at bounding box center [586, 208] width 76 height 46
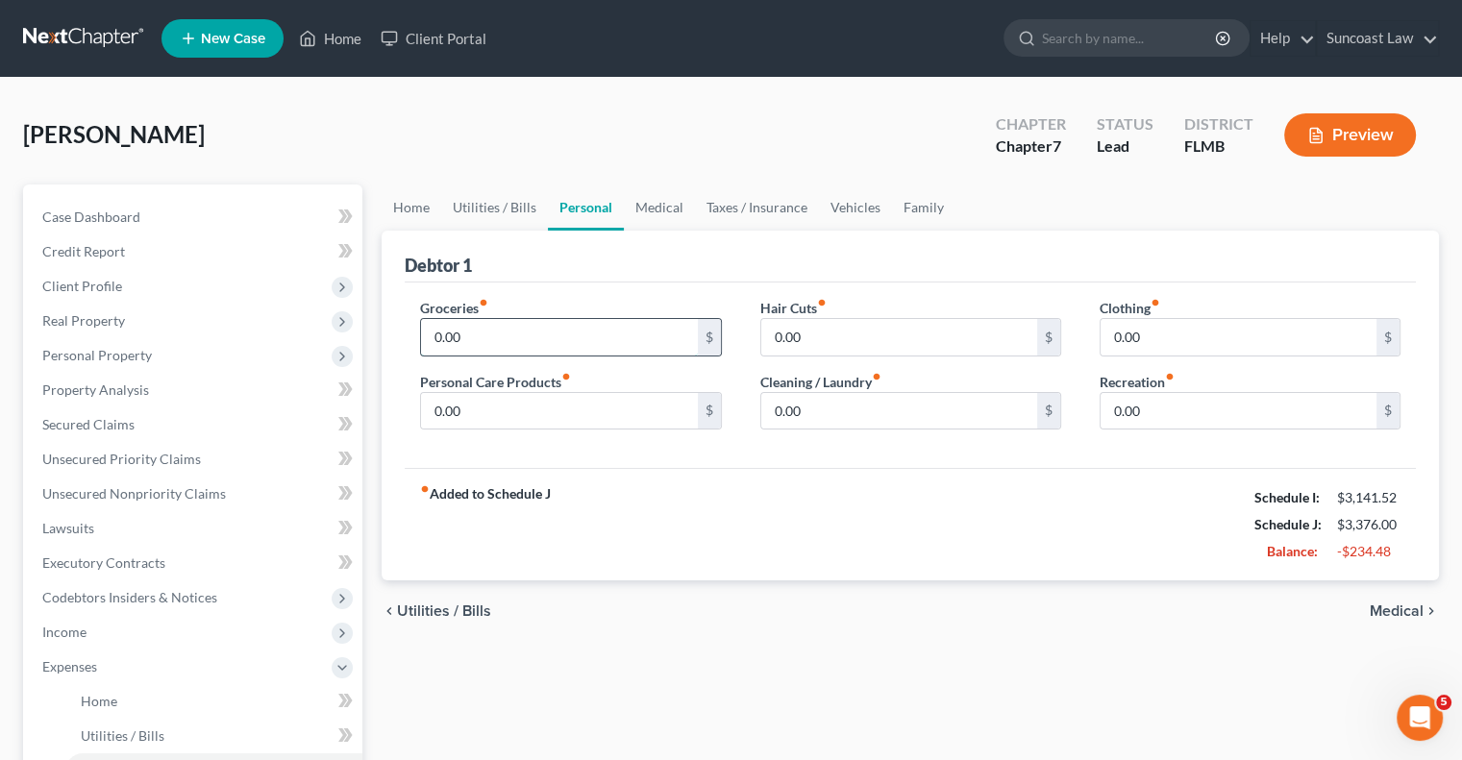
click at [513, 336] on input "0.00" at bounding box center [559, 337] width 276 height 37
type input "700"
type input "100"
type input "25"
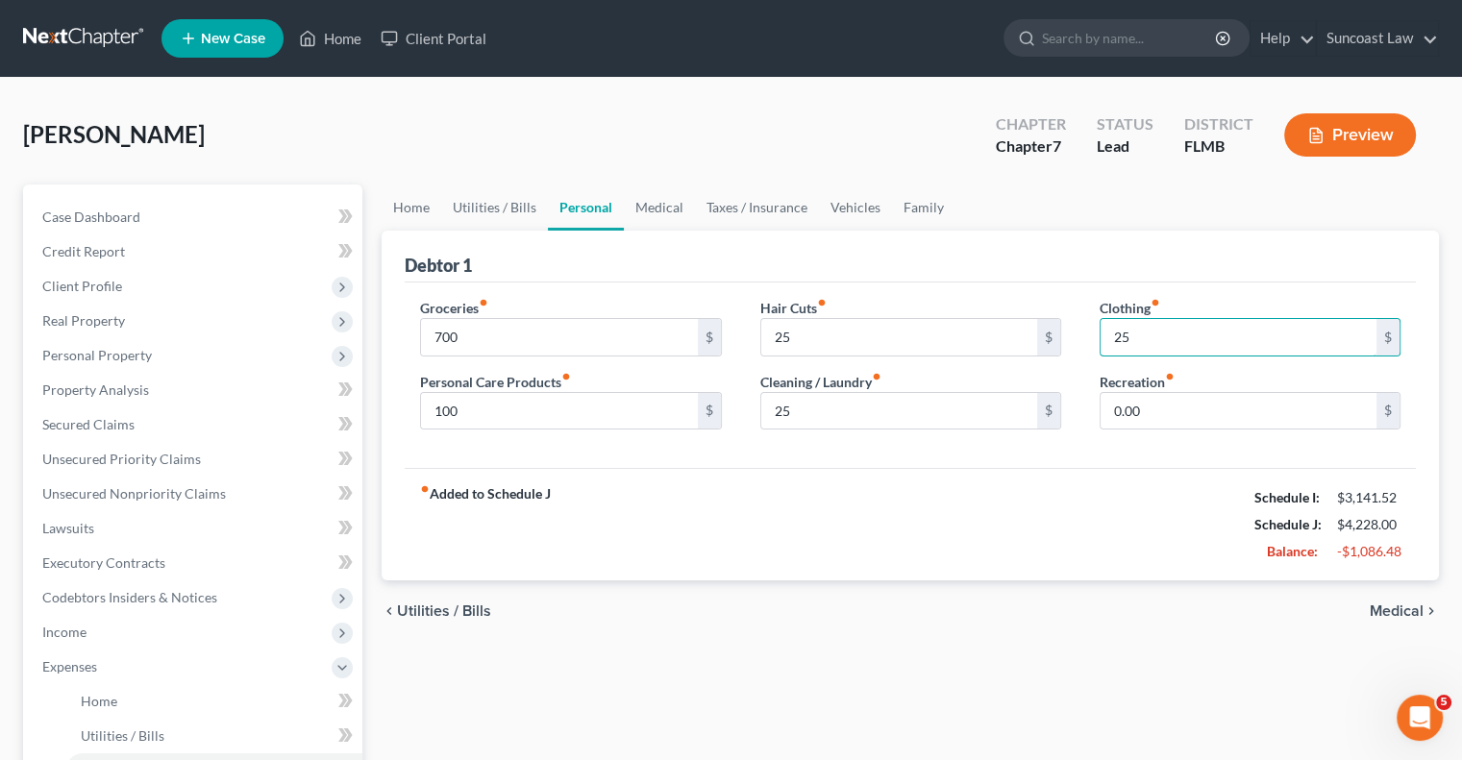
type input "25"
type input "50"
click at [839, 210] on link "Vehicles" at bounding box center [855, 208] width 73 height 46
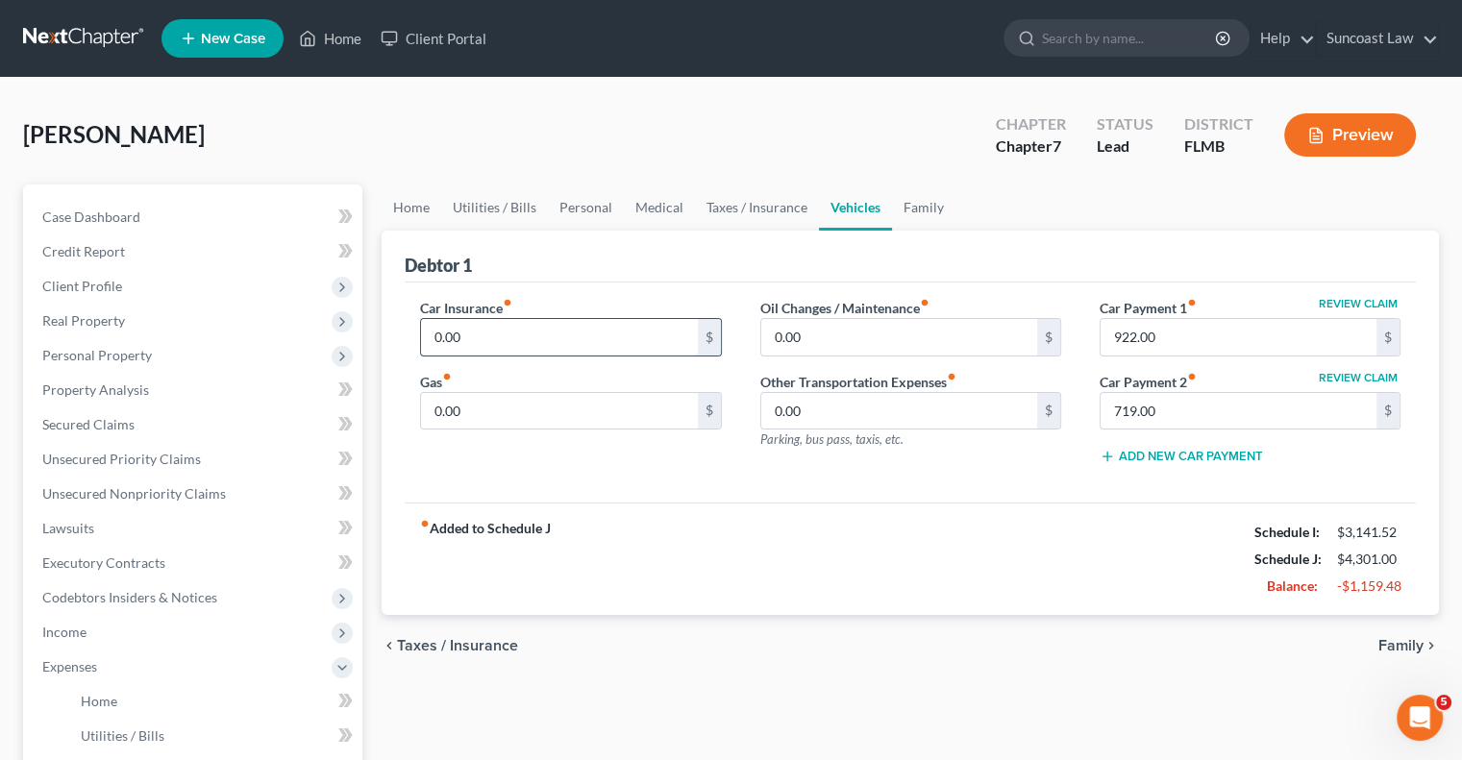
click at [490, 334] on input "0.00" at bounding box center [559, 337] width 276 height 37
type input "300"
type input "150"
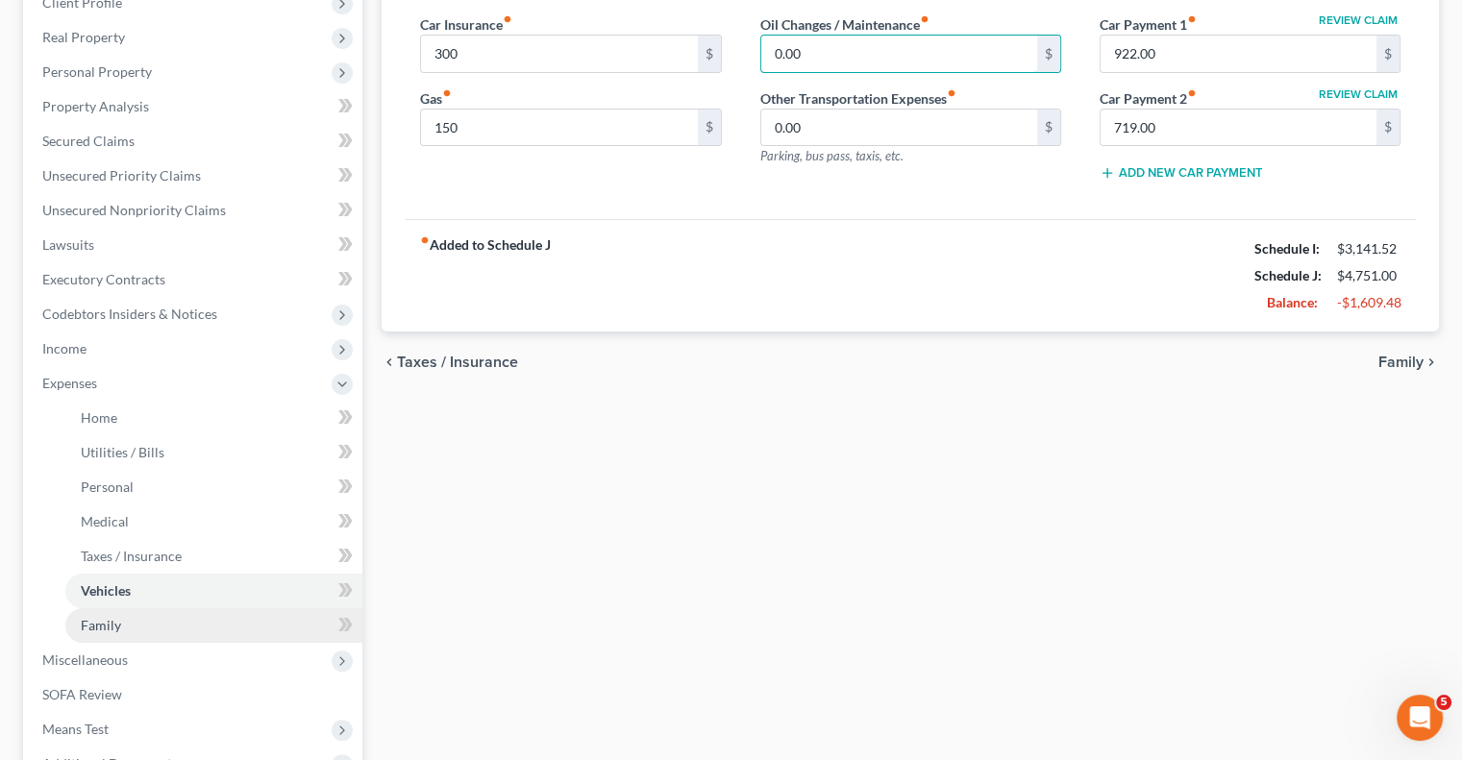
scroll to position [384, 0]
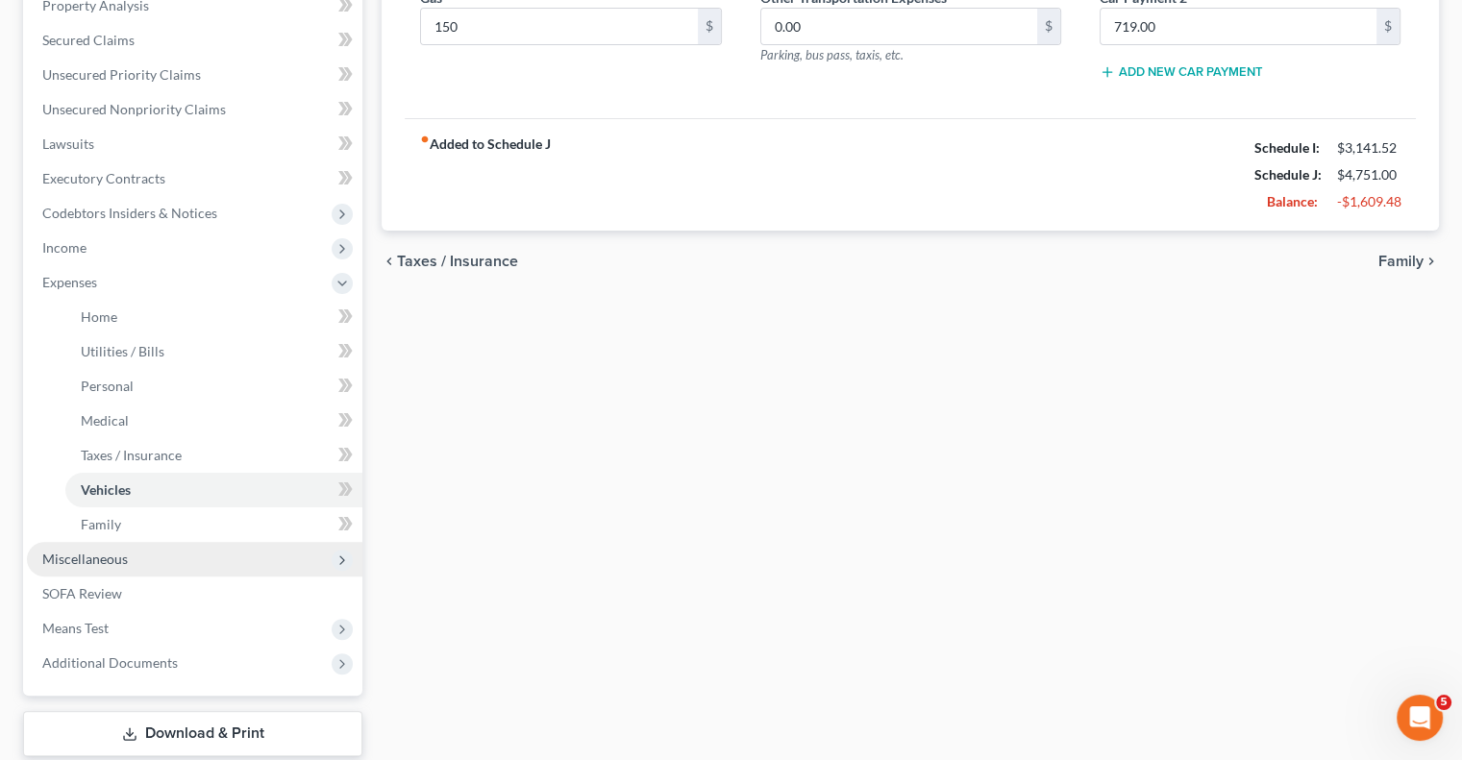
click at [108, 556] on span "Miscellaneous" at bounding box center [85, 559] width 86 height 16
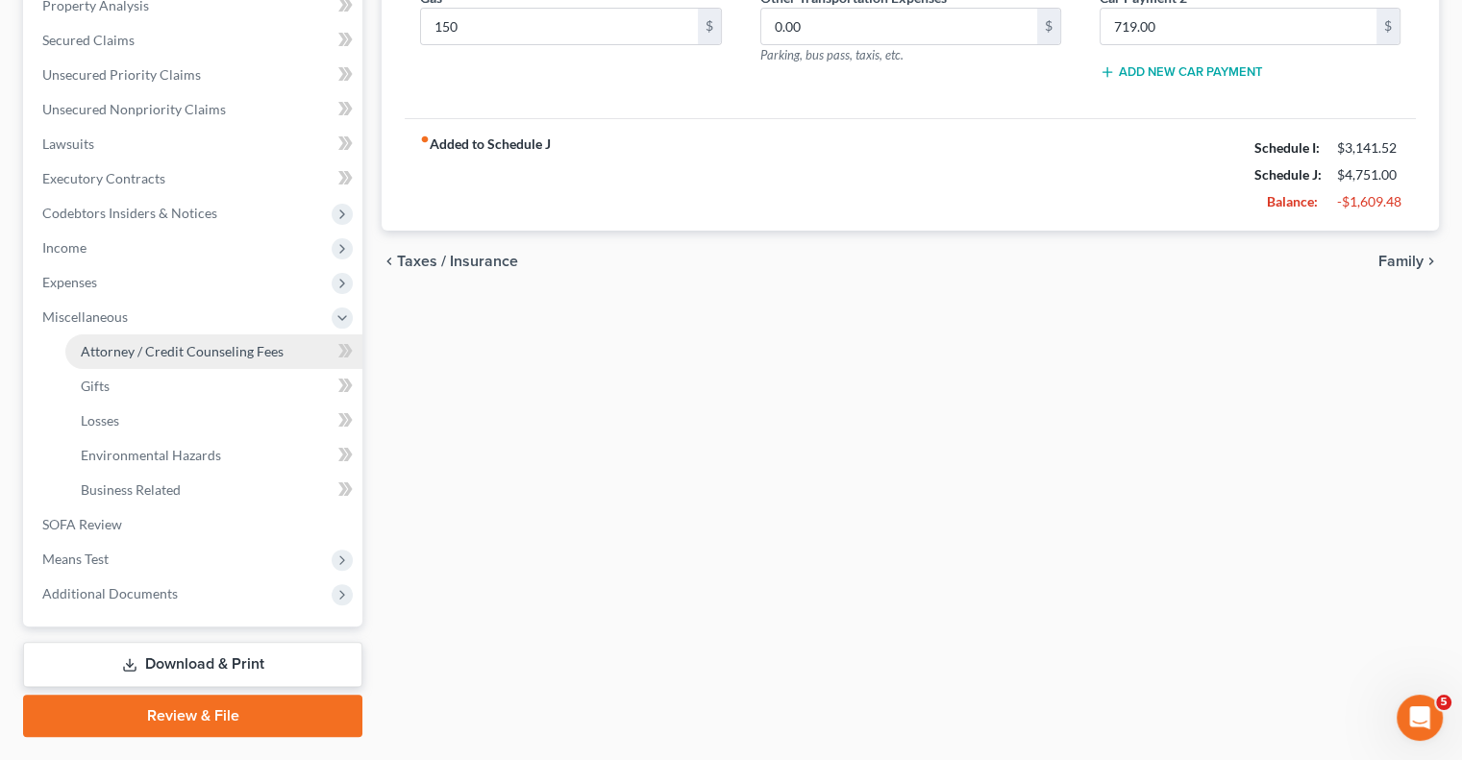
click at [188, 349] on span "Attorney / Credit Counseling Fees" at bounding box center [182, 351] width 203 height 16
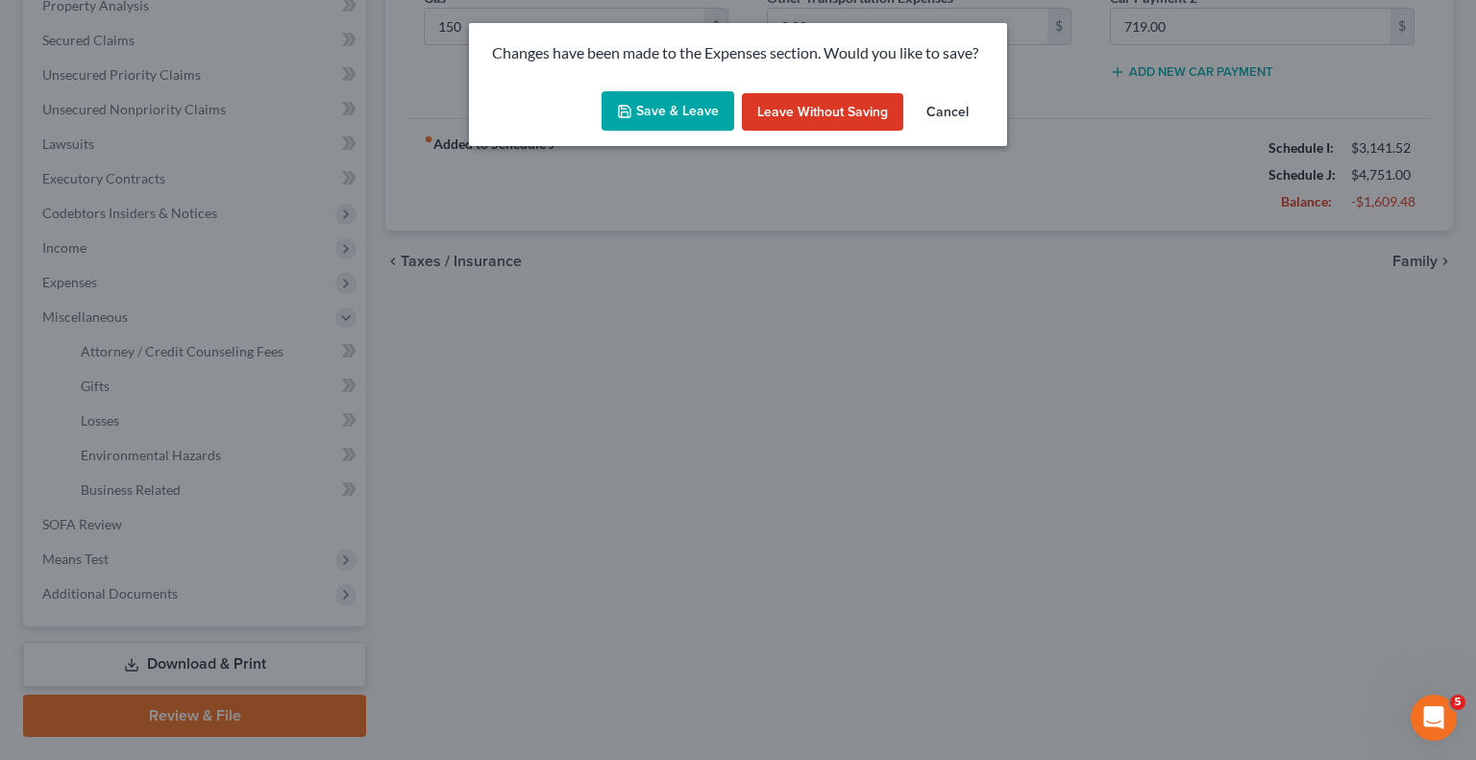
click at [677, 111] on button "Save & Leave" at bounding box center [668, 111] width 133 height 40
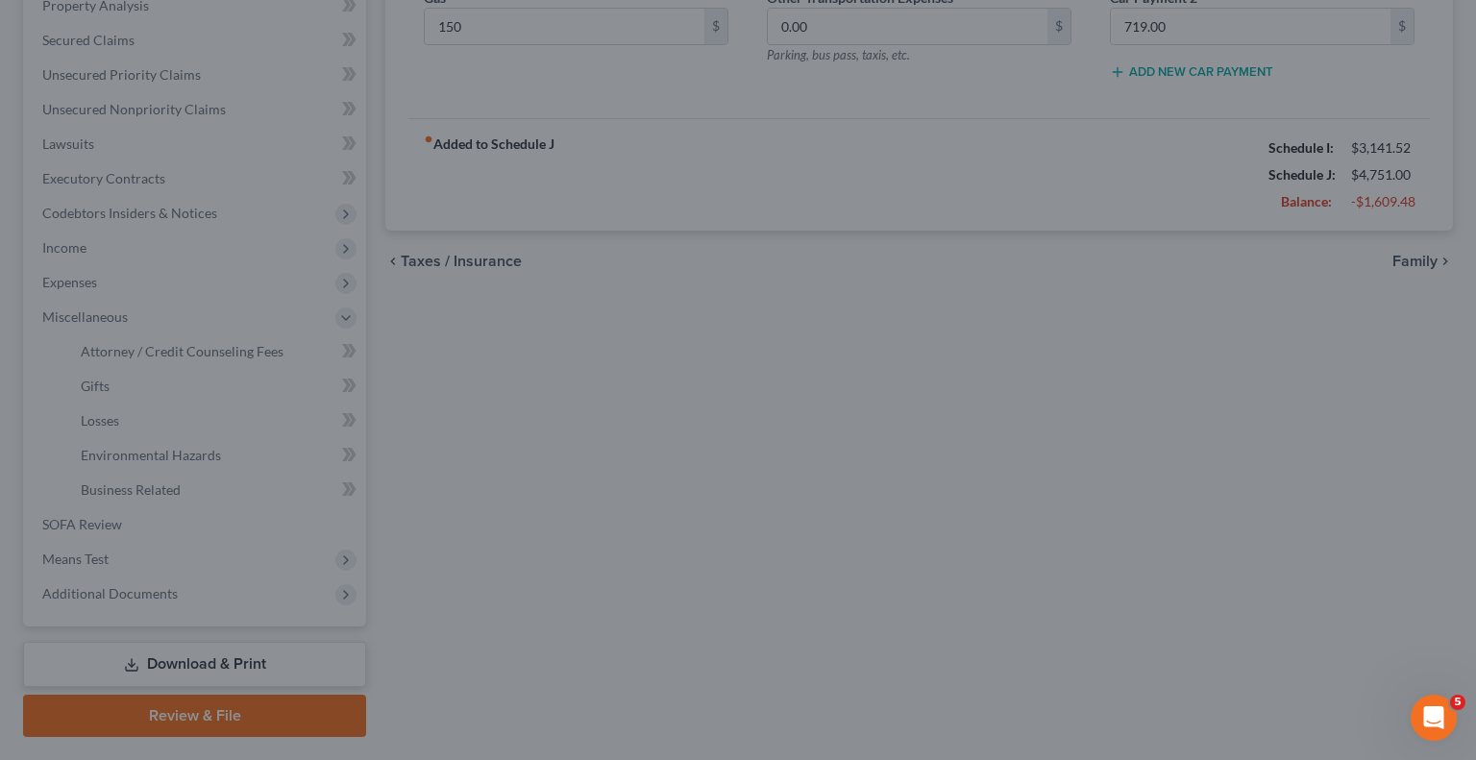
type input "300.00"
type input "150.00"
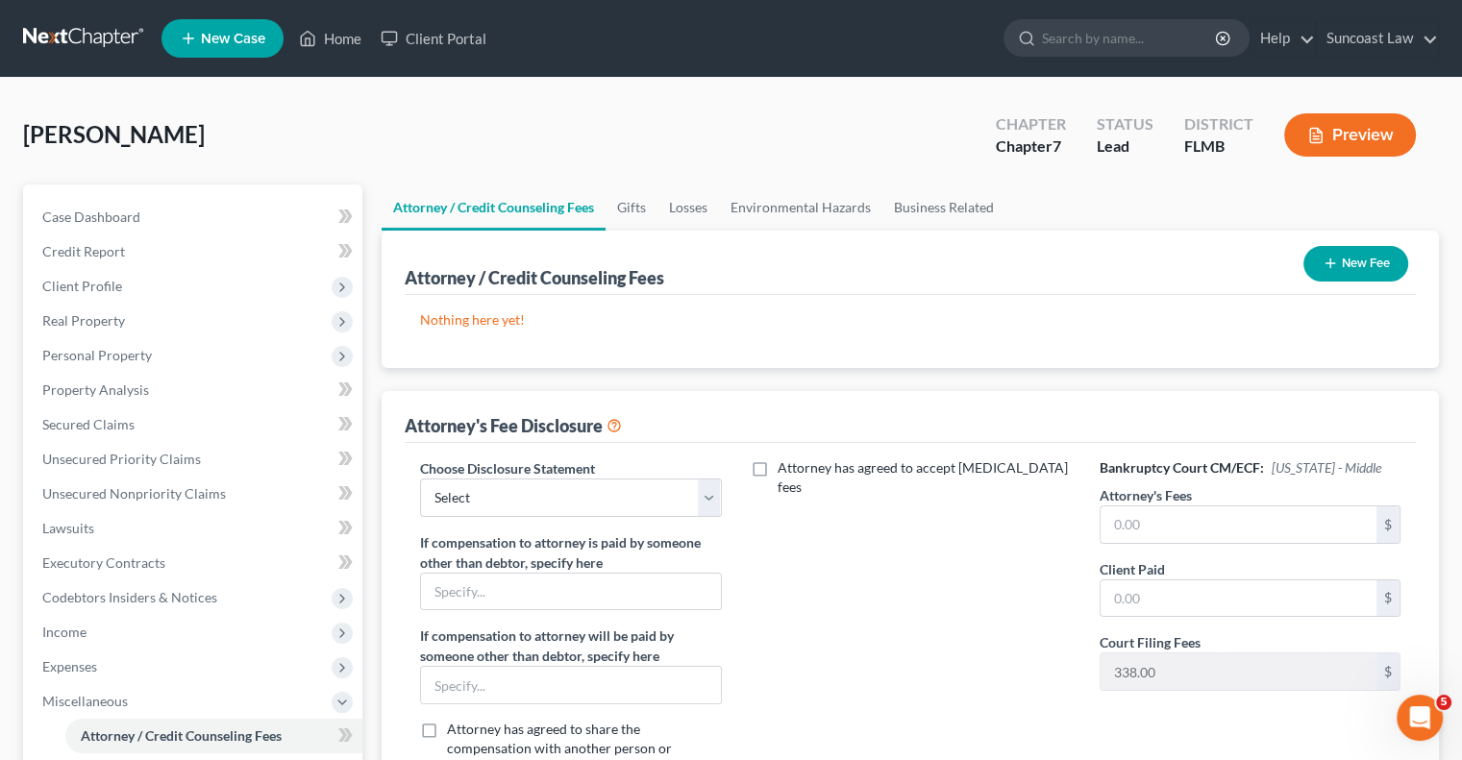
click at [1376, 276] on button "New Fee" at bounding box center [1355, 264] width 105 height 36
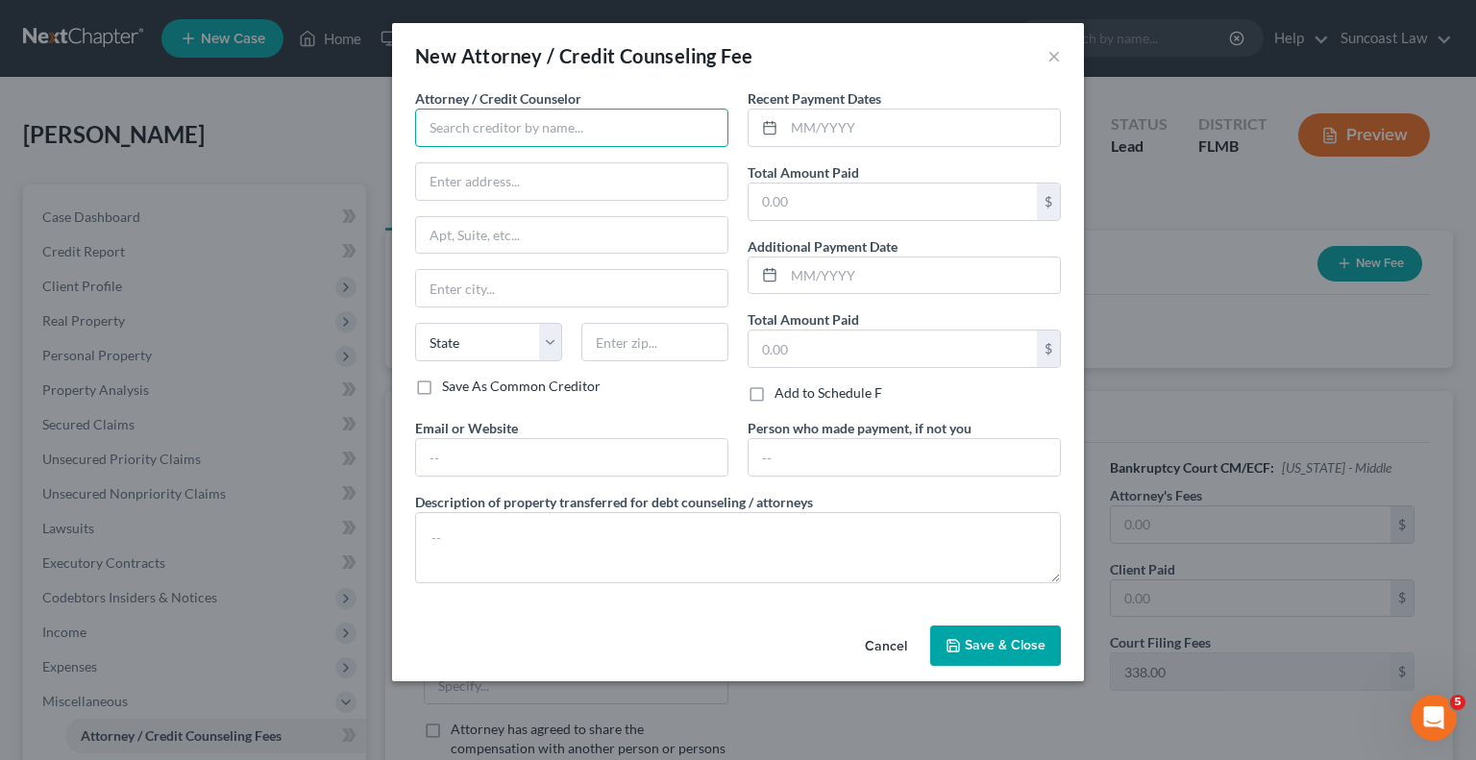
click at [603, 134] on input "text" at bounding box center [571, 128] width 313 height 38
type input "Suncoast Law"
type input "[STREET_ADDRESS]"
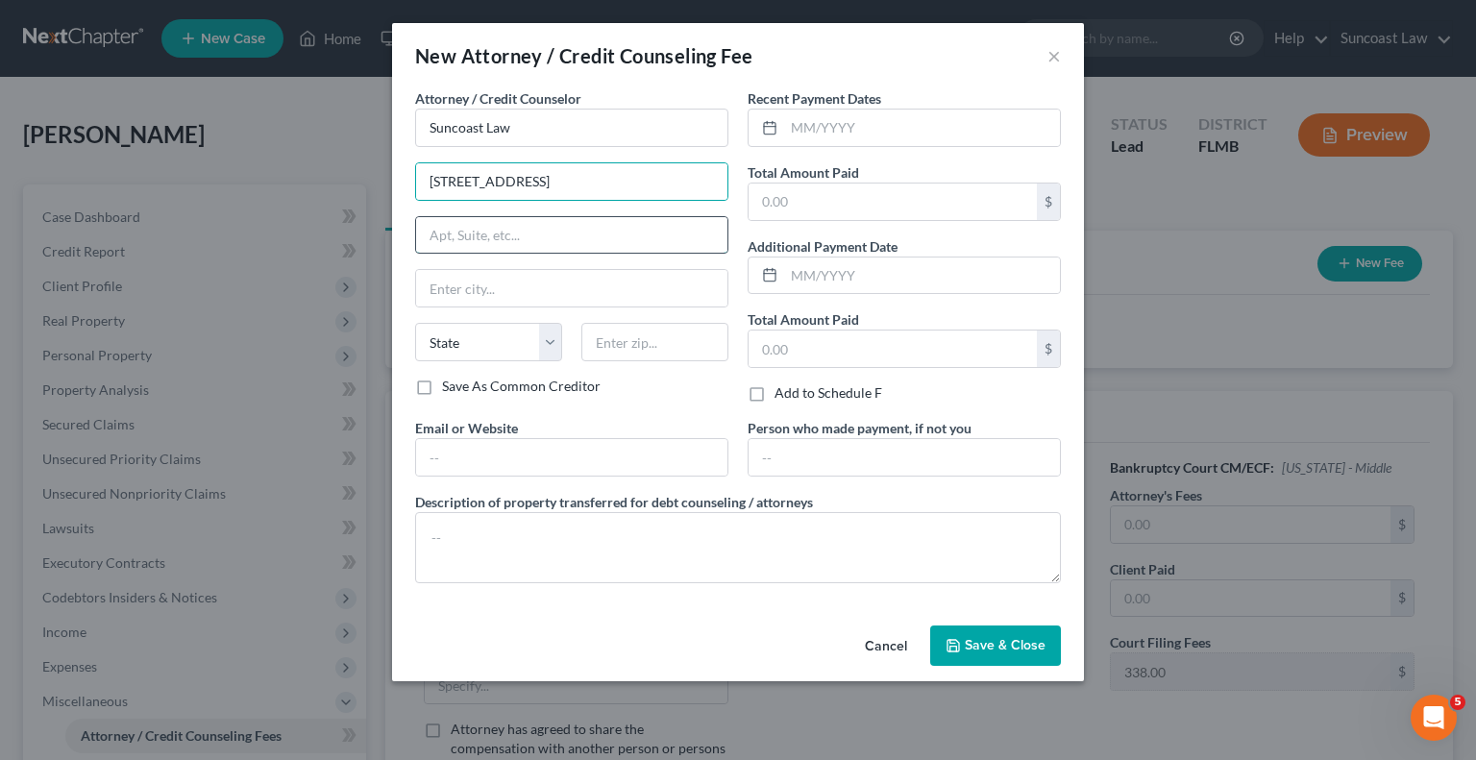
click at [561, 236] on input "text" at bounding box center [571, 235] width 311 height 37
type input "Suite 270"
click at [646, 341] on input "text" at bounding box center [654, 342] width 147 height 38
type input "32789"
type input "[GEOGRAPHIC_DATA]"
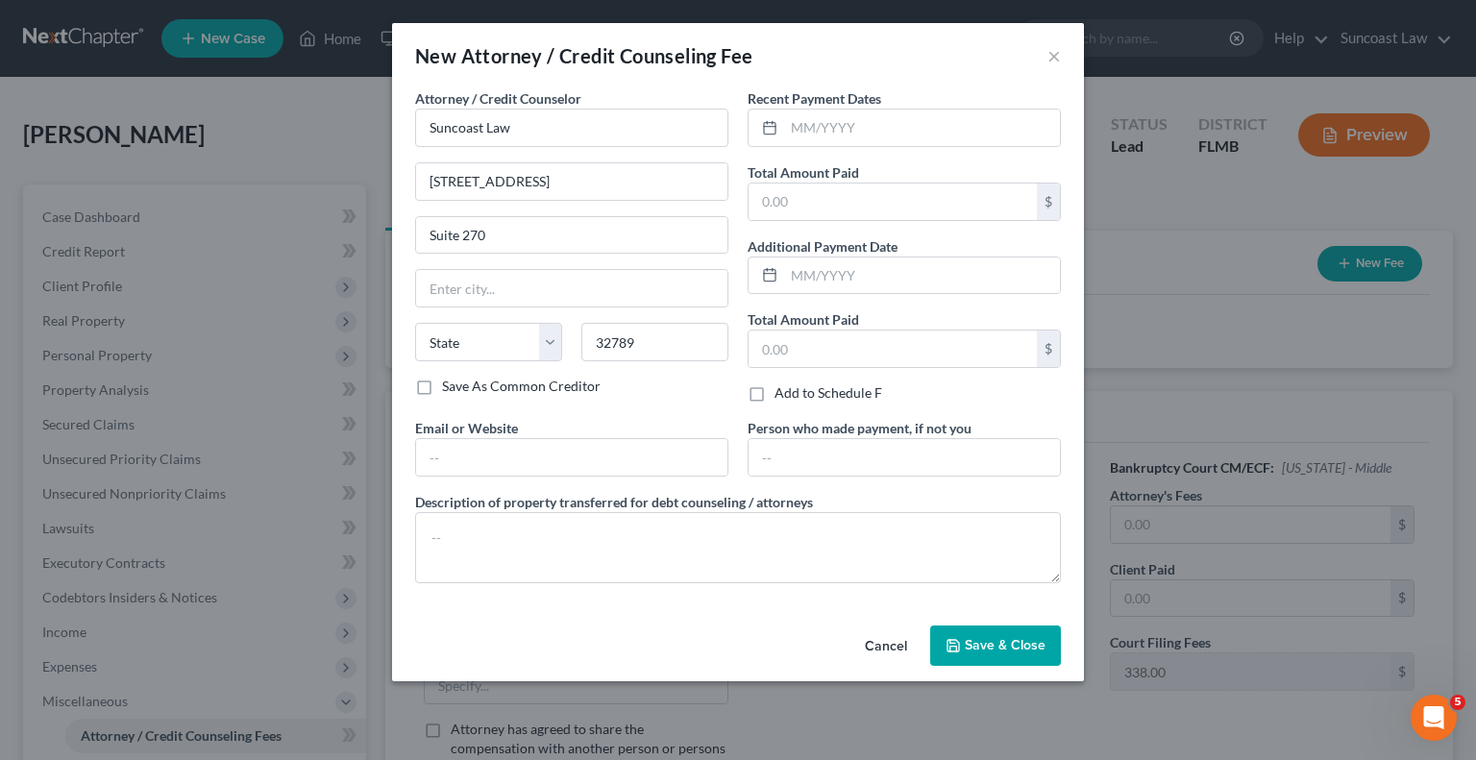
select select "9"
drag, startPoint x: 869, startPoint y: 137, endPoint x: 906, endPoint y: 65, distance: 81.2
click at [869, 137] on input "text" at bounding box center [922, 128] width 276 height 37
type input "07/2025"
type input "1,750"
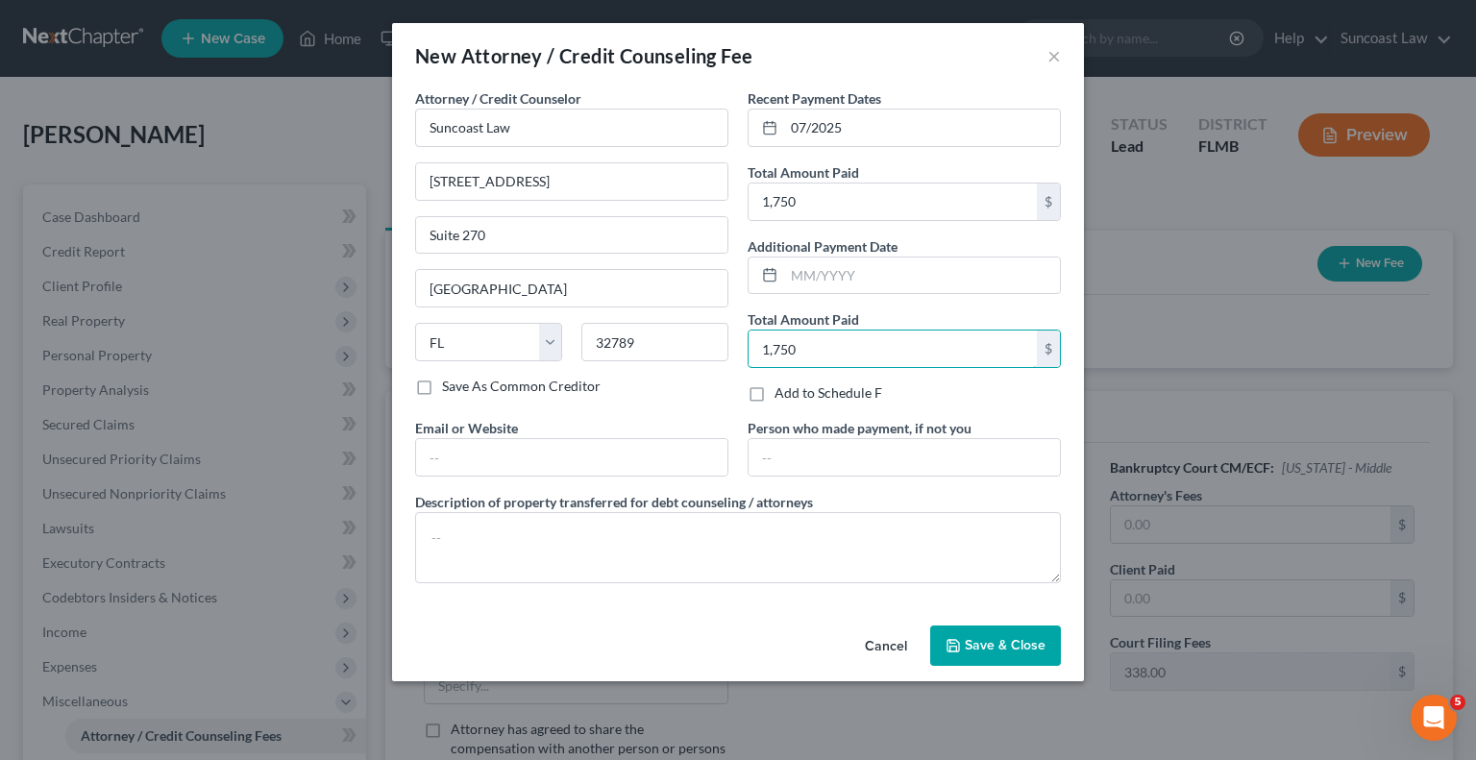
type input "1,750"
click at [1016, 649] on span "Save & Close" at bounding box center [1005, 645] width 81 height 16
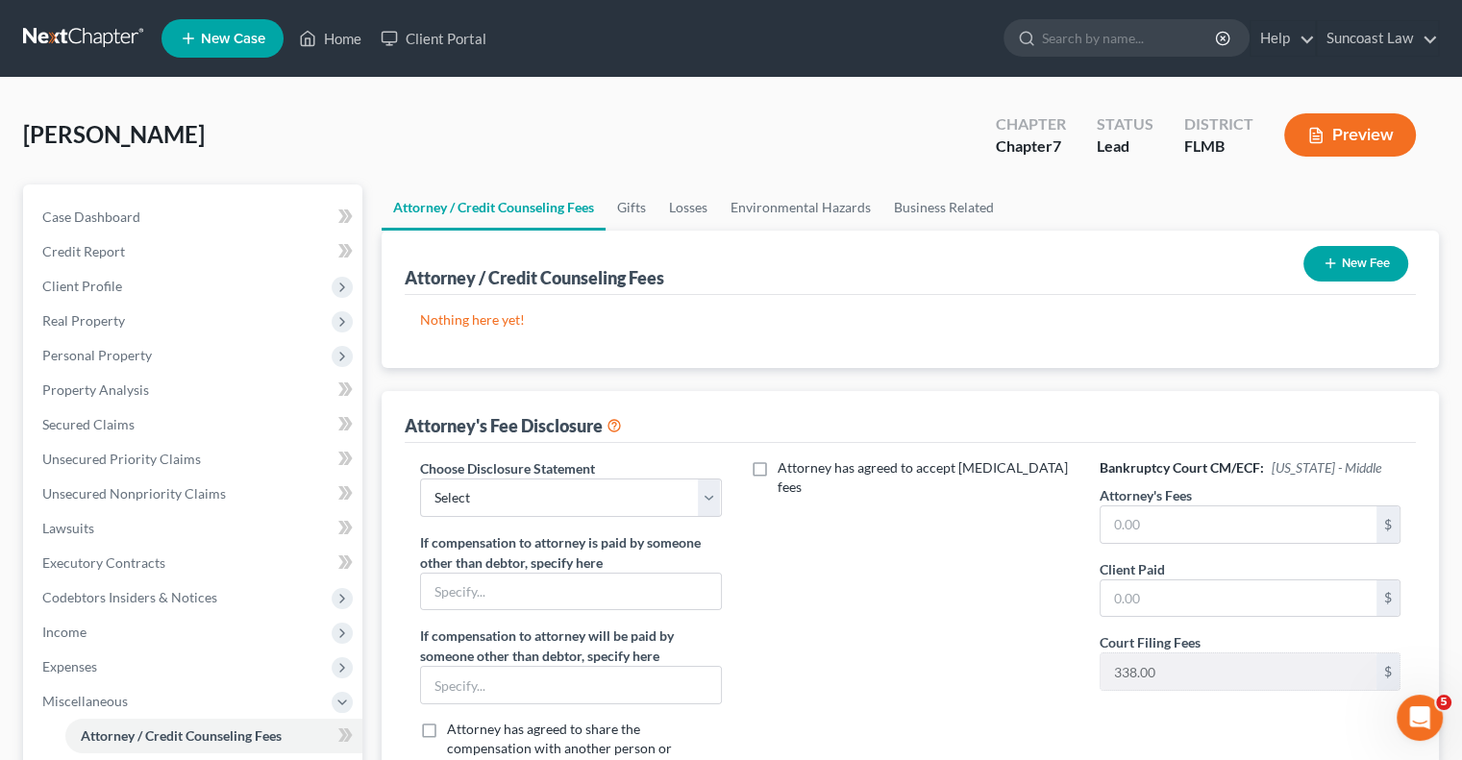
click at [619, 498] on div "Choose Disclosure Statement Select Attorney If compensation to attorney is paid…" at bounding box center [910, 640] width 1011 height 395
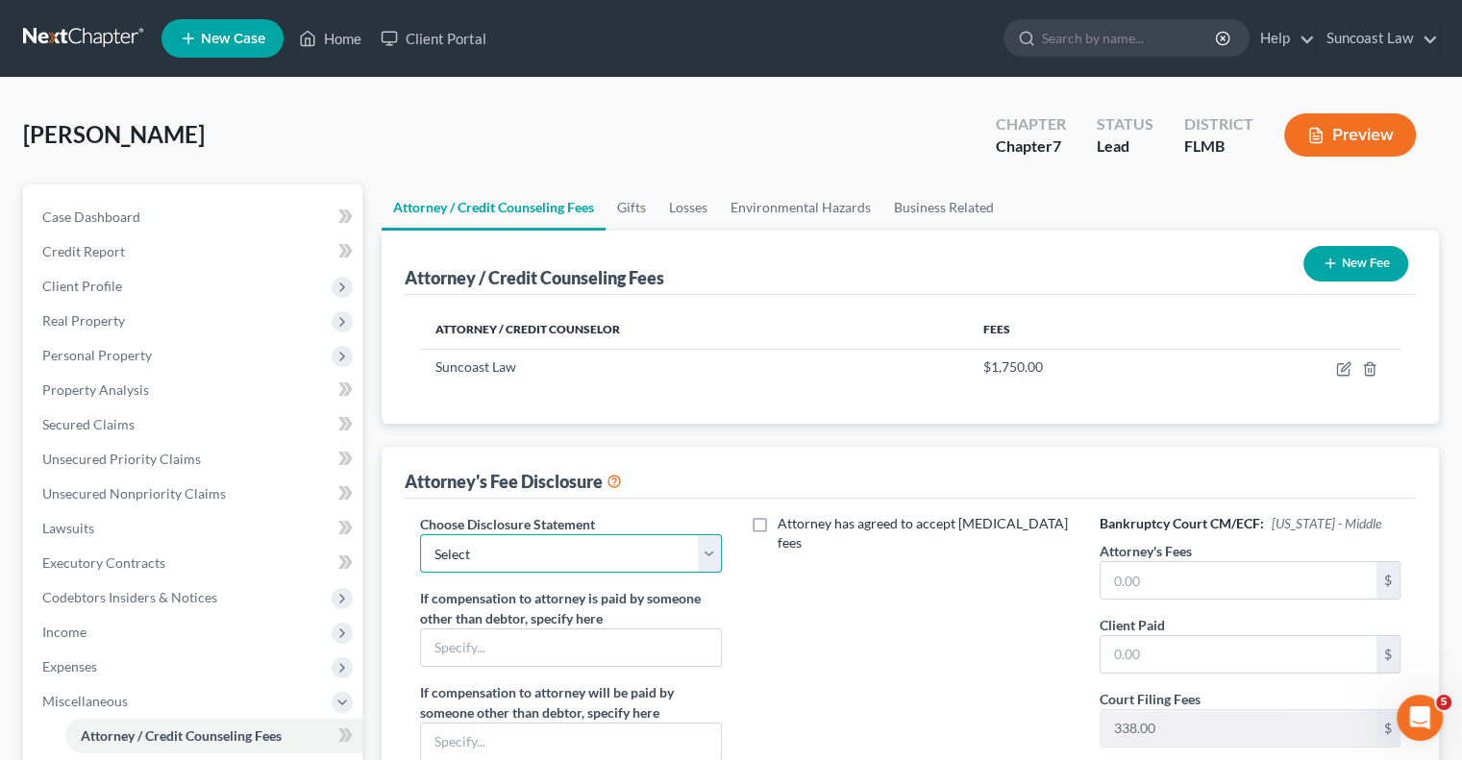
click at [579, 554] on select "Select Attorney" at bounding box center [570, 553] width 301 height 38
select select "0"
click at [420, 534] on select "Select Attorney" at bounding box center [570, 553] width 301 height 38
click at [1178, 573] on input "text" at bounding box center [1238, 580] width 276 height 37
type input "1,750"
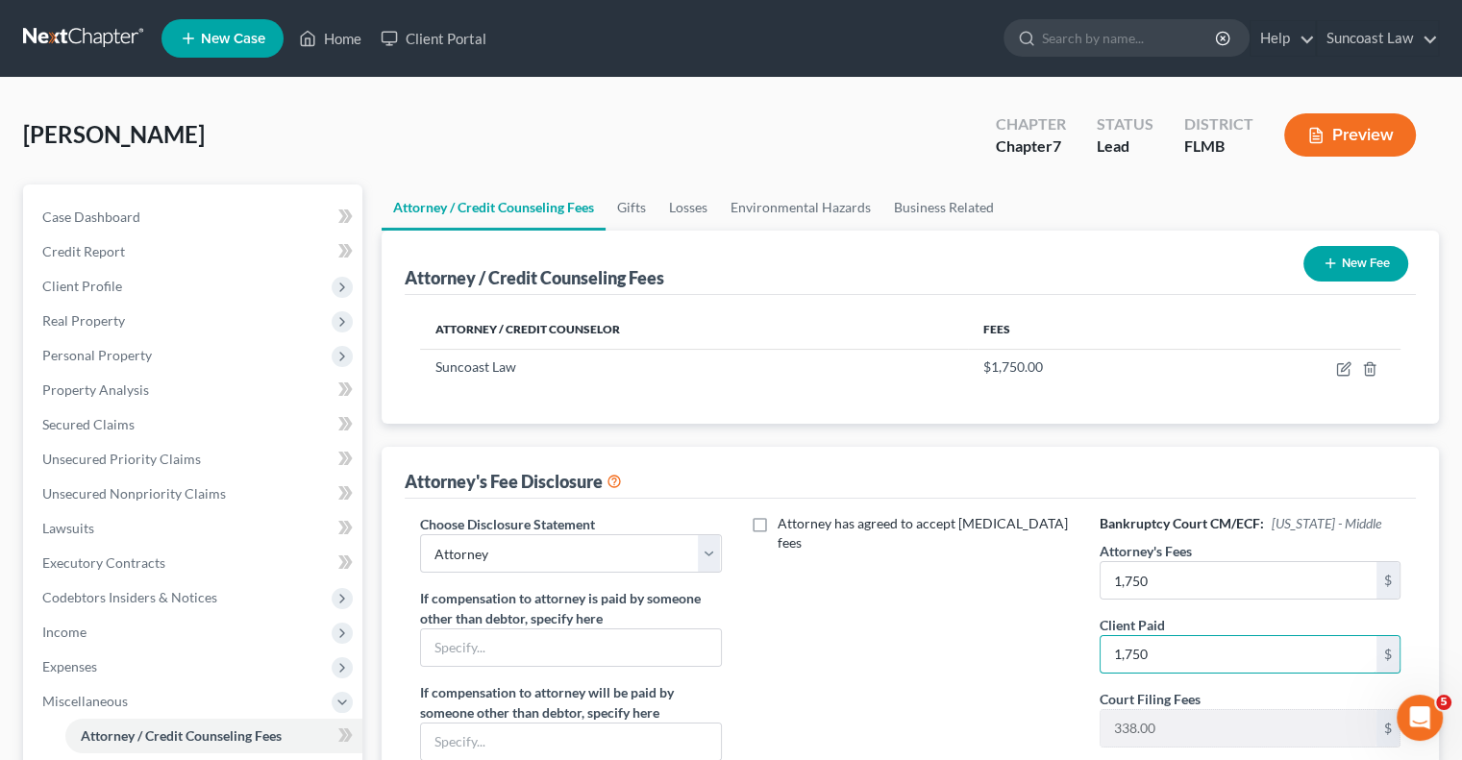
type input "1,750"
click at [1361, 268] on button "New Fee" at bounding box center [1355, 264] width 105 height 36
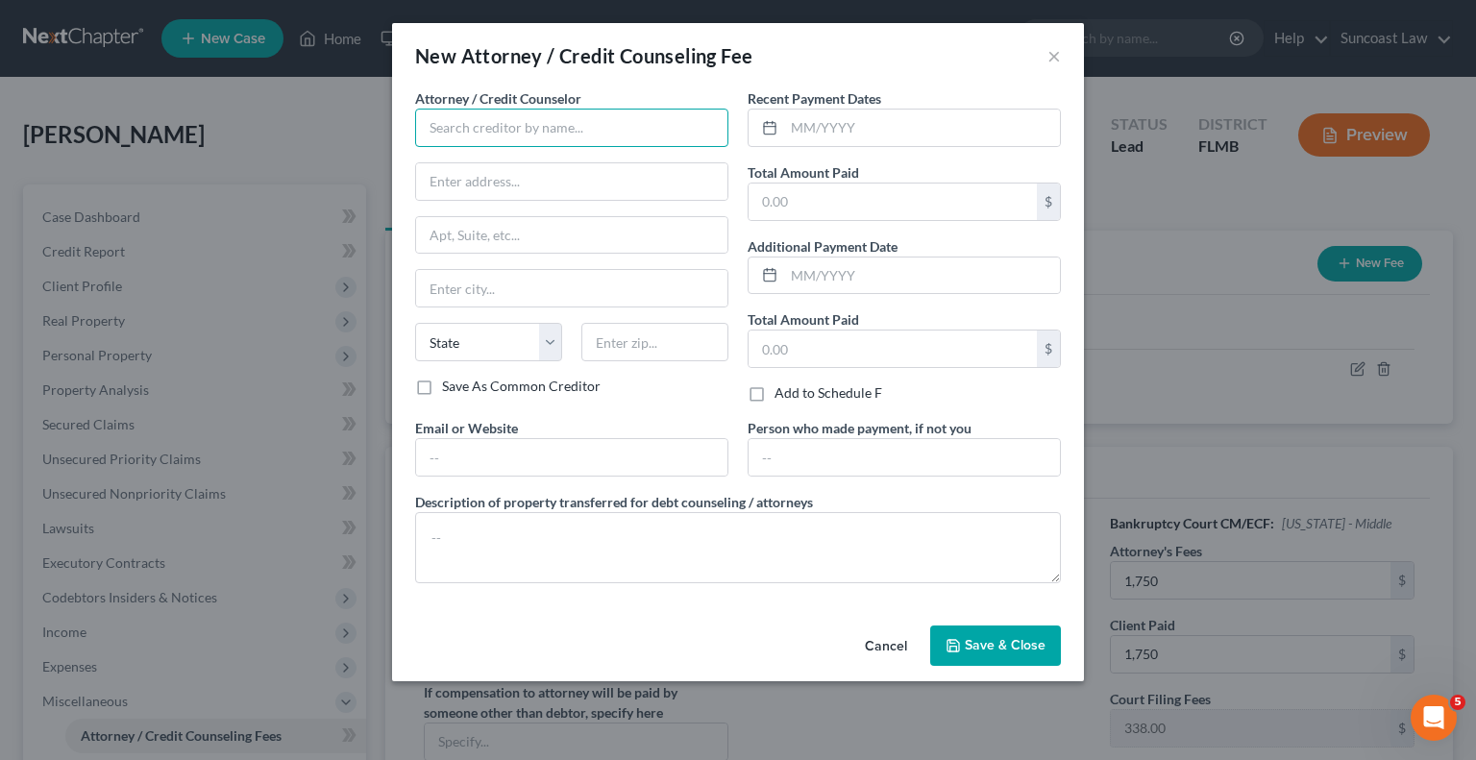
click at [584, 130] on input "text" at bounding box center [571, 128] width 313 height 38
type input "Dollar Learning Foundation"
drag, startPoint x: 941, startPoint y: 134, endPoint x: 926, endPoint y: 129, distance: 15.2
click at [941, 134] on input "text" at bounding box center [922, 128] width 276 height 37
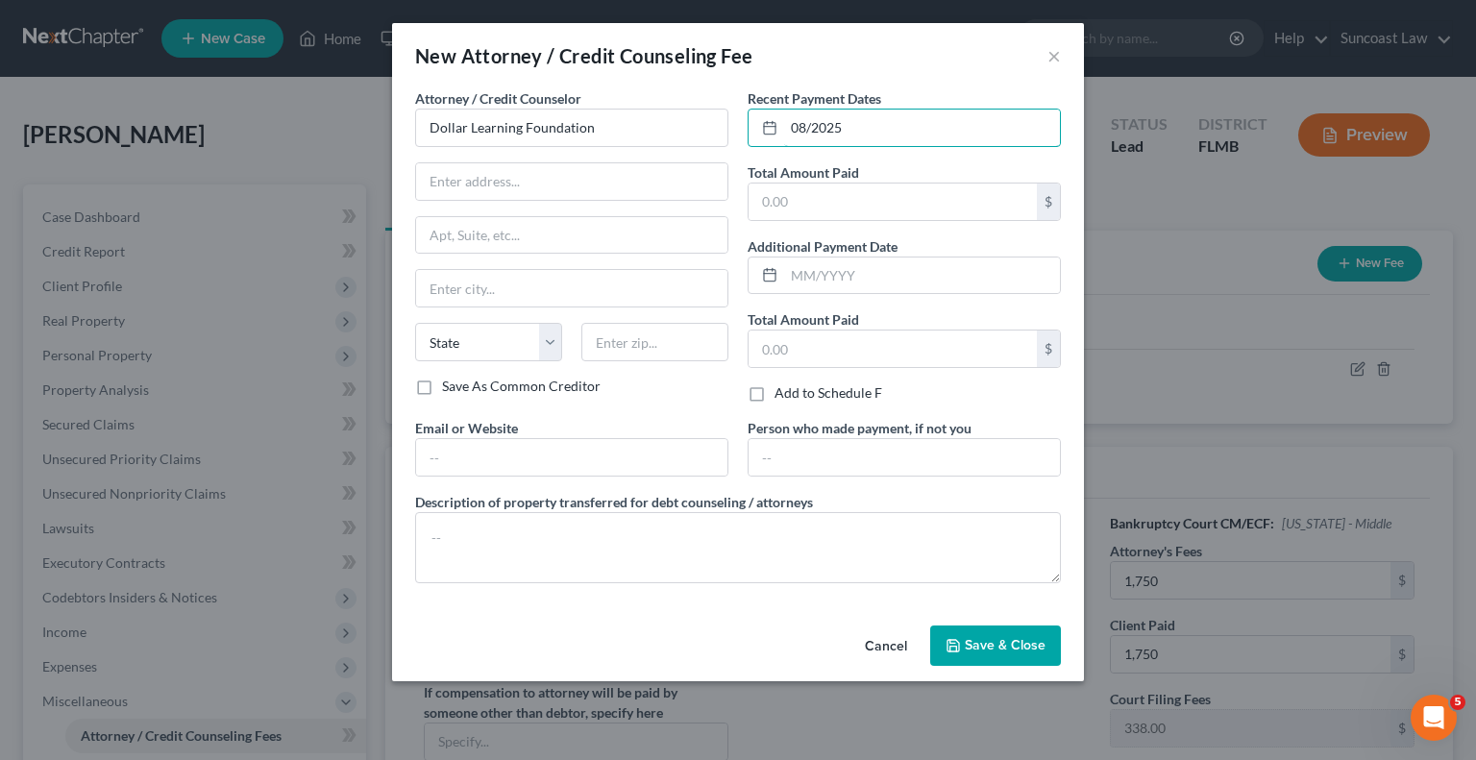
type input "08/2025"
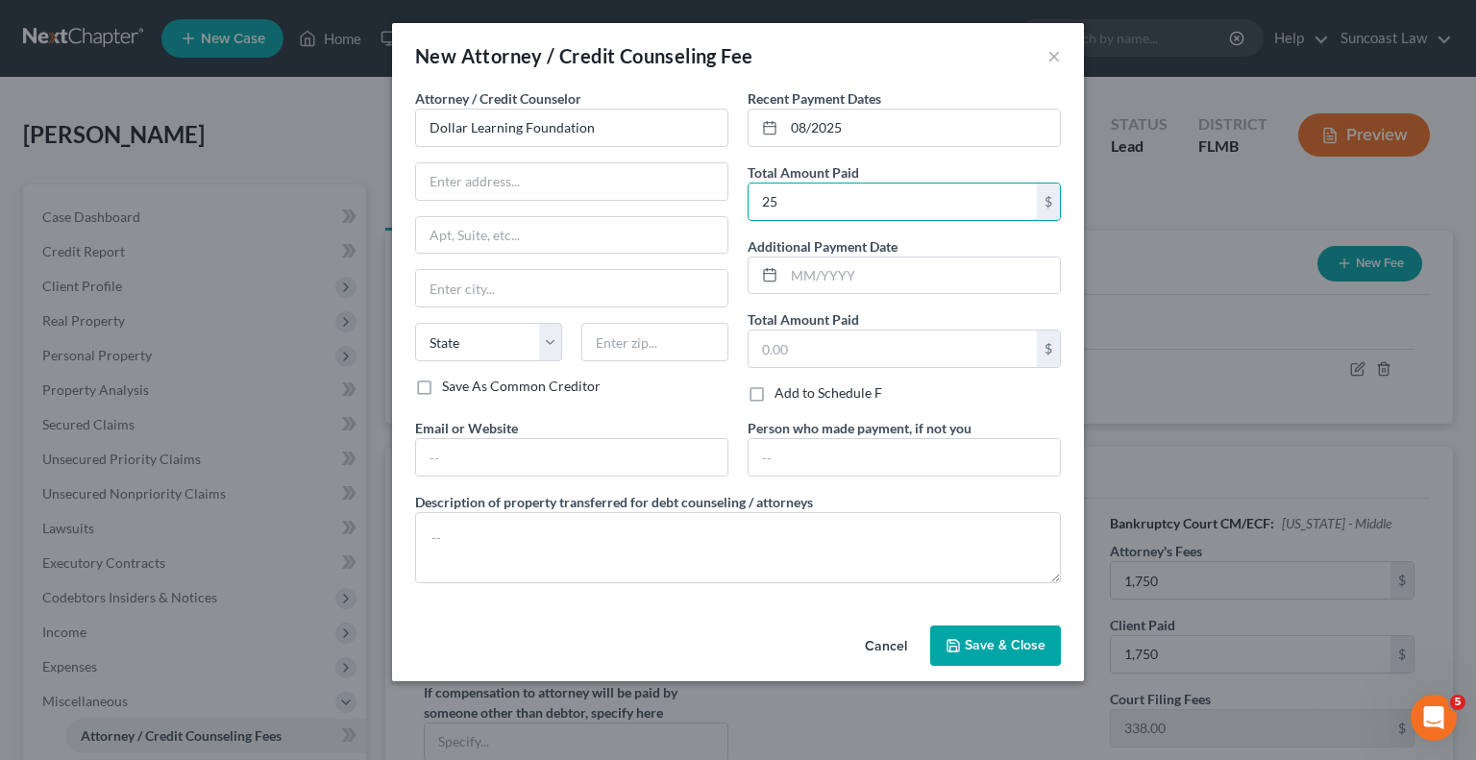
type input "25"
click at [1022, 646] on span "Save & Close" at bounding box center [1005, 645] width 81 height 16
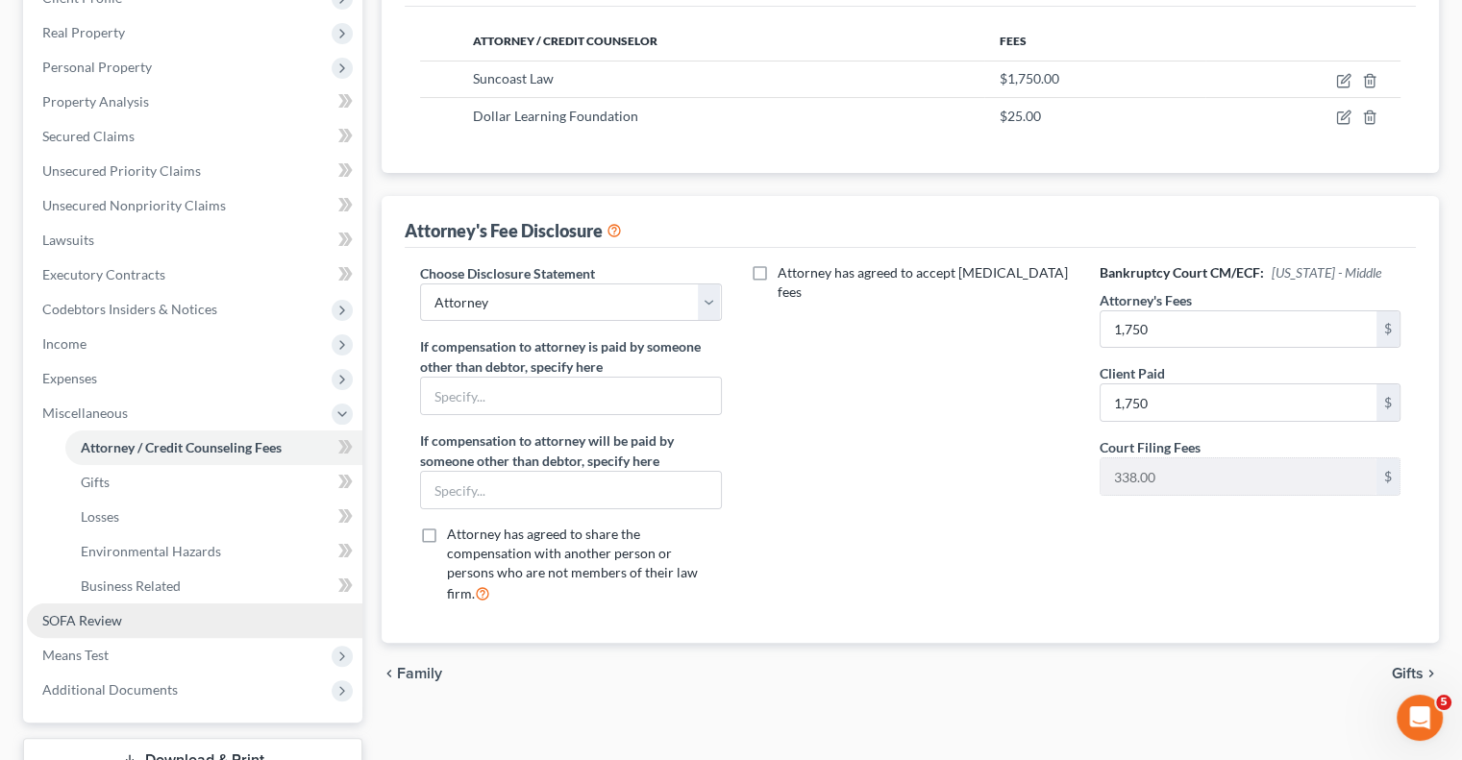
click at [108, 618] on span "SOFA Review" at bounding box center [82, 620] width 80 height 16
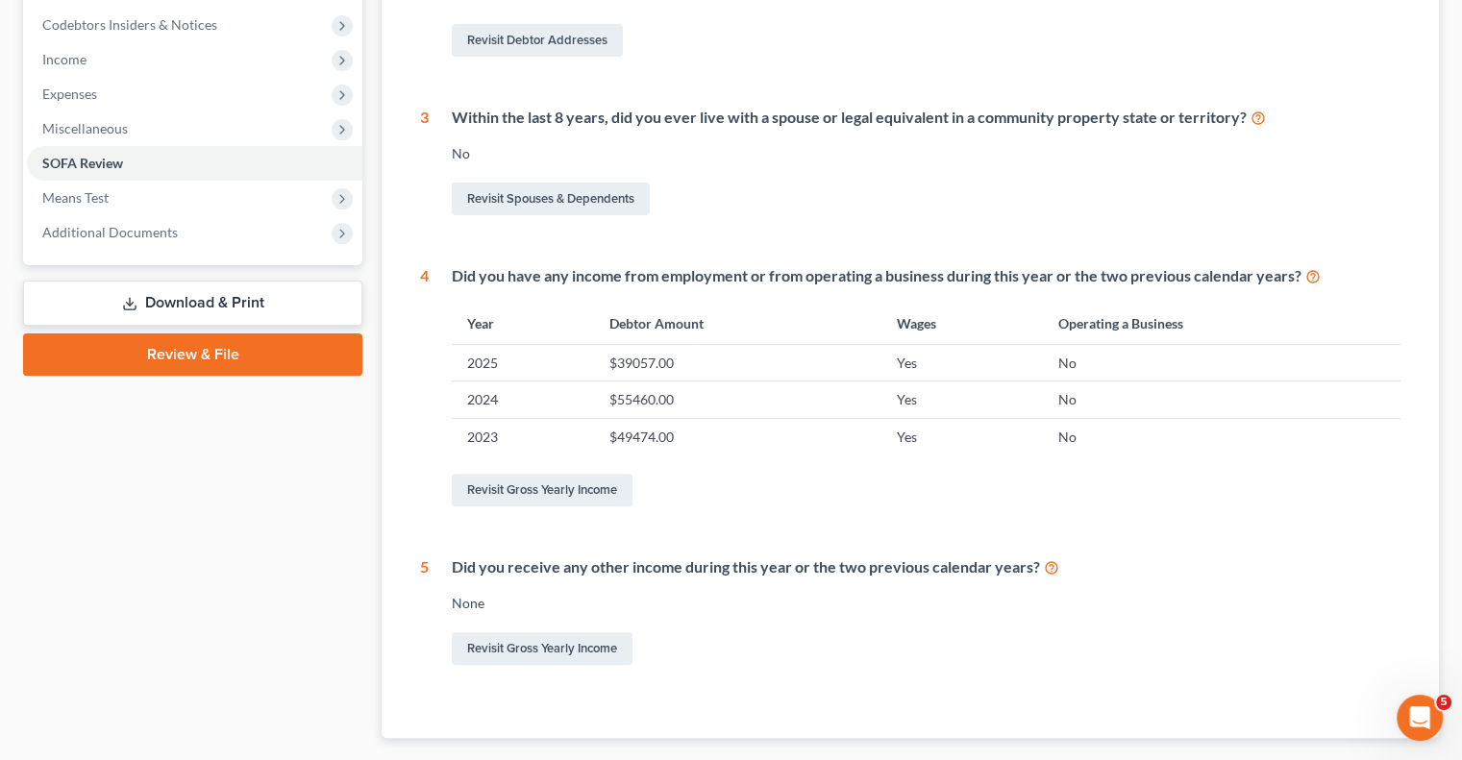
scroll to position [577, 0]
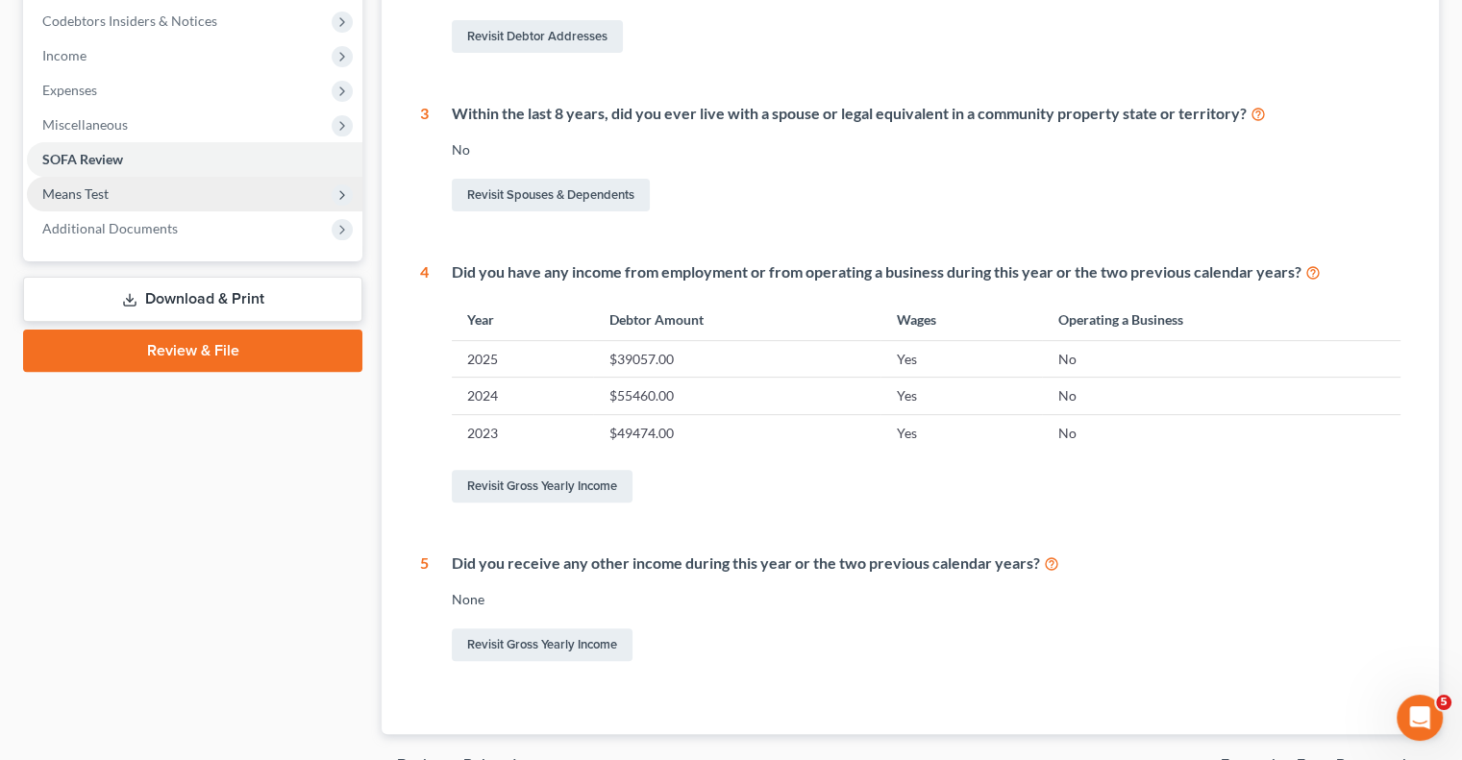
click at [112, 183] on span "Means Test" at bounding box center [194, 194] width 335 height 35
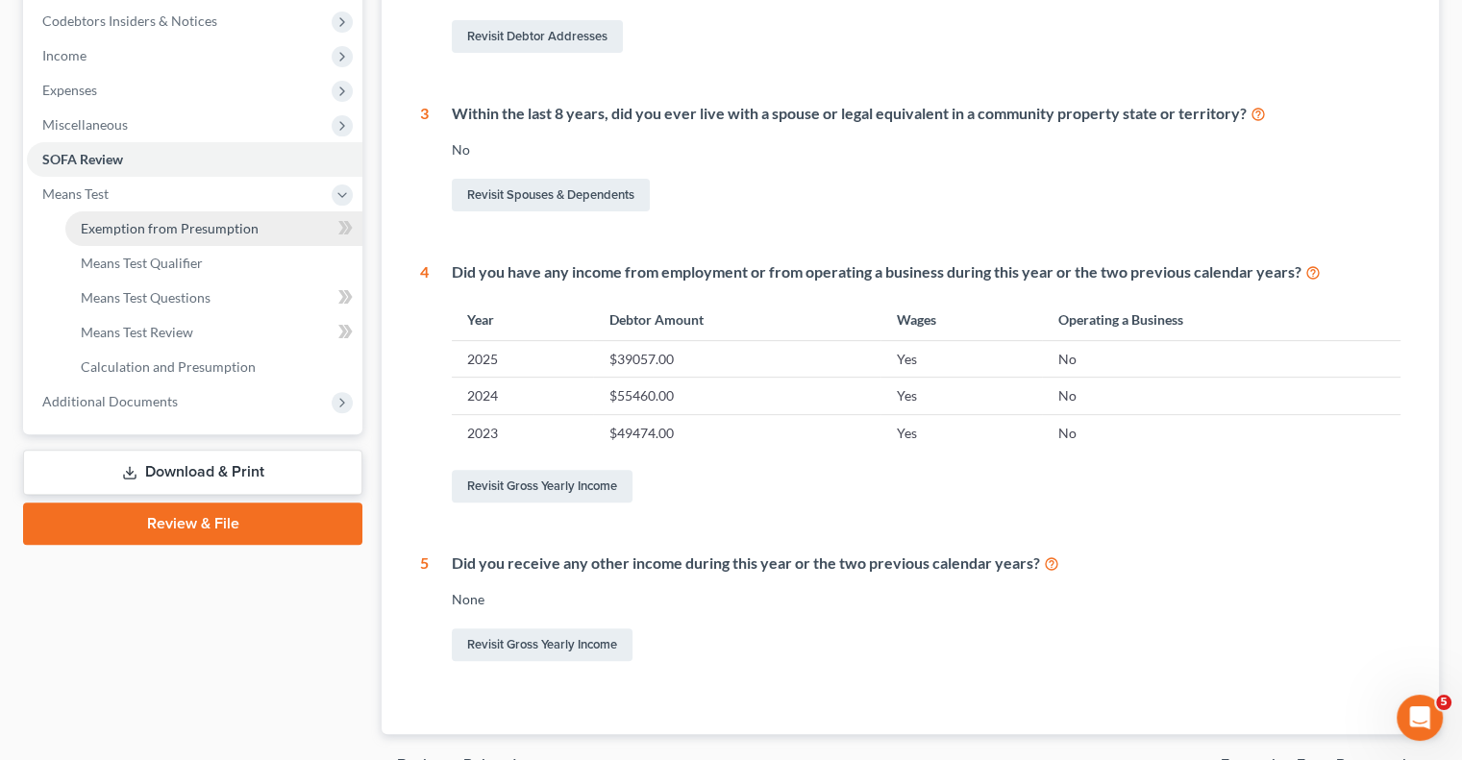
click at [194, 226] on span "Exemption from Presumption" at bounding box center [170, 228] width 178 height 16
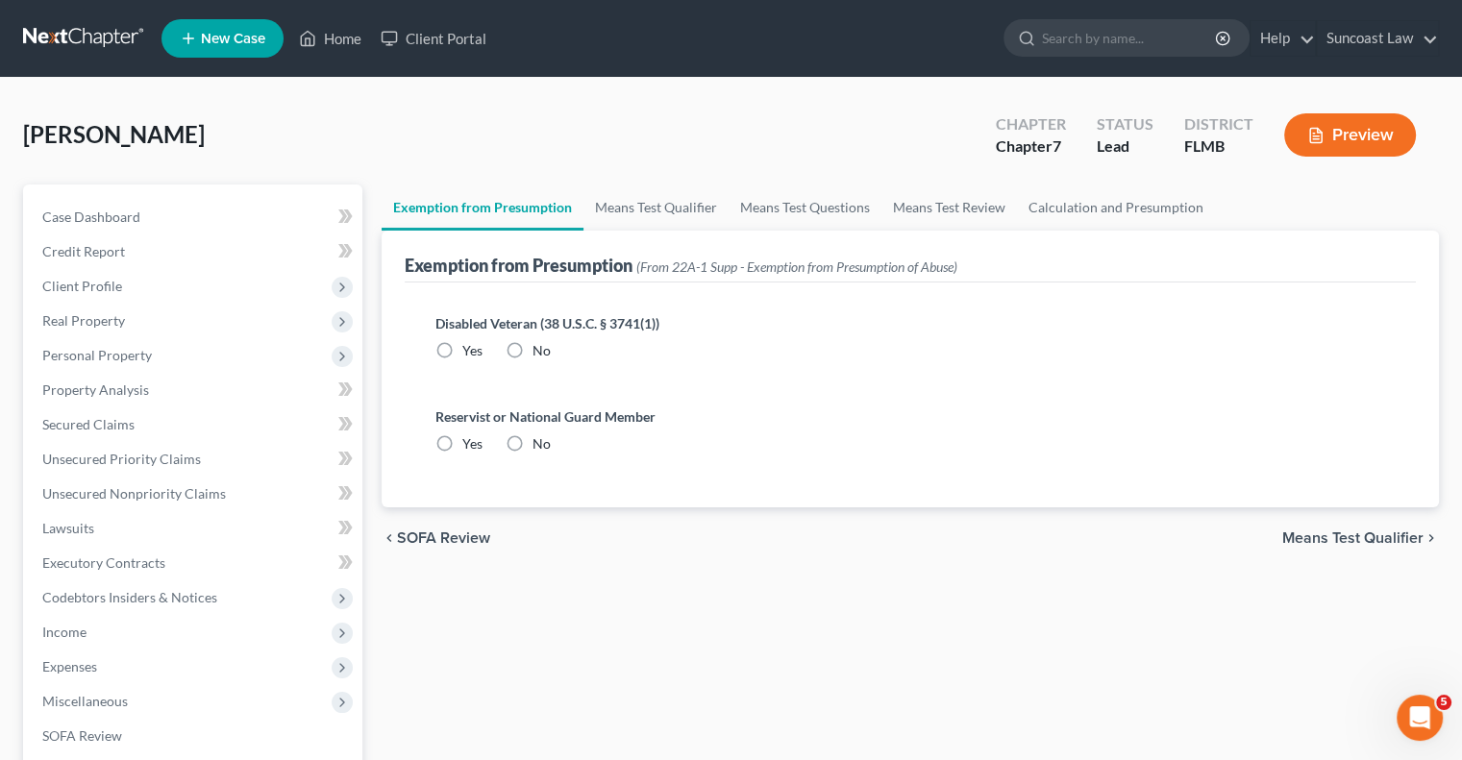
click at [532, 347] on label "No" at bounding box center [541, 350] width 18 height 19
click at [540, 347] on input "No" at bounding box center [546, 347] width 12 height 12
radio input "true"
click at [532, 440] on label "No" at bounding box center [541, 443] width 18 height 19
click at [540, 440] on input "No" at bounding box center [546, 440] width 12 height 12
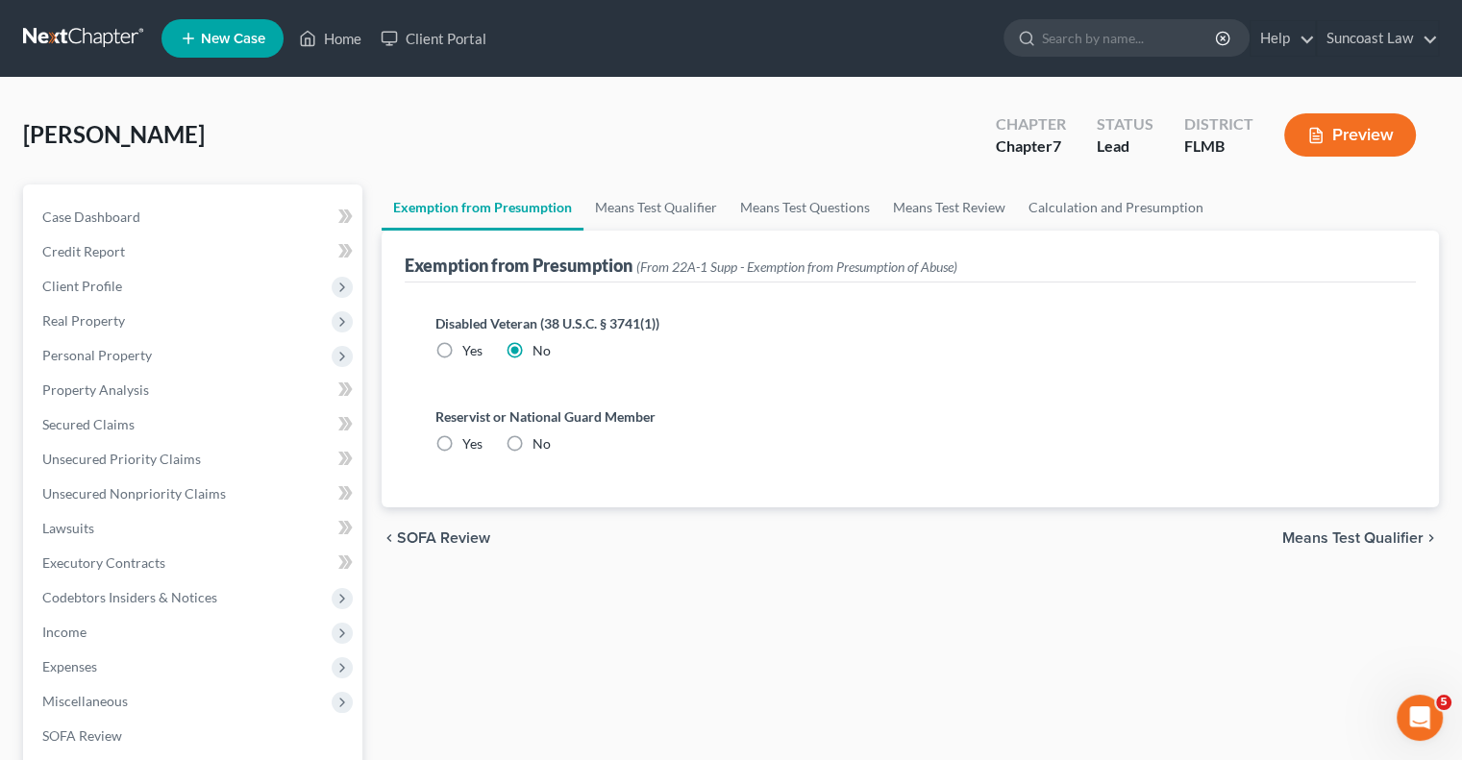
radio input "true"
click at [673, 207] on link "Means Test Qualifier" at bounding box center [655, 208] width 145 height 46
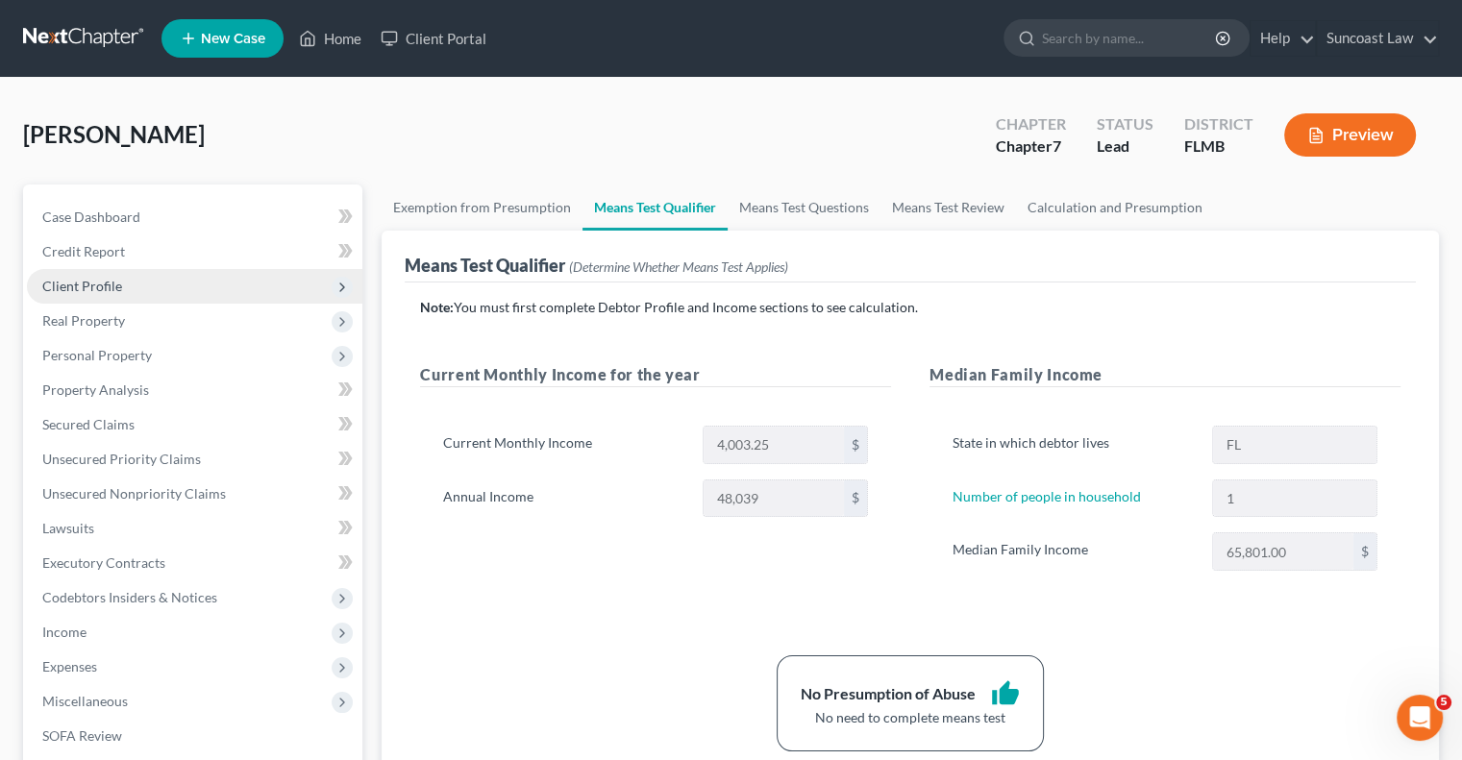
click at [127, 282] on span "Client Profile" at bounding box center [194, 286] width 335 height 35
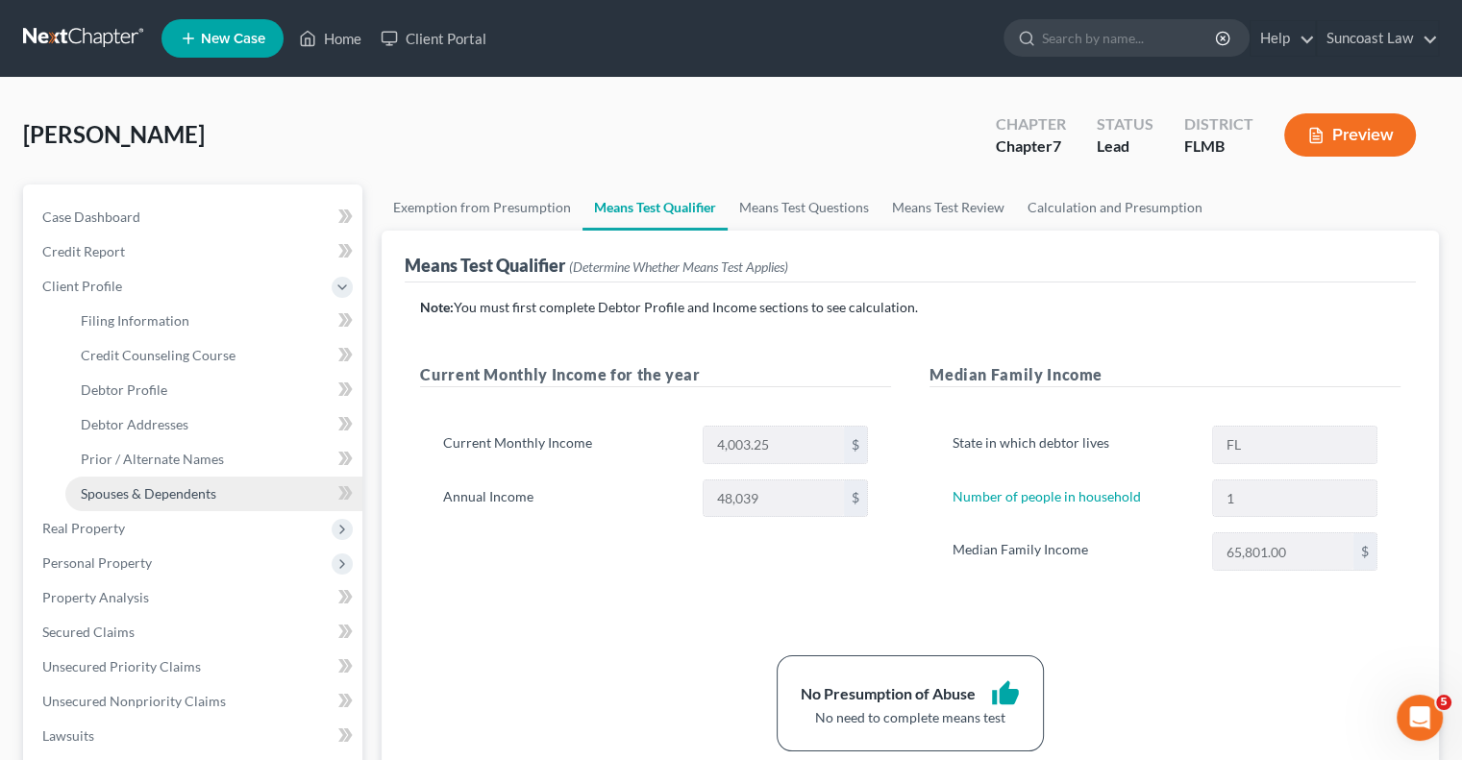
click at [183, 486] on span "Spouses & Dependents" at bounding box center [149, 493] width 136 height 16
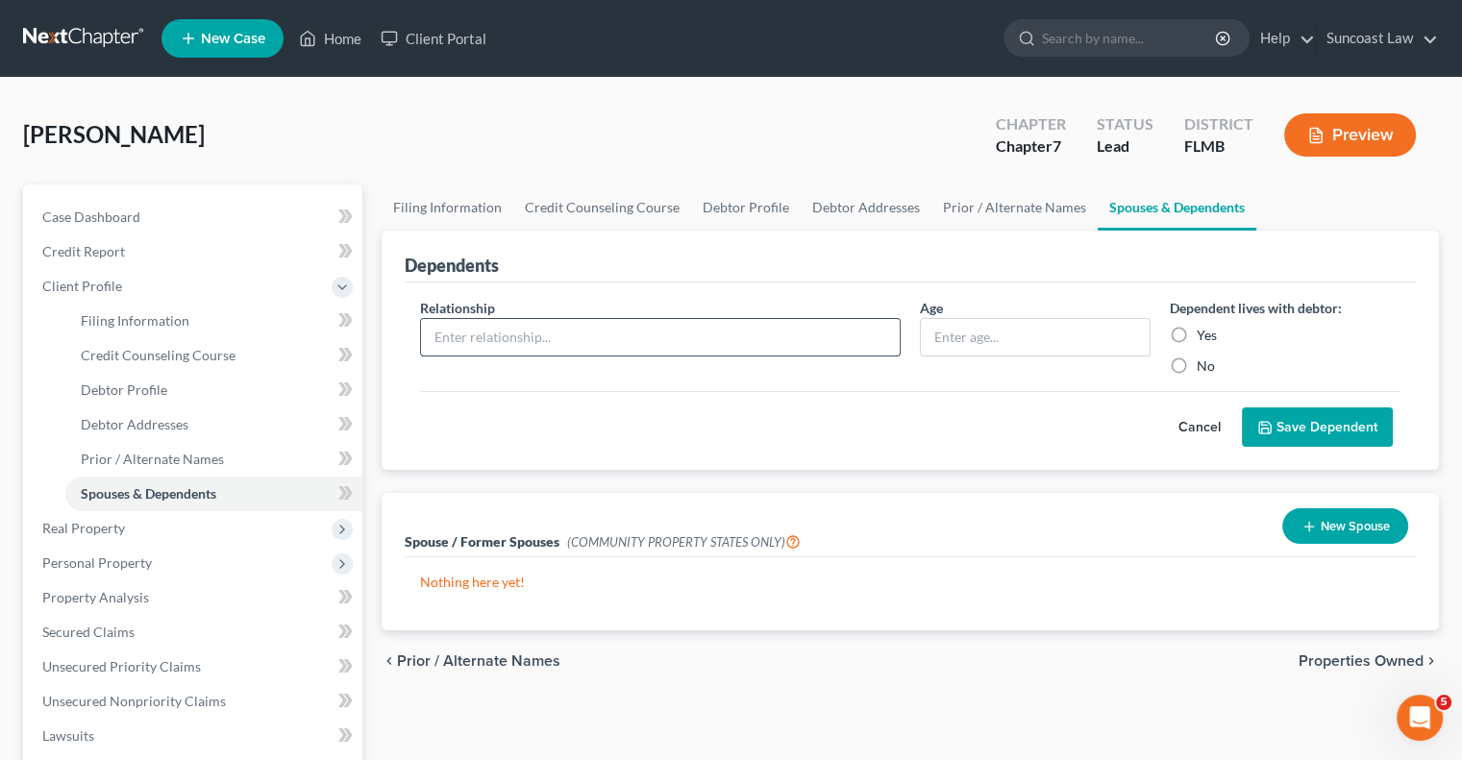
click at [513, 325] on input "text" at bounding box center [660, 337] width 479 height 37
type input "Son"
click at [1003, 327] on input "text" at bounding box center [1035, 337] width 229 height 37
type input "5"
drag, startPoint x: 1180, startPoint y: 330, endPoint x: 1281, endPoint y: 385, distance: 115.3
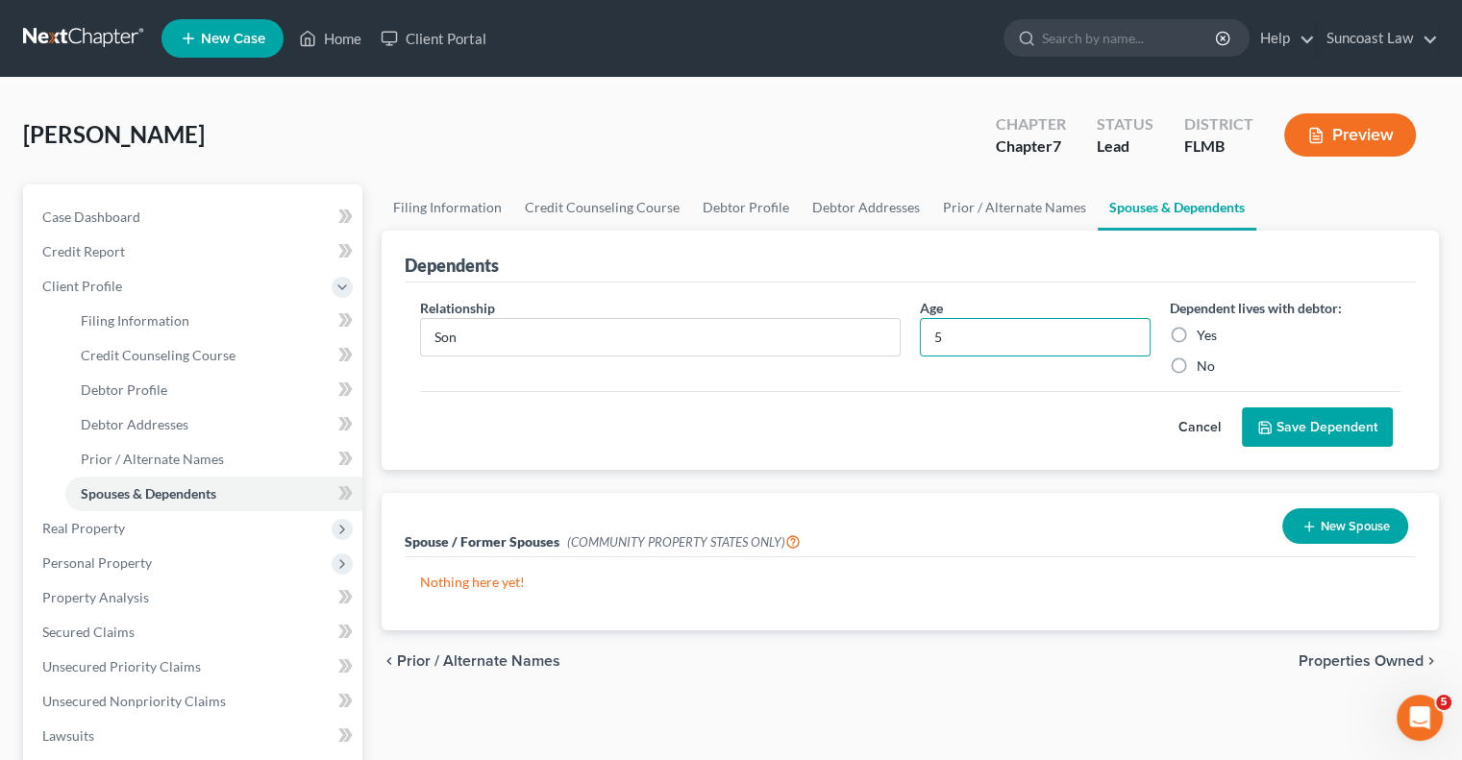
click at [1197, 330] on label "Yes" at bounding box center [1207, 335] width 20 height 19
click at [1204, 330] on input "Yes" at bounding box center [1210, 332] width 12 height 12
radio input "true"
click at [1313, 426] on button "Save Dependent" at bounding box center [1317, 427] width 151 height 40
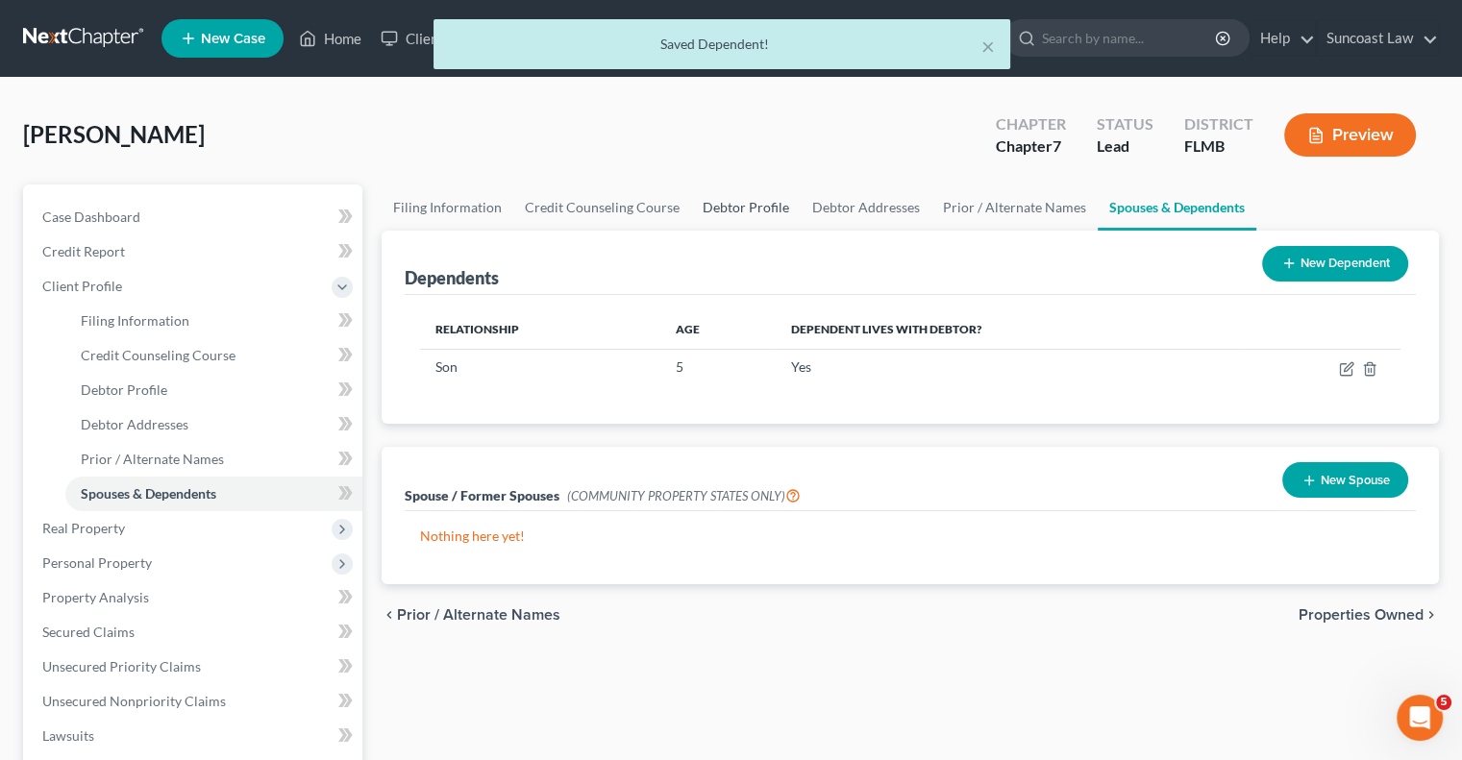
click at [750, 201] on link "Debtor Profile" at bounding box center [746, 208] width 110 height 46
select select "0"
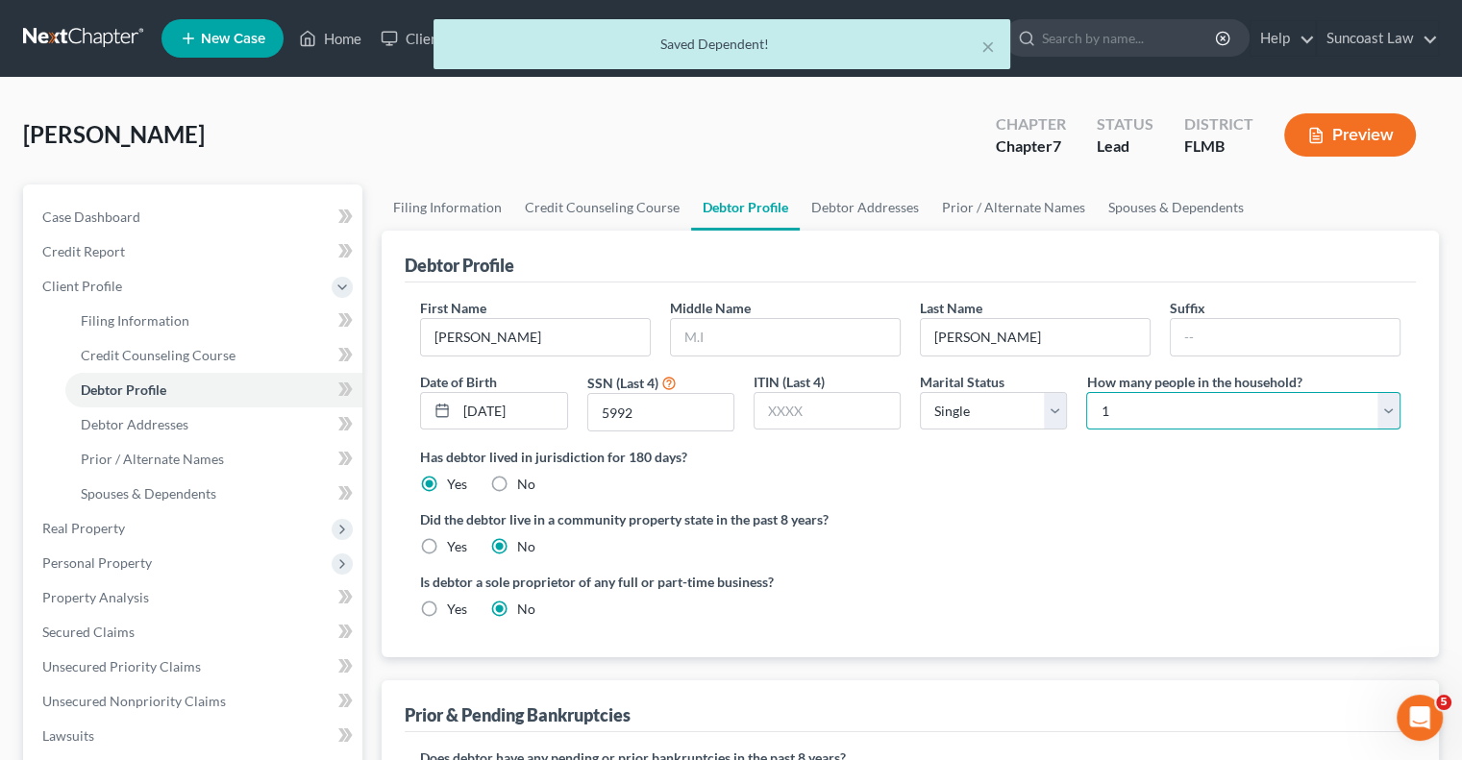
click at [1219, 393] on select "Select 1 2 3 4 5 6 7 8 9 10 11 12 13 14 15 16 17 18 19 20" at bounding box center [1243, 411] width 314 height 38
select select "1"
click at [1086, 392] on select "Select 1 2 3 4 5 6 7 8 9 10 11 12 13 14 15 16 17 18 19 20" at bounding box center [1243, 411] width 314 height 38
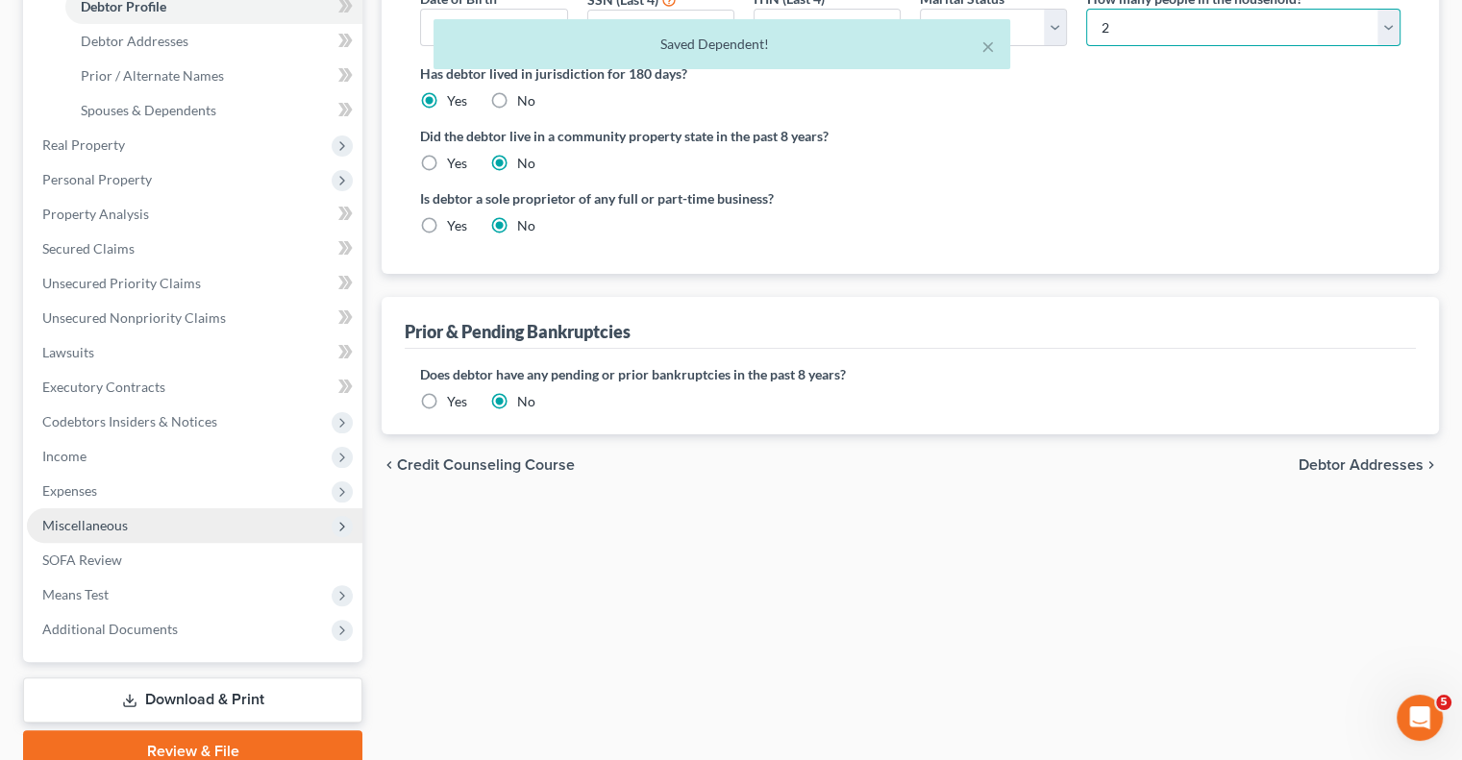
scroll to position [467, 0]
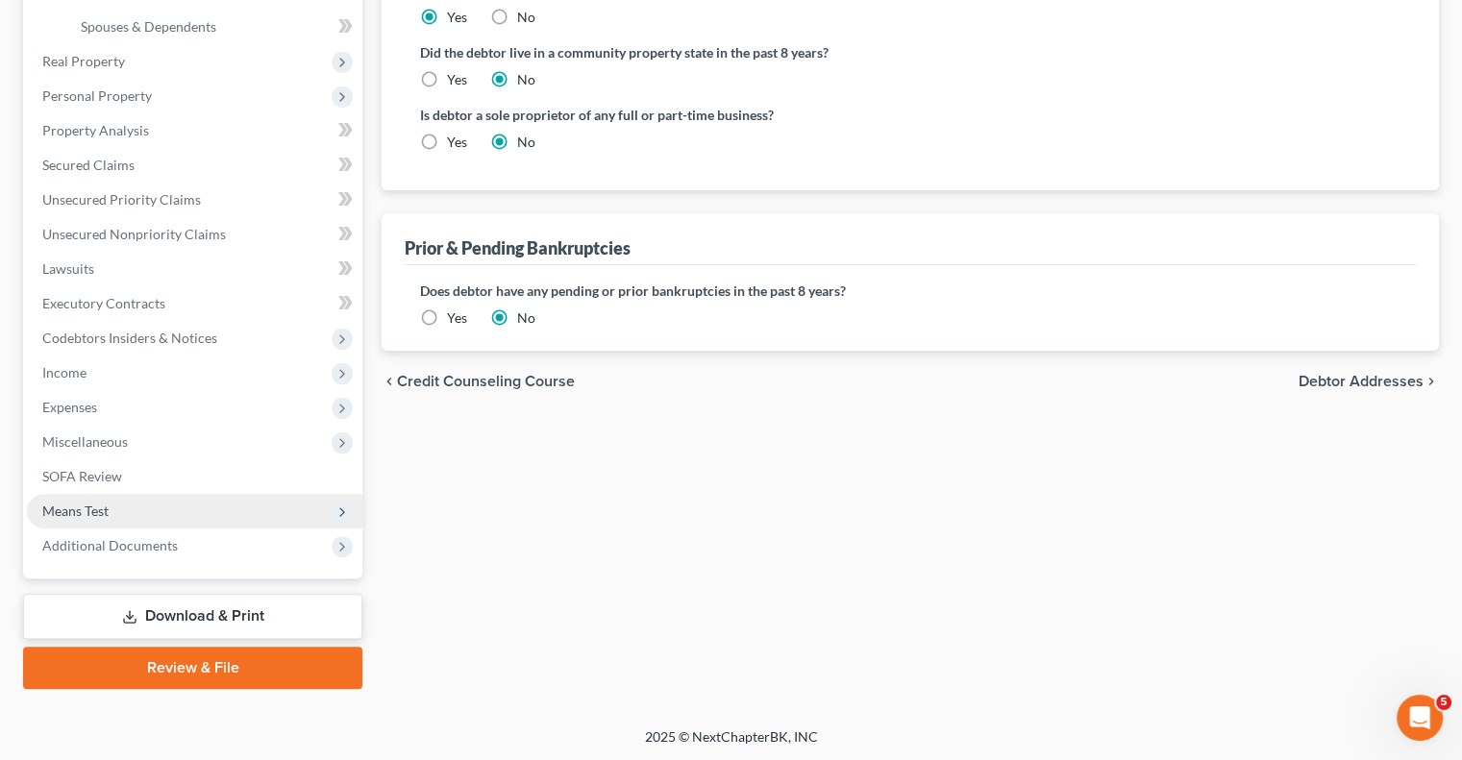
click at [102, 510] on span "Means Test" at bounding box center [75, 511] width 66 height 16
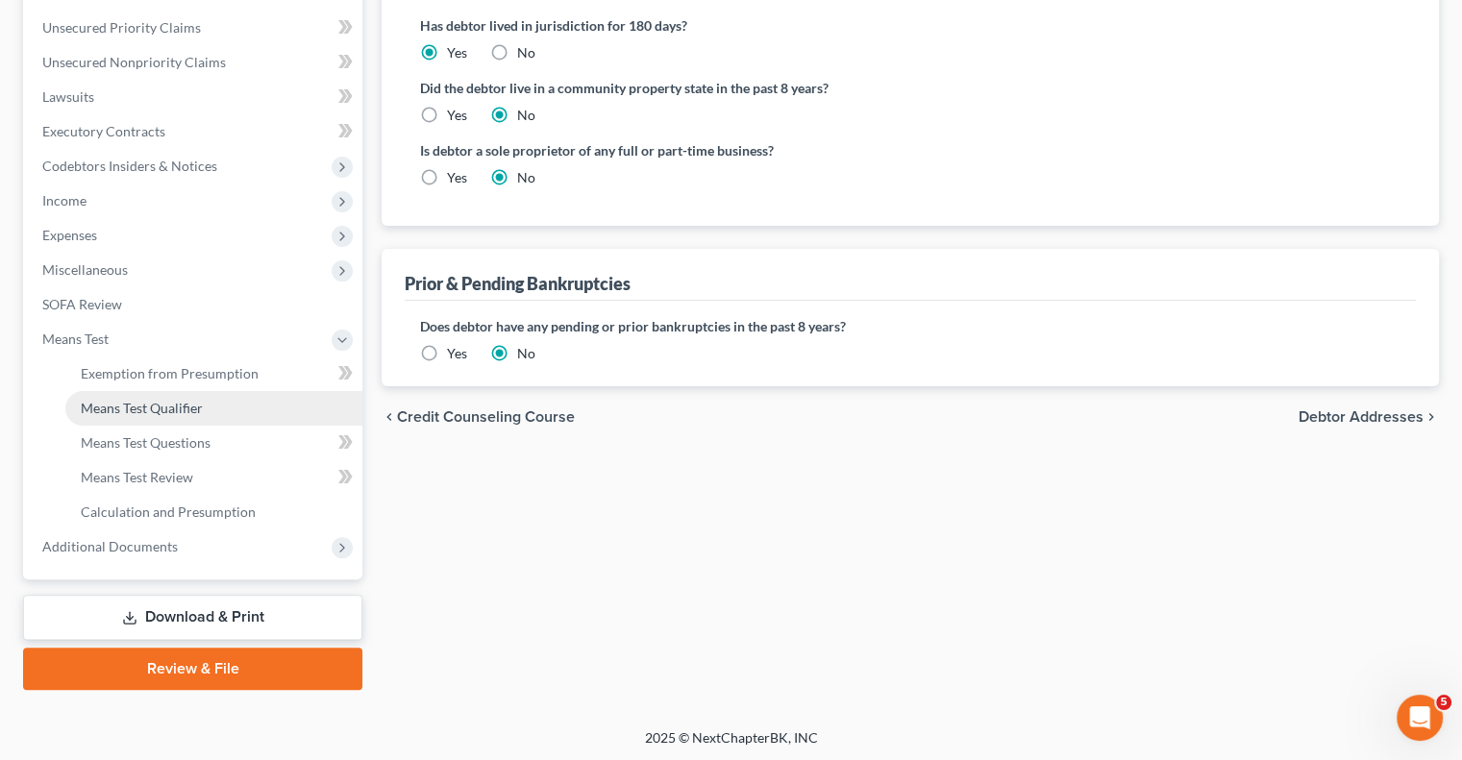
click at [177, 417] on link "Means Test Qualifier" at bounding box center [213, 408] width 297 height 35
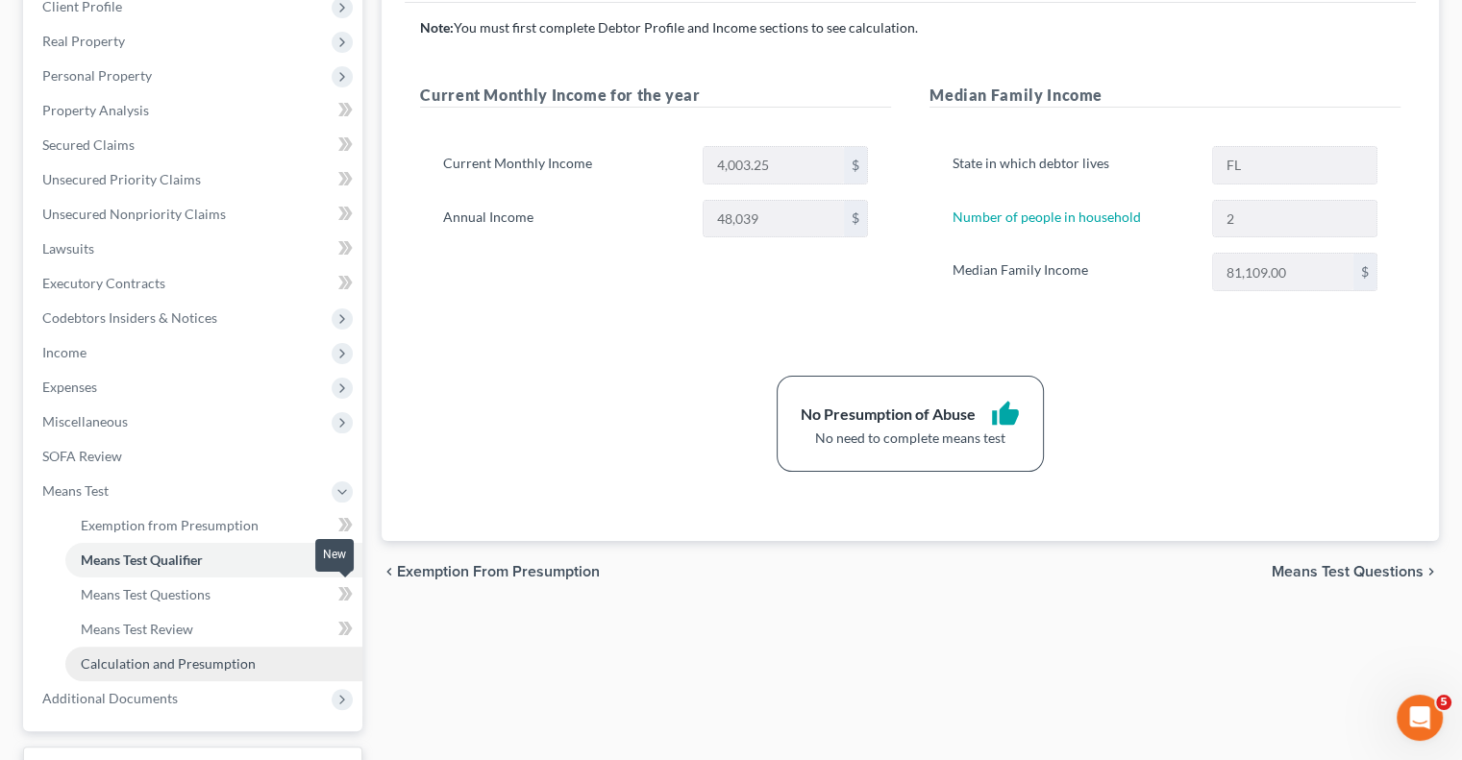
scroll to position [384, 0]
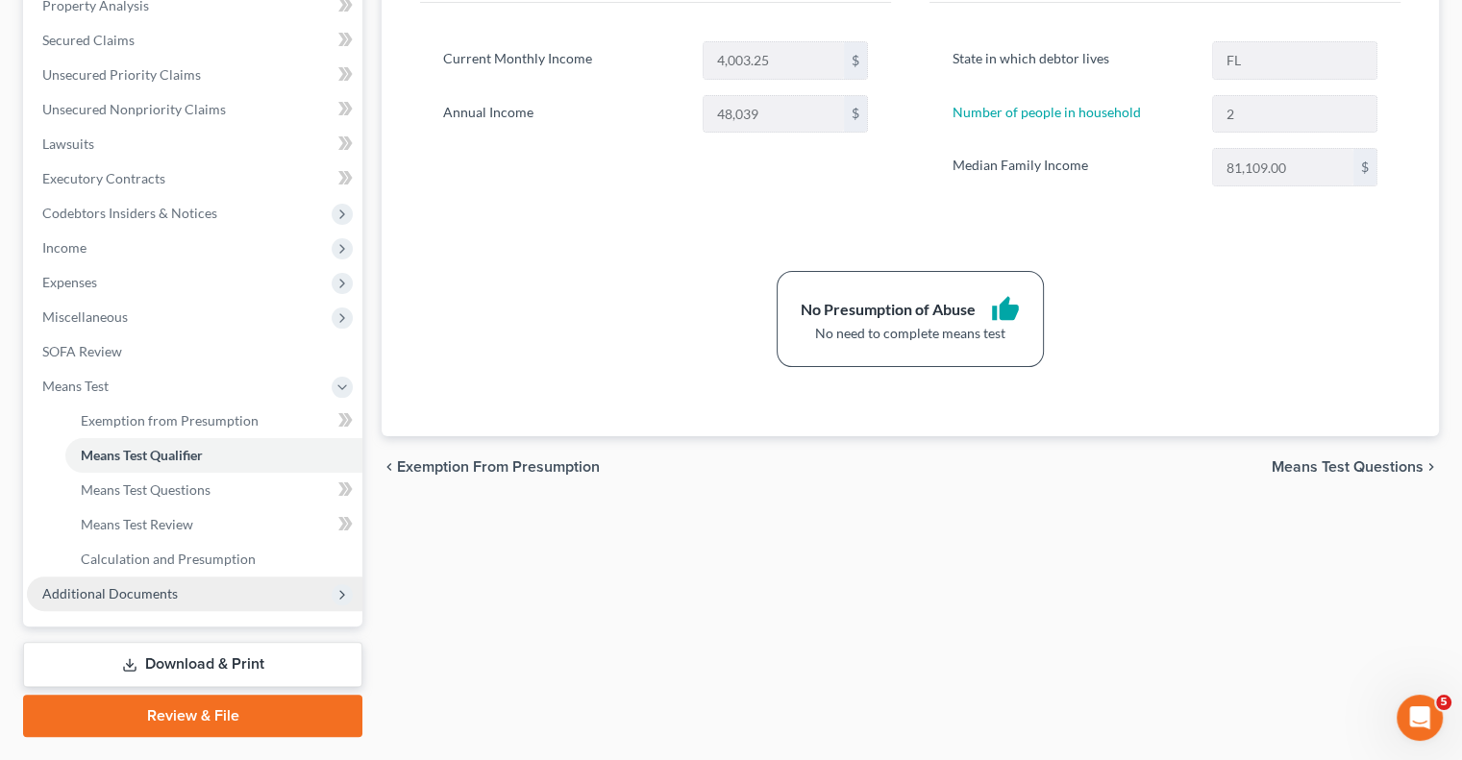
click at [183, 594] on span "Additional Documents" at bounding box center [194, 594] width 335 height 35
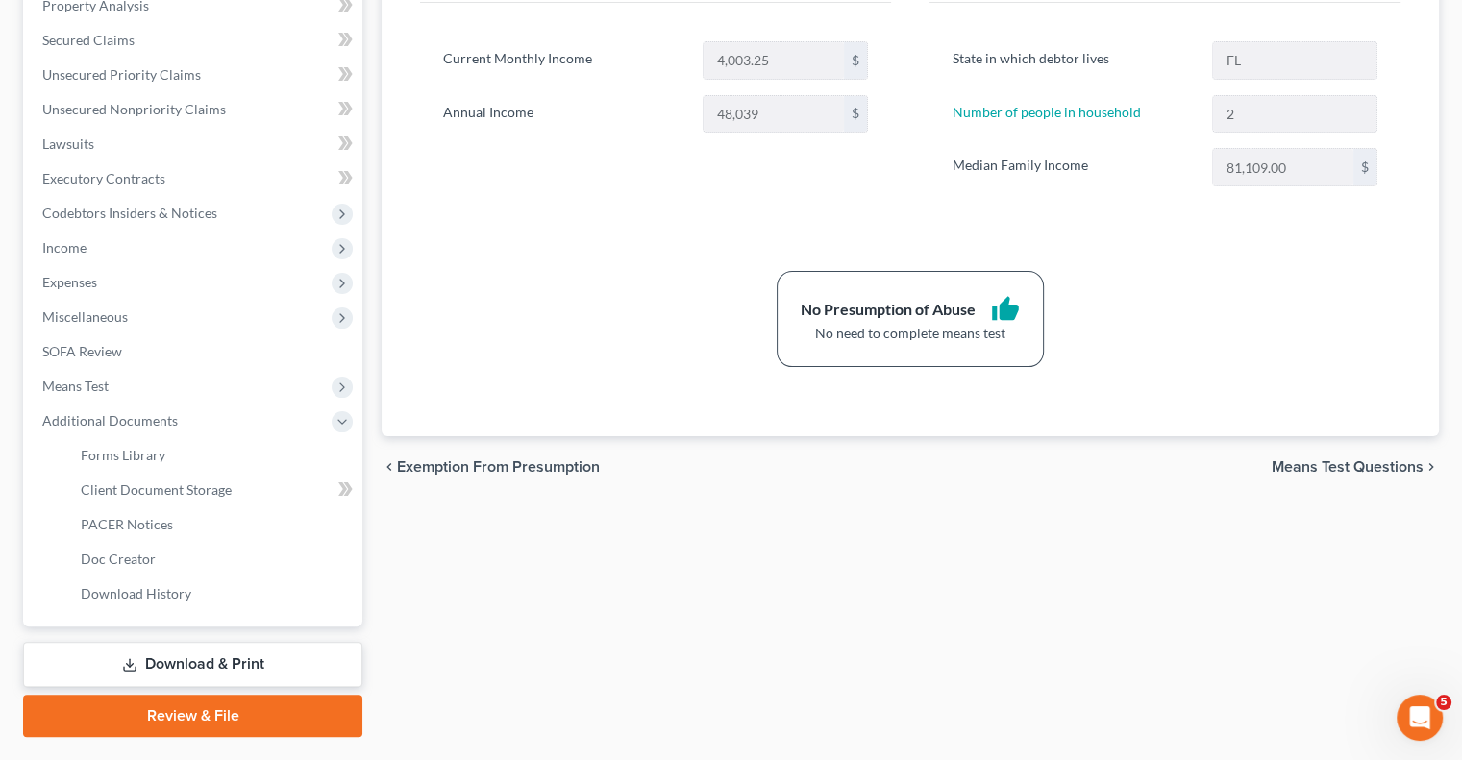
click at [261, 718] on link "Review & File" at bounding box center [192, 716] width 339 height 42
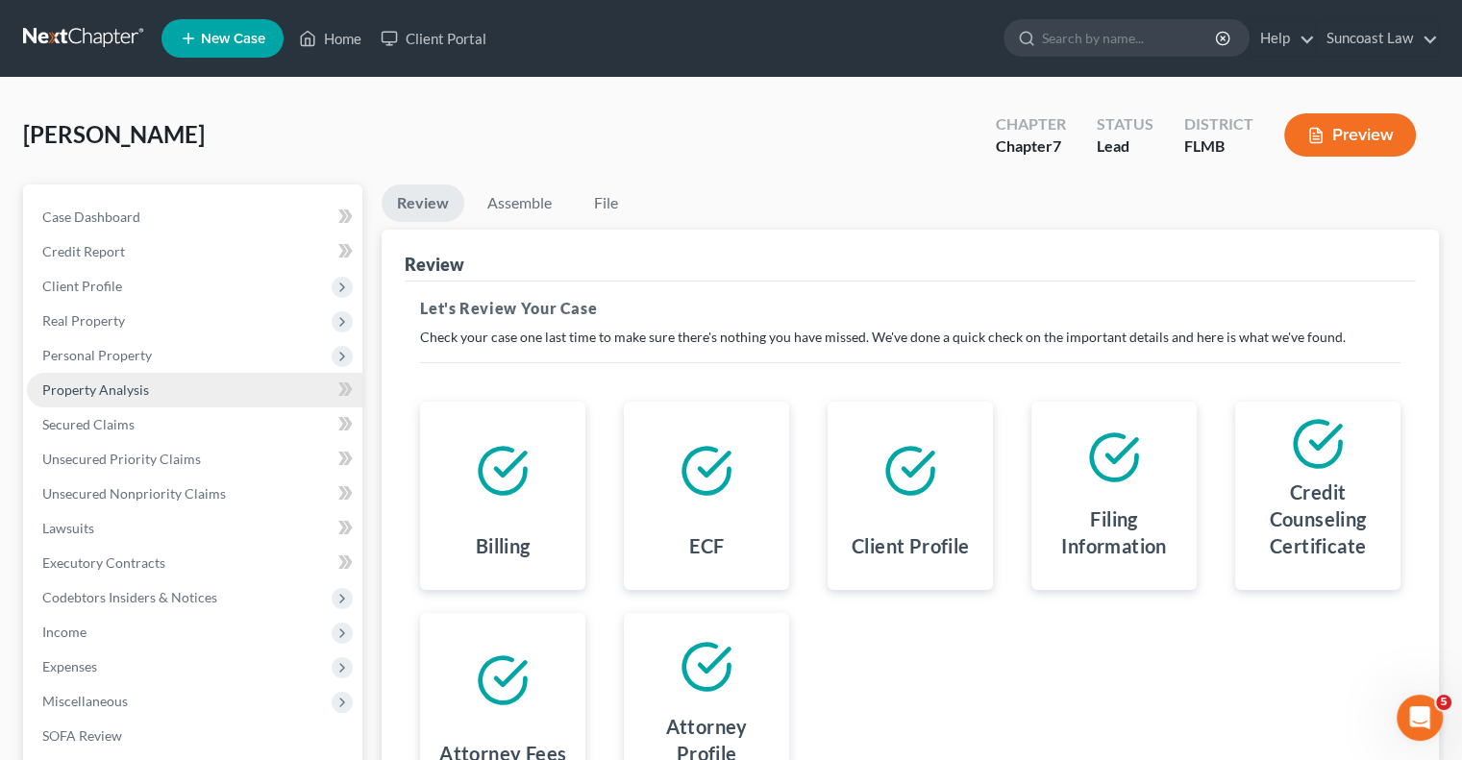
click at [100, 385] on span "Property Analysis" at bounding box center [95, 390] width 107 height 16
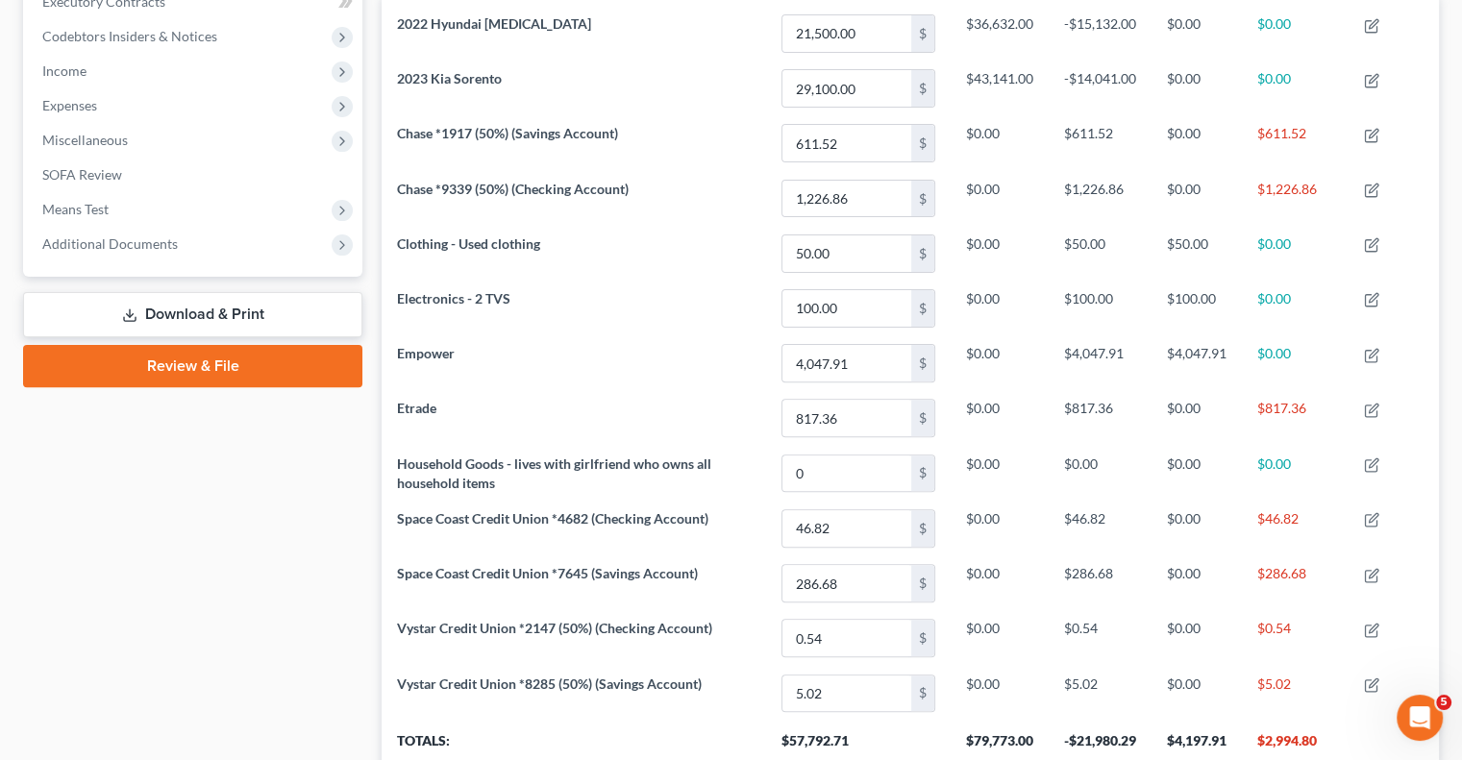
scroll to position [481, 0]
